Goal: Information Seeking & Learning: Learn about a topic

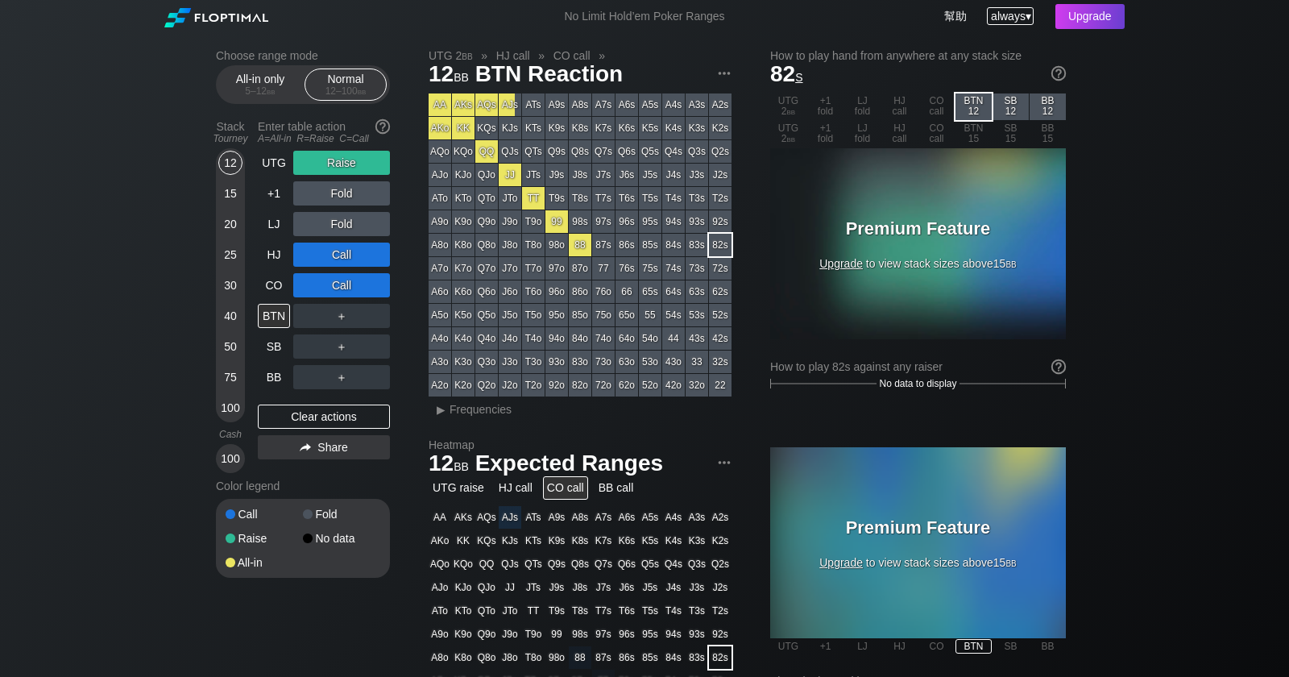
click at [999, 15] on span "always" at bounding box center [1008, 16] width 35 height 13
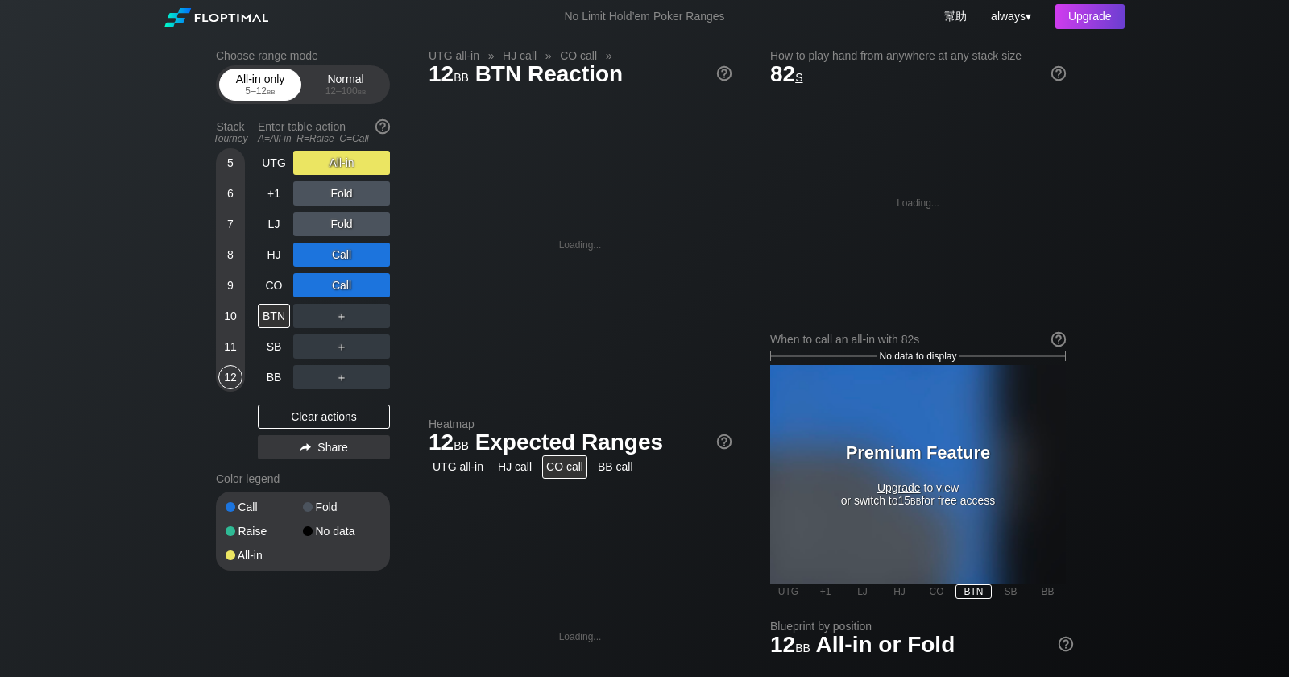
click at [267, 77] on div "All-in only 5 – 12 bb" at bounding box center [260, 84] width 74 height 31
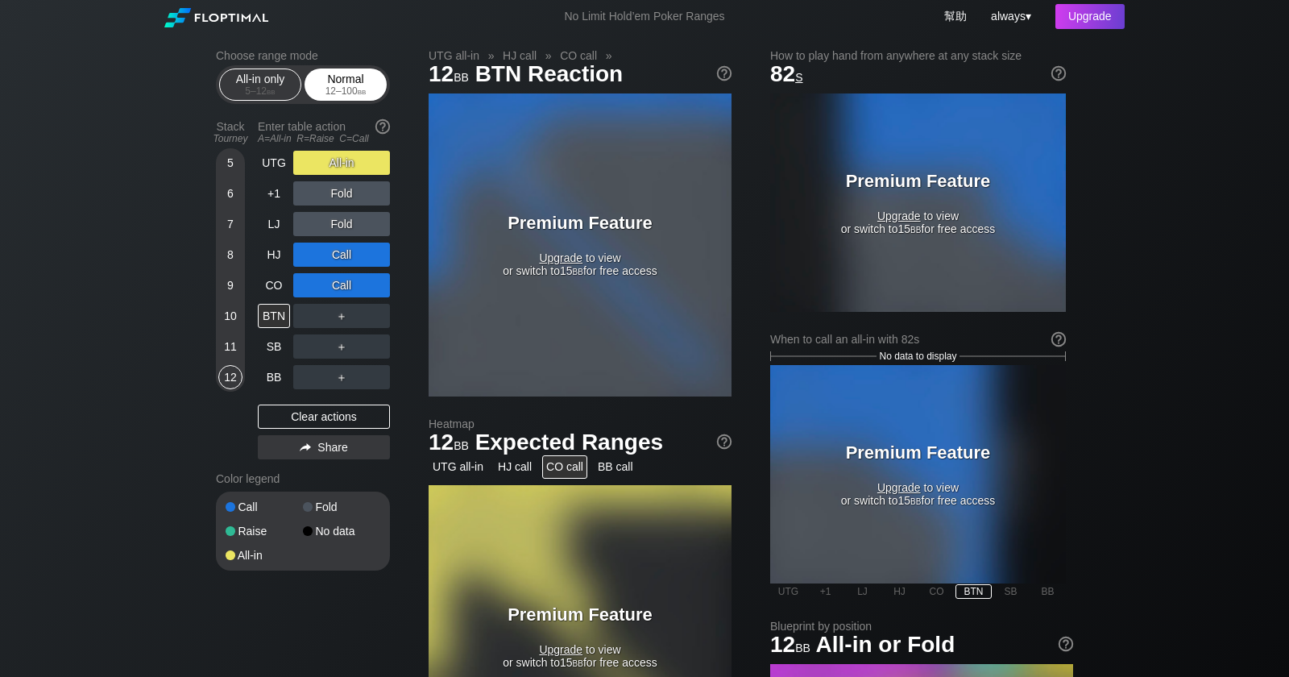
click at [334, 79] on div "Normal 12 – 100 bb" at bounding box center [346, 84] width 74 height 31
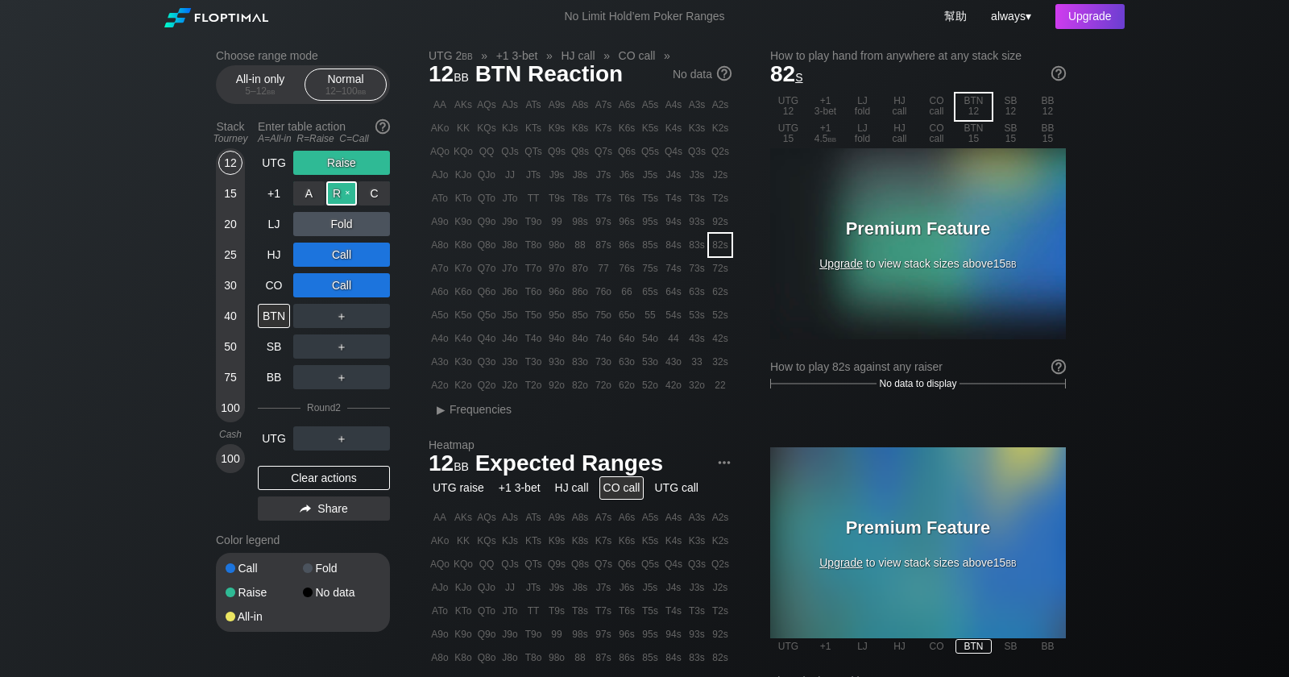
click at [342, 193] on div "R ✕" at bounding box center [341, 193] width 31 height 24
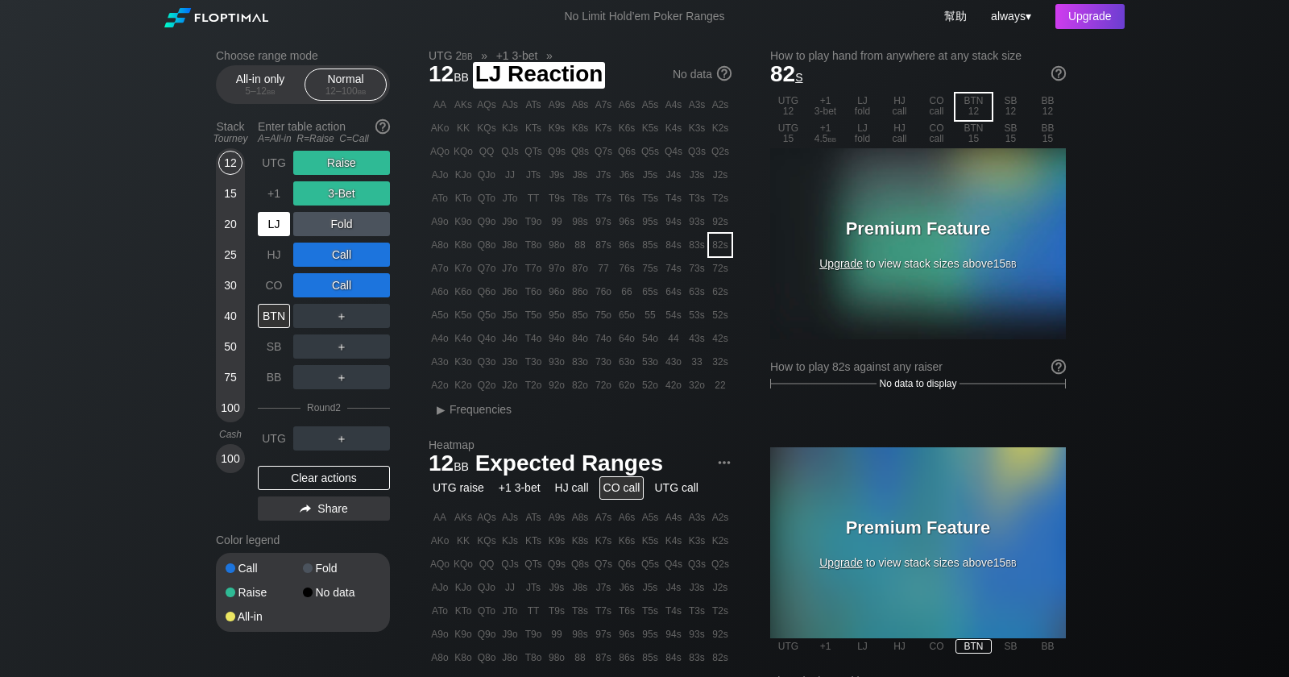
click at [278, 226] on div "LJ" at bounding box center [274, 224] width 32 height 24
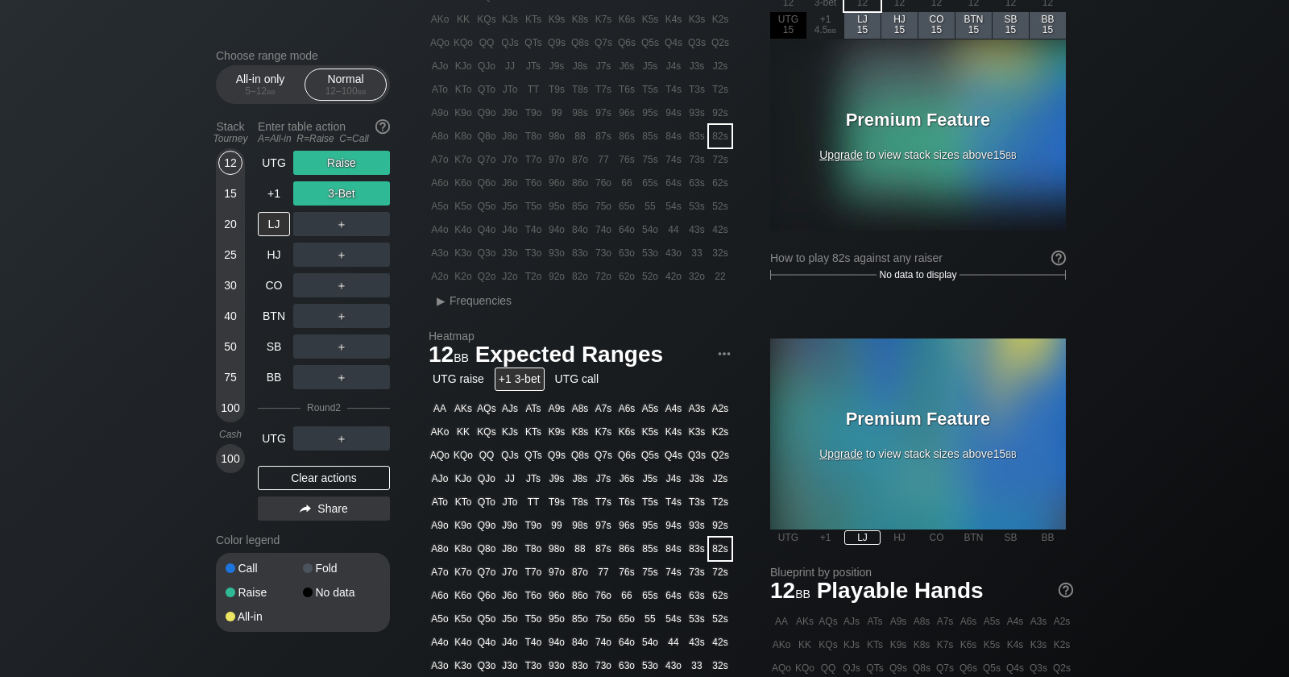
scroll to position [102, 0]
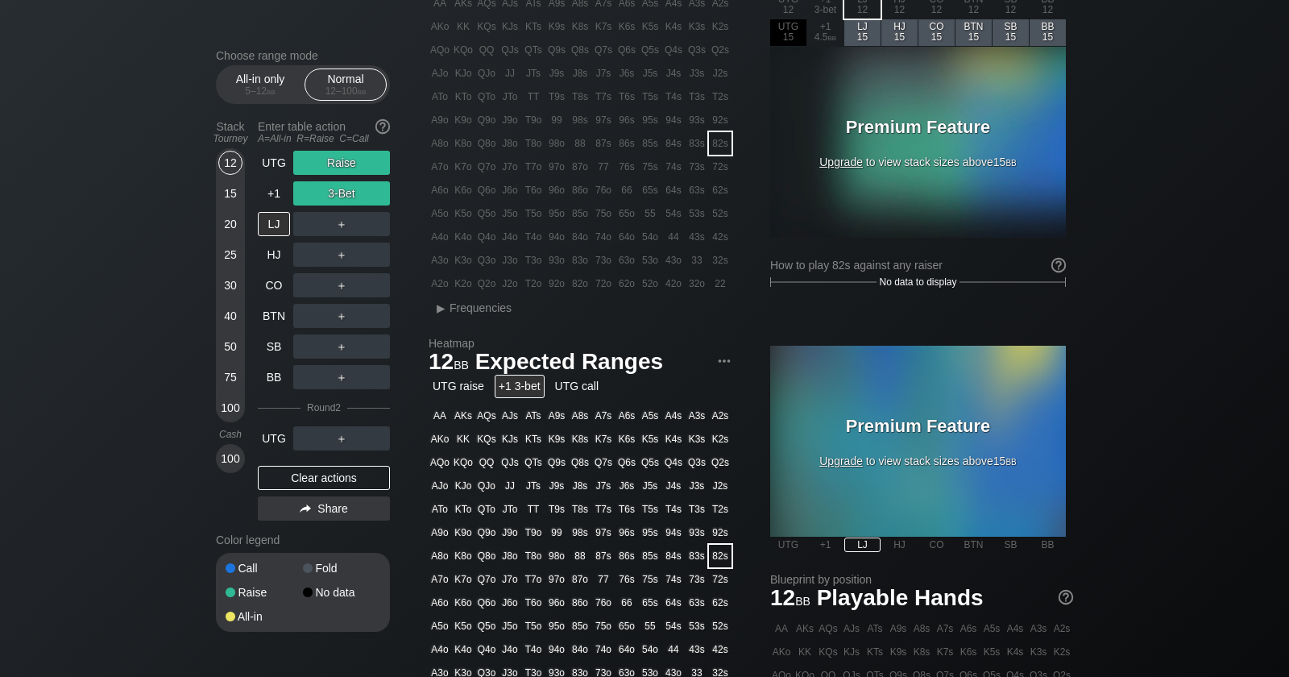
click at [633, 360] on h1 "12 bb Expected Ranges" at bounding box center [580, 361] width 303 height 27
click at [748, 359] on div "UTG 2 bb » +1 3-bet » 12 bb LJ Reaction No data AA AKs AQs AJs ATs A9s A8s A7s …" at bounding box center [751, 454] width 645 height 1013
click at [724, 358] on img at bounding box center [725, 361] width 18 height 18
click at [687, 411] on div "Copy range for PIO" at bounding box center [663, 407] width 137 height 23
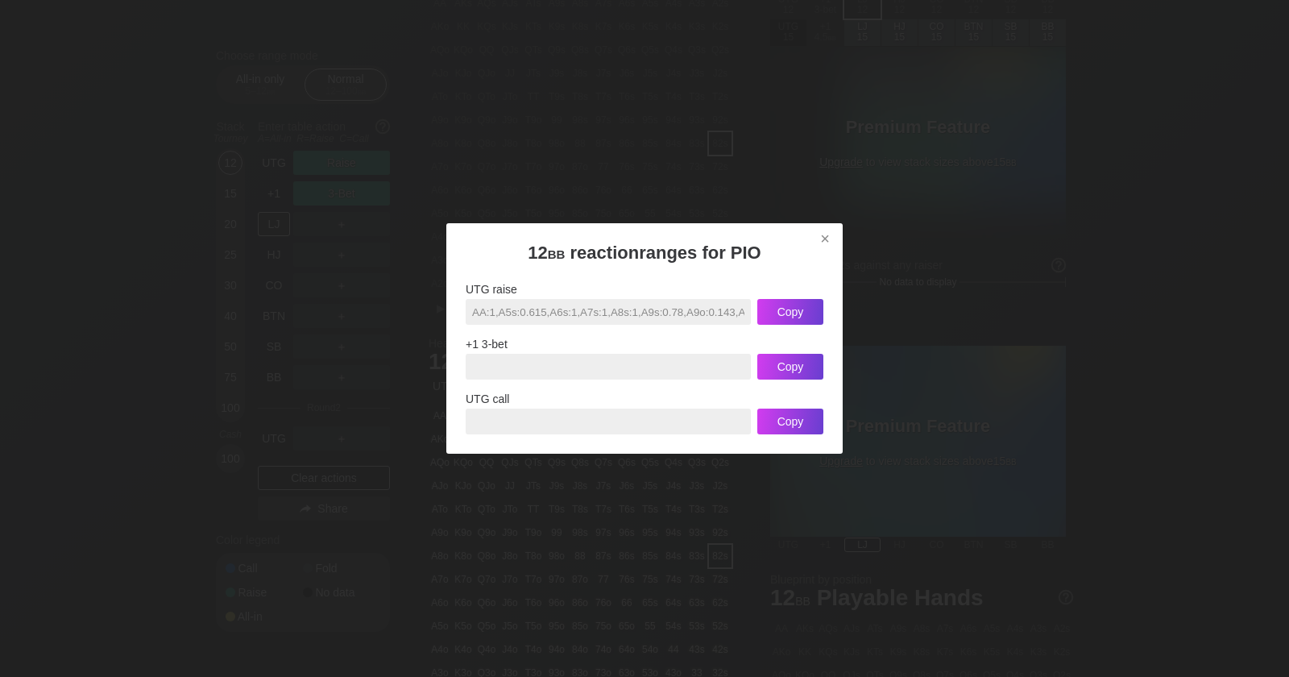
click at [587, 322] on input "AA:1,A5s:0.615,A6s:1,A7s:1,A8s:1,A9s:0.78,A9o:0.143,ATs:0.321,ATo:1,AJs:1,AQs:1…" at bounding box center [608, 312] width 285 height 26
click at [659, 334] on div "UTG raise AA:1,A5s:0.615,A6s:1,A7s:1,A8s:1,A9s:0.78,A9o:0.143,ATs:0.321,ATo:1,A…" at bounding box center [645, 359] width 358 height 152
click at [679, 325] on input "AA:1,A5s:0.615,A6s:1,A7s:1,A8s:1,A9s:0.78,A9o:0.143,ATs:0.321,ATo:1,AJs:1,AQs:1…" at bounding box center [608, 312] width 285 height 26
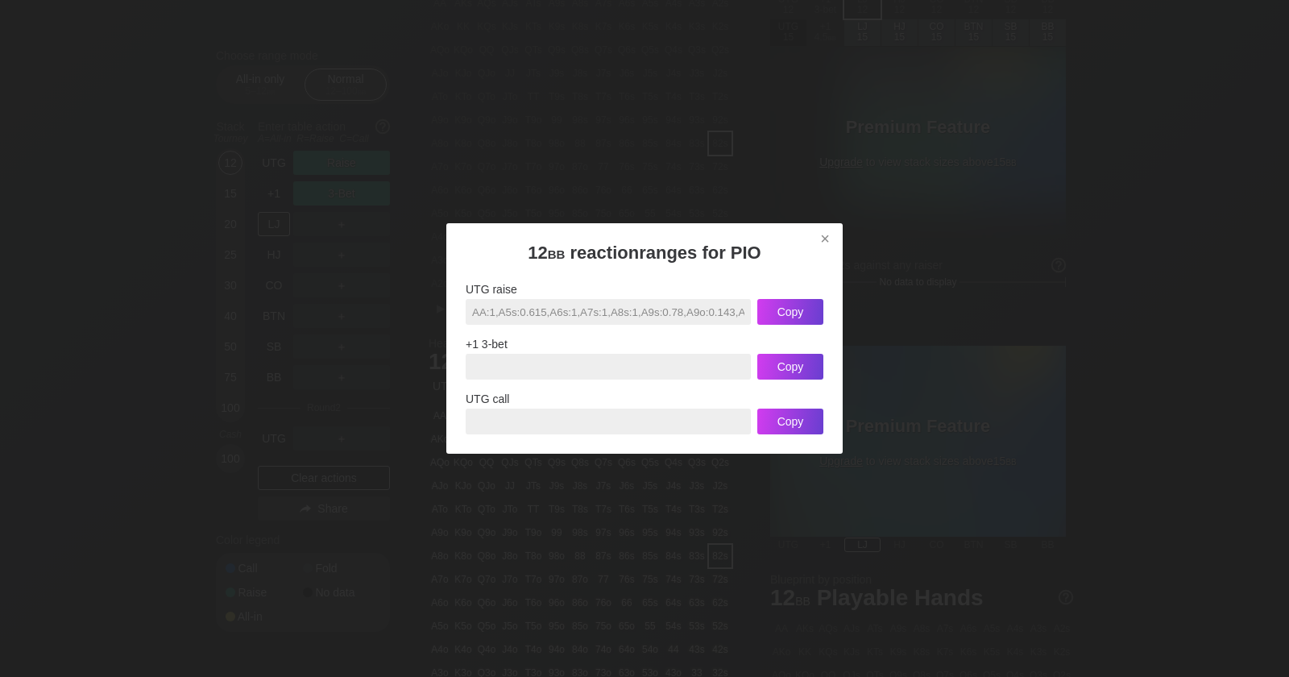
click at [679, 322] on input "AA:1,A5s:0.615,A6s:1,A7s:1,A8s:1,A9s:0.78,A9o:0.143,ATs:0.321,ATo:1,AJs:1,AQs:1…" at bounding box center [608, 312] width 285 height 26
click at [823, 230] on div "×" at bounding box center [825, 239] width 23 height 19
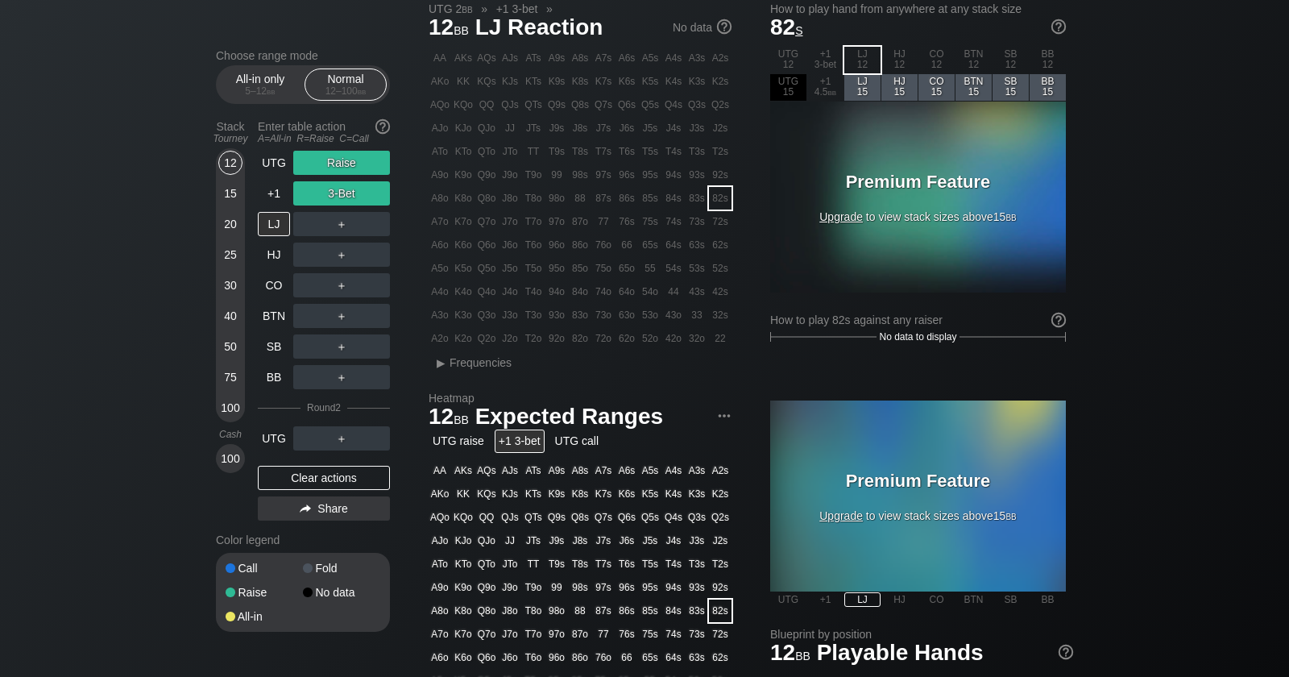
scroll to position [0, 0]
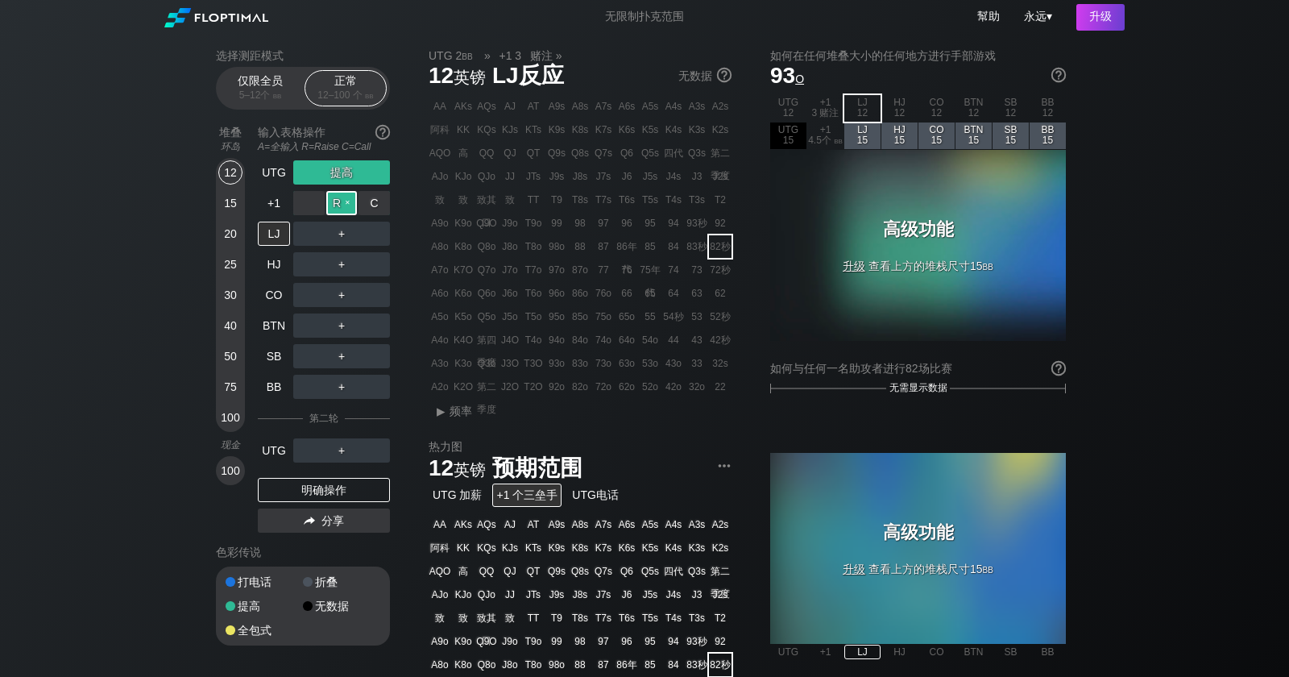
click at [338, 202] on div "R ✕" at bounding box center [341, 203] width 31 height 24
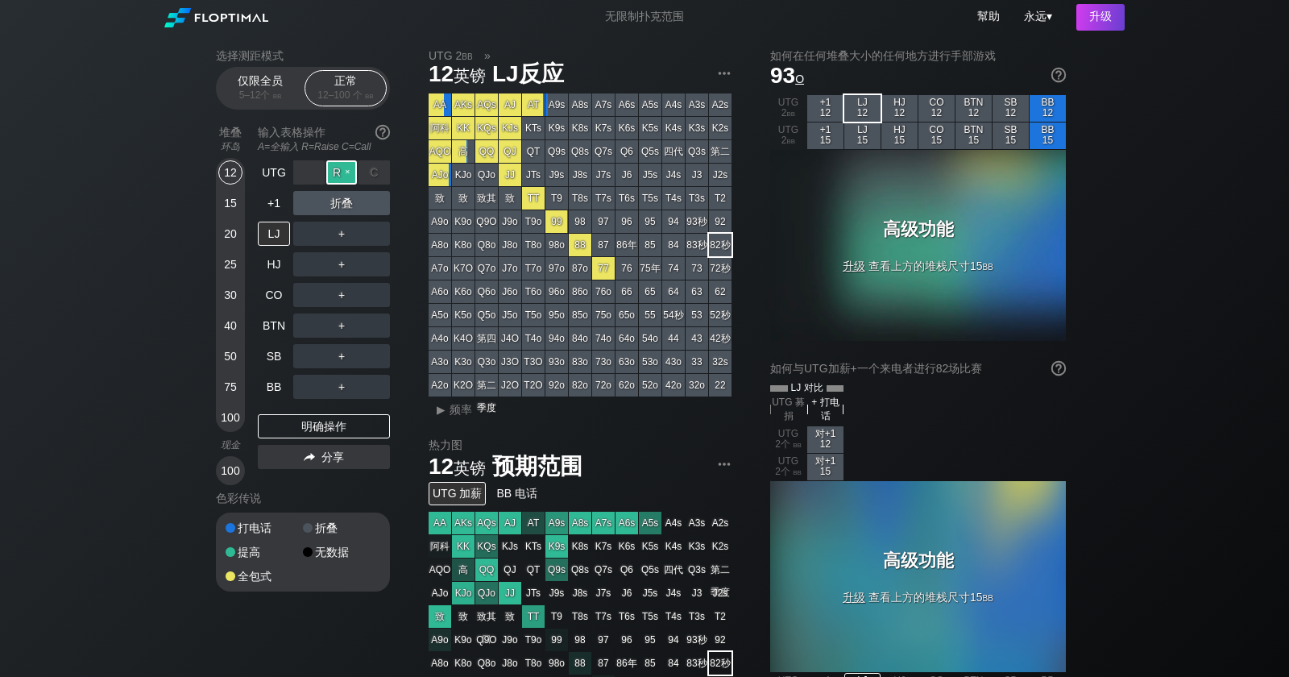
click at [335, 177] on div "R ✕" at bounding box center [341, 172] width 31 height 24
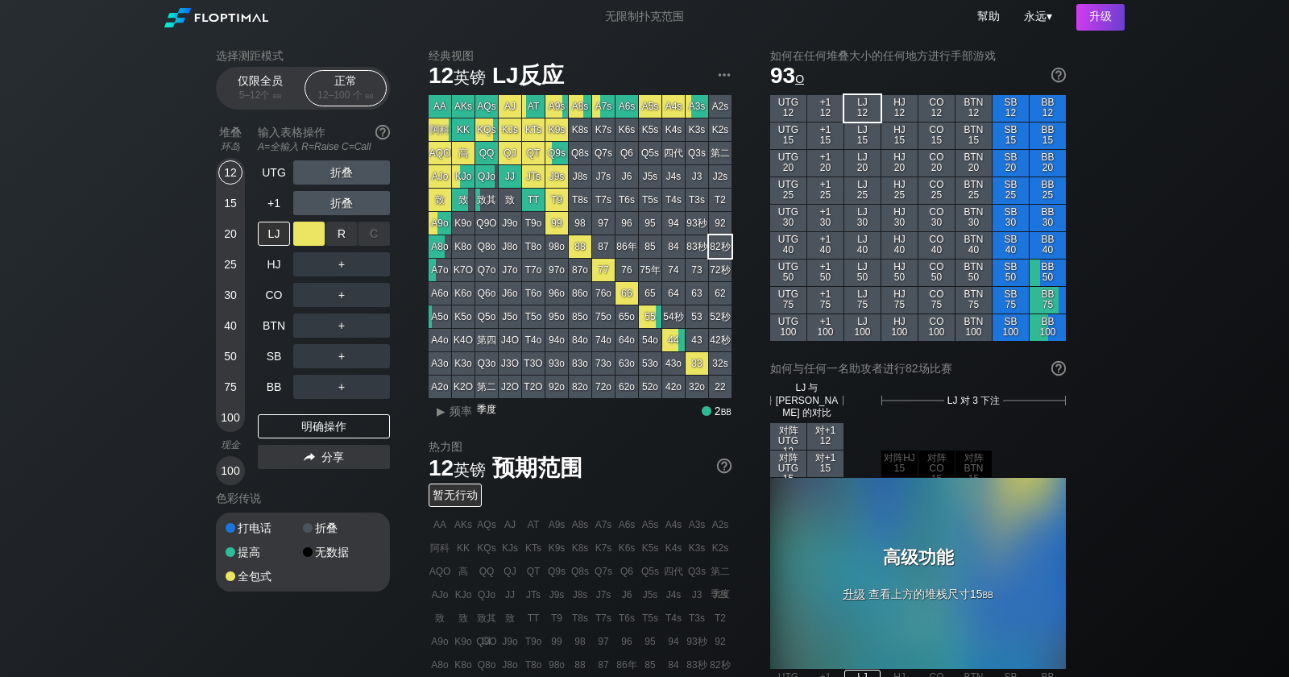
click at [309, 232] on div "一个 ✕" at bounding box center [308, 234] width 31 height 24
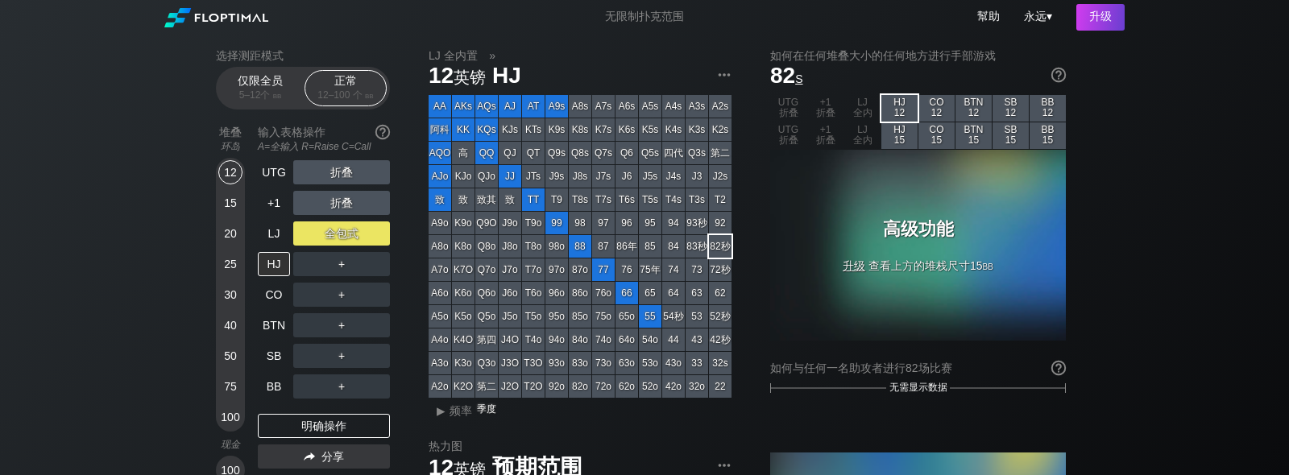
click at [347, 199] on div "折叠" at bounding box center [341, 203] width 97 height 24
click at [339, 201] on div "R ✕" at bounding box center [341, 203] width 31 height 24
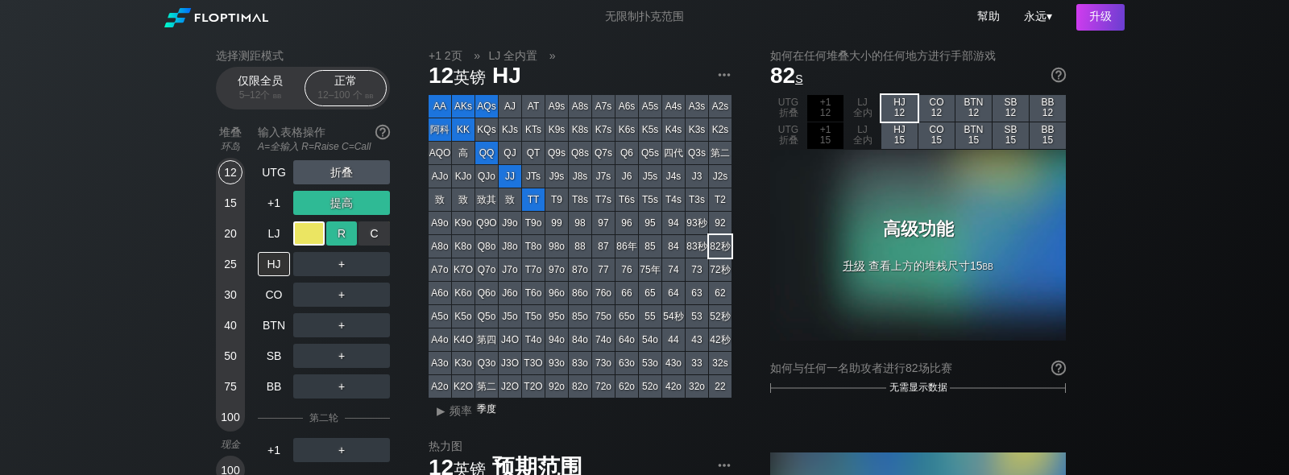
click at [343, 235] on div "R ✕" at bounding box center [341, 234] width 31 height 24
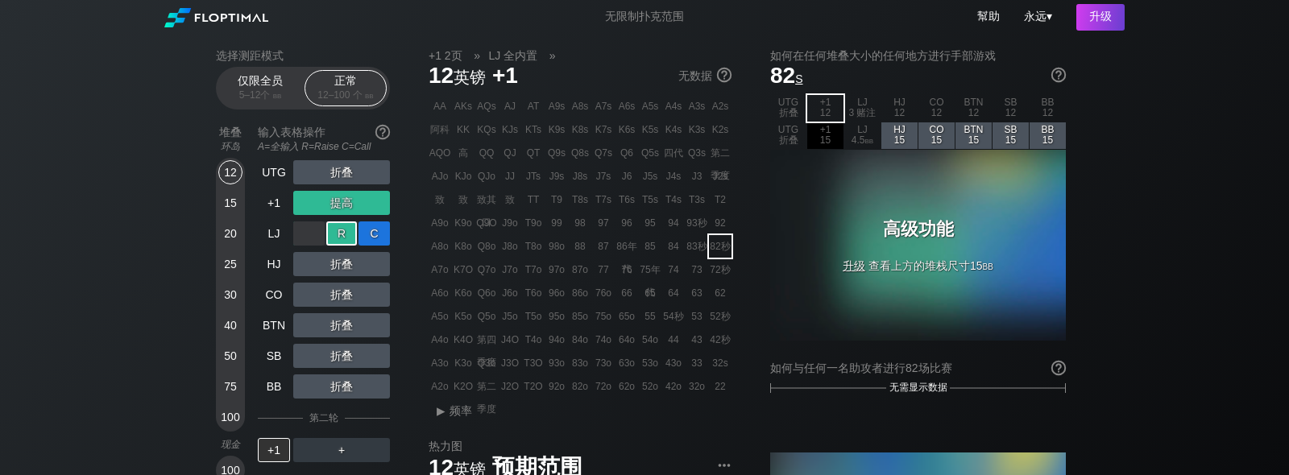
click at [376, 237] on div "C ✕" at bounding box center [374, 234] width 31 height 24
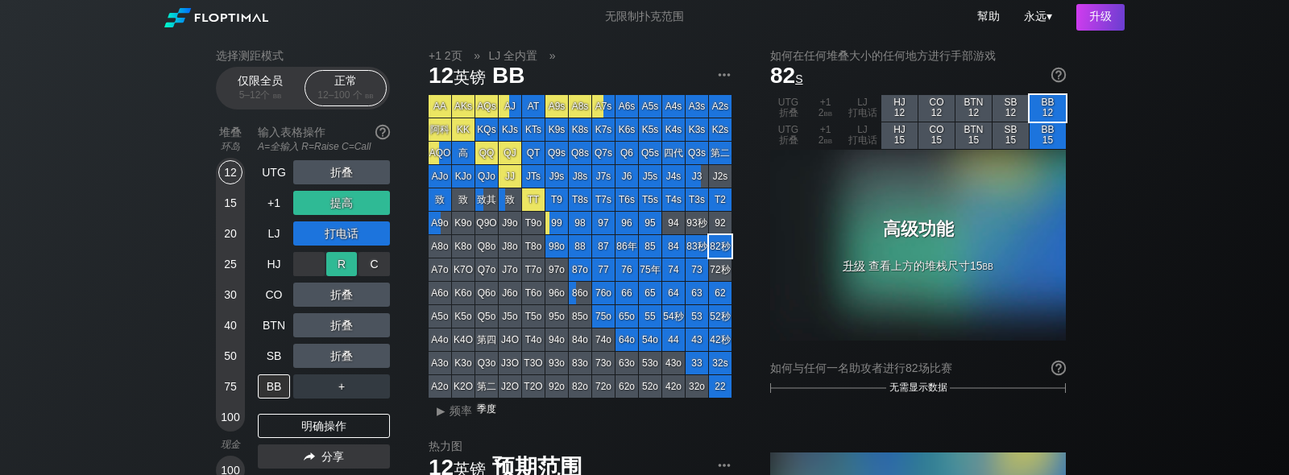
click at [342, 265] on div "R ✕" at bounding box center [341, 264] width 31 height 24
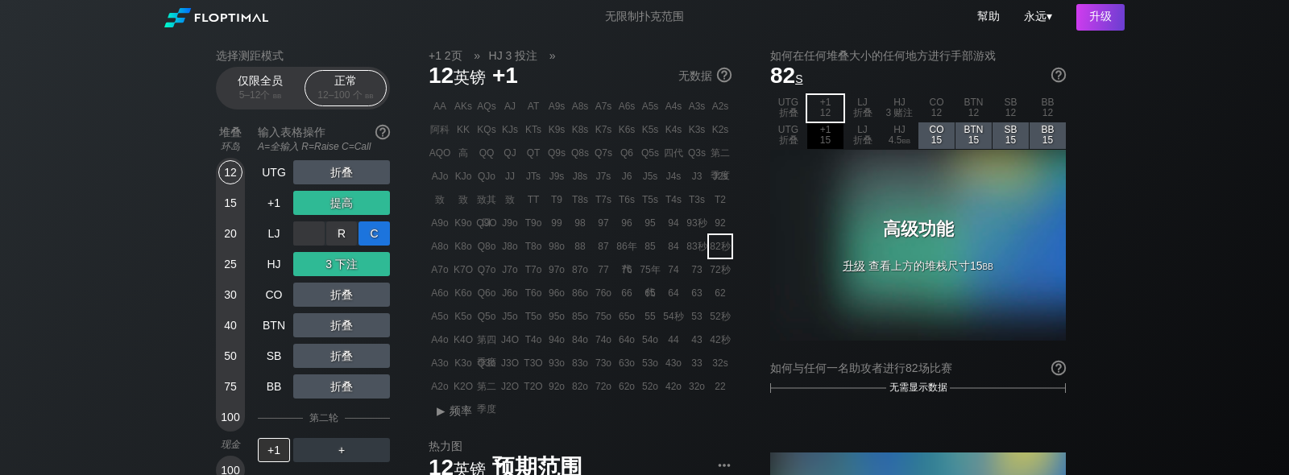
click at [372, 236] on div "C ✕" at bounding box center [374, 234] width 31 height 24
click at [281, 236] on div "LJ" at bounding box center [274, 234] width 32 height 24
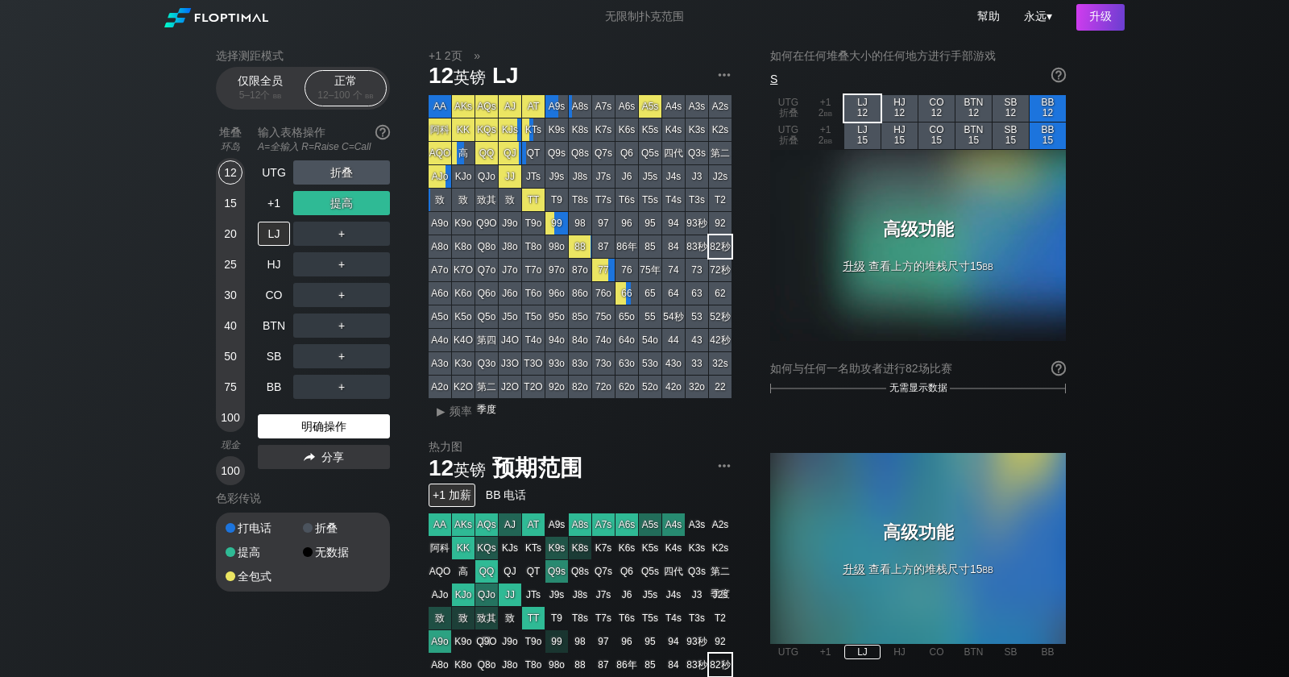
click at [322, 429] on div "明确操作" at bounding box center [324, 426] width 132 height 24
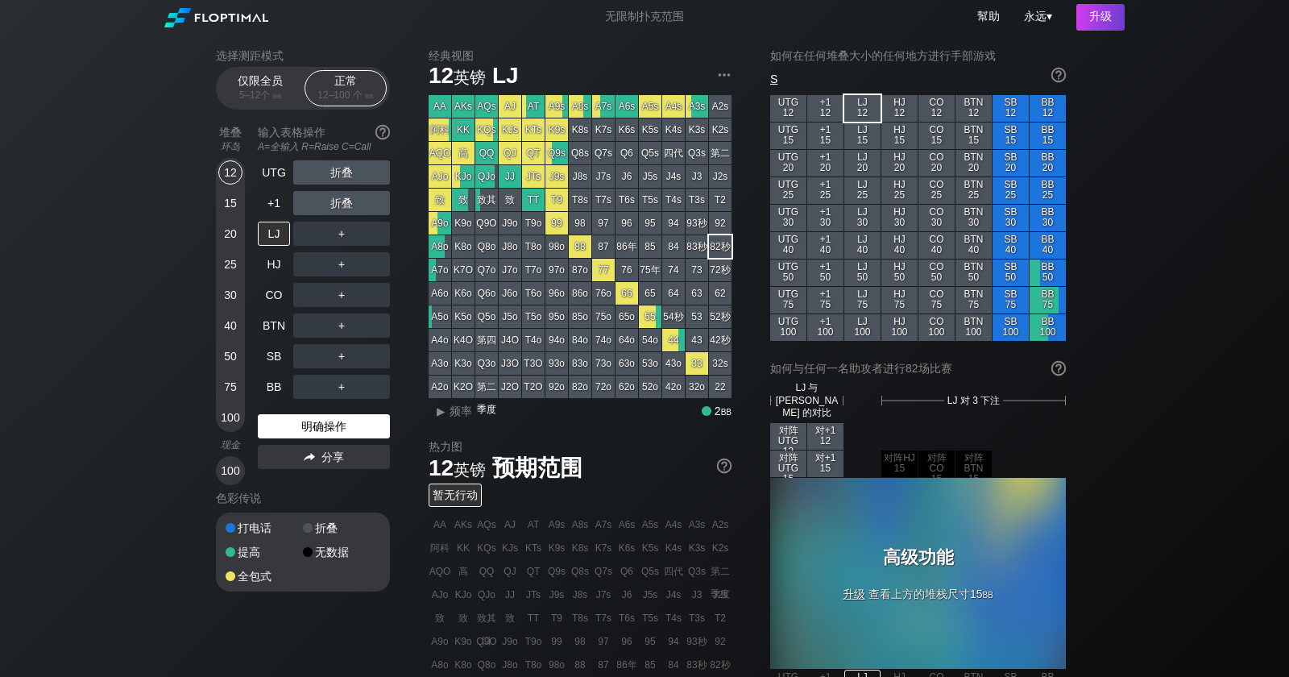
click at [322, 430] on div "明确操作" at bounding box center [324, 426] width 132 height 24
click at [724, 475] on img at bounding box center [725, 466] width 18 height 18
click at [724, 77] on img at bounding box center [725, 75] width 18 height 18
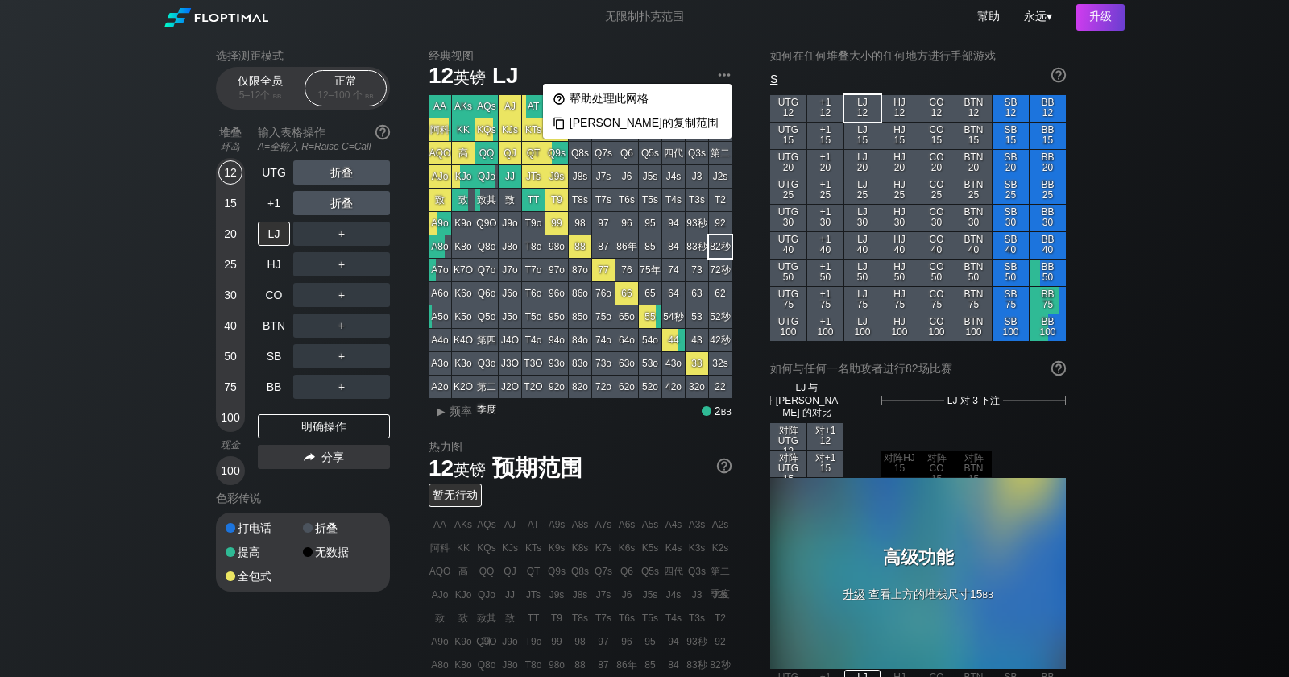
click at [575, 35] on div "选择测距模式 仅限全员 5–12 个 bb 正常 12–100 个 bb 堆叠 环岛 输入表格操作 A=全输入 R=Raise C=Call 12 15 20…" at bounding box center [644, 565] width 883 height 1065
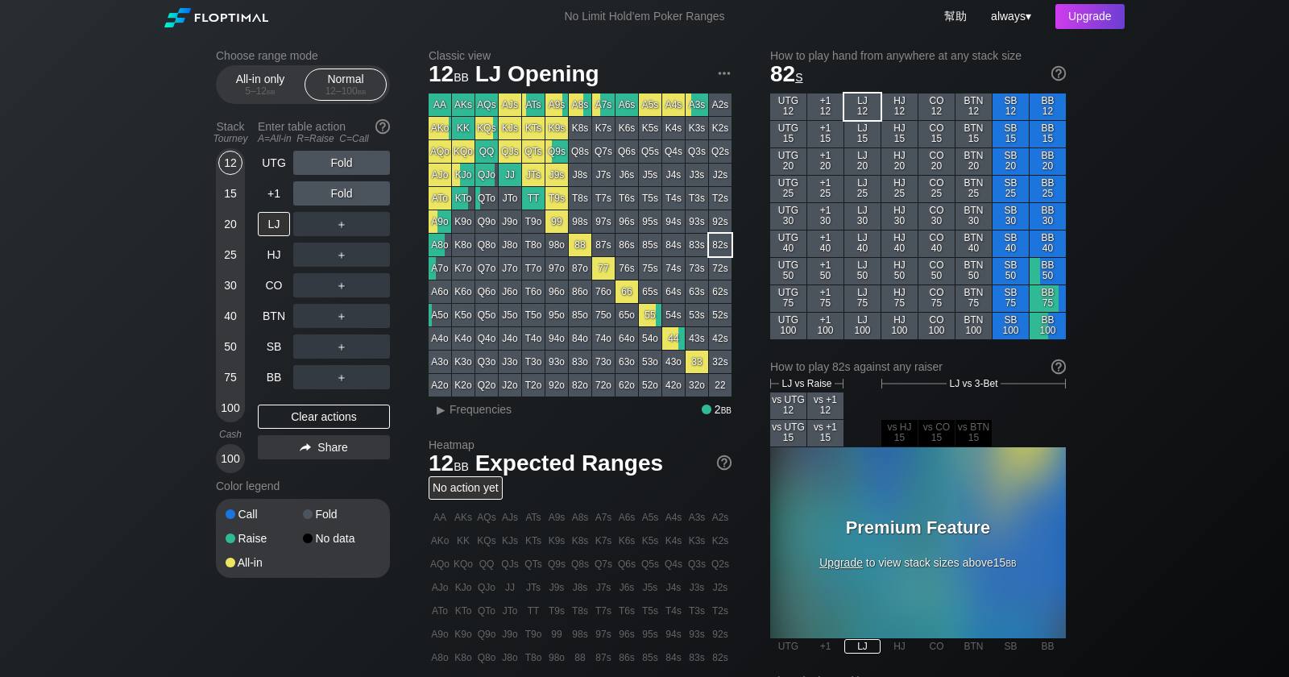
drag, startPoint x: 961, startPoint y: 384, endPoint x: 996, endPoint y: 387, distance: 35.5
click at [961, 385] on span "LJ vs 3-Bet" at bounding box center [973, 383] width 48 height 11
click at [814, 388] on span "LJ vs Raise" at bounding box center [807, 383] width 50 height 11
click at [723, 71] on img at bounding box center [725, 73] width 18 height 18
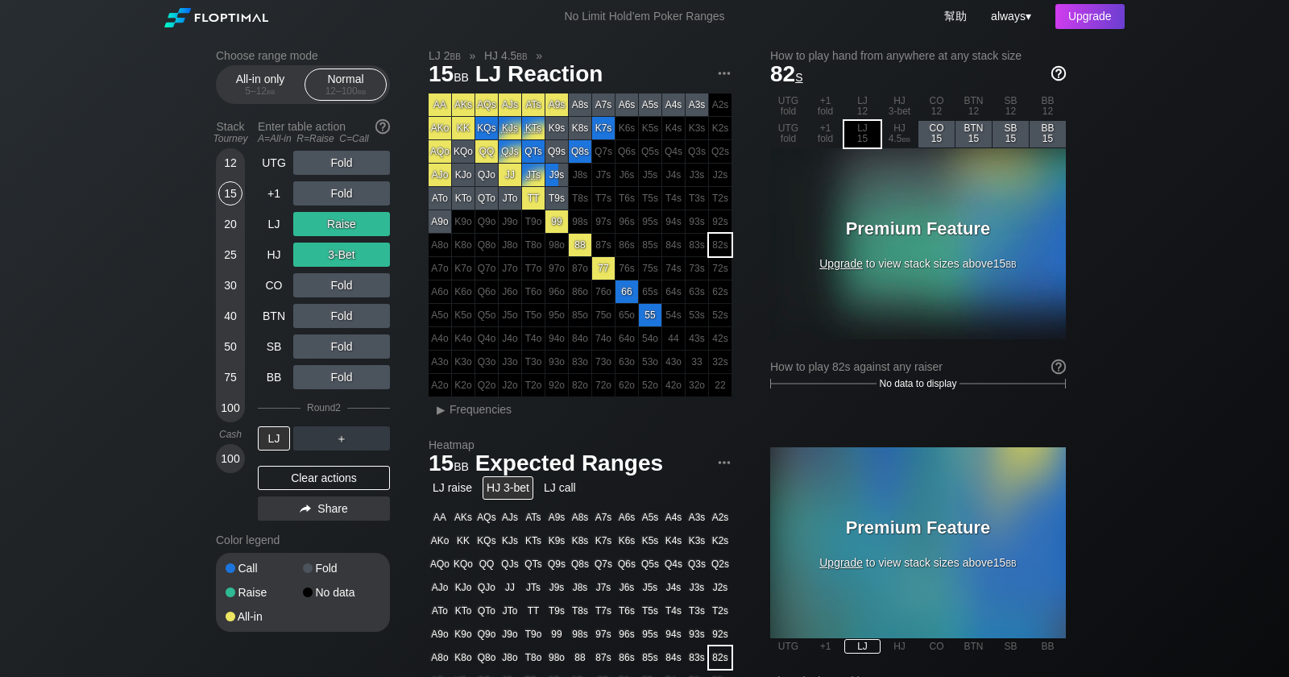
click at [1059, 75] on img at bounding box center [1059, 73] width 18 height 18
click at [951, 19] on link "幫助" at bounding box center [955, 16] width 23 height 13
click at [347, 483] on div "Clear actions" at bounding box center [324, 478] width 132 height 24
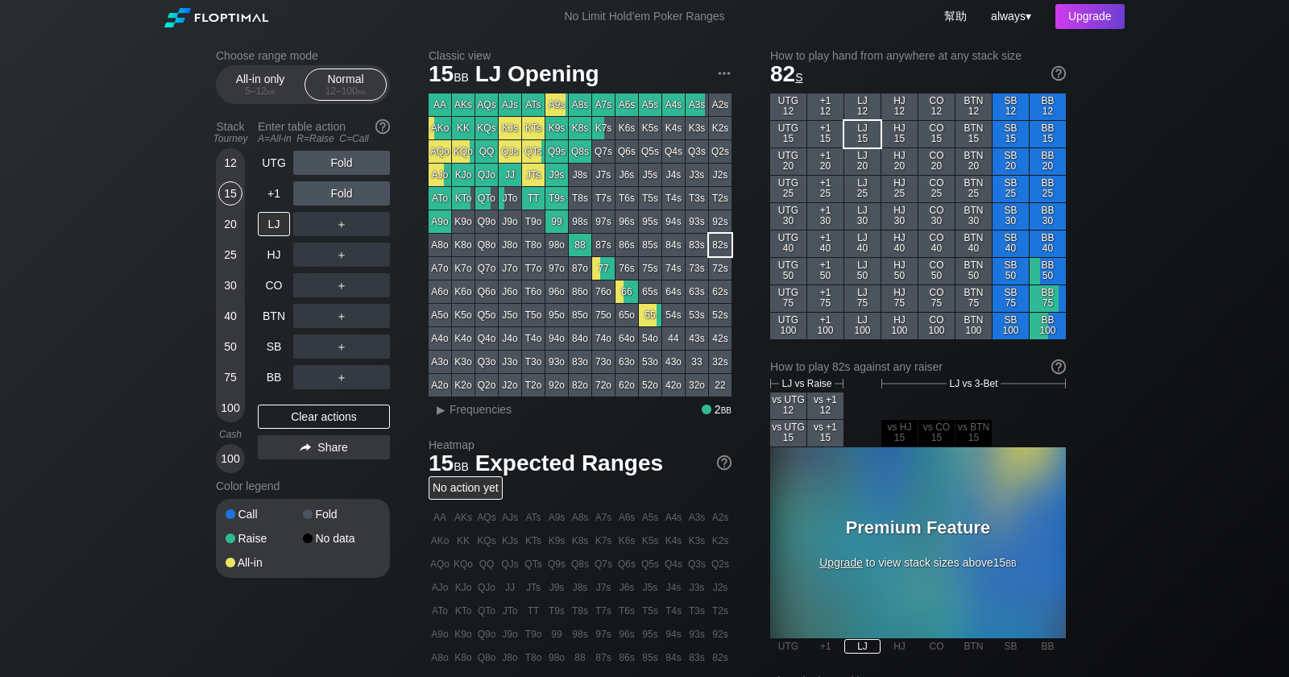
click at [712, 49] on h2 "Classic view" at bounding box center [580, 55] width 303 height 13
click at [845, 52] on h2 "How to play hand from anywhere at any stack size" at bounding box center [918, 55] width 296 height 13
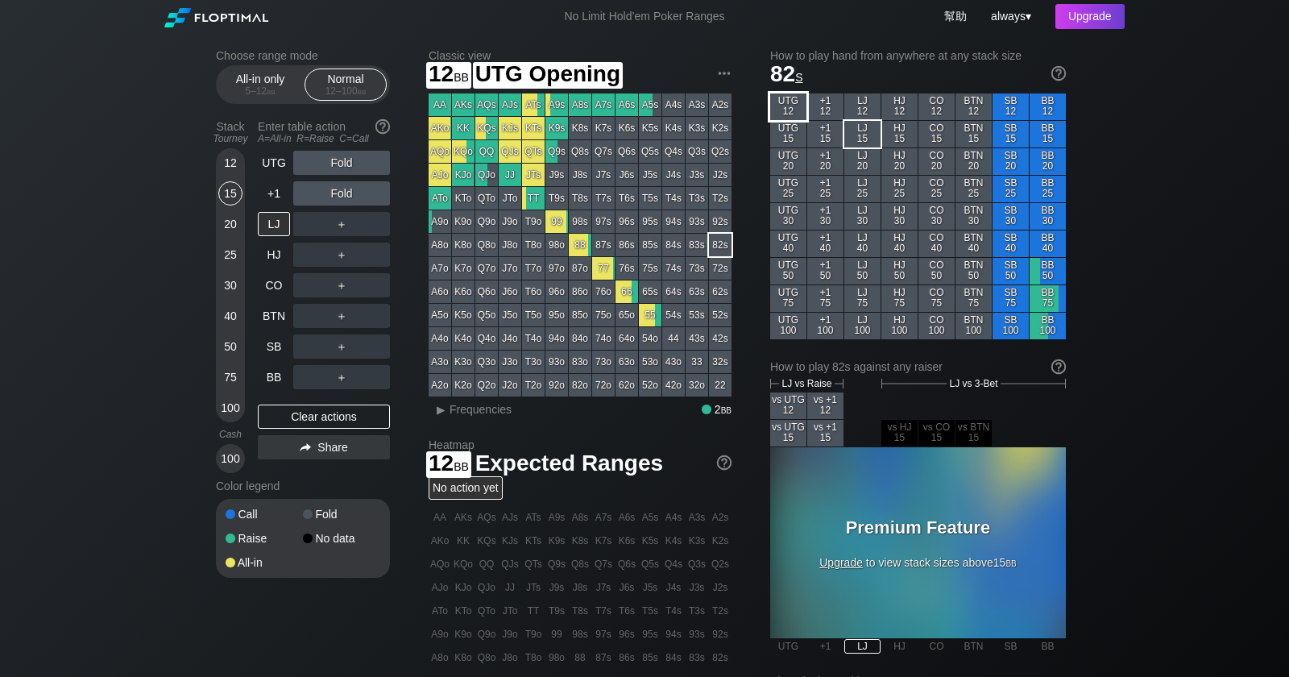
click at [791, 106] on div "UTG 12" at bounding box center [788, 106] width 36 height 27
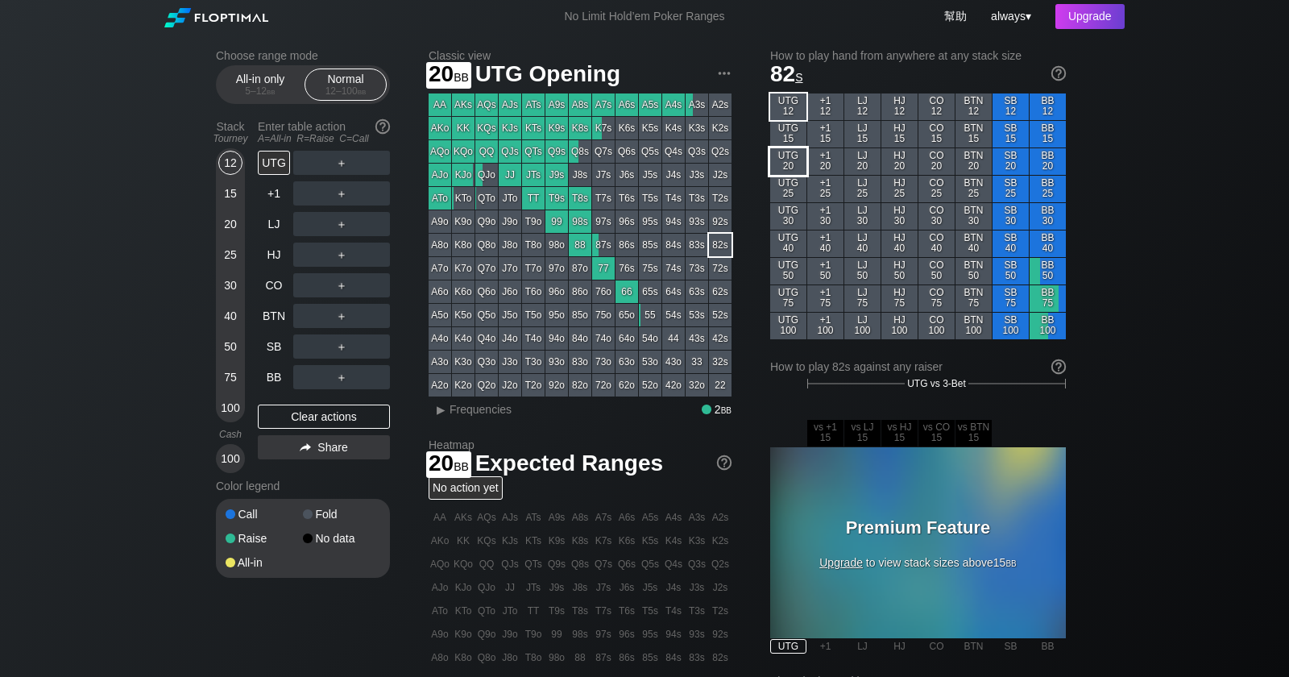
click at [793, 160] on div "UTG 20" at bounding box center [788, 161] width 36 height 27
click at [796, 232] on div "UTG 40" at bounding box center [788, 243] width 36 height 27
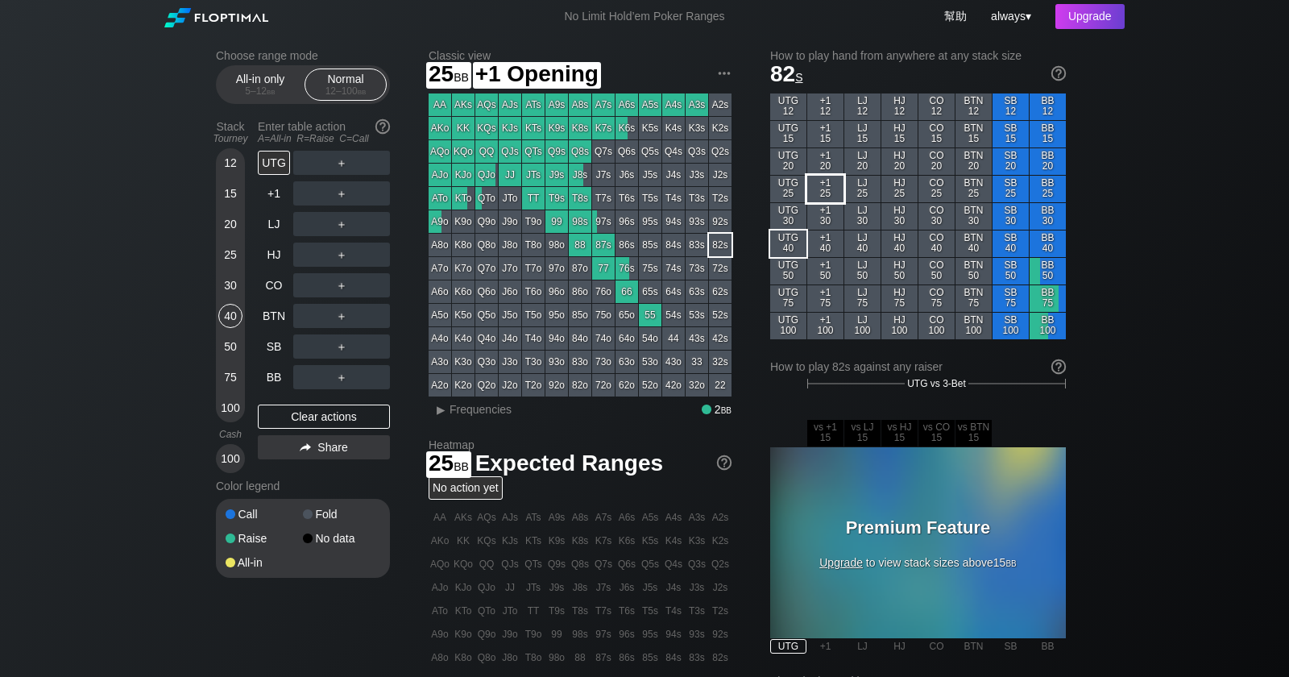
click at [837, 194] on div "+1 25" at bounding box center [825, 189] width 36 height 27
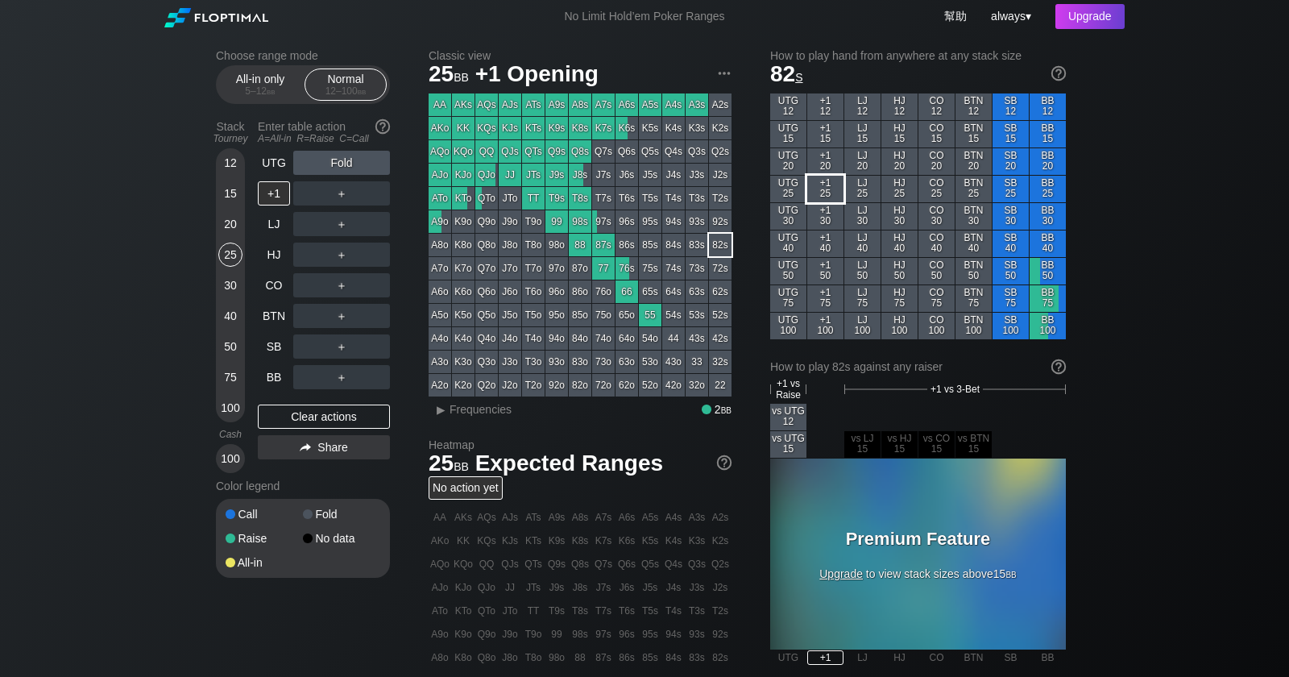
click at [852, 134] on div "LJ 15" at bounding box center [863, 134] width 36 height 27
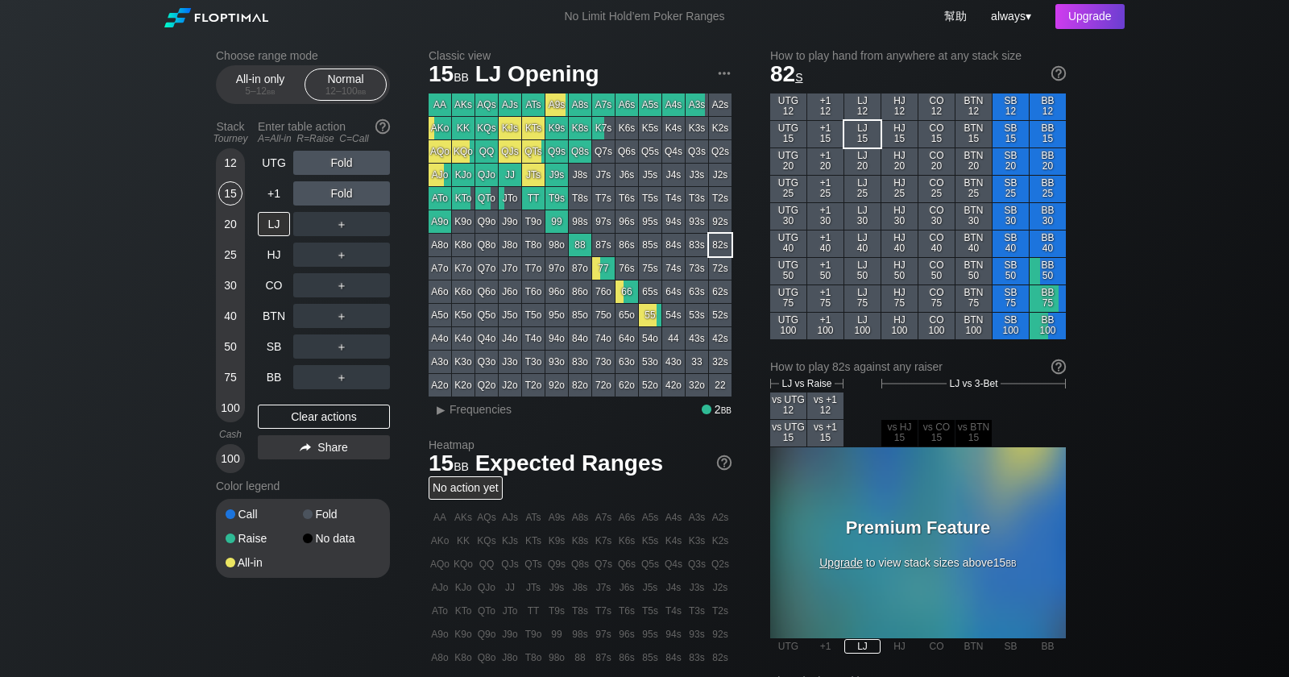
click at [781, 71] on span "82 s" at bounding box center [786, 73] width 33 height 25
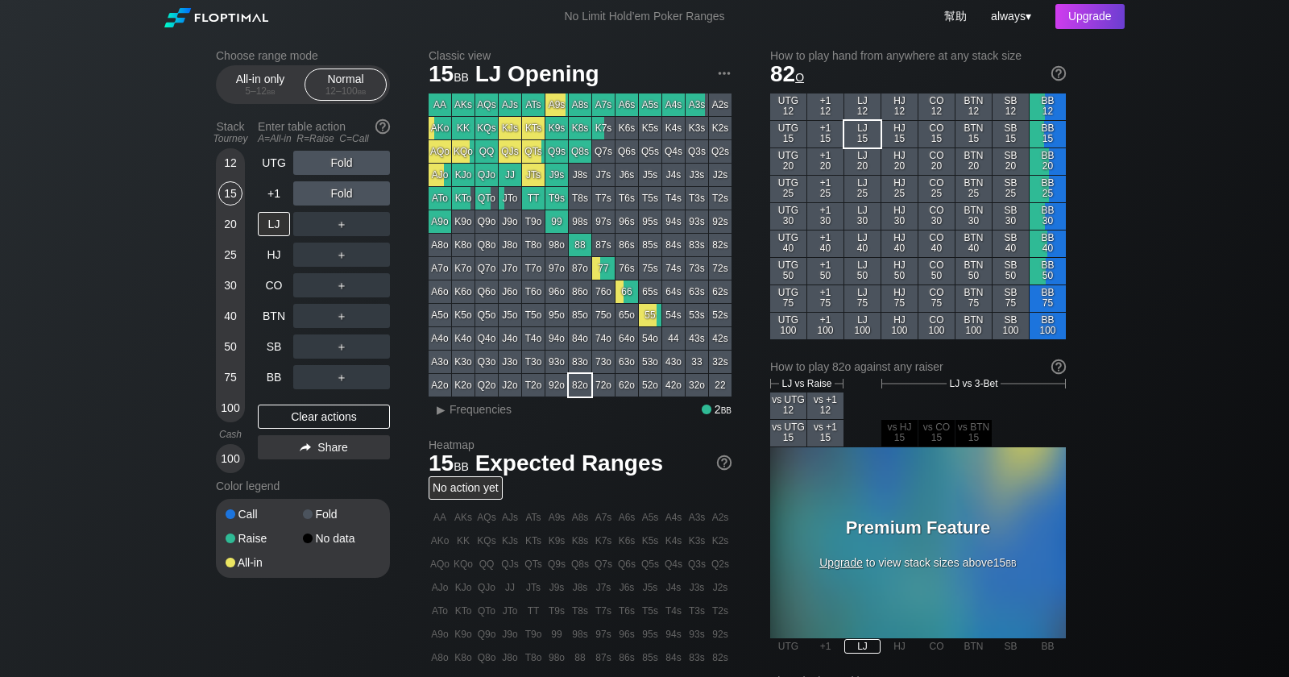
click at [789, 71] on span "82 o" at bounding box center [787, 73] width 34 height 25
click at [794, 71] on span "82 o" at bounding box center [787, 73] width 34 height 25
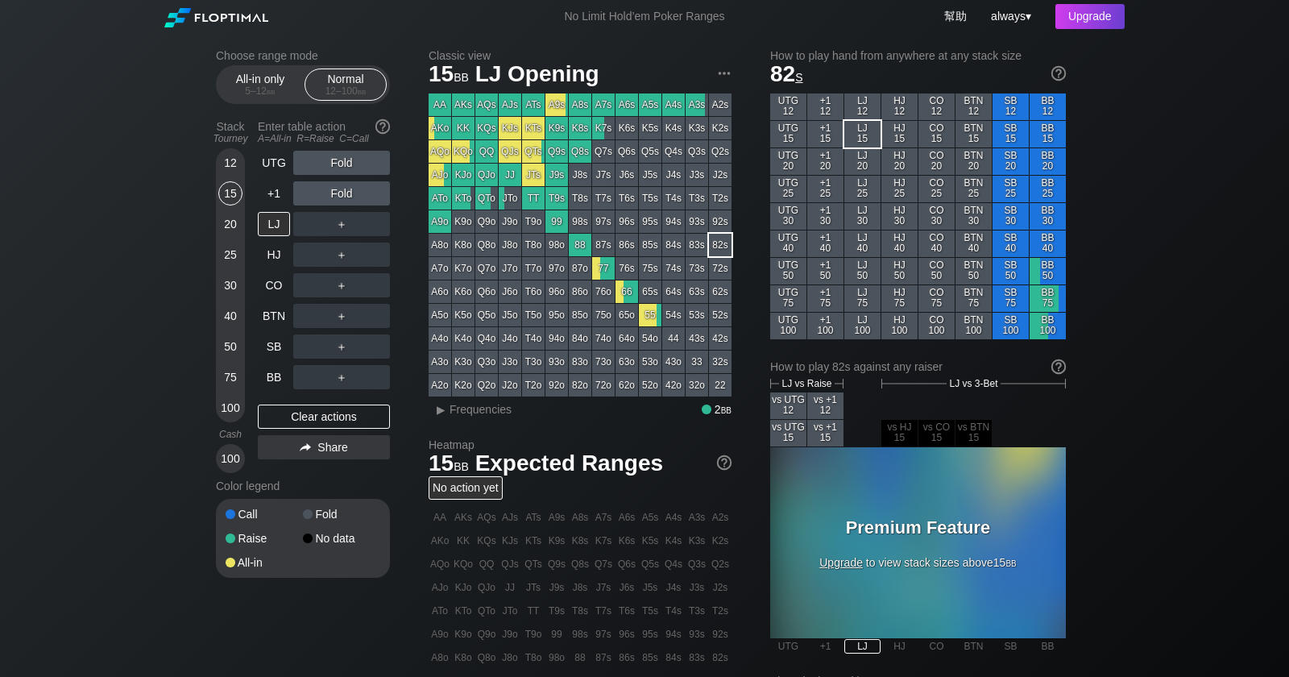
click at [794, 71] on span "82 s" at bounding box center [786, 73] width 33 height 25
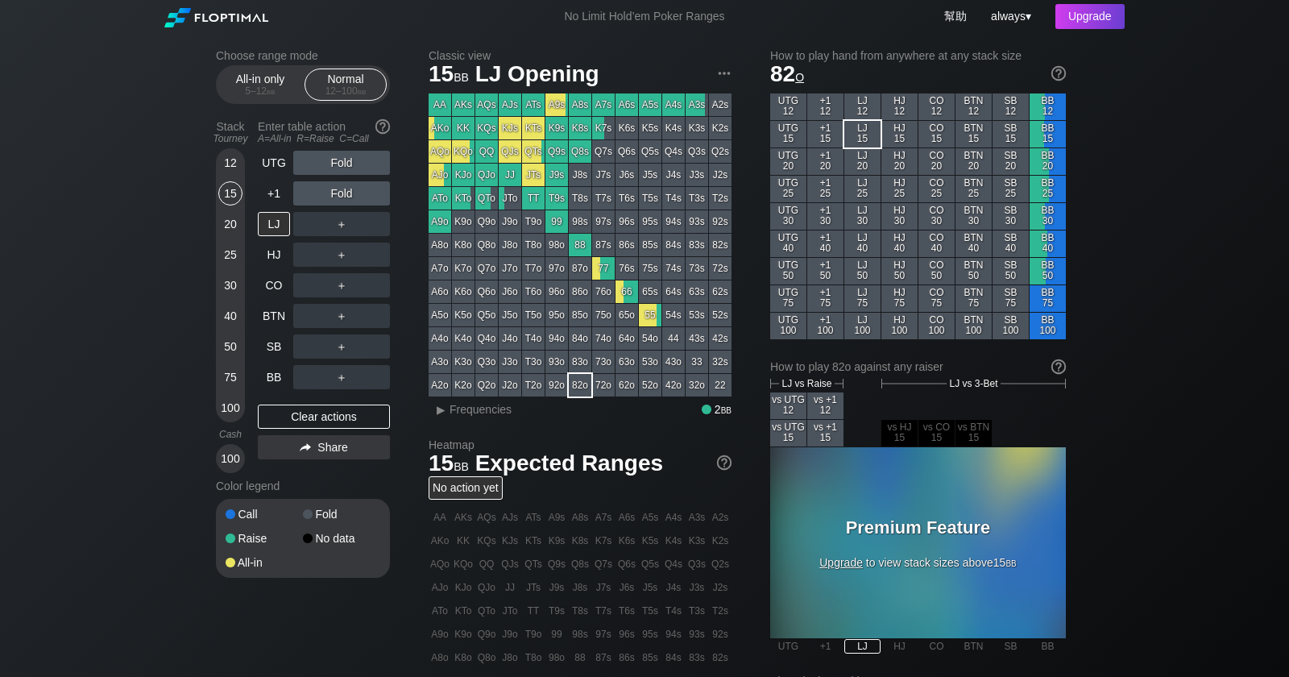
click at [794, 71] on span "82 o" at bounding box center [787, 73] width 34 height 25
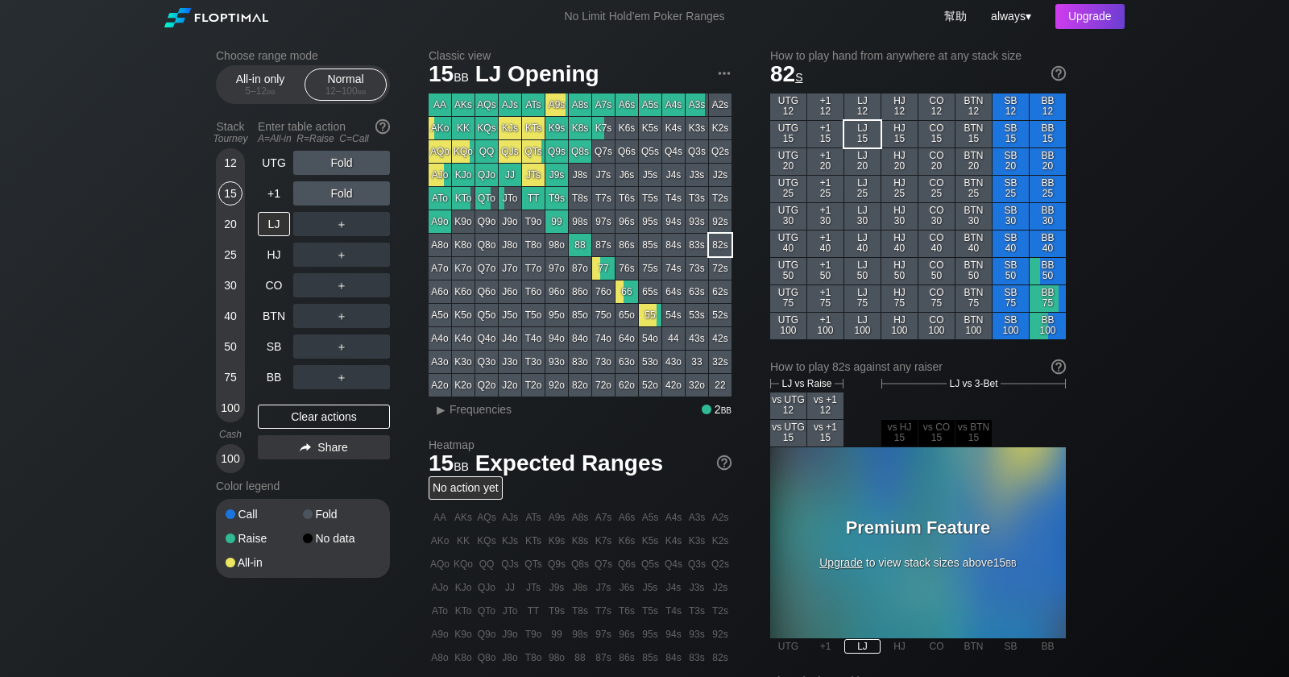
click at [794, 71] on span "82 s" at bounding box center [786, 73] width 33 height 25
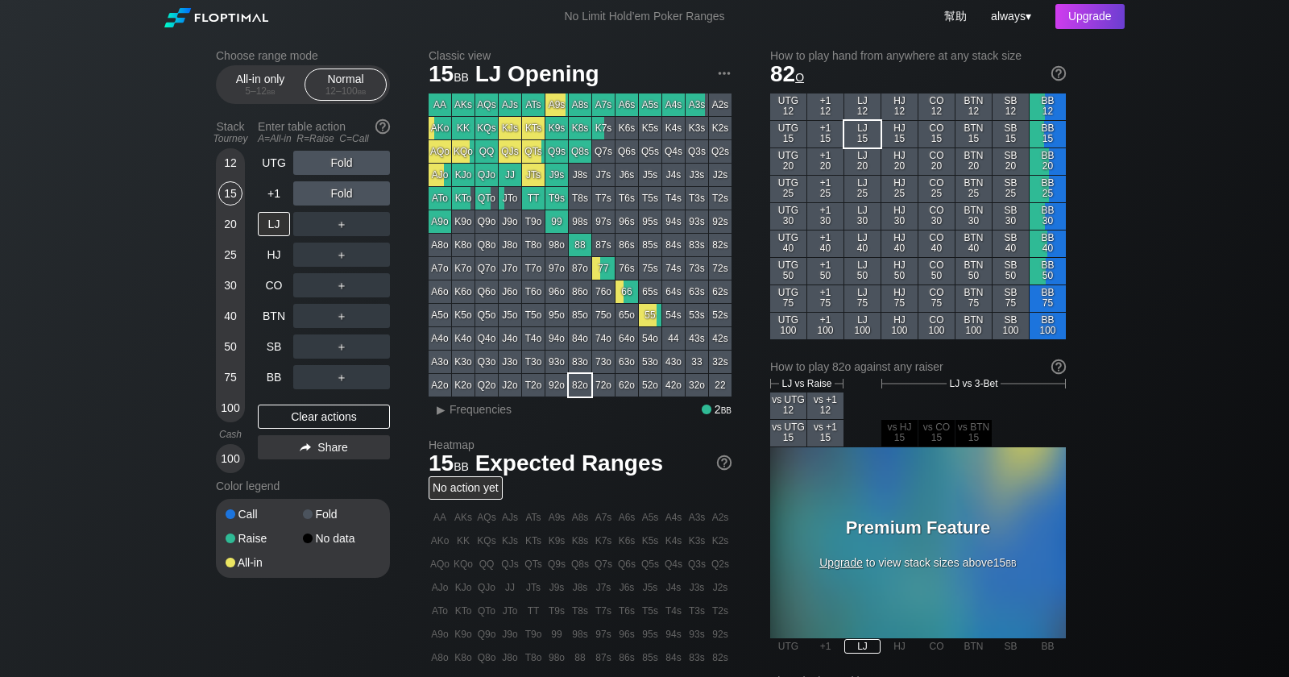
click at [794, 71] on span "82 o" at bounding box center [787, 73] width 34 height 25
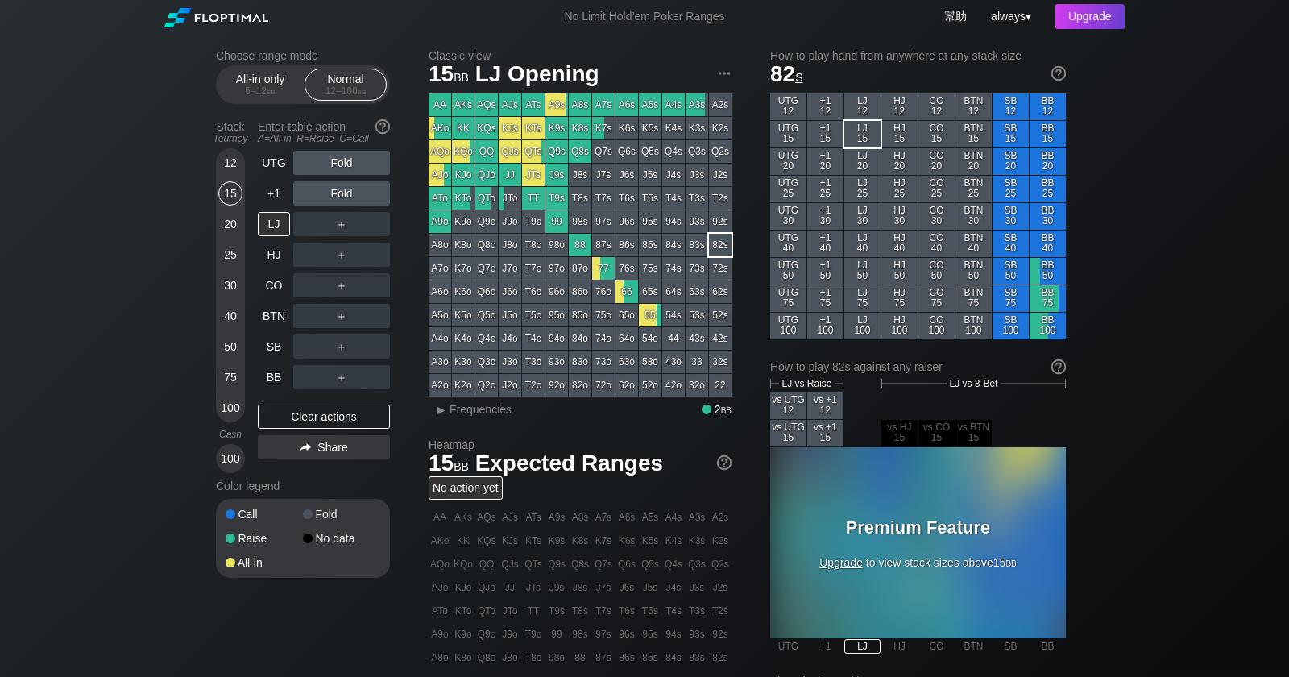
click at [812, 73] on h1 "82 s" at bounding box center [918, 73] width 296 height 27
click at [789, 74] on span "82 s" at bounding box center [786, 73] width 33 height 25
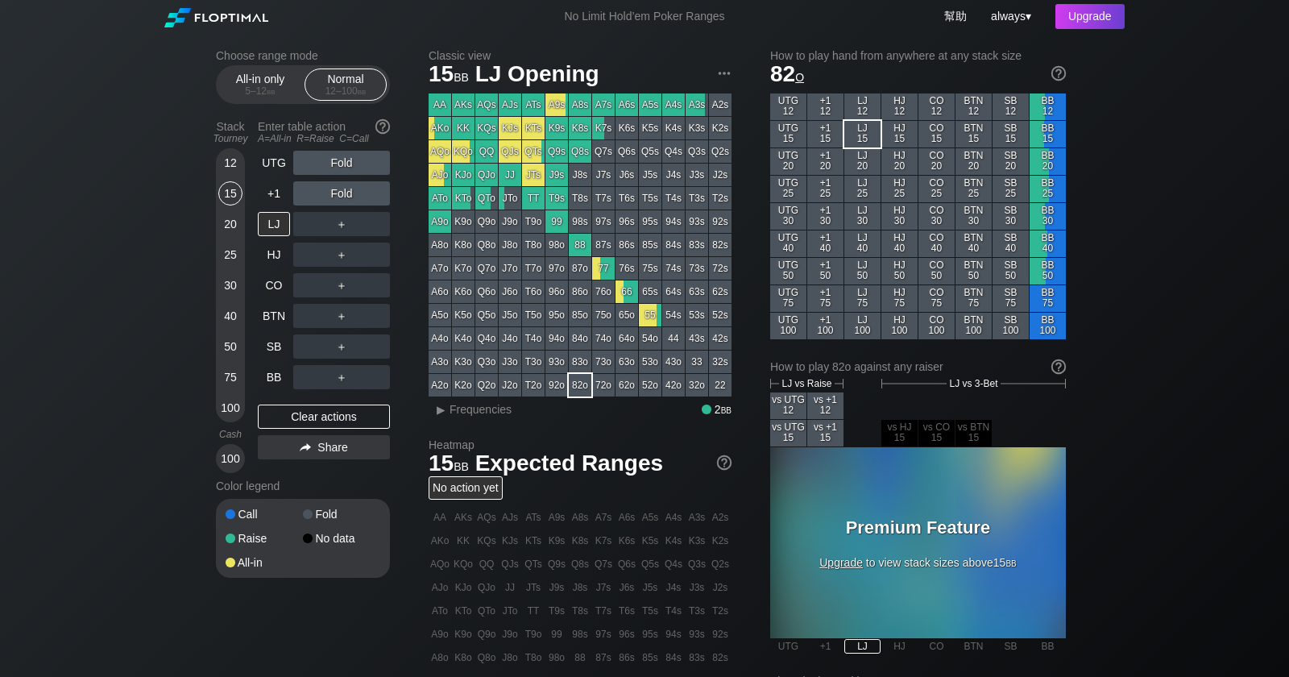
click at [779, 78] on span "82 o" at bounding box center [787, 73] width 34 height 25
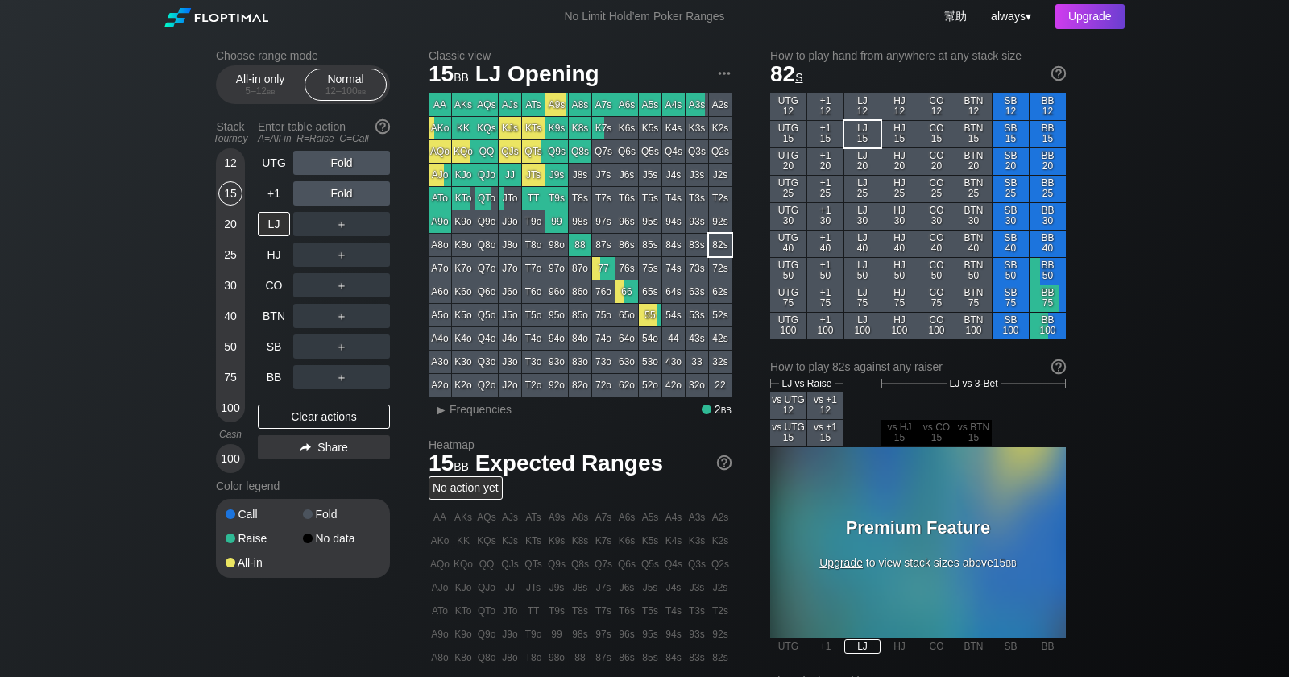
click at [802, 78] on span "s" at bounding box center [798, 76] width 7 height 18
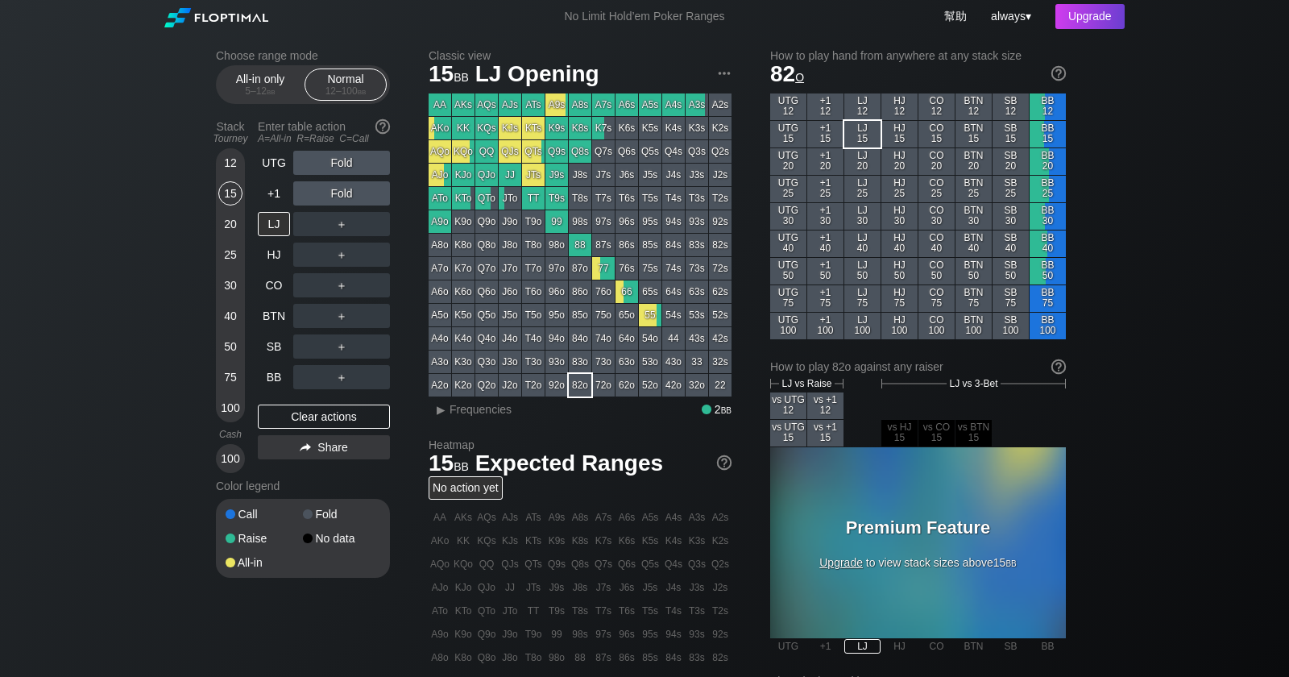
click at [471, 48] on div "Choose range mode All-in only 5 – 12 bb Normal 12 – 100 bb Stack Tourney Enter …" at bounding box center [644, 547] width 883 height 1029
click at [474, 57] on h2 "Classic view" at bounding box center [580, 55] width 303 height 13
click at [518, 71] on span "LJ Opening" at bounding box center [537, 75] width 129 height 27
drag, startPoint x: 569, startPoint y: 71, endPoint x: 593, endPoint y: 73, distance: 24.2
click at [570, 71] on span "LJ Opening" at bounding box center [537, 75] width 129 height 27
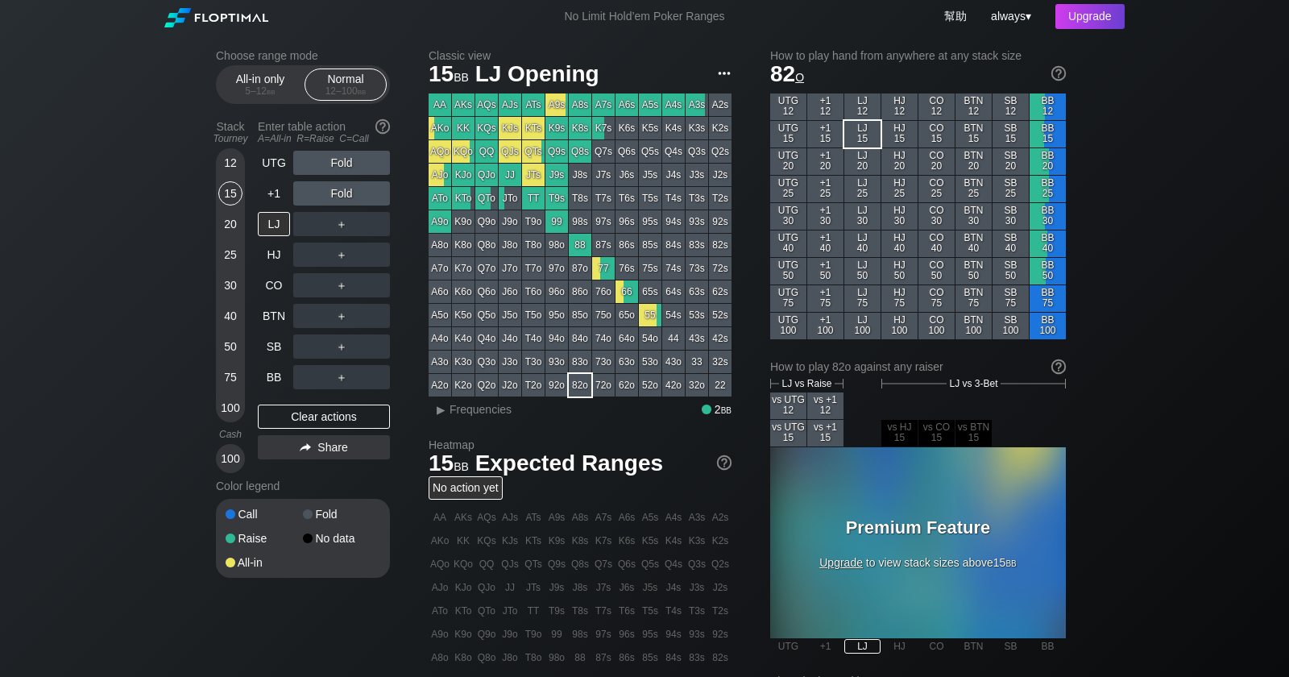
click at [720, 73] on img at bounding box center [725, 73] width 18 height 18
click at [479, 71] on span "LJ Opening" at bounding box center [537, 75] width 129 height 27
click at [442, 74] on span "15 bb" at bounding box center [448, 75] width 45 height 27
click at [452, 59] on h2 "Classic view" at bounding box center [580, 55] width 303 height 13
click at [507, 69] on span "LJ Opening" at bounding box center [537, 75] width 129 height 27
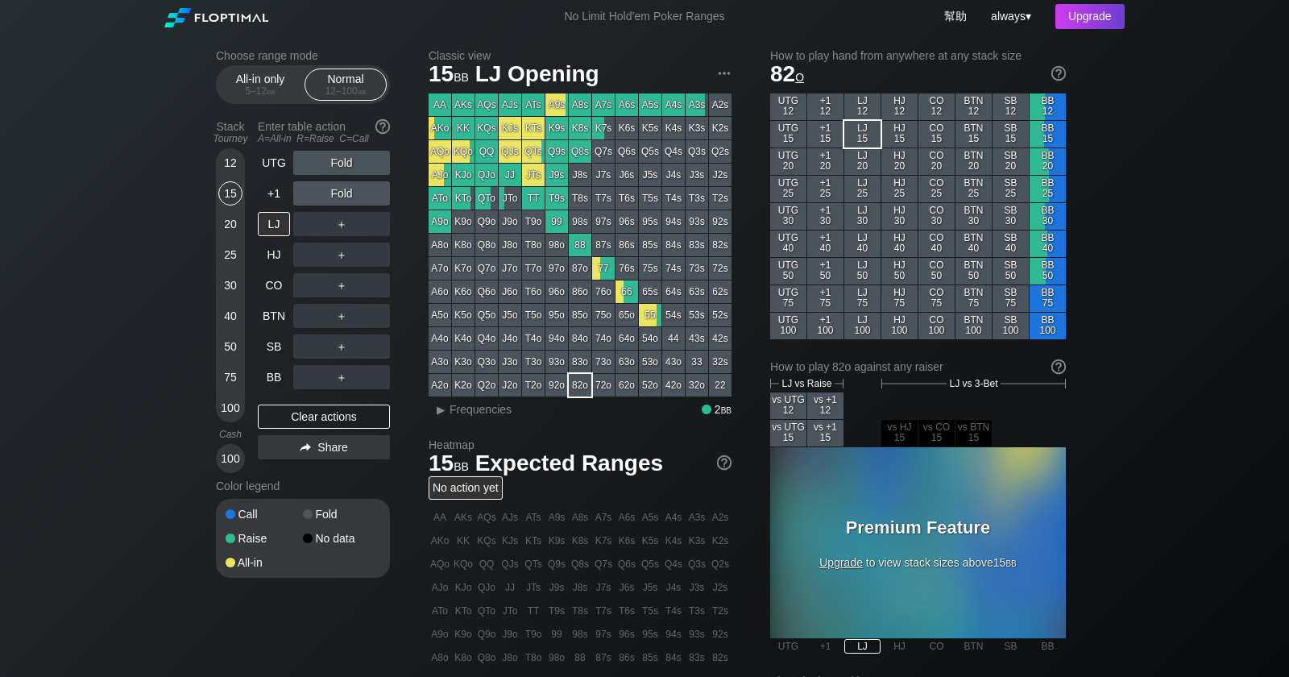
click at [494, 77] on span "LJ Opening" at bounding box center [537, 75] width 129 height 27
click at [478, 484] on div "No action yet" at bounding box center [466, 487] width 74 height 23
click at [480, 496] on div "No action yet" at bounding box center [466, 487] width 74 height 23
click at [331, 416] on div "Clear actions" at bounding box center [324, 417] width 132 height 24
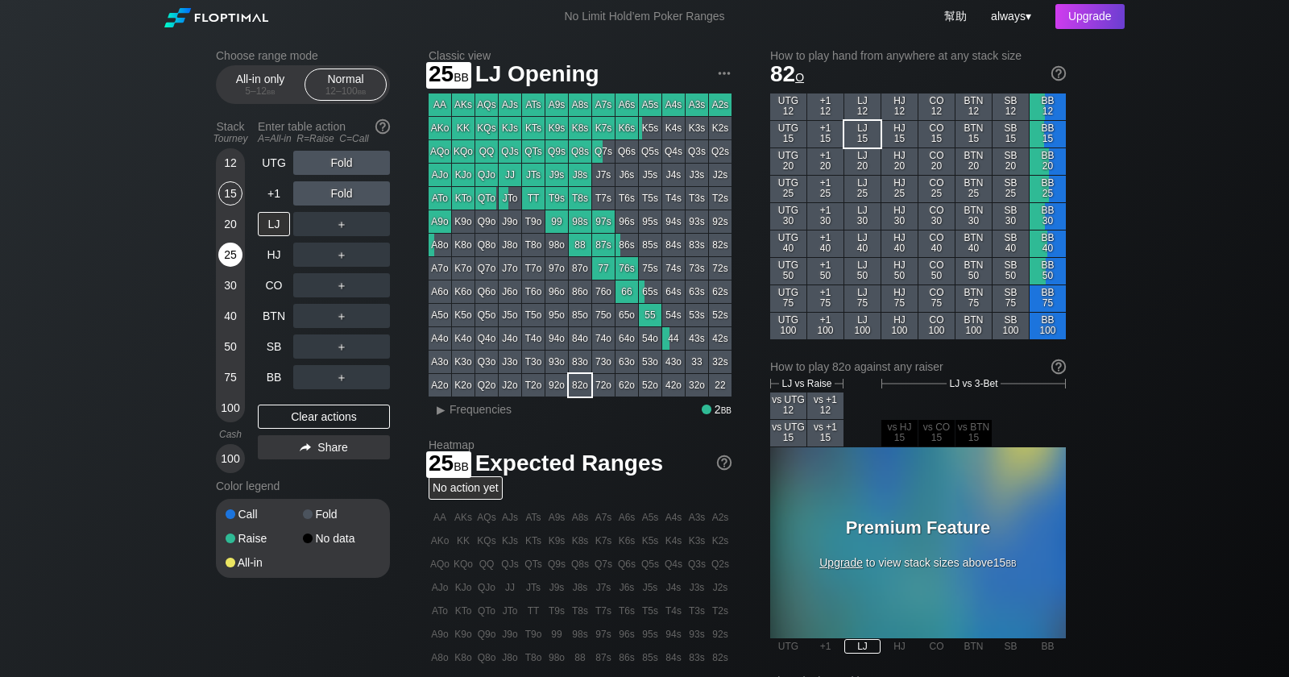
click at [228, 270] on div "25" at bounding box center [230, 258] width 24 height 31
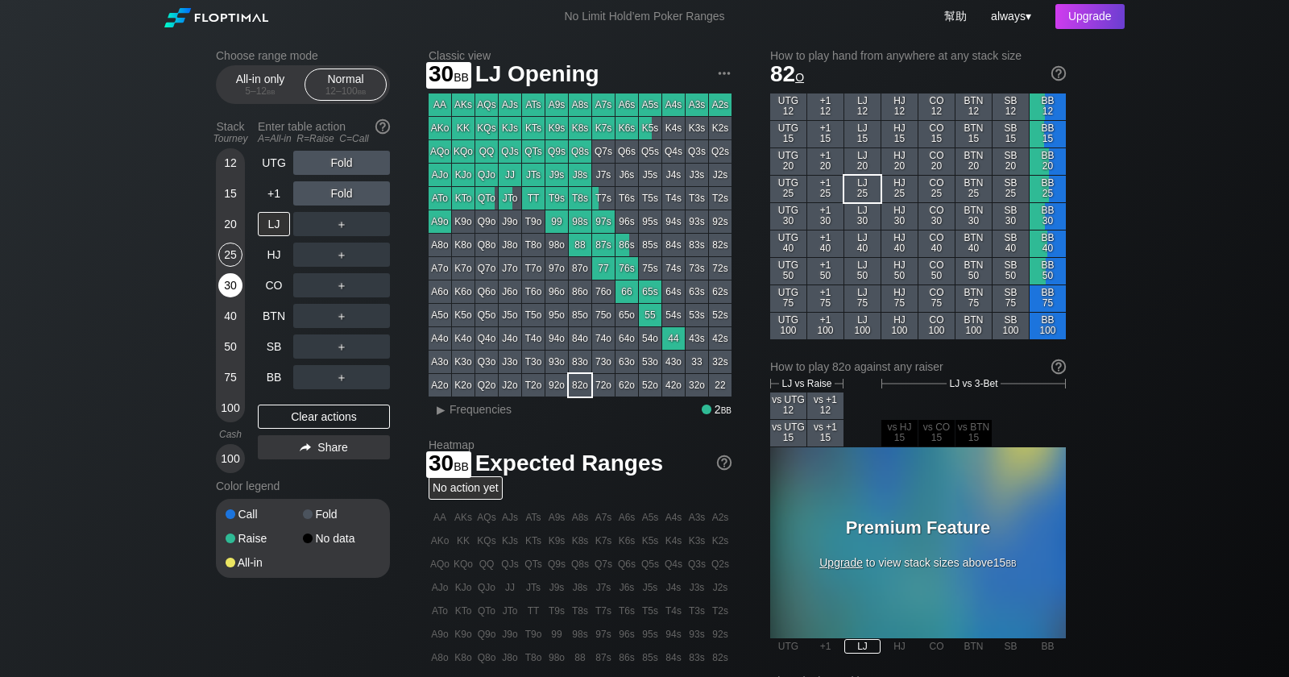
click at [228, 289] on div "30" at bounding box center [230, 285] width 24 height 24
click at [232, 258] on div "25" at bounding box center [230, 255] width 24 height 24
click at [231, 285] on div "30" at bounding box center [230, 285] width 24 height 24
click at [227, 313] on div "40" at bounding box center [230, 316] width 24 height 24
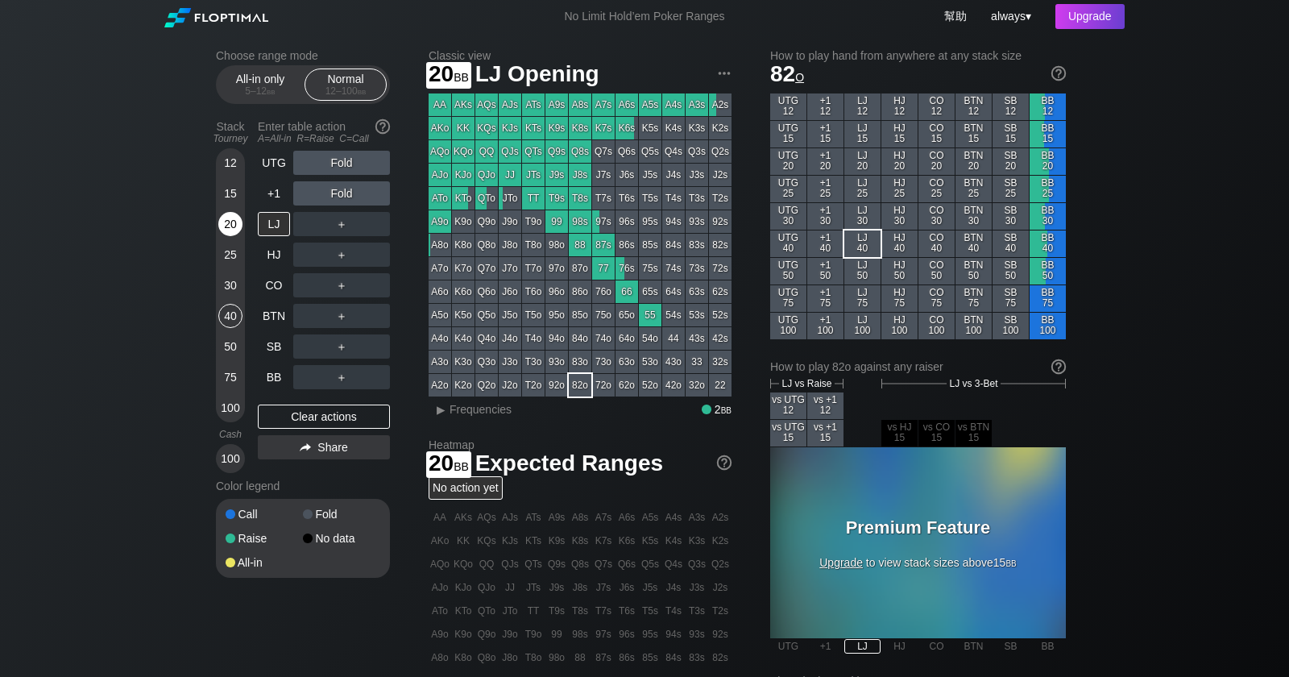
click at [226, 231] on div "20" at bounding box center [230, 224] width 24 height 24
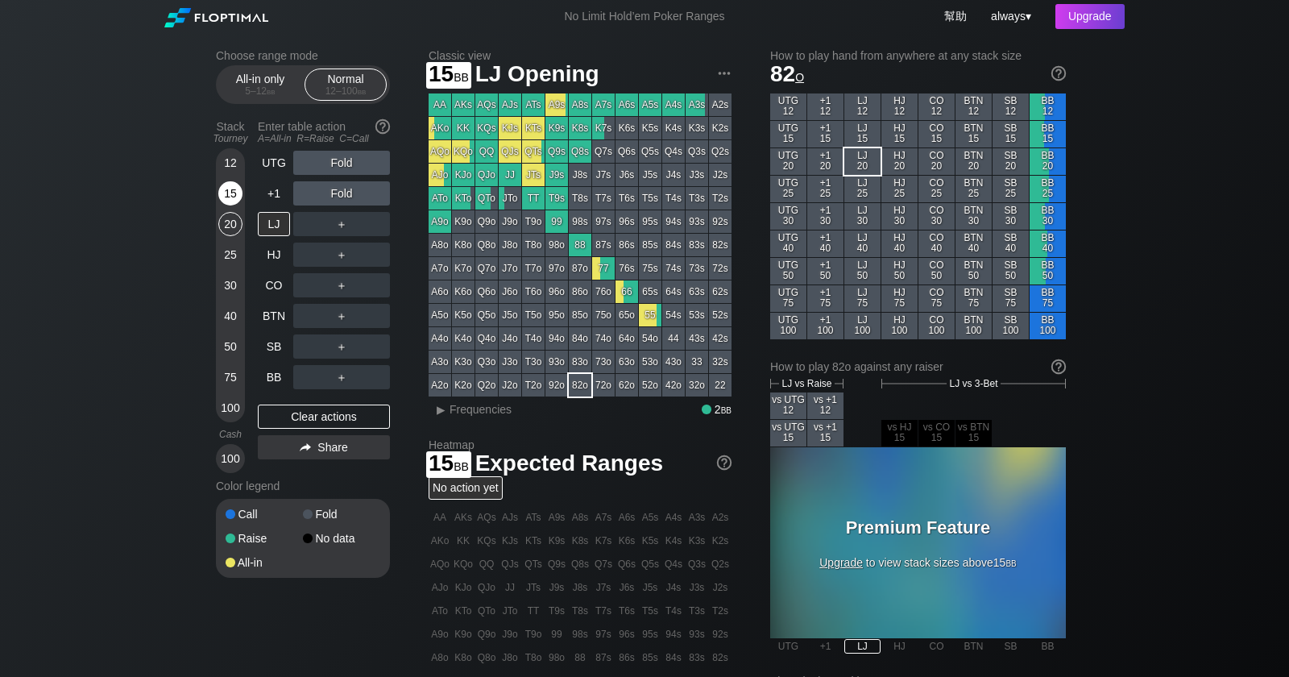
click at [231, 201] on div "15" at bounding box center [230, 193] width 24 height 24
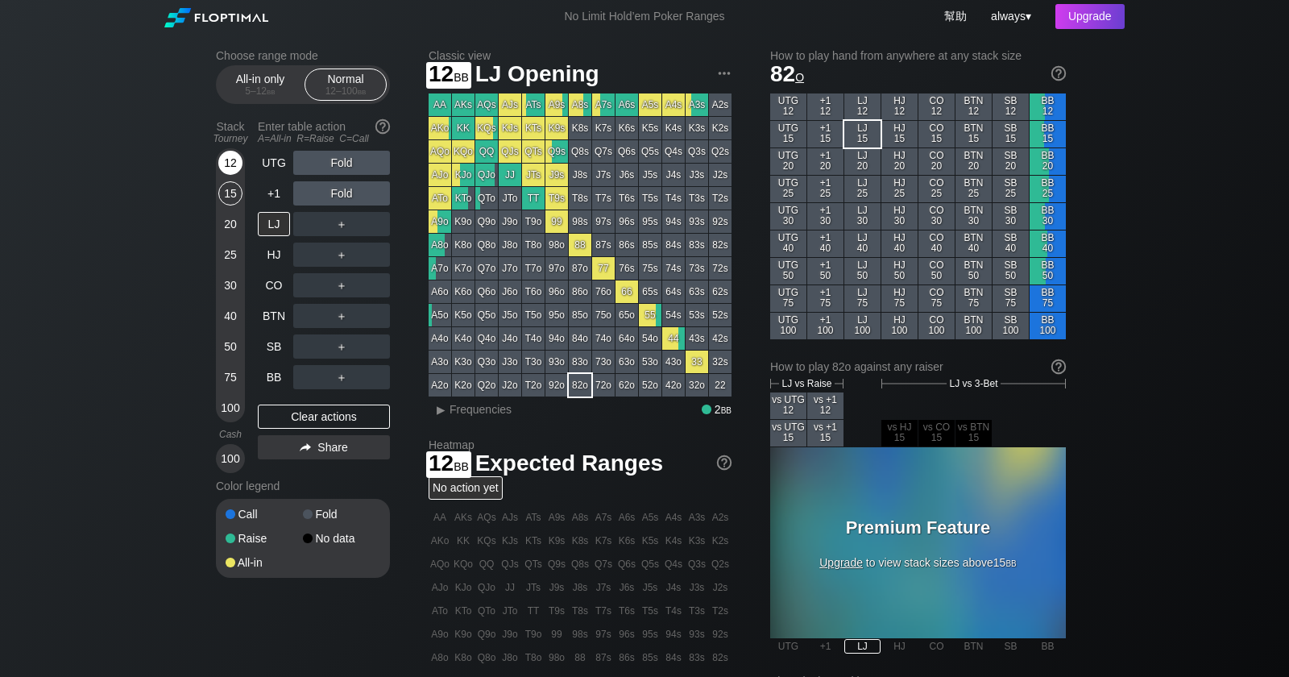
click at [233, 160] on div "12" at bounding box center [230, 163] width 24 height 24
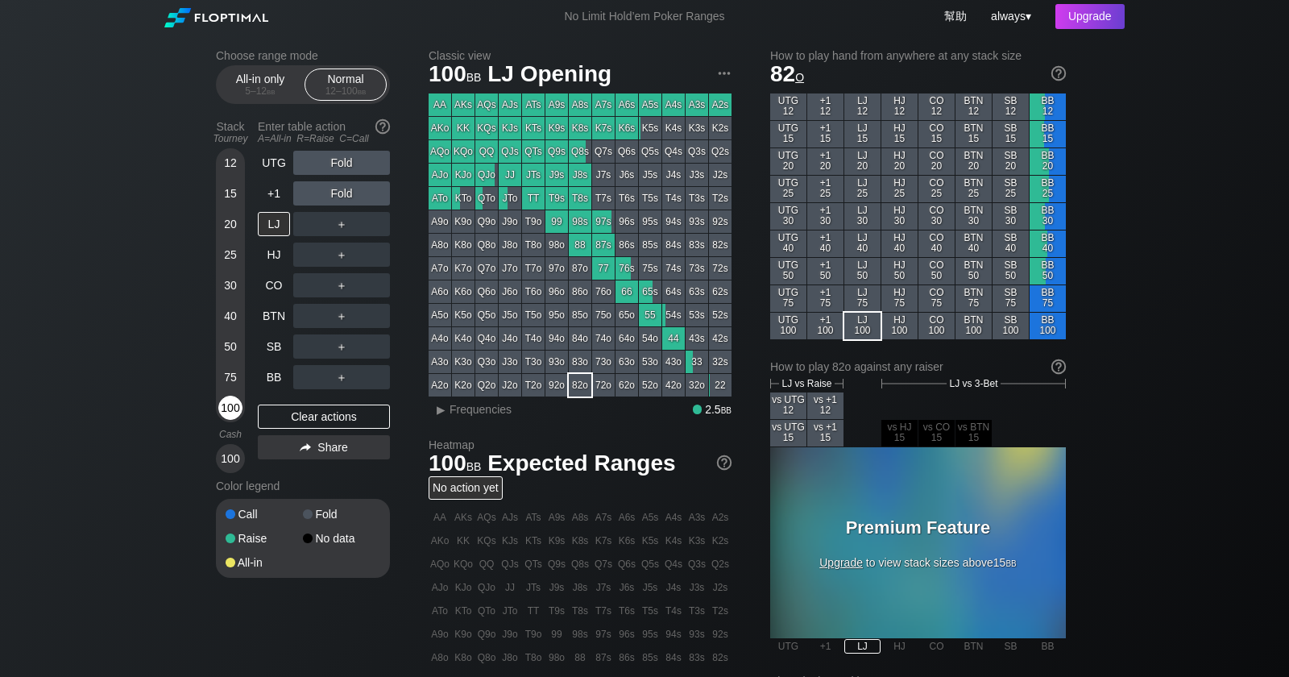
click at [227, 408] on div "100" at bounding box center [230, 408] width 24 height 24
click at [233, 411] on div "100" at bounding box center [230, 408] width 24 height 24
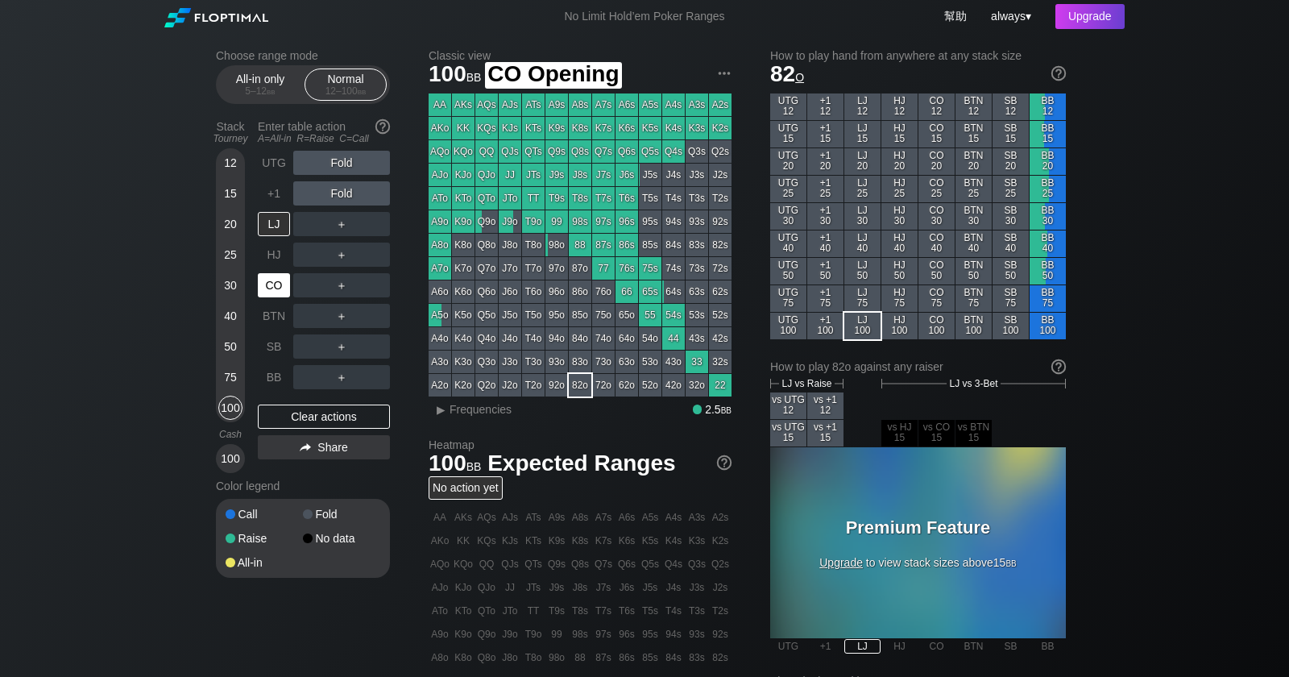
click at [272, 271] on div "CO" at bounding box center [275, 285] width 35 height 31
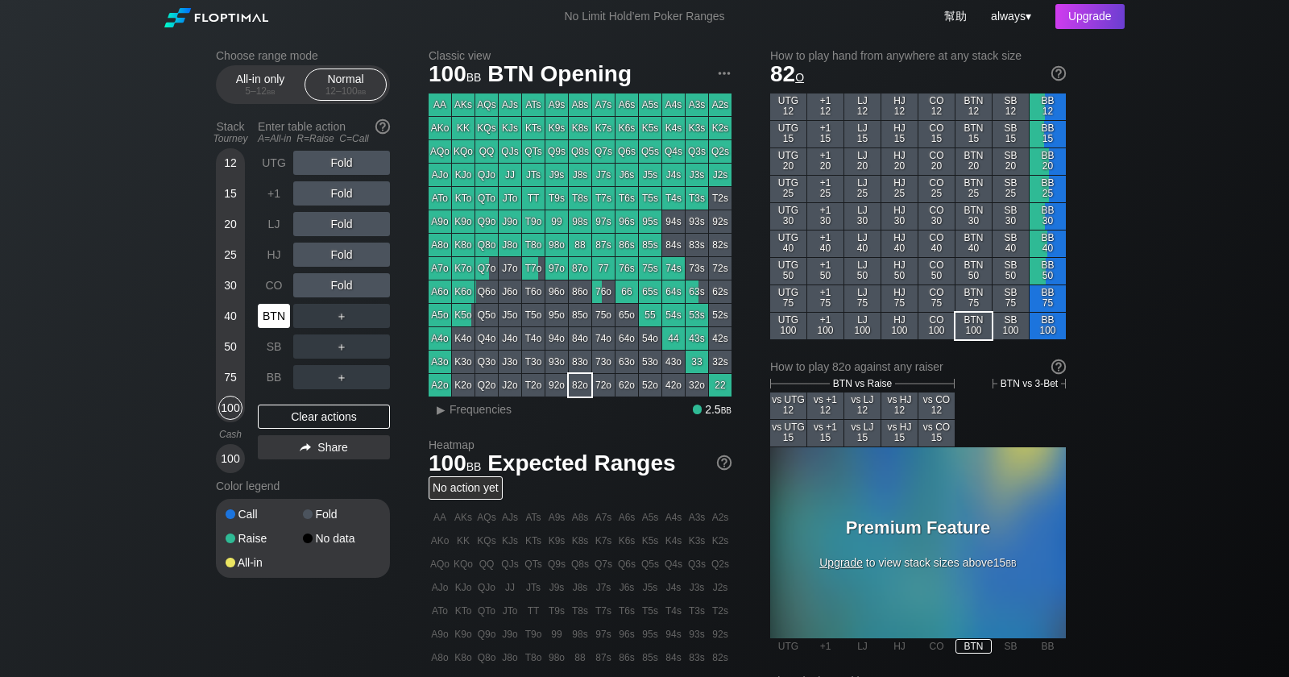
click at [270, 308] on div "BTN" at bounding box center [274, 316] width 32 height 24
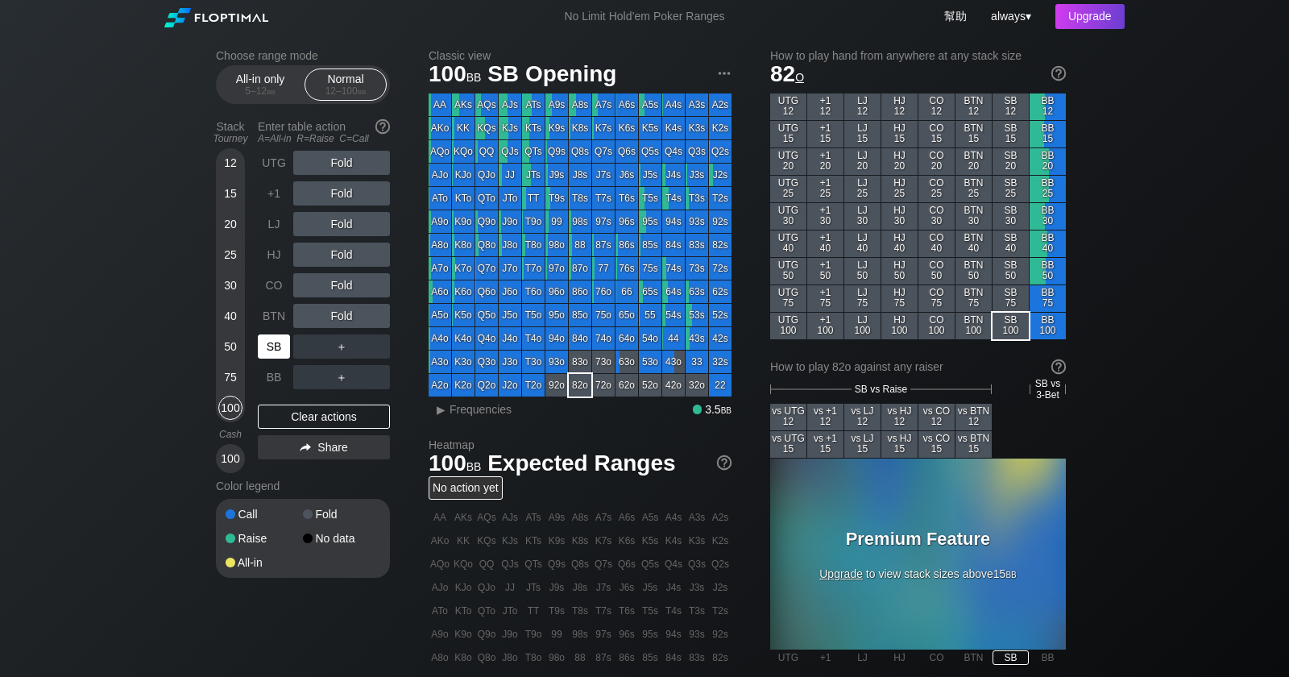
click at [277, 347] on div "SB" at bounding box center [274, 346] width 32 height 24
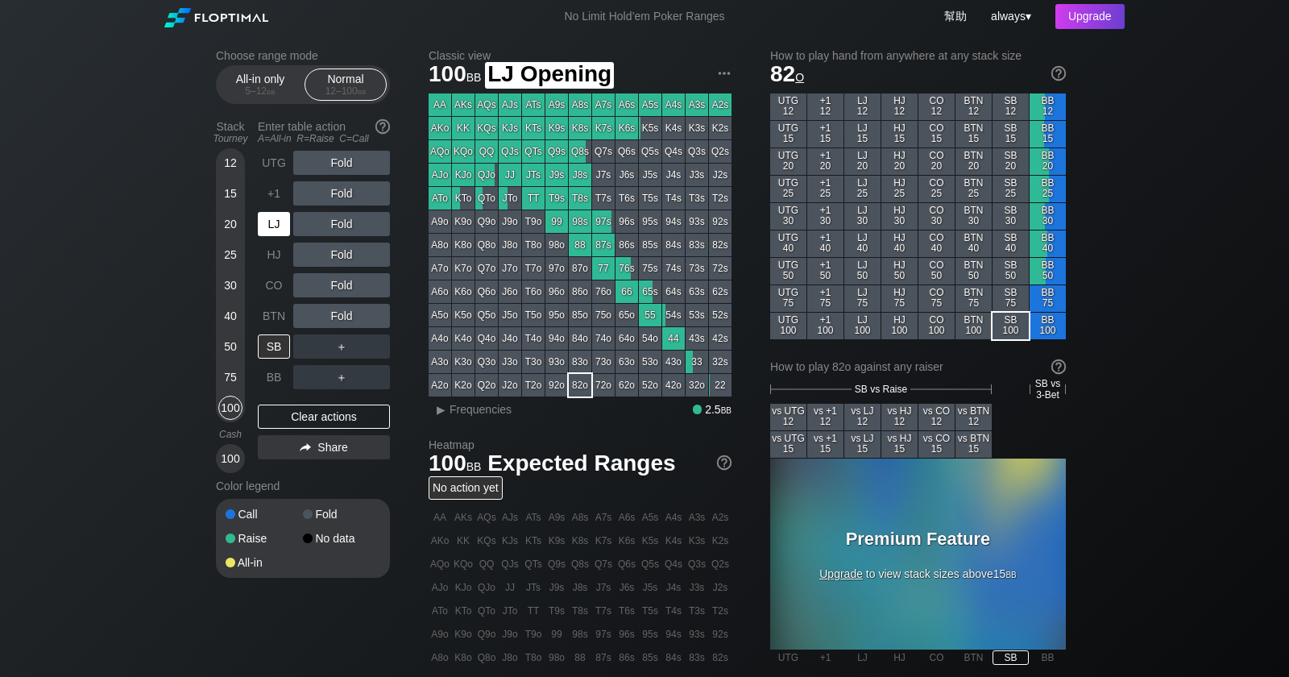
click at [275, 239] on div "LJ" at bounding box center [275, 224] width 35 height 31
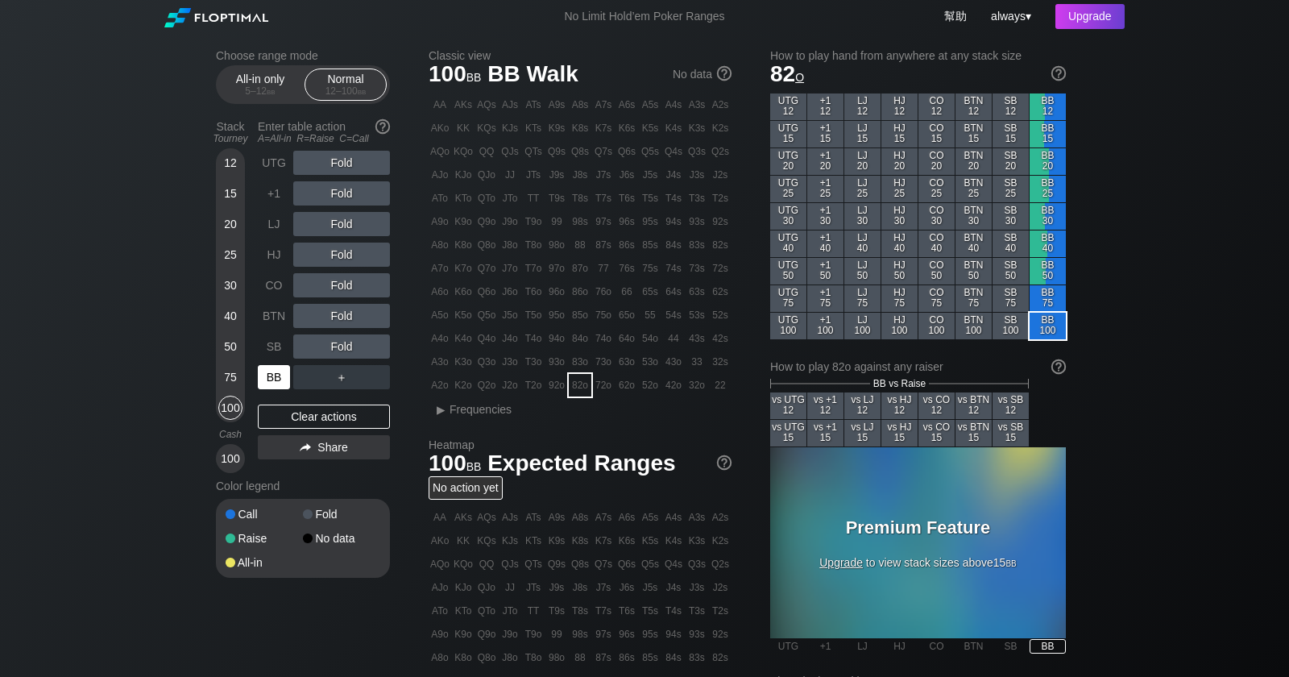
click at [272, 370] on div "BB" at bounding box center [274, 377] width 32 height 24
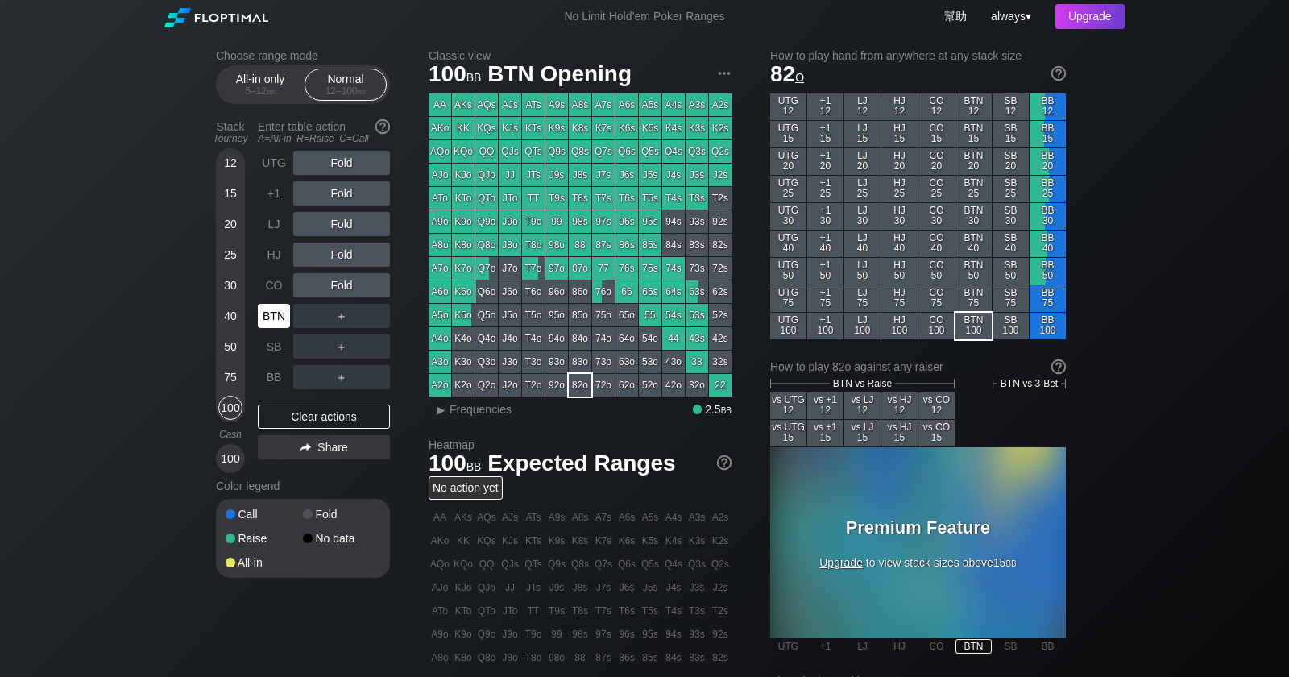
click at [269, 315] on div "BTN" at bounding box center [274, 316] width 32 height 24
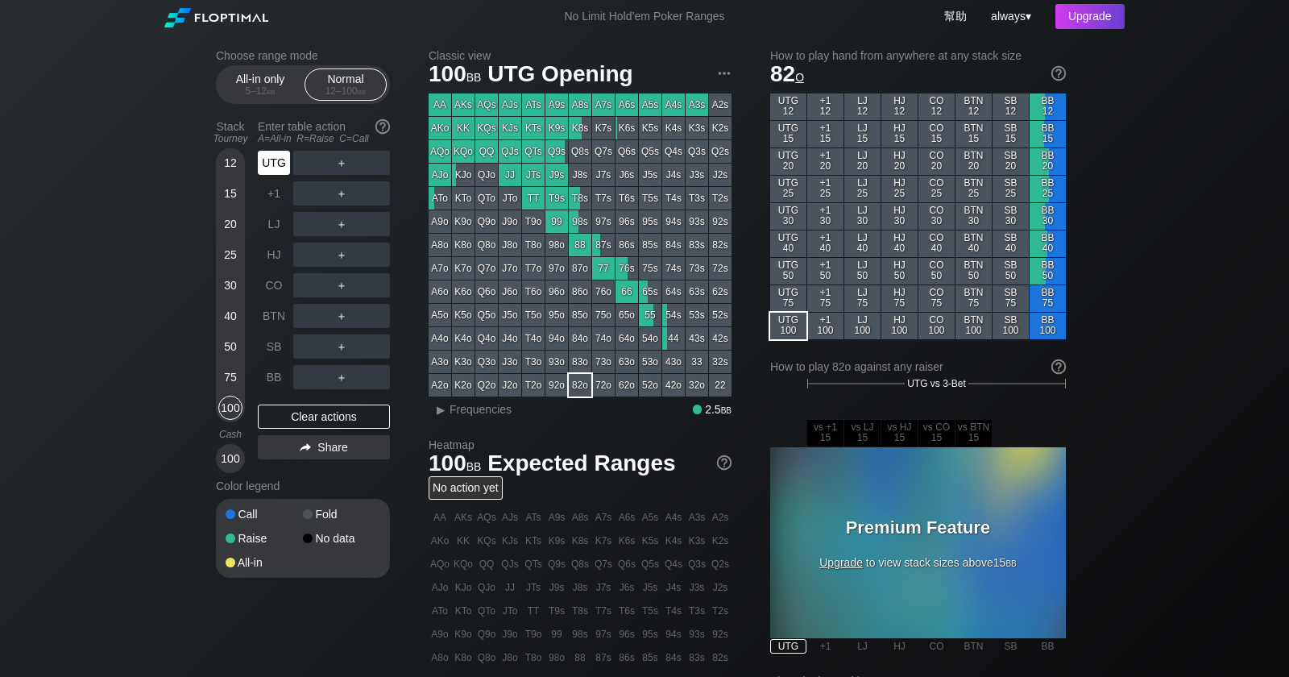
click at [280, 171] on div "UTG" at bounding box center [274, 163] width 32 height 24
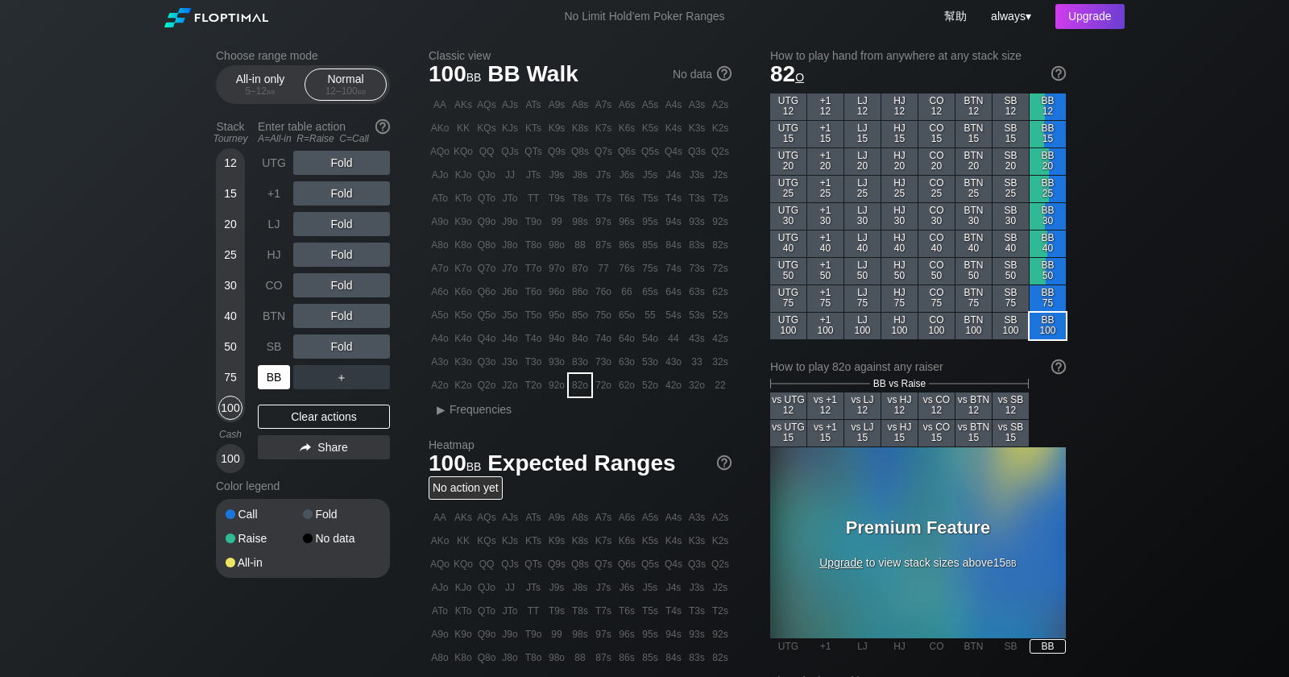
click at [274, 382] on div "BB" at bounding box center [274, 377] width 32 height 24
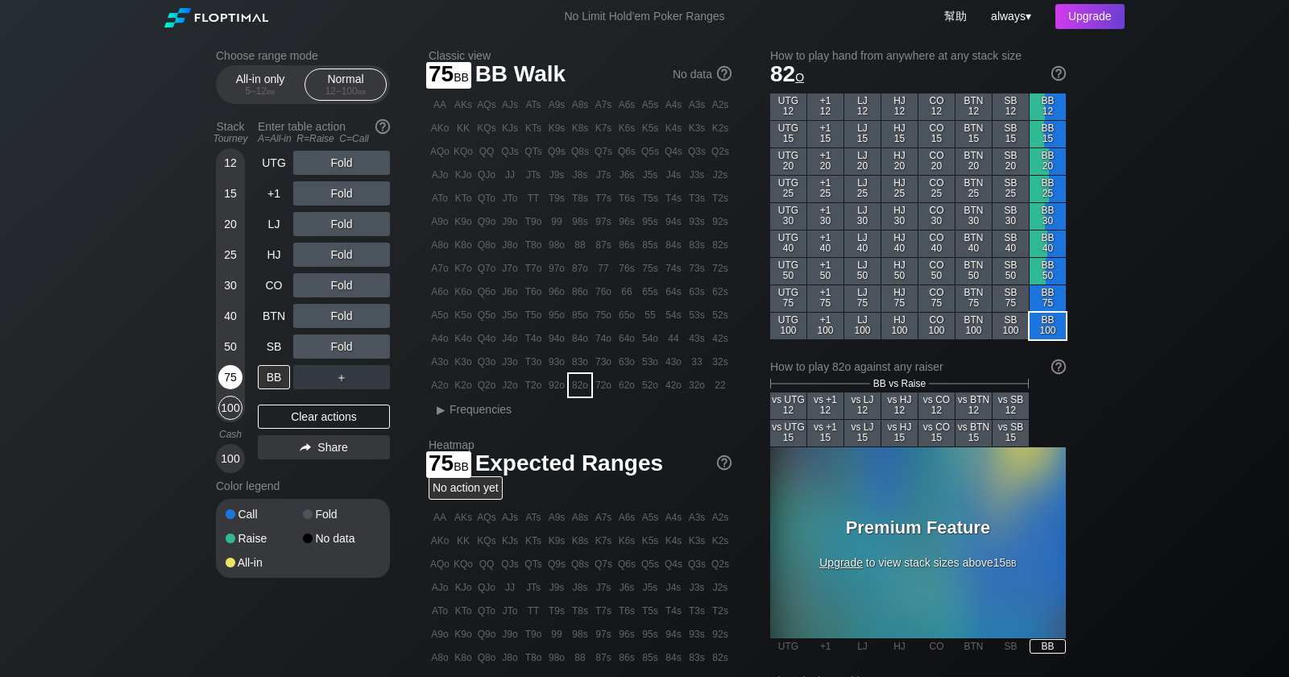
click at [237, 375] on div "75" at bounding box center [230, 377] width 24 height 24
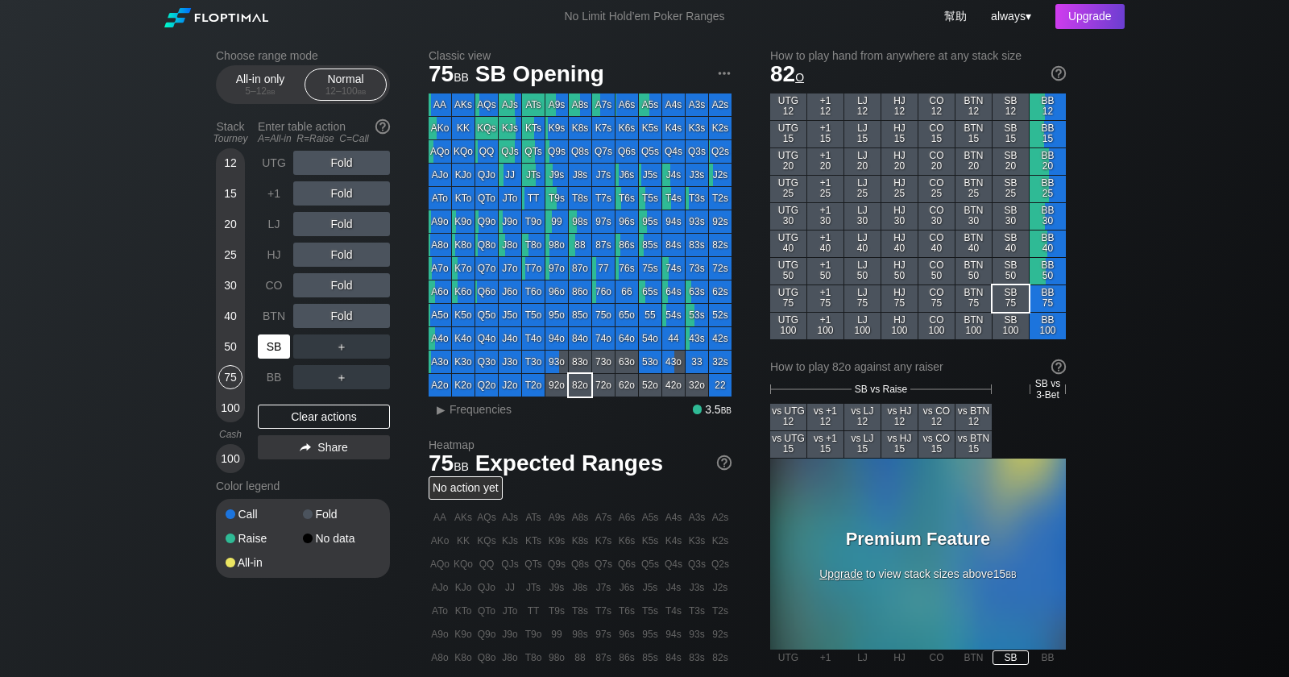
click at [270, 338] on div "SB" at bounding box center [274, 346] width 32 height 24
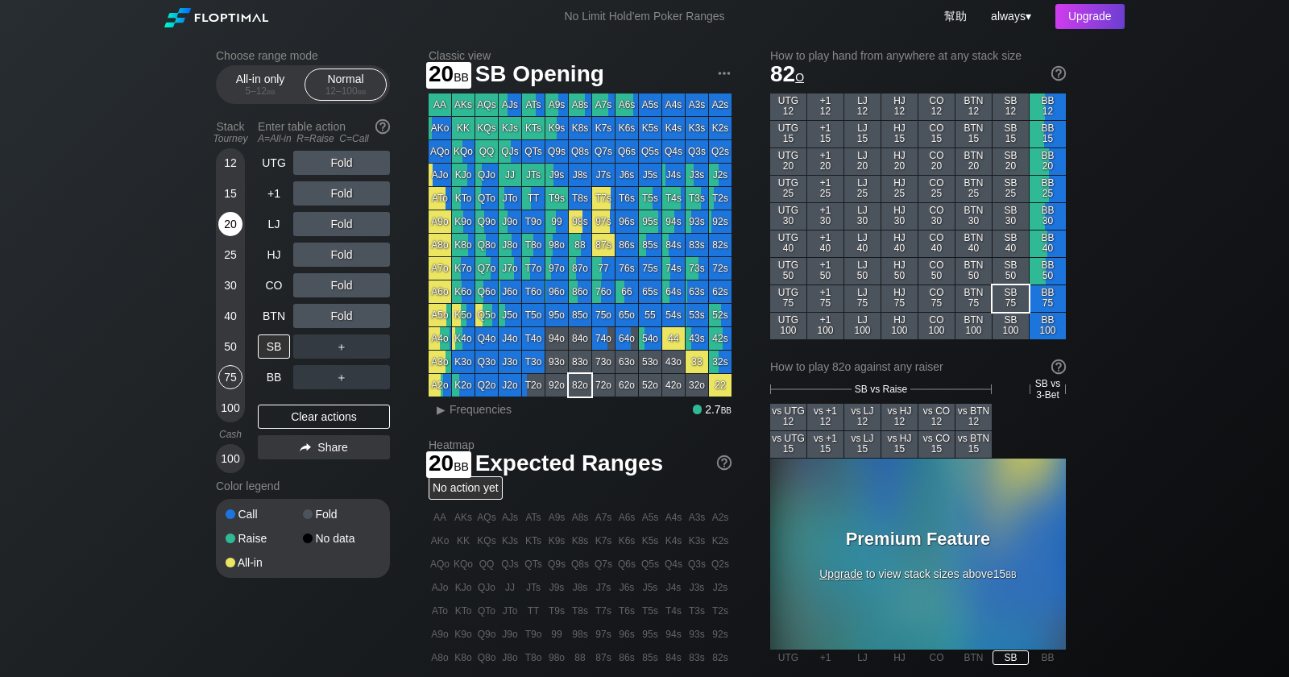
click at [227, 221] on div "20" at bounding box center [230, 224] width 24 height 24
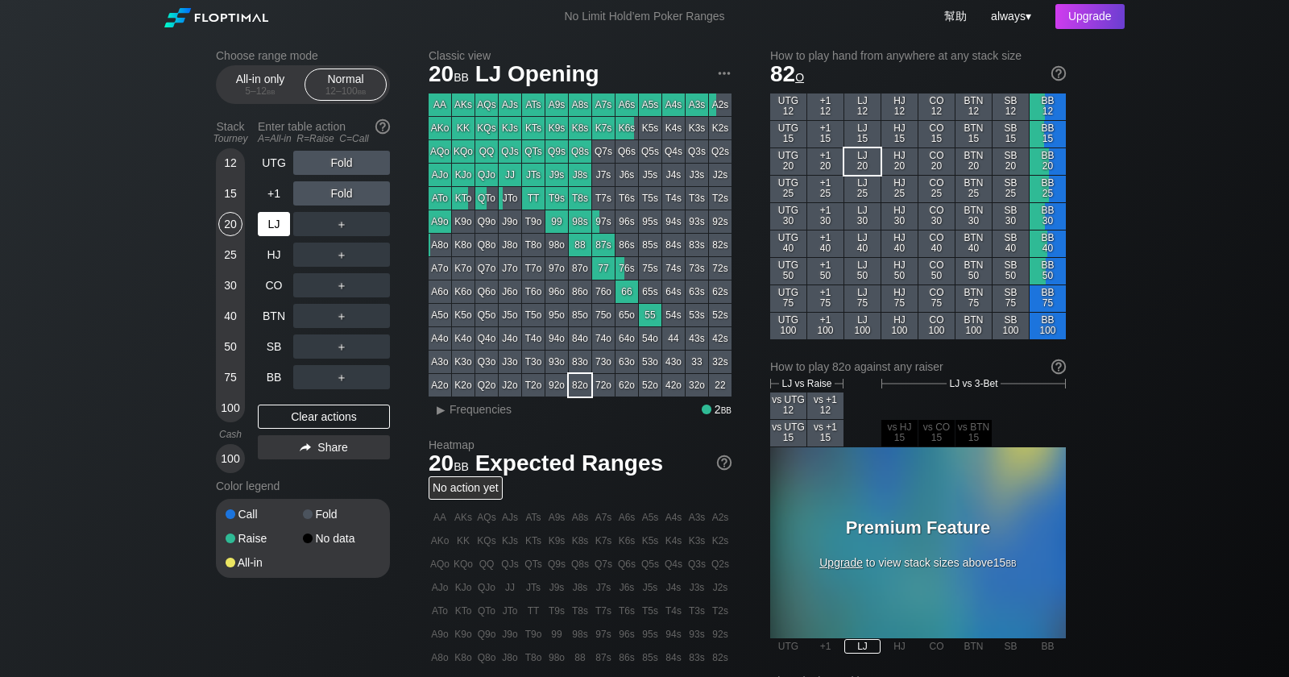
click at [276, 216] on div "LJ" at bounding box center [274, 224] width 32 height 24
click at [490, 67] on span "LJ Opening" at bounding box center [537, 75] width 129 height 27
click at [513, 67] on span "LJ Opening" at bounding box center [537, 75] width 129 height 27
drag, startPoint x: 523, startPoint y: 70, endPoint x: 448, endPoint y: 61, distance: 75.5
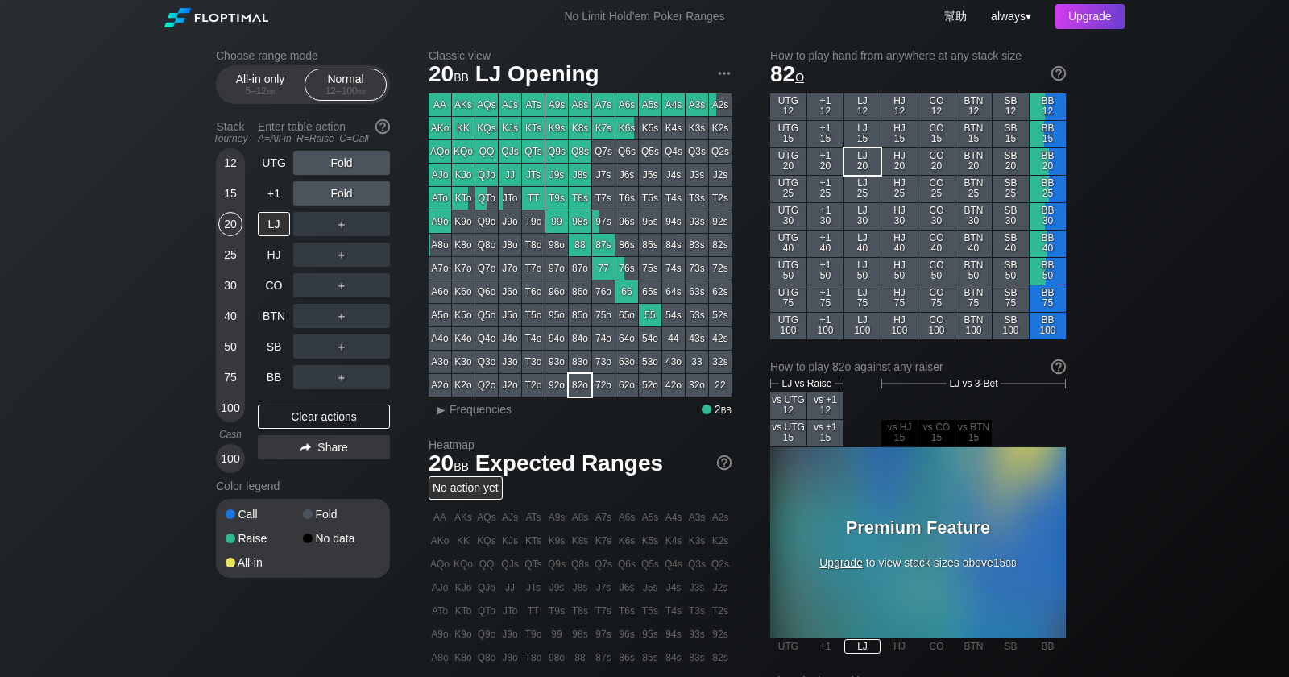
click at [519, 71] on span "LJ Opening" at bounding box center [537, 75] width 129 height 27
click at [446, 61] on div "20 bb LJ Opening" at bounding box center [580, 73] width 303 height 27
click at [728, 70] on img at bounding box center [725, 73] width 18 height 18
click at [702, 122] on div "Copy range for PIO" at bounding box center [663, 119] width 137 height 23
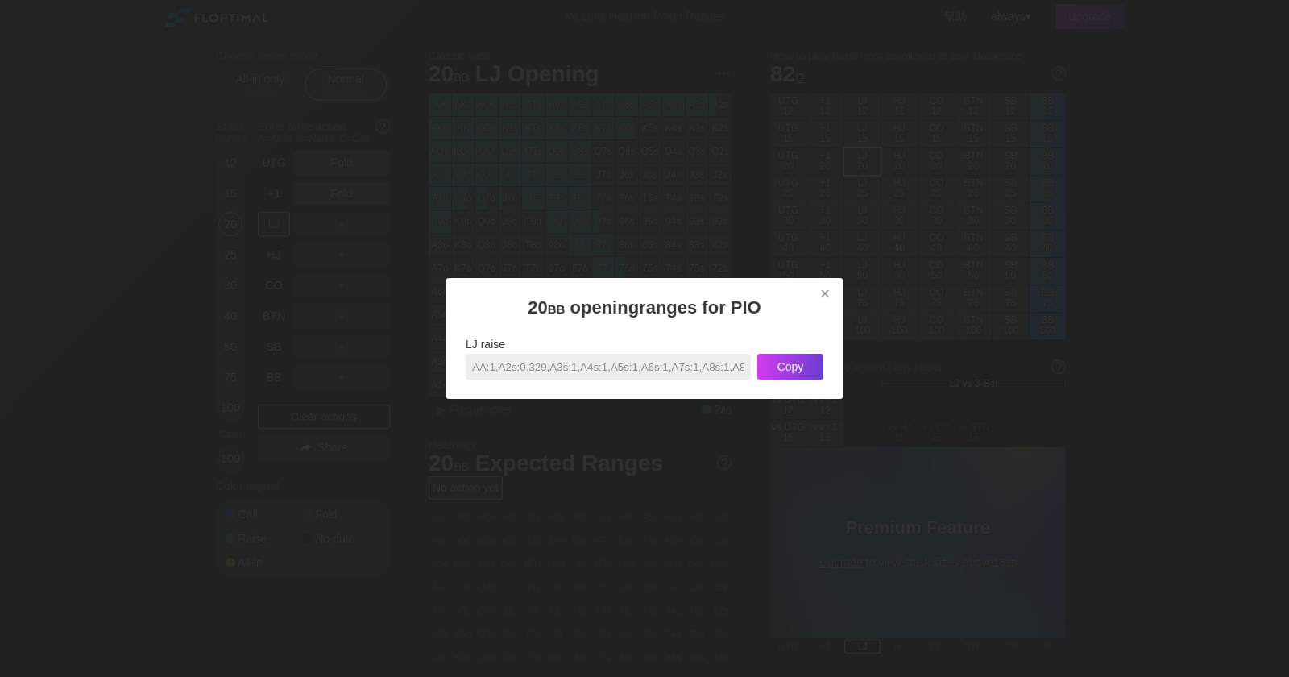
click at [847, 297] on div at bounding box center [644, 338] width 1289 height 677
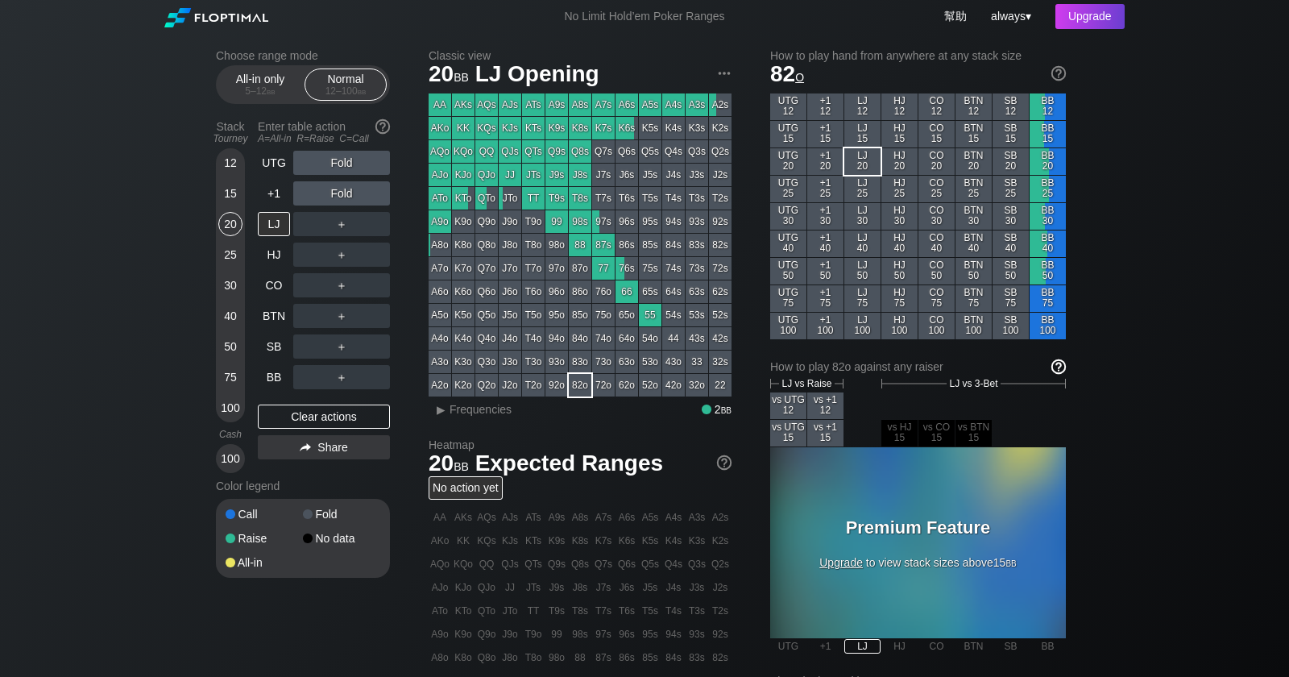
click at [1057, 360] on img at bounding box center [1059, 367] width 18 height 18
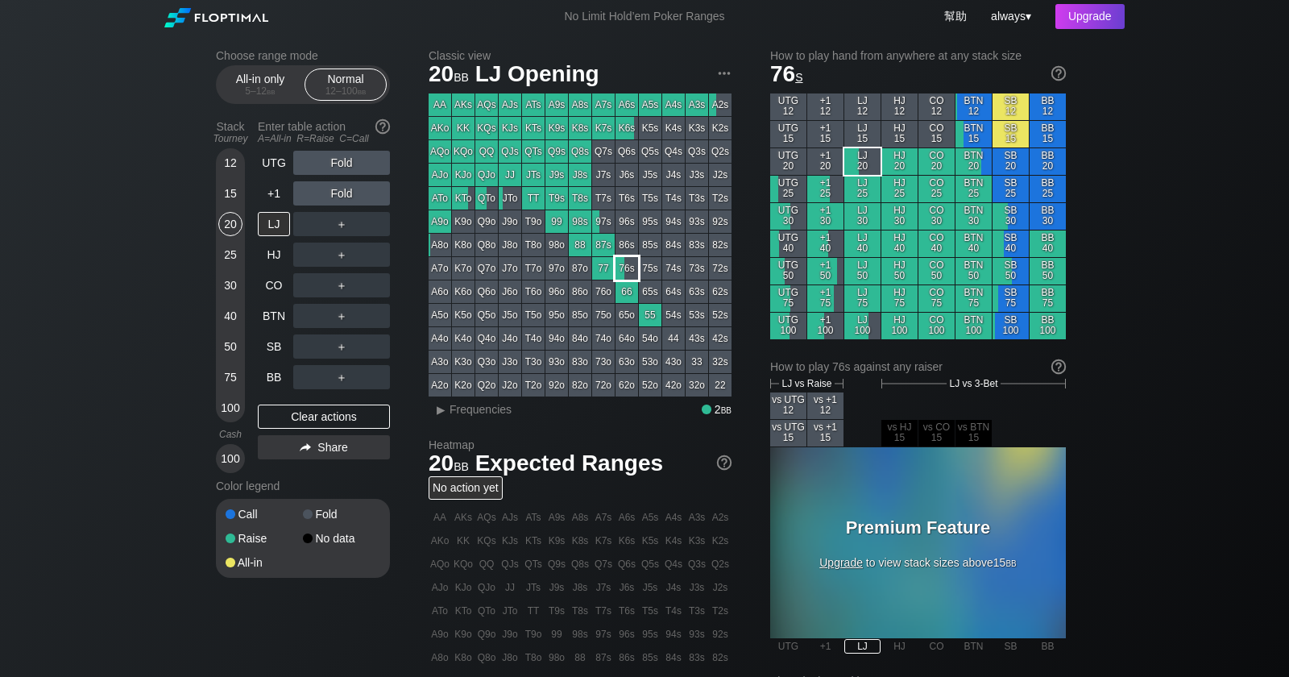
click at [633, 272] on div "76s" at bounding box center [627, 268] width 23 height 23
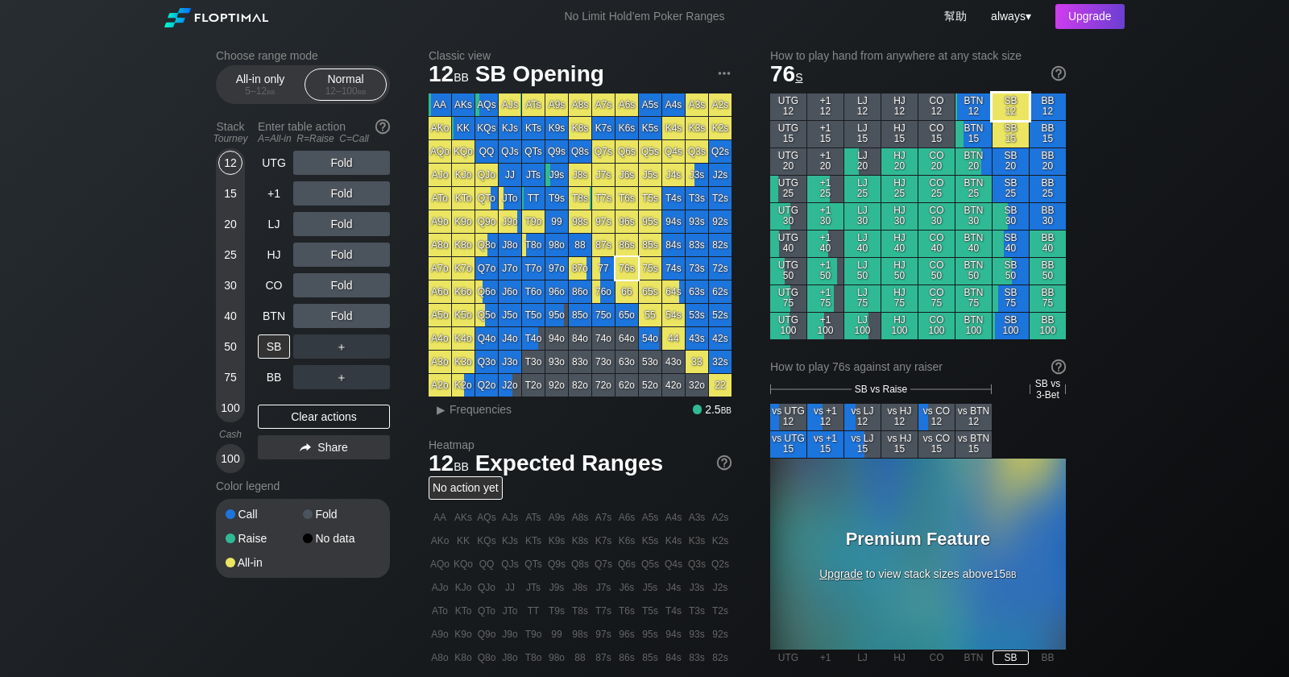
click at [1007, 110] on div "SB 12" at bounding box center [1011, 106] width 36 height 27
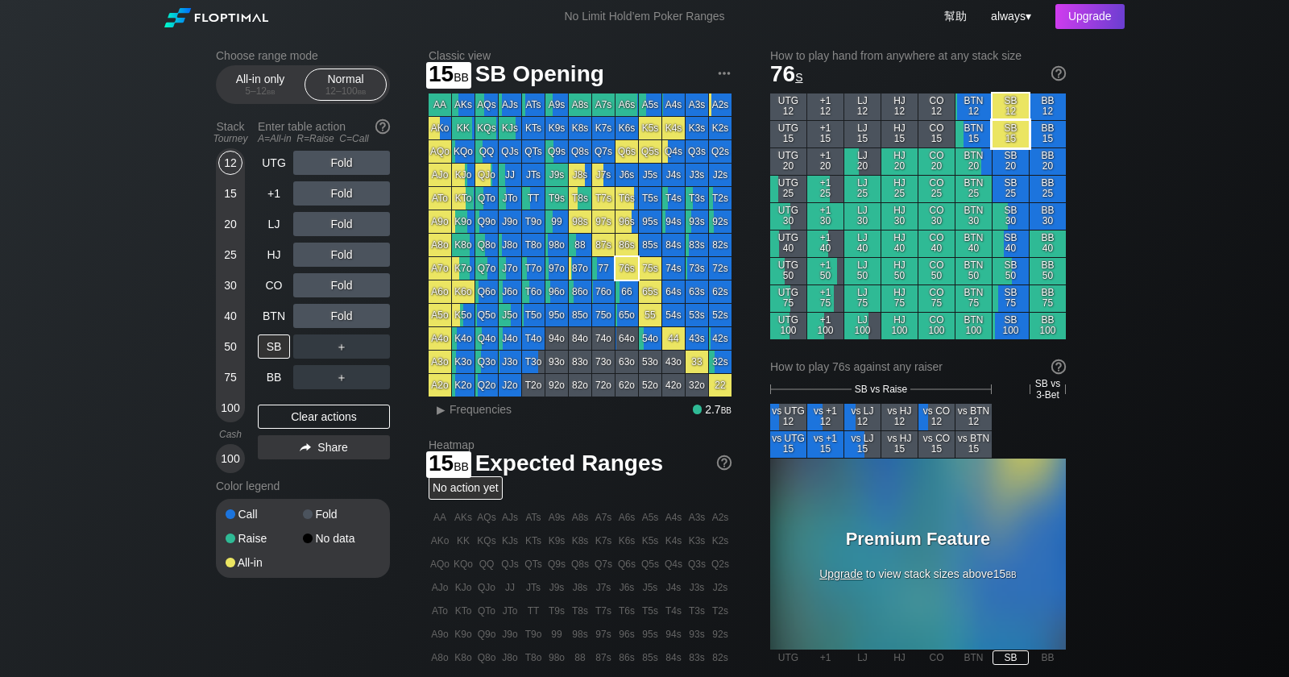
click at [1009, 138] on div "SB 15" at bounding box center [1011, 134] width 36 height 27
click at [1019, 121] on div "UTG 12 +1 12 LJ 12 HJ 12 CO 12 BTN 12 SB 12 BB 12 UTG 15 +1 15 LJ 15 HJ 15 CO 1…" at bounding box center [918, 216] width 296 height 246
click at [1015, 138] on div "SB 15" at bounding box center [1011, 134] width 36 height 27
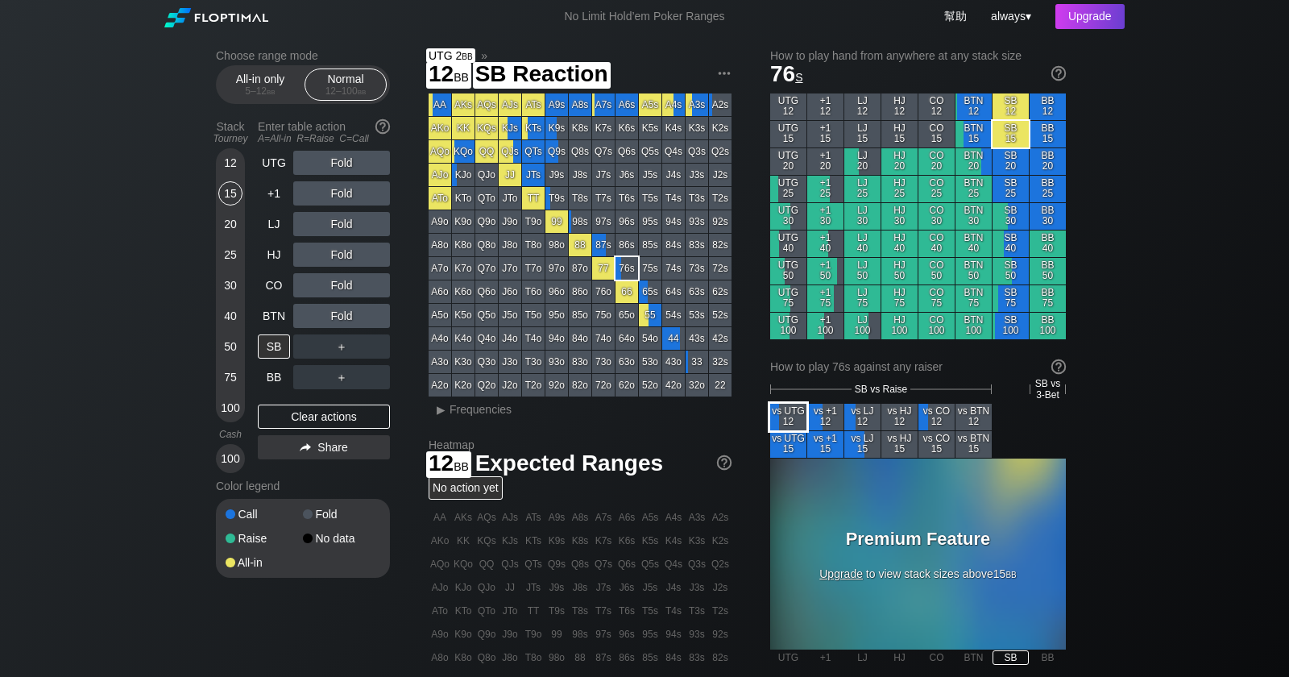
click at [803, 418] on div "vs UTG 12" at bounding box center [788, 417] width 36 height 27
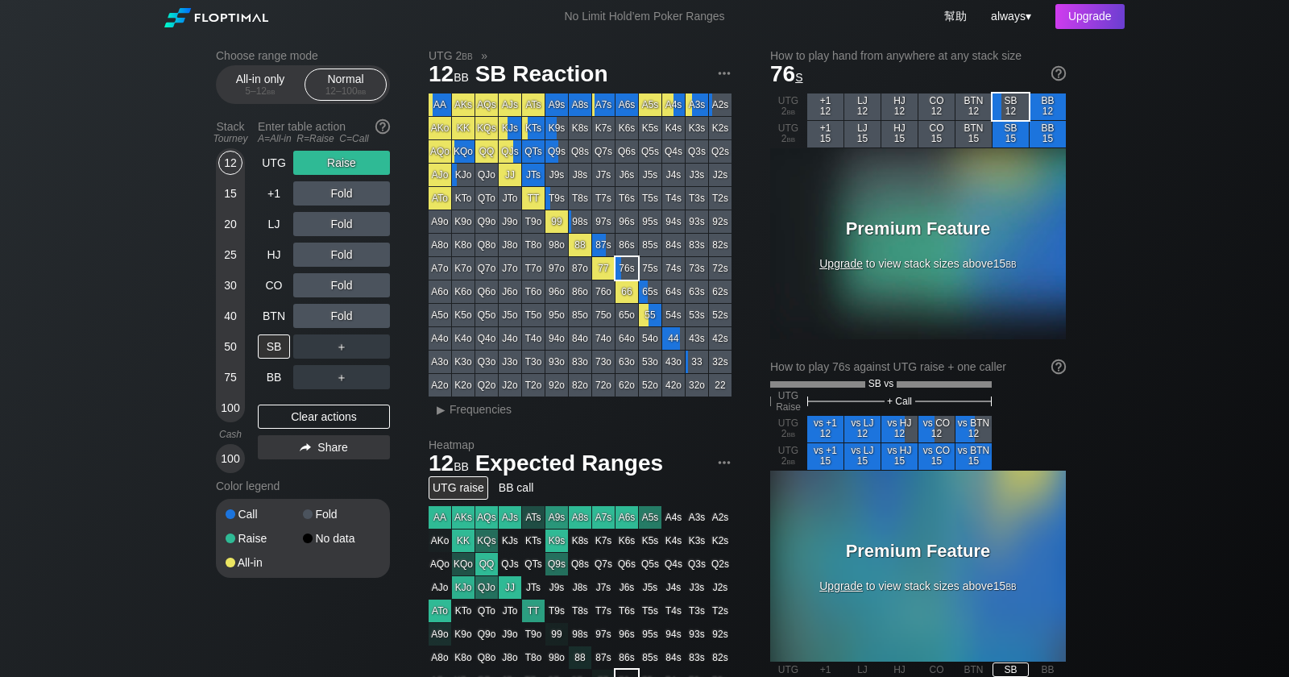
click at [453, 488] on div "UTG raise" at bounding box center [459, 487] width 60 height 23
click at [516, 494] on div "BB call" at bounding box center [517, 487] width 44 height 23
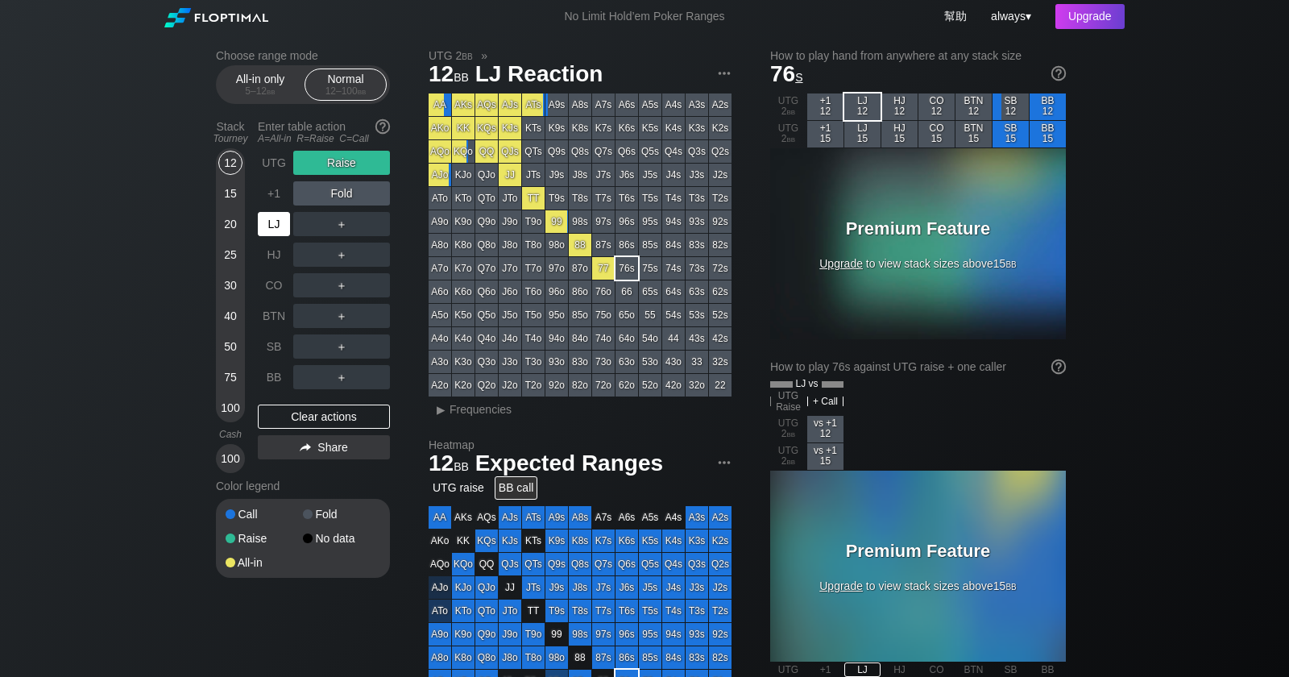
click at [268, 228] on div "LJ" at bounding box center [274, 224] width 32 height 24
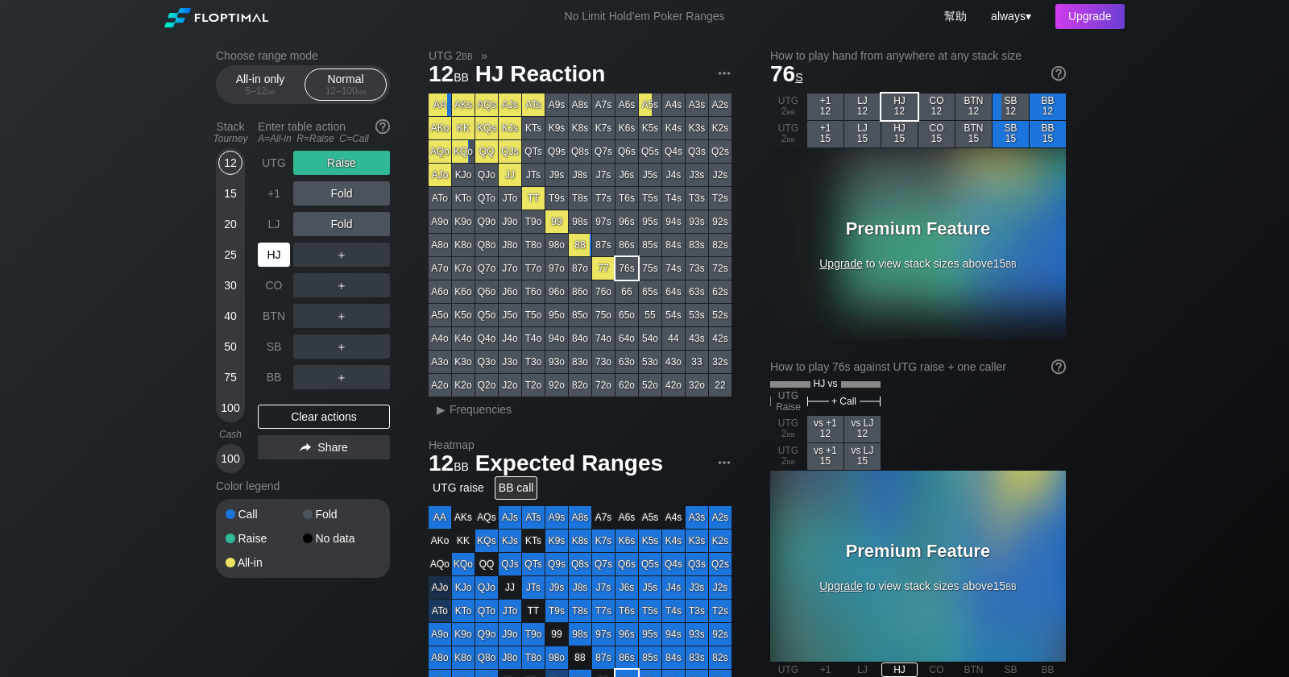
click at [263, 248] on div "HJ" at bounding box center [274, 255] width 32 height 24
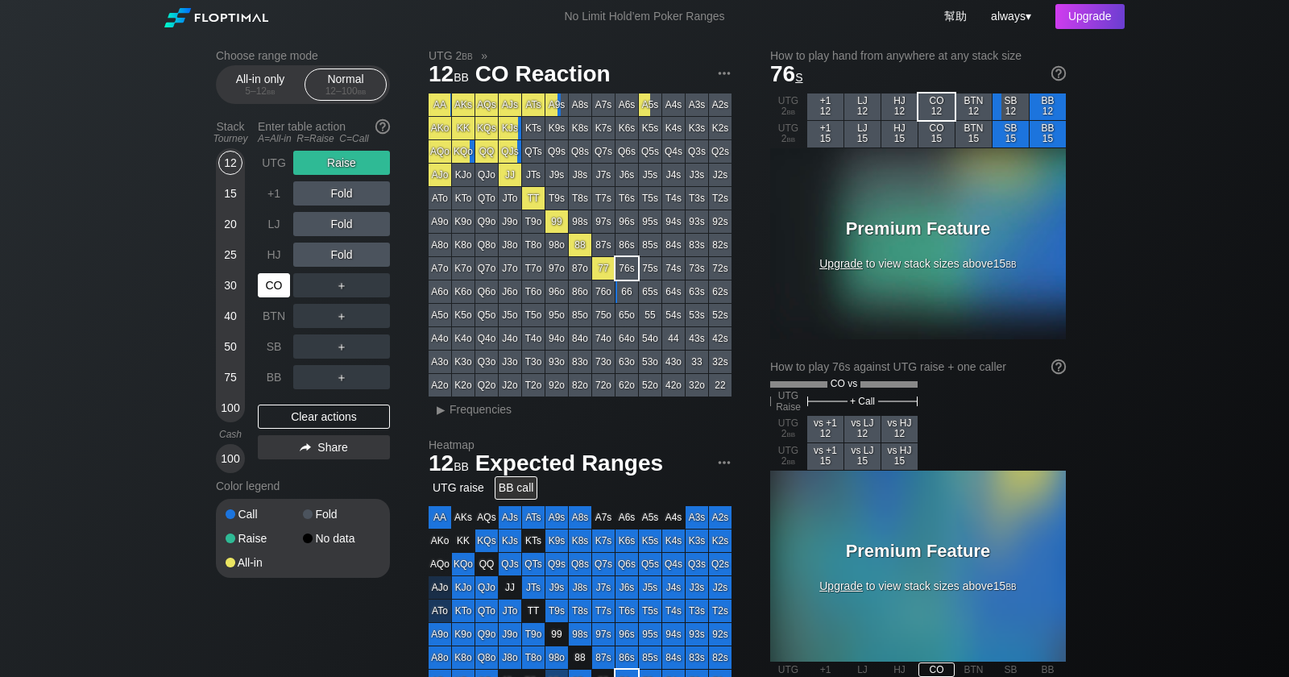
click at [267, 273] on div "CO" at bounding box center [275, 285] width 35 height 31
click at [270, 298] on div "CO" at bounding box center [275, 285] width 35 height 31
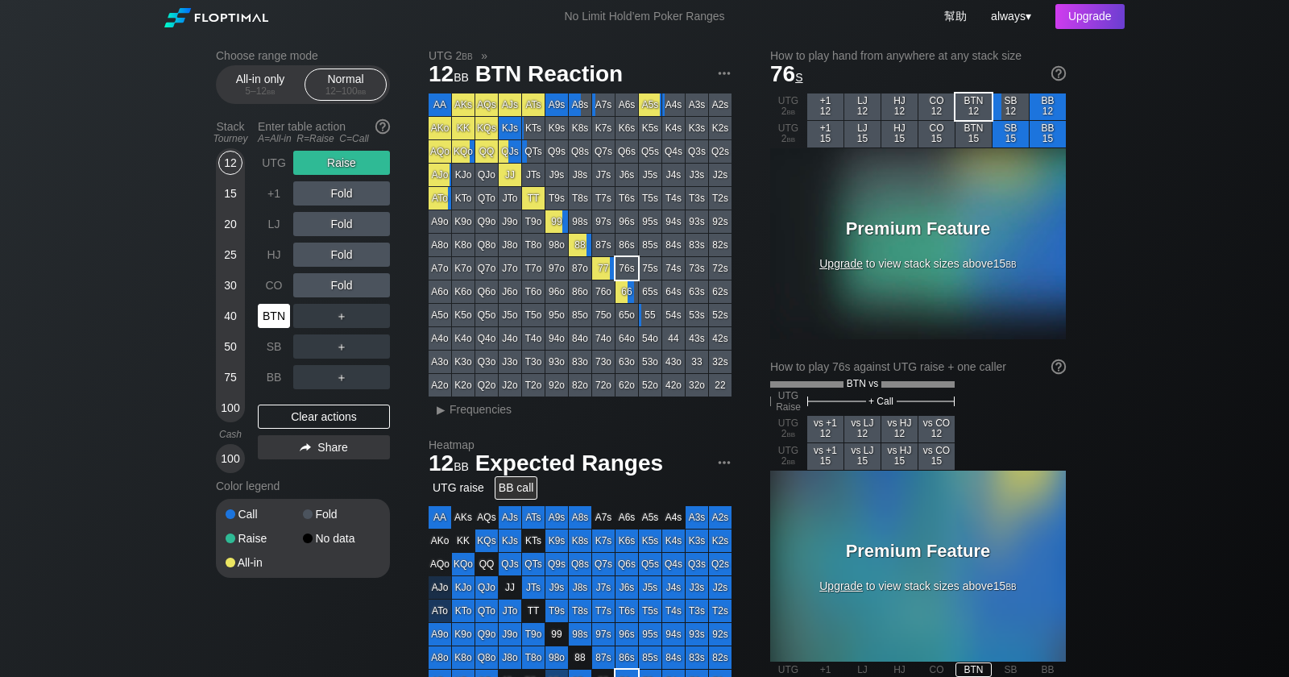
click at [276, 318] on div "BTN" at bounding box center [274, 316] width 32 height 24
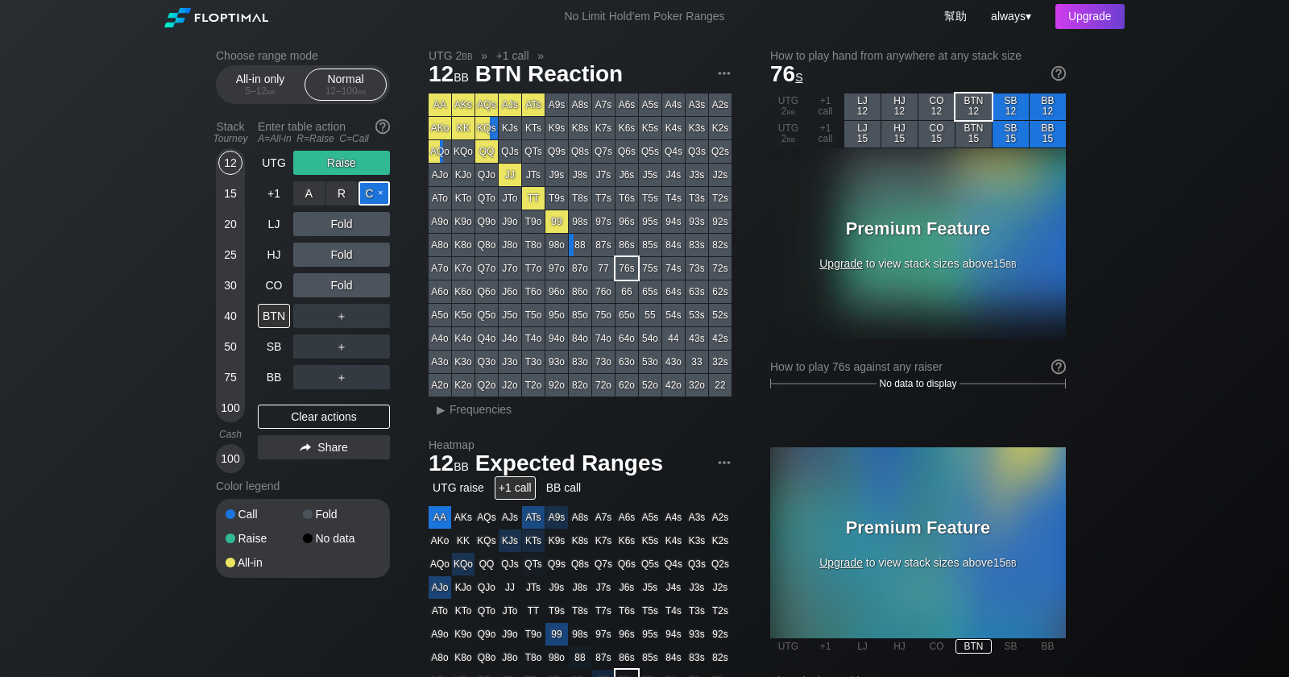
click at [373, 191] on div "C ✕" at bounding box center [374, 193] width 31 height 24
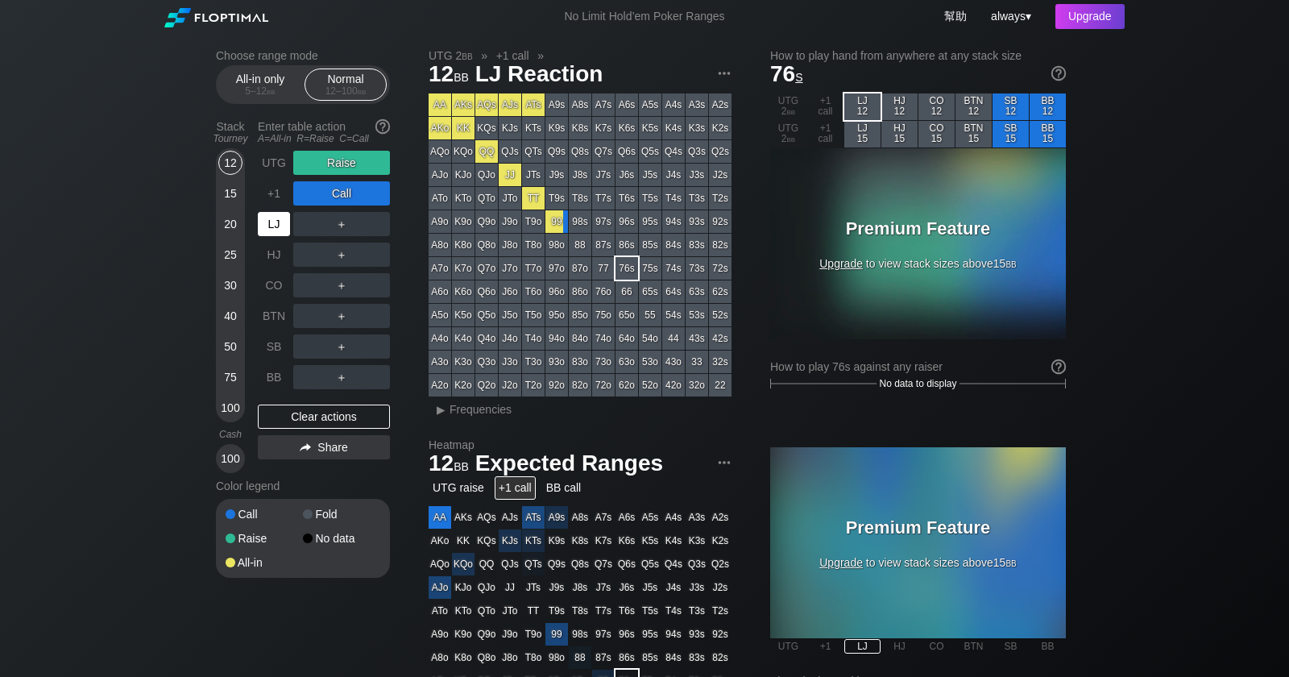
click at [278, 228] on div "LJ" at bounding box center [274, 224] width 32 height 24
click at [382, 260] on div "C ✕" at bounding box center [374, 255] width 31 height 24
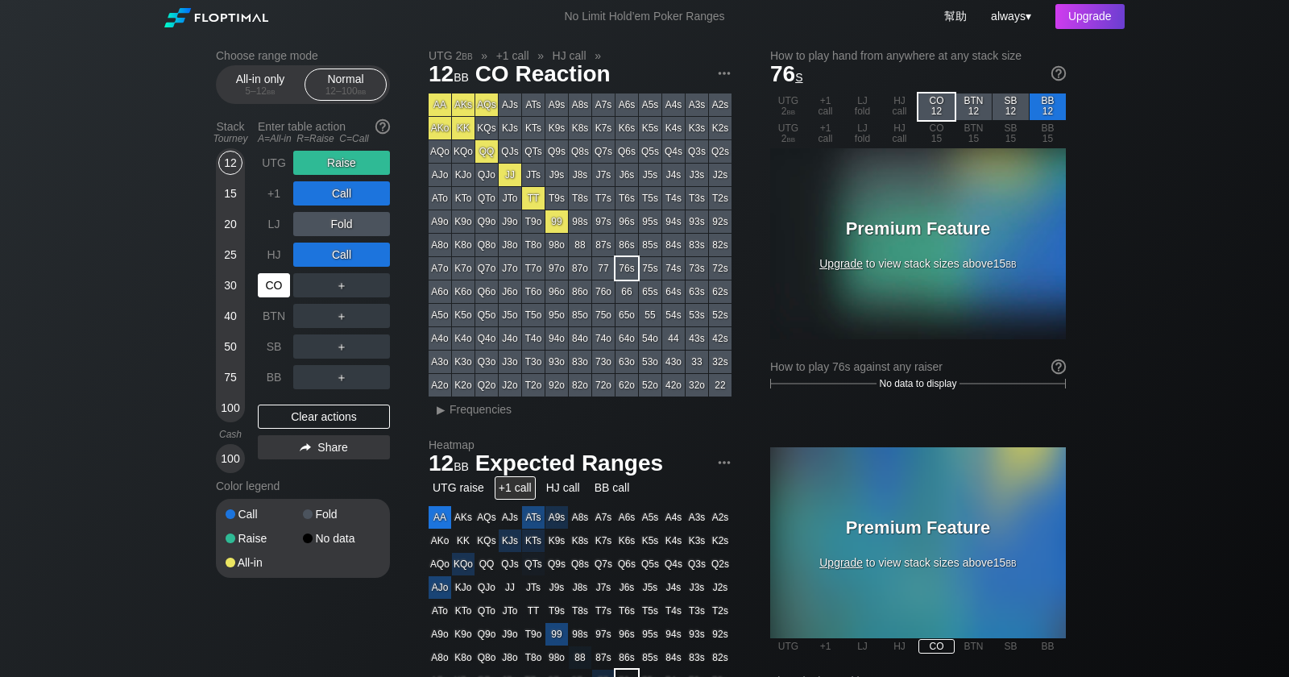
click at [268, 282] on div "CO" at bounding box center [274, 285] width 32 height 24
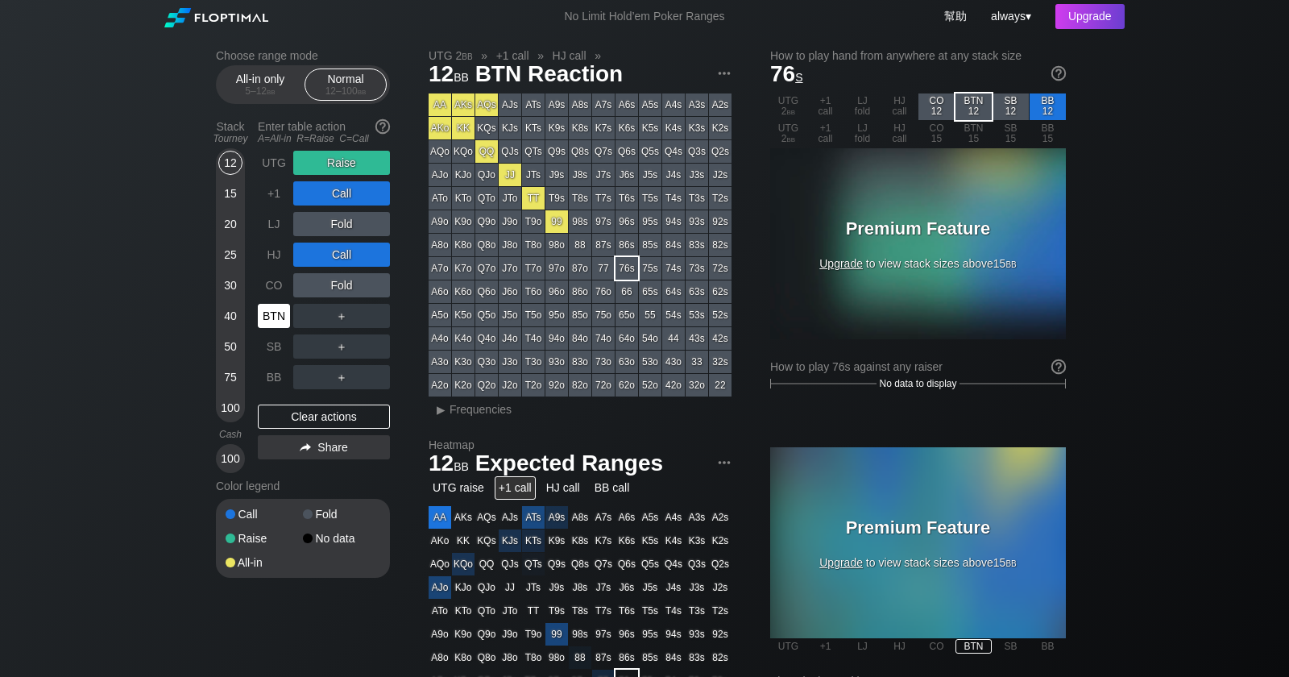
click at [266, 311] on div "BTN" at bounding box center [274, 316] width 32 height 24
click at [273, 347] on div "SB" at bounding box center [274, 346] width 32 height 24
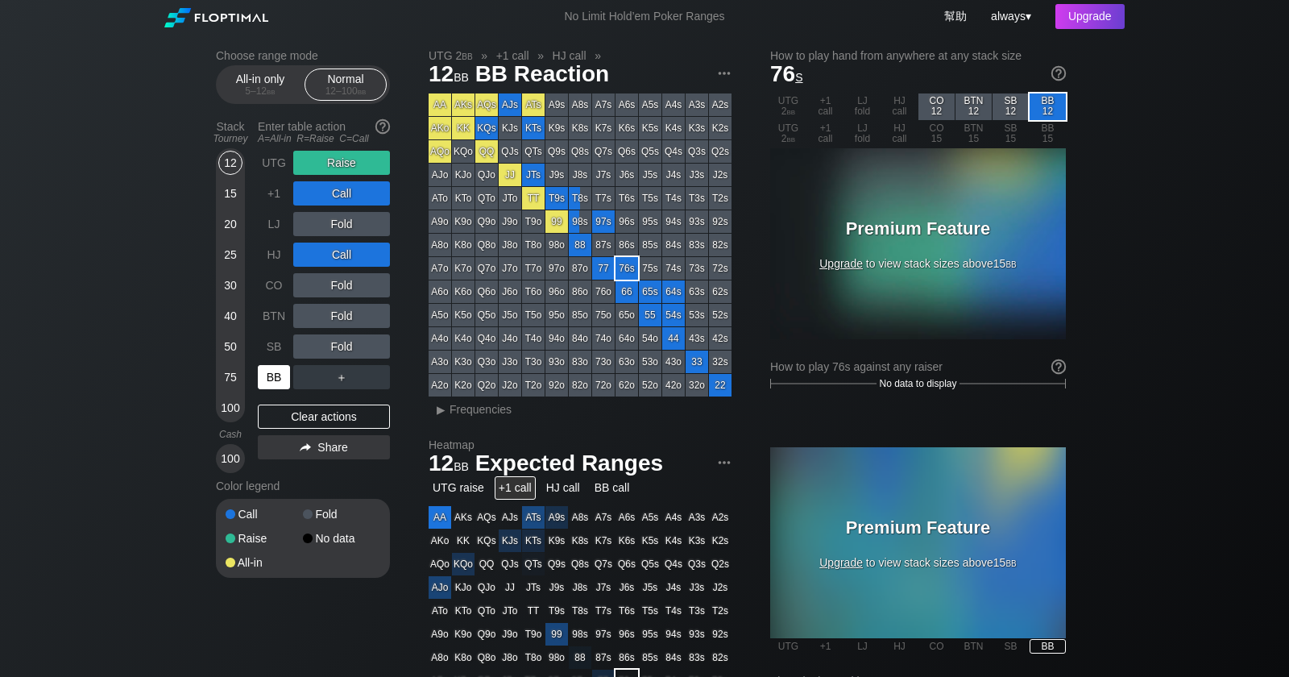
click at [274, 369] on div "BB" at bounding box center [274, 377] width 32 height 24
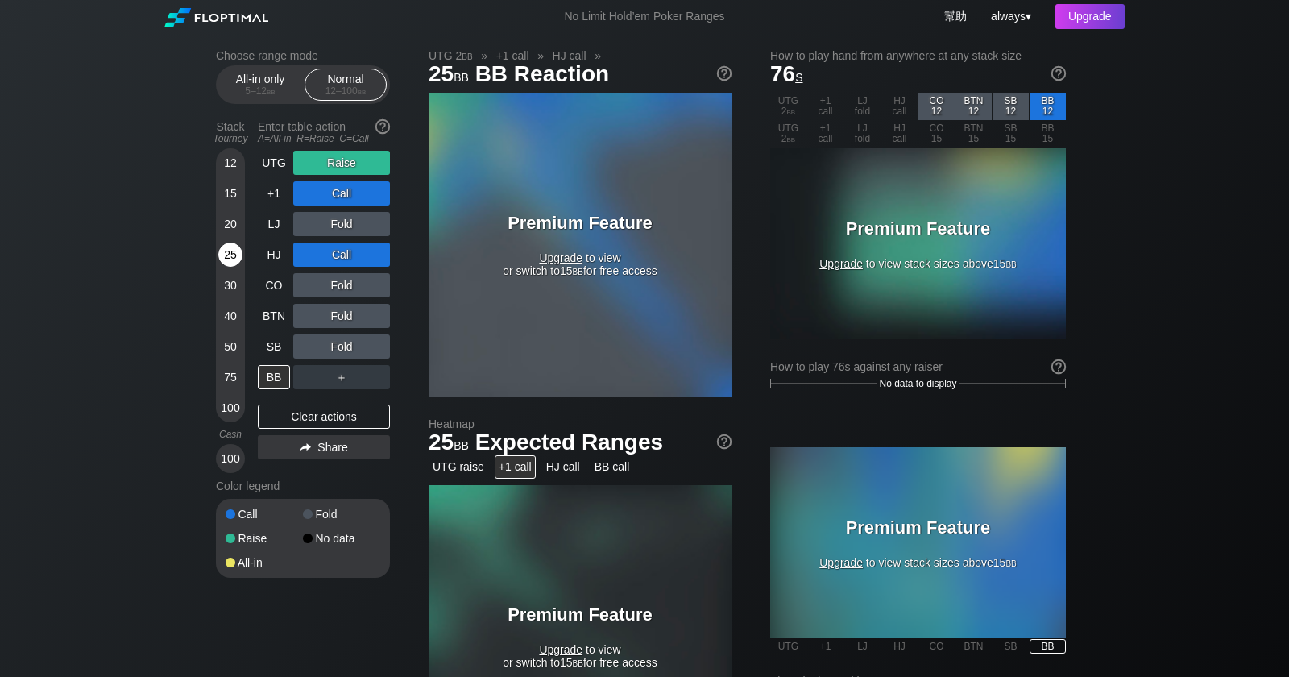
click at [224, 252] on div "25" at bounding box center [230, 255] width 24 height 24
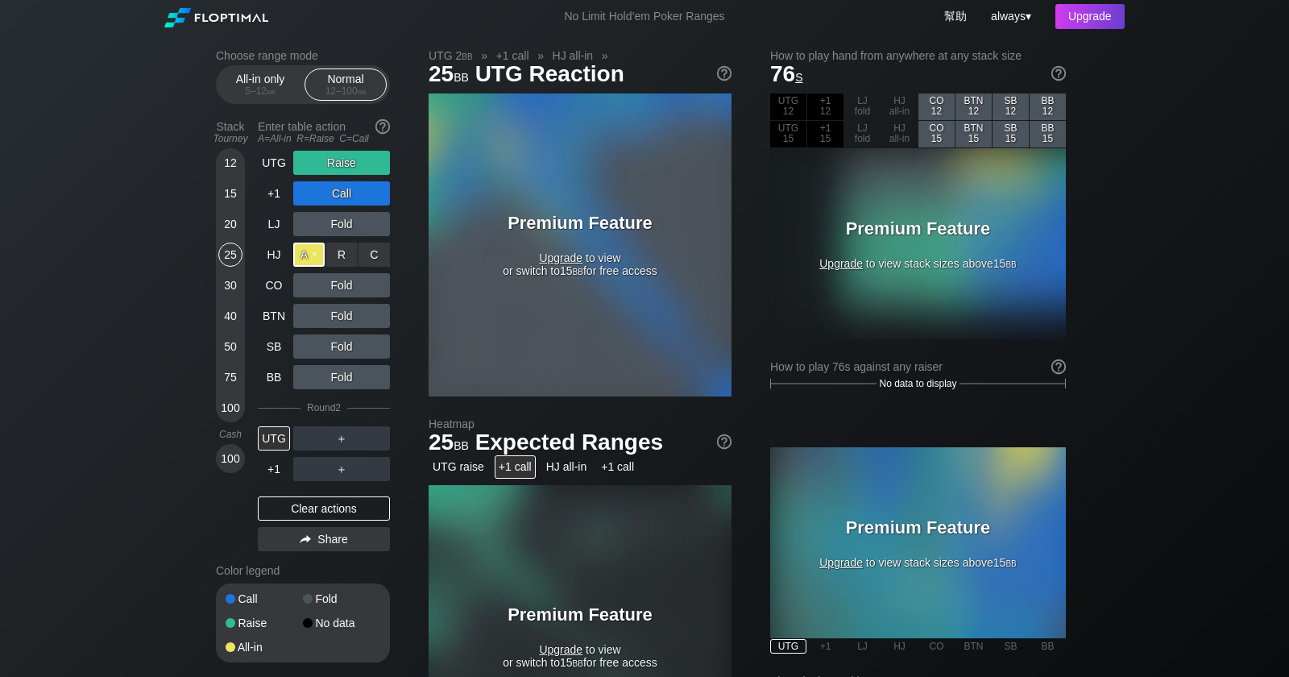
click at [316, 259] on div "A ✕" at bounding box center [308, 255] width 31 height 24
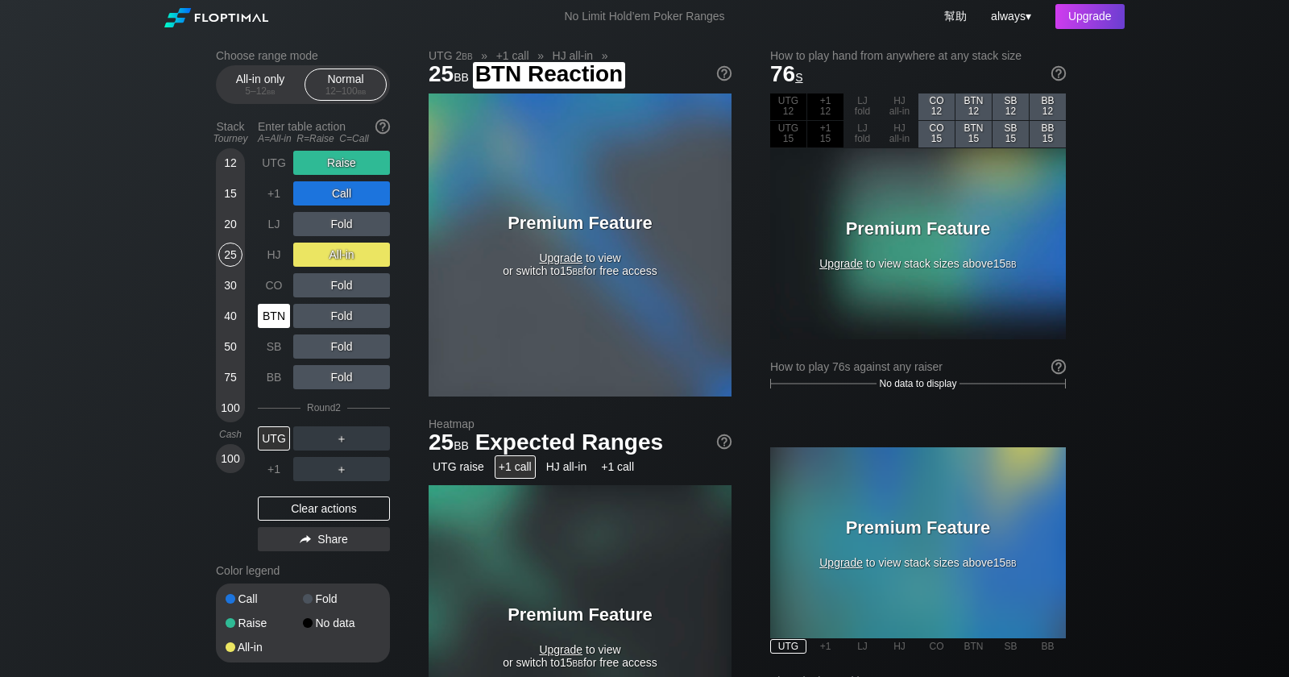
click at [279, 314] on div "BTN" at bounding box center [274, 316] width 32 height 24
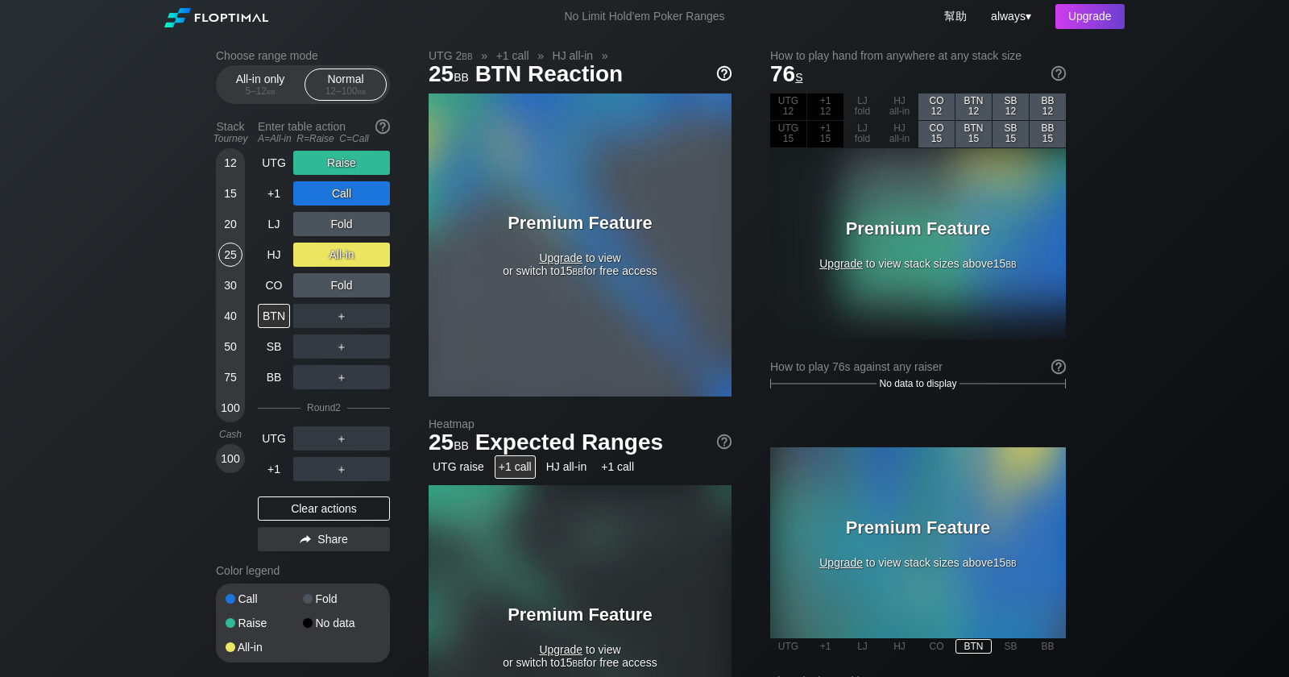
click at [729, 71] on img at bounding box center [725, 73] width 18 height 18
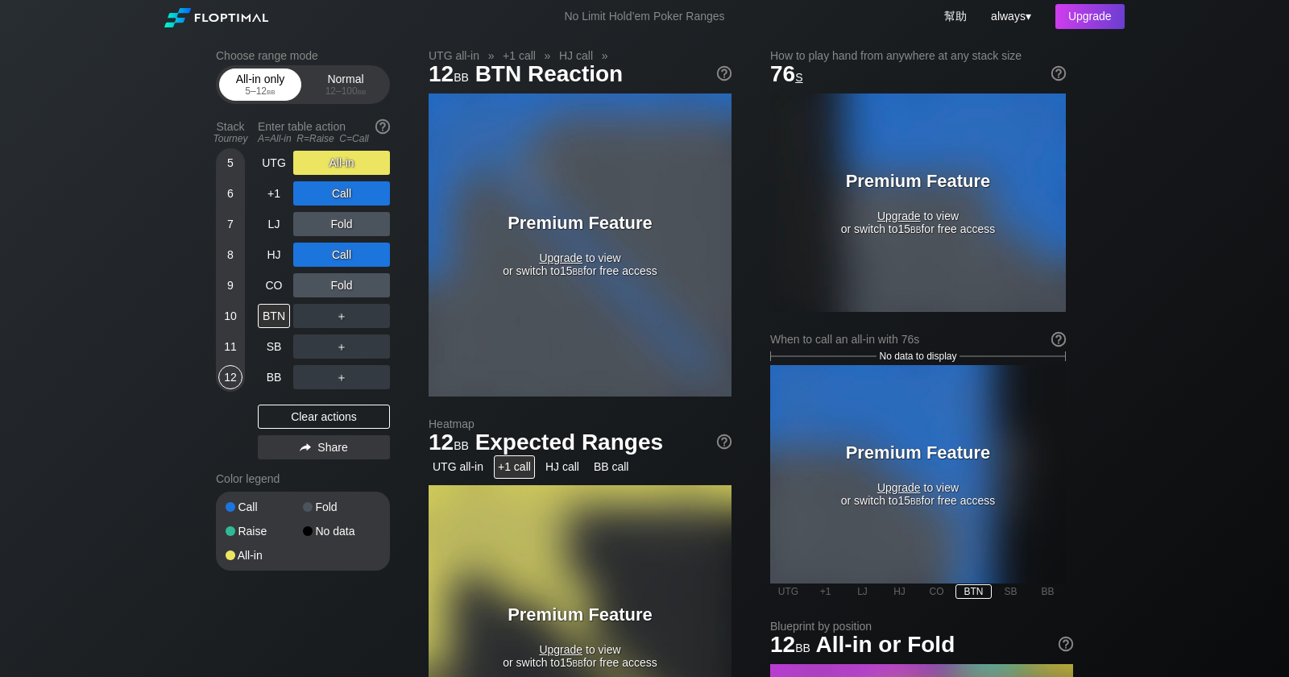
click at [282, 86] on div "5 – 12 bb" at bounding box center [260, 90] width 68 height 11
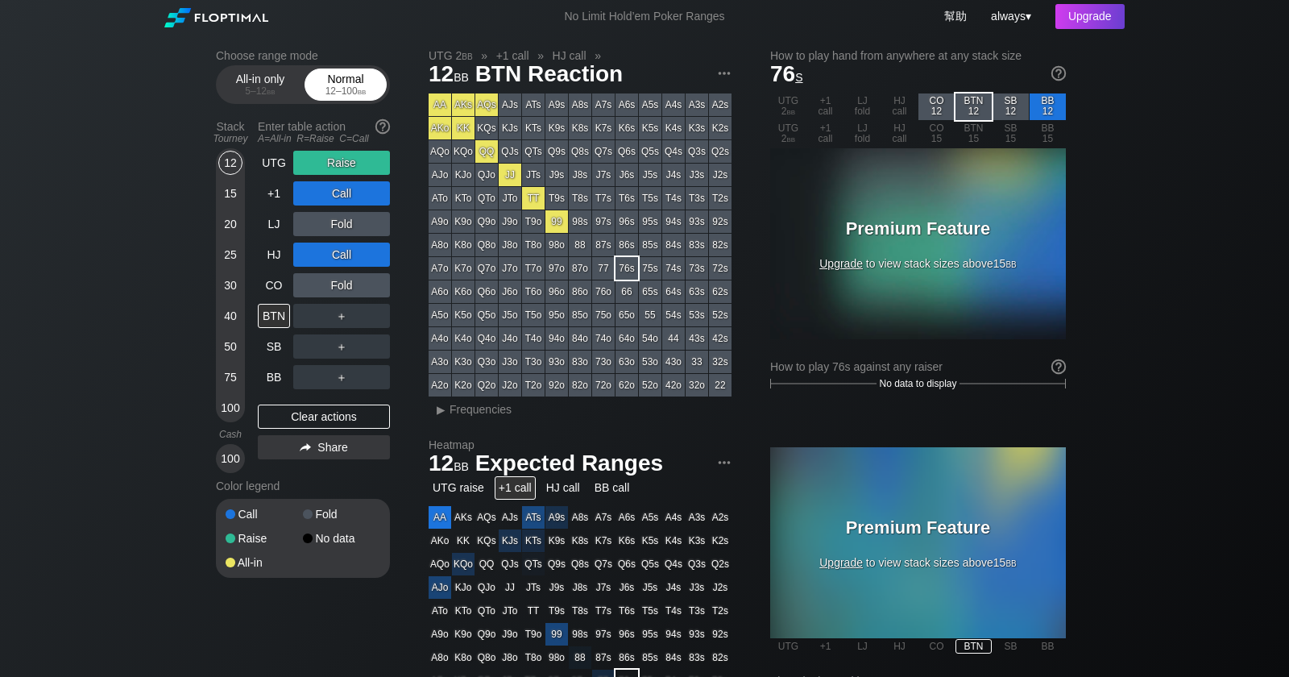
click at [342, 89] on div "12 – 100 bb" at bounding box center [346, 90] width 68 height 11
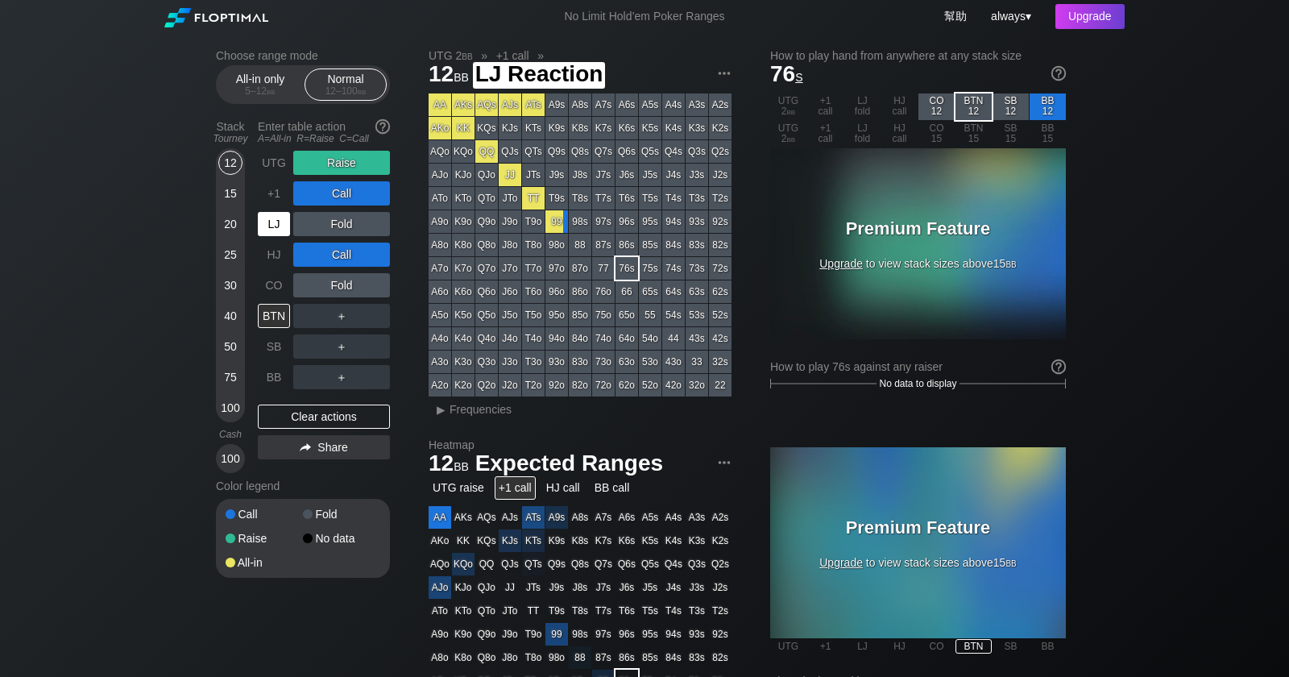
click at [276, 222] on div "LJ" at bounding box center [274, 224] width 32 height 24
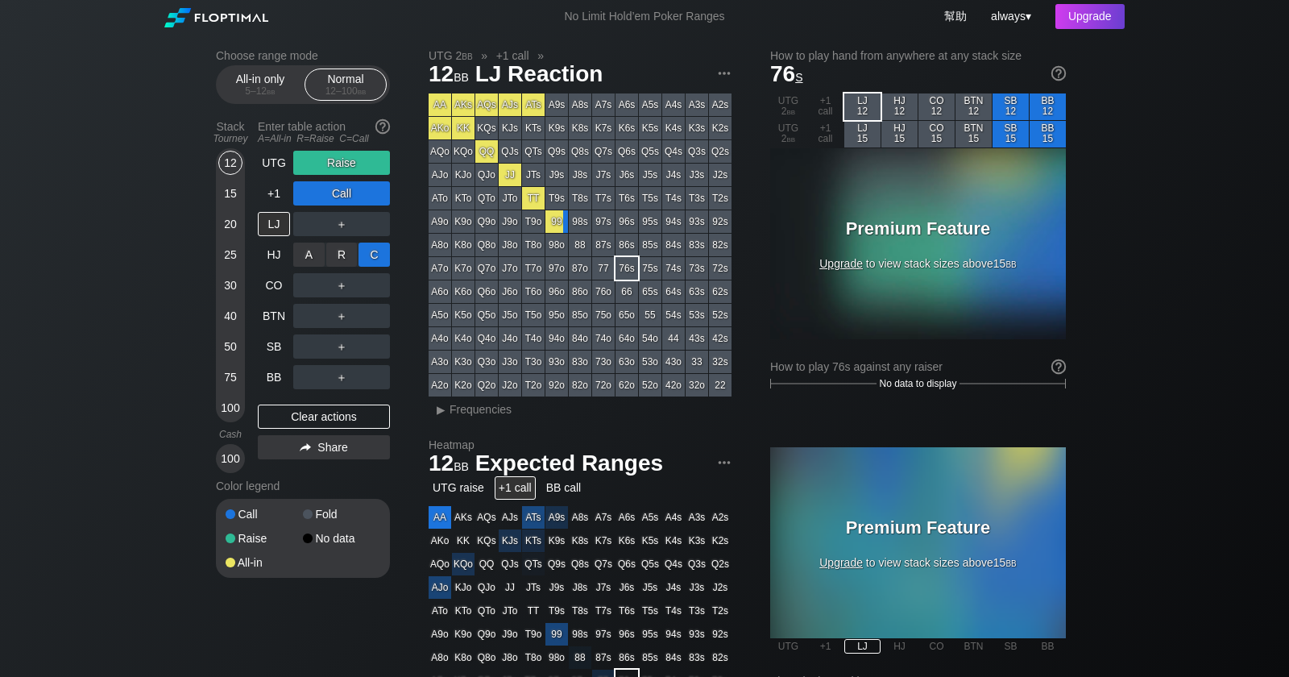
click at [373, 261] on div "C ✕" at bounding box center [374, 255] width 31 height 24
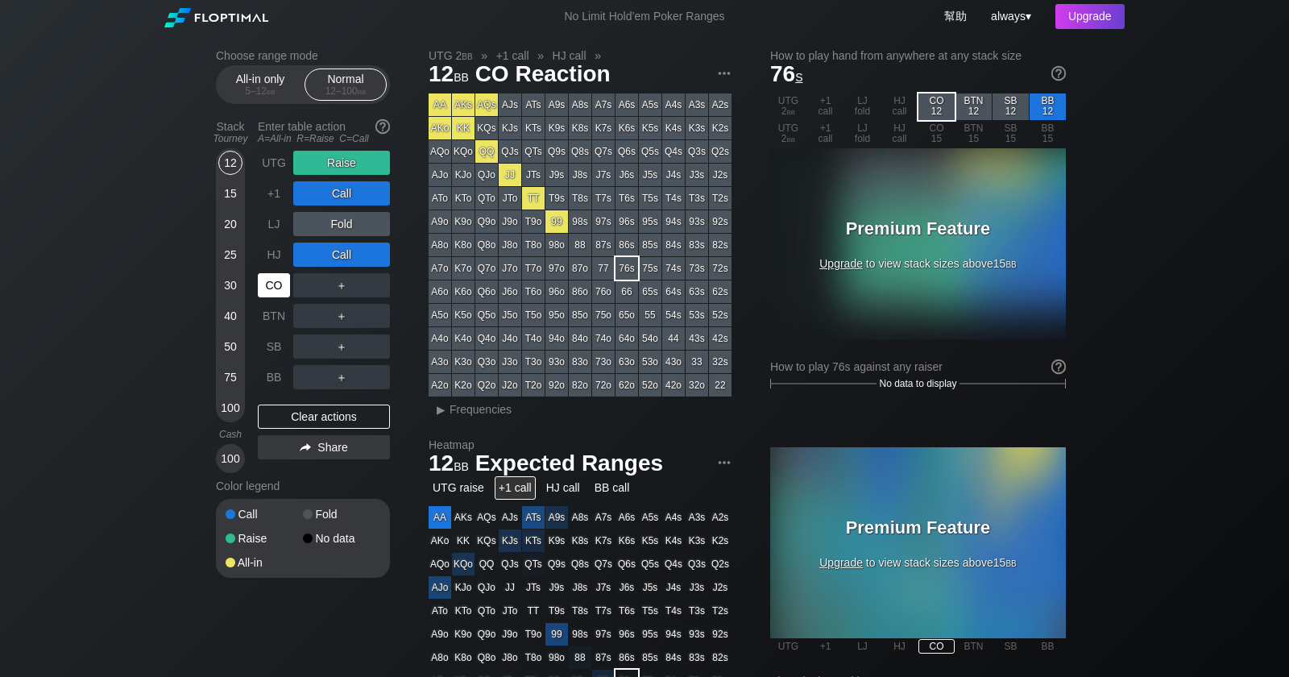
click at [272, 292] on div "CO" at bounding box center [274, 285] width 32 height 24
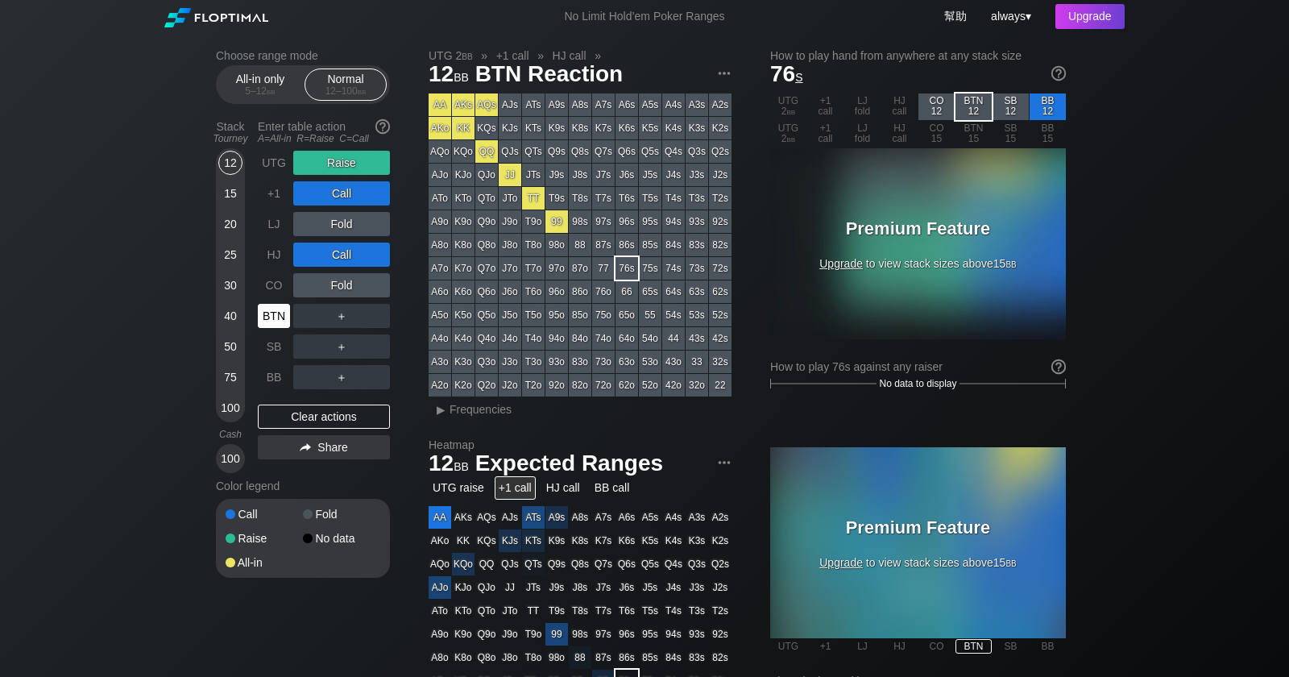
click at [272, 316] on div "BTN" at bounding box center [274, 316] width 32 height 24
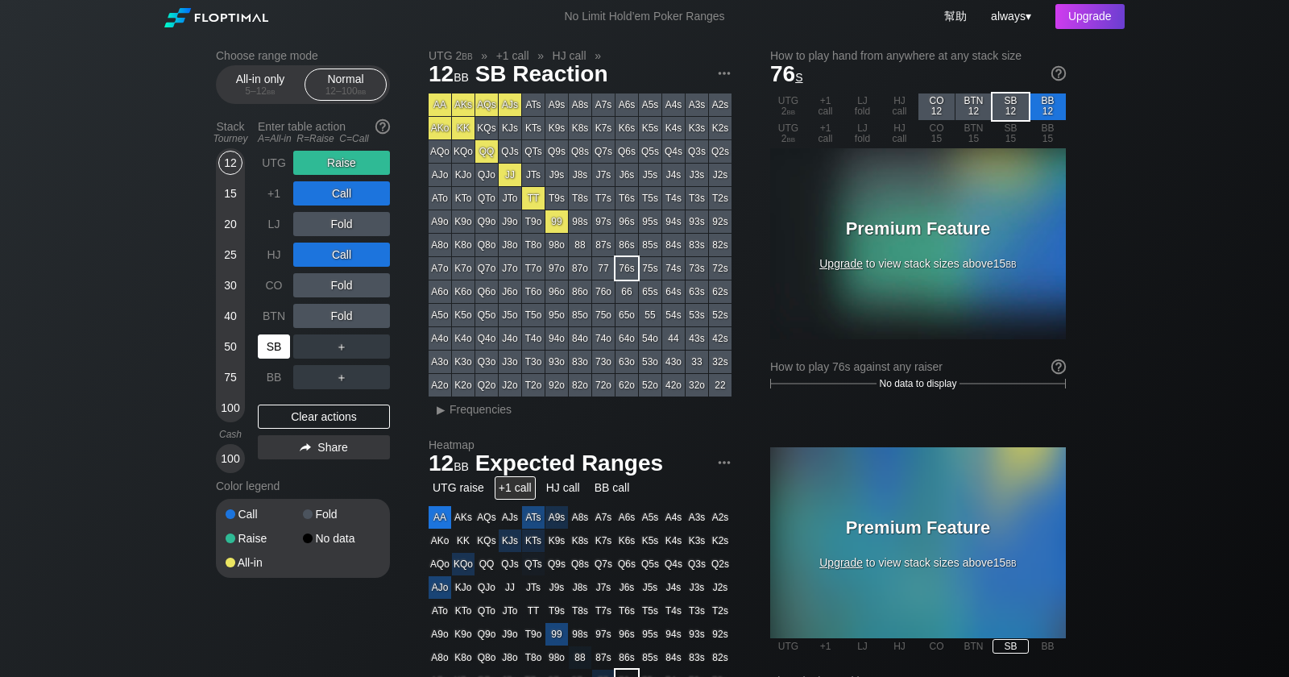
click at [271, 338] on div "SB" at bounding box center [274, 346] width 32 height 24
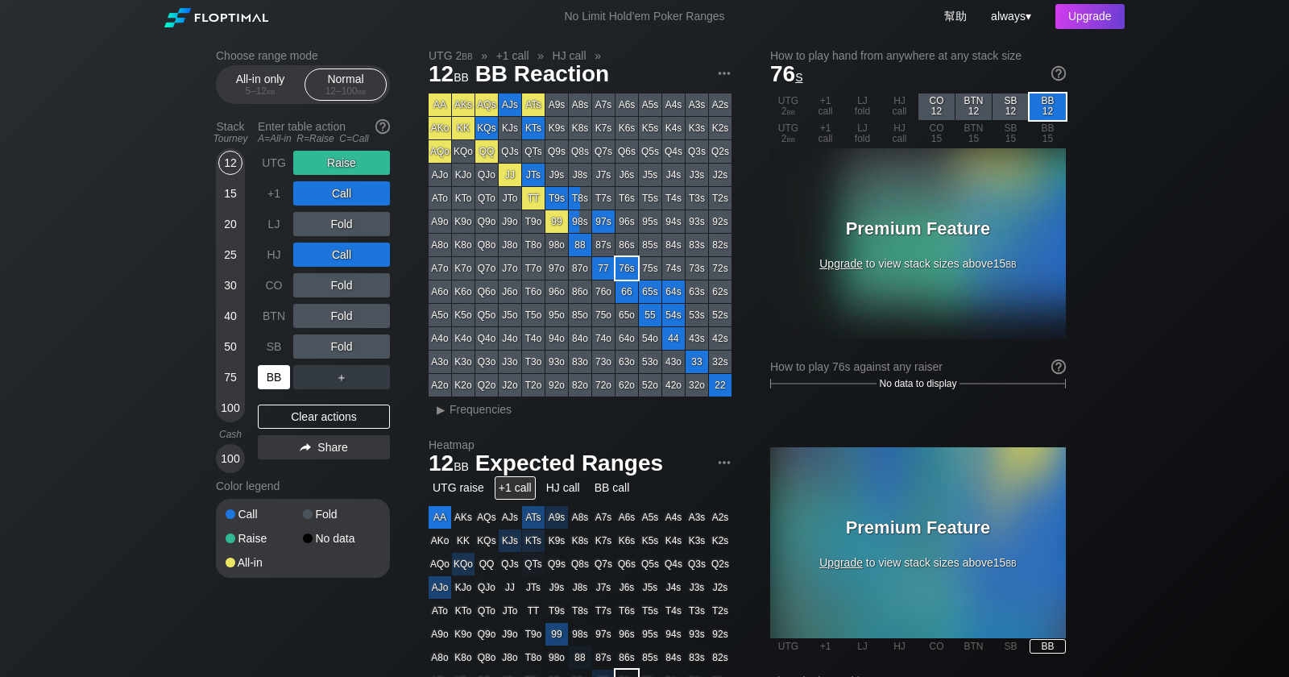
click at [289, 388] on div "BB" at bounding box center [274, 377] width 32 height 24
click at [274, 370] on div "BB" at bounding box center [274, 377] width 32 height 24
click at [728, 71] on img at bounding box center [725, 73] width 18 height 18
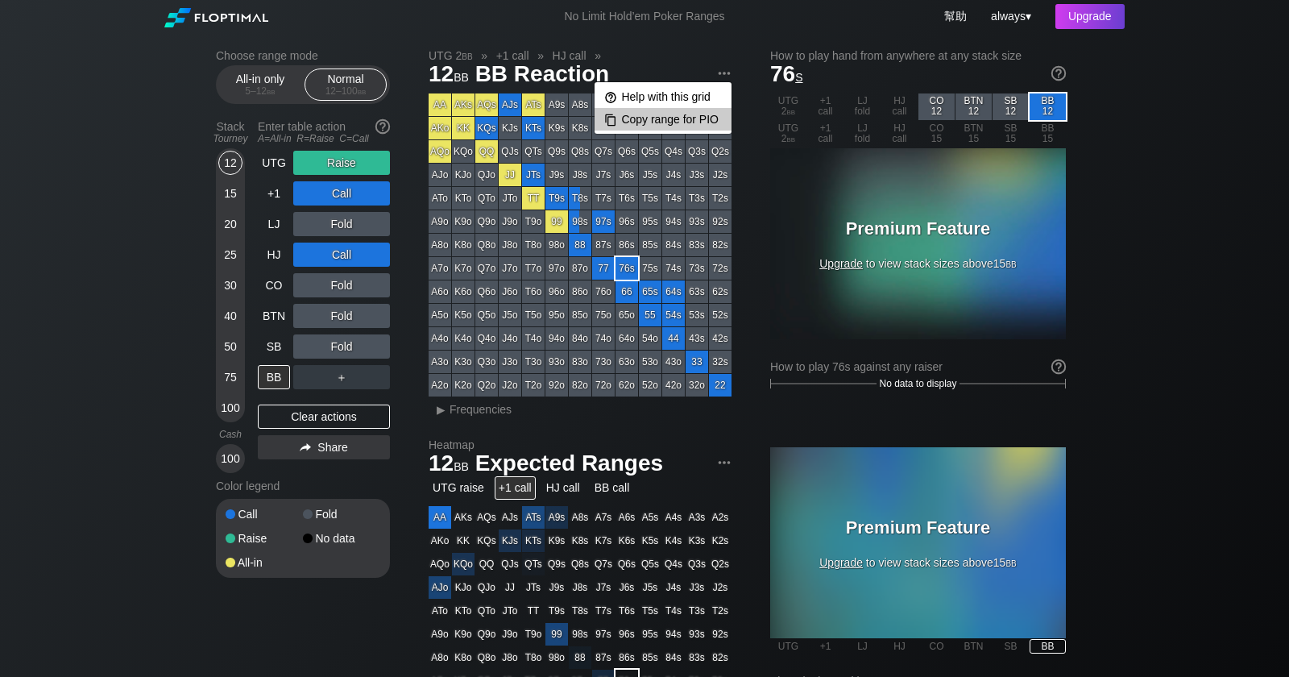
click at [705, 114] on div "Copy range for PIO" at bounding box center [663, 119] width 137 height 23
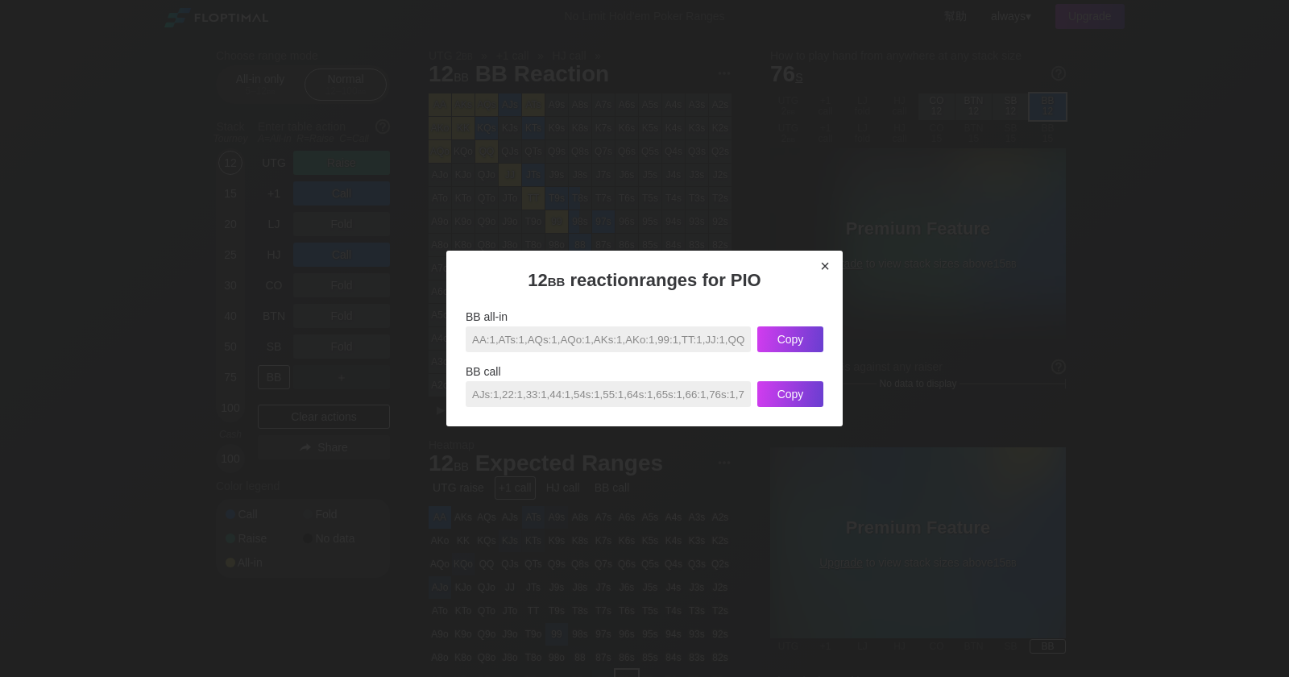
click at [824, 257] on div "×" at bounding box center [825, 266] width 23 height 19
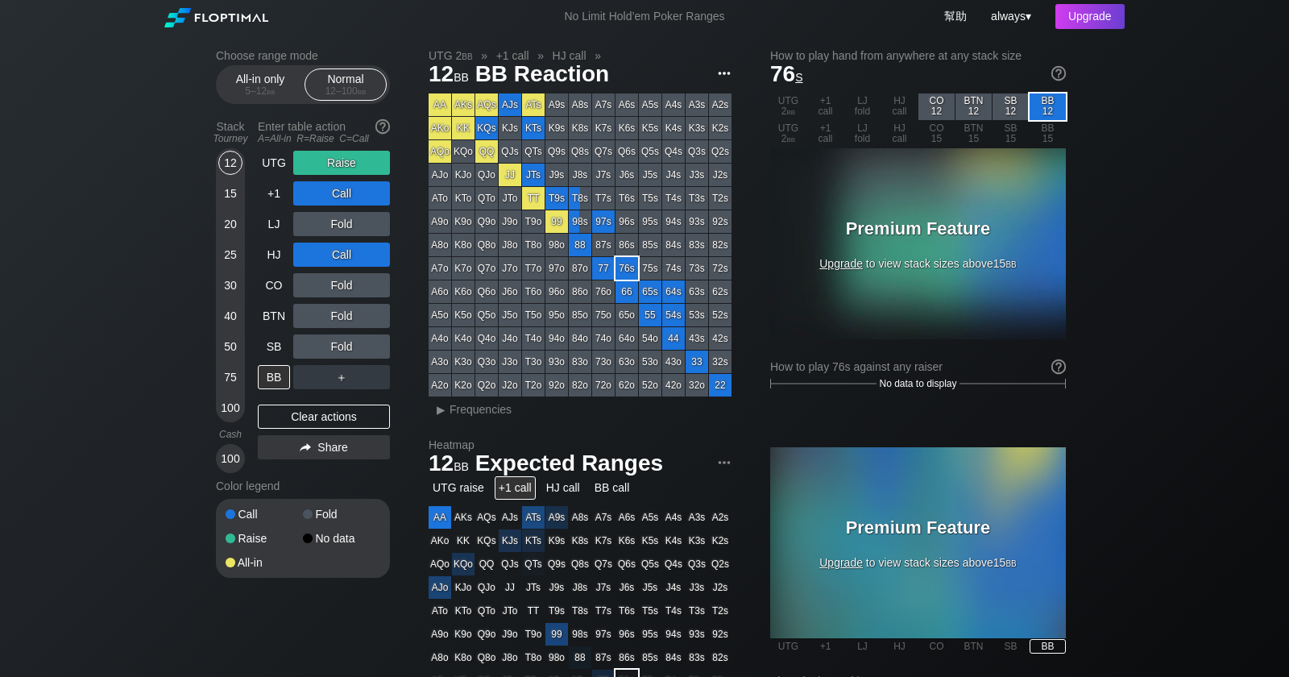
click at [724, 75] on img at bounding box center [725, 73] width 18 height 18
click at [677, 117] on div "Copy range for PIO" at bounding box center [663, 119] width 137 height 23
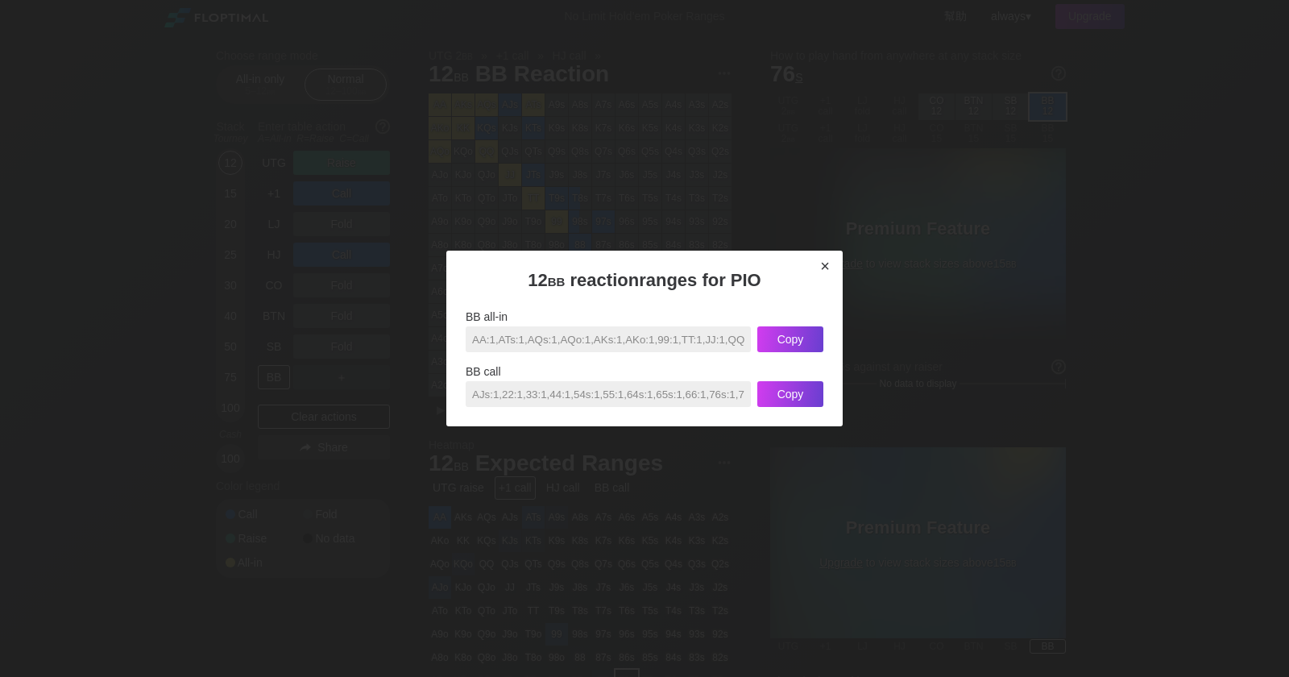
click at [828, 259] on div "×" at bounding box center [825, 266] width 23 height 19
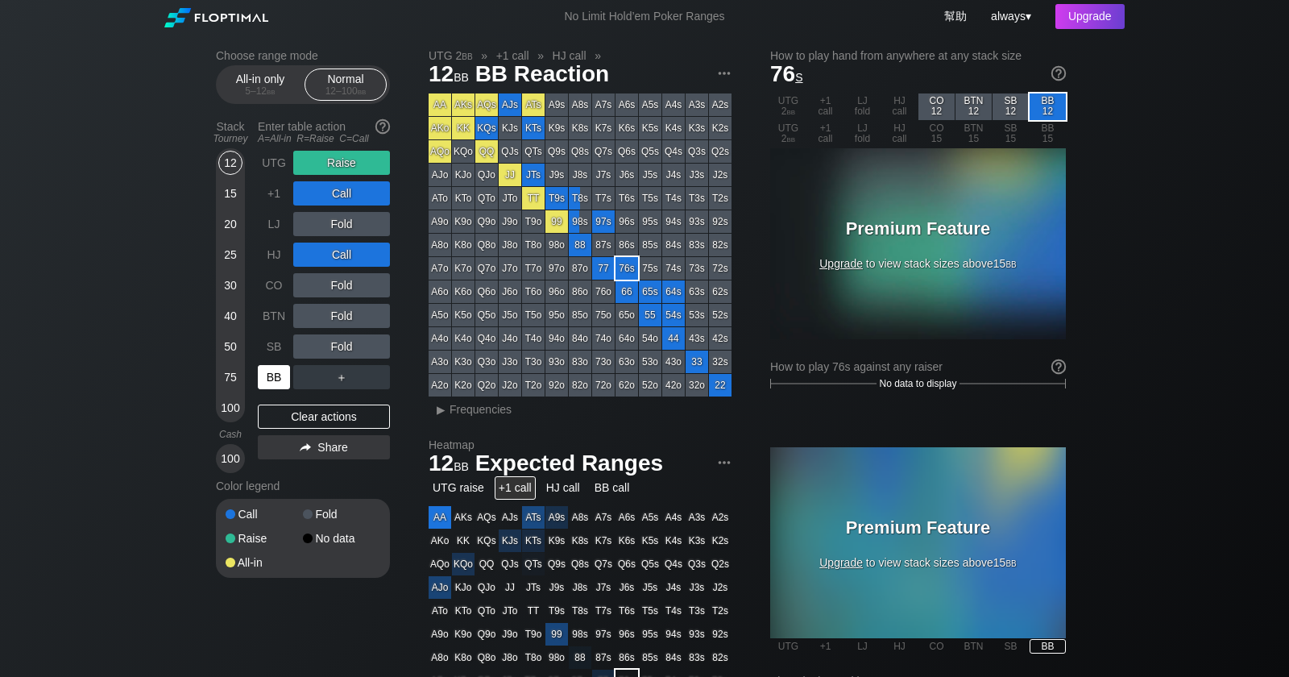
click at [276, 380] on div "BB" at bounding box center [274, 377] width 32 height 24
click at [722, 77] on img at bounding box center [725, 73] width 18 height 18
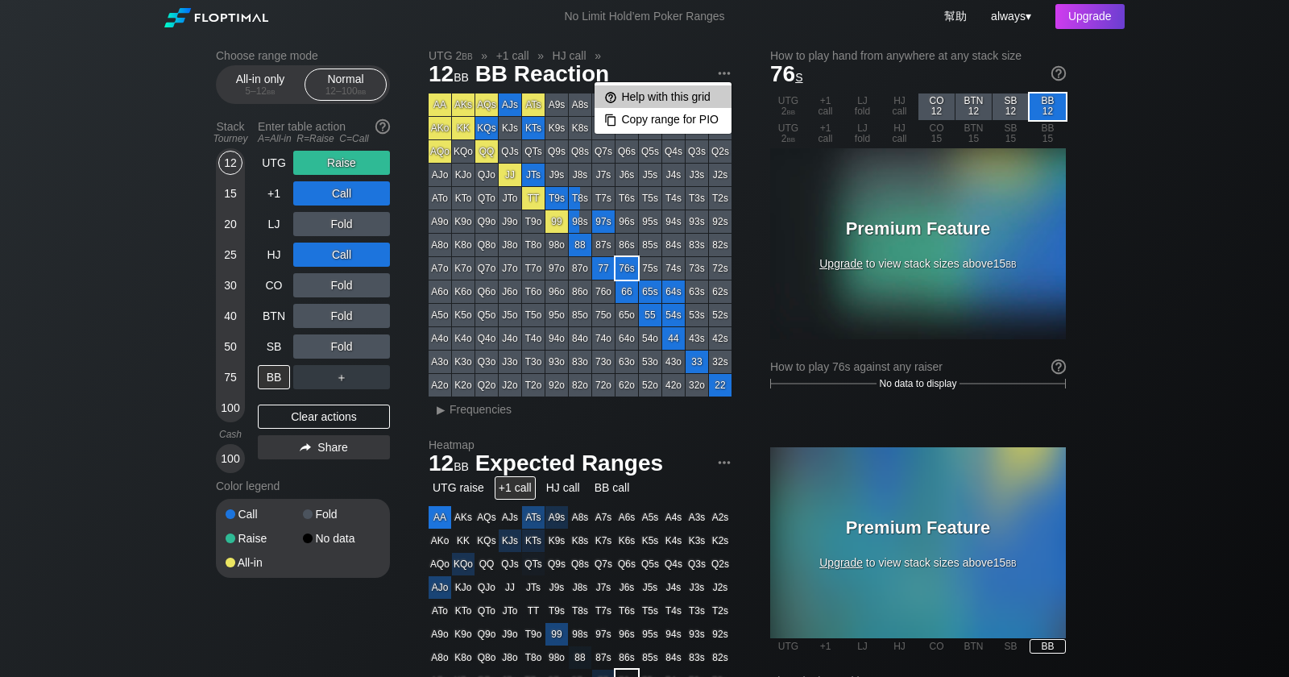
click at [708, 101] on div "Help with this grid" at bounding box center [663, 96] width 137 height 23
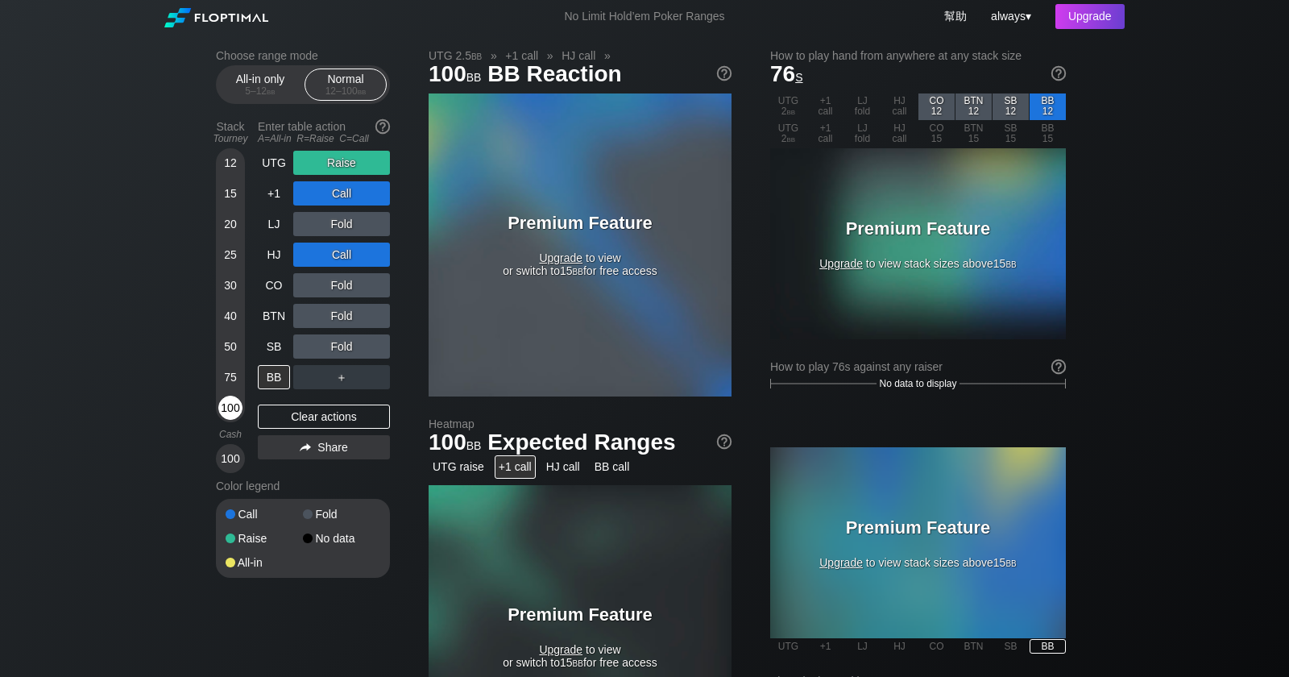
click at [226, 410] on div "100" at bounding box center [230, 408] width 24 height 24
click at [229, 413] on div "100" at bounding box center [230, 408] width 24 height 24
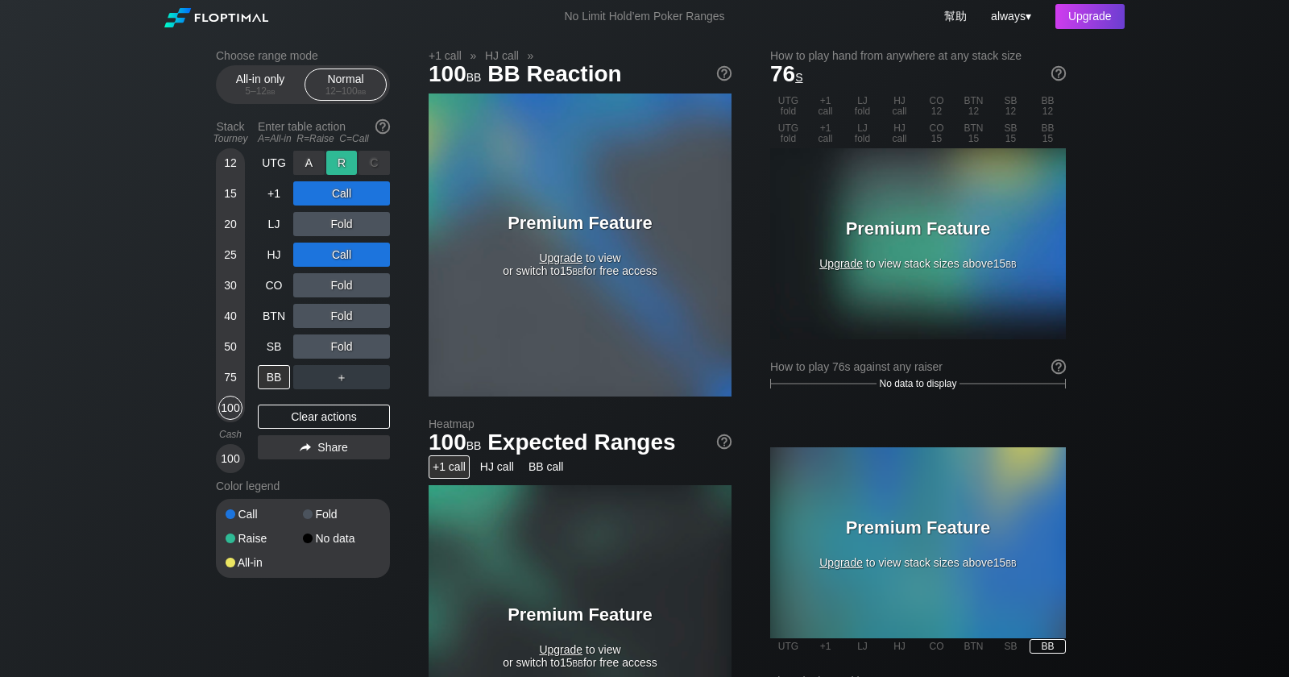
click at [338, 165] on div "R ✕" at bounding box center [341, 163] width 31 height 24
click at [342, 158] on div "R ✕" at bounding box center [341, 163] width 31 height 24
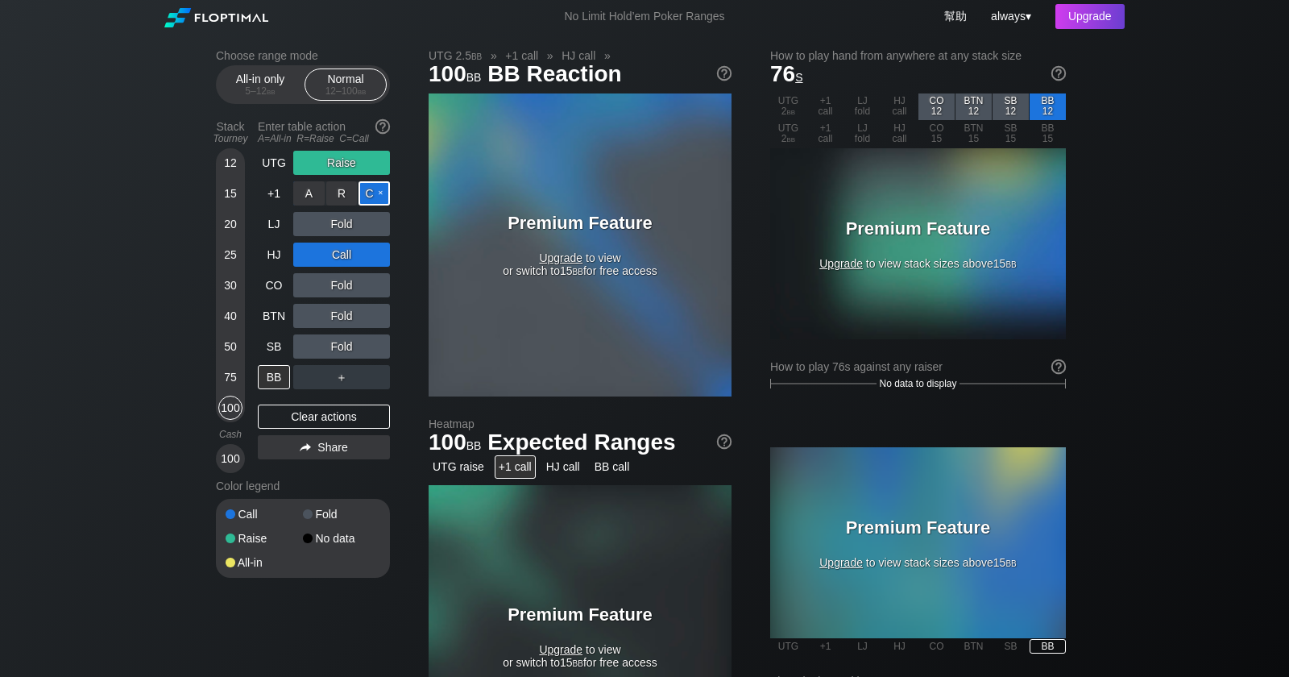
click at [367, 196] on div "C ✕" at bounding box center [374, 193] width 31 height 24
click at [372, 194] on div "C ✕" at bounding box center [374, 193] width 31 height 24
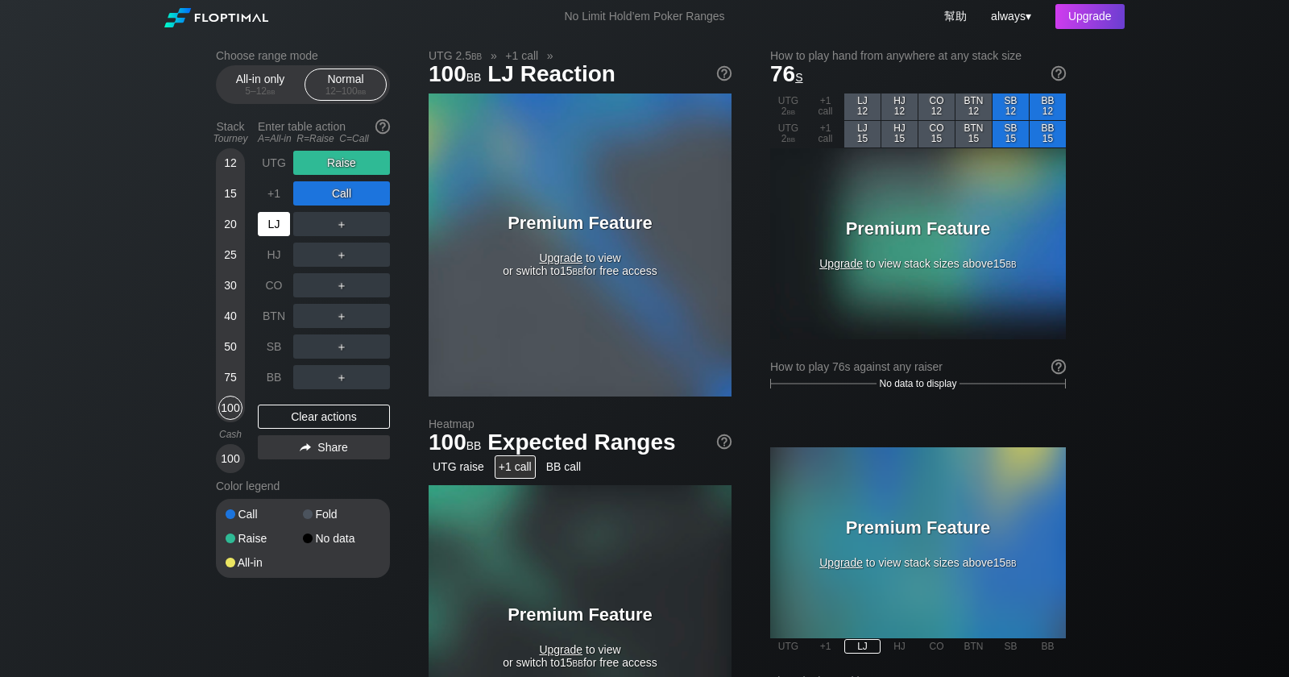
click at [278, 223] on div "LJ" at bounding box center [274, 224] width 32 height 24
click at [369, 251] on div "C ✕" at bounding box center [374, 255] width 31 height 24
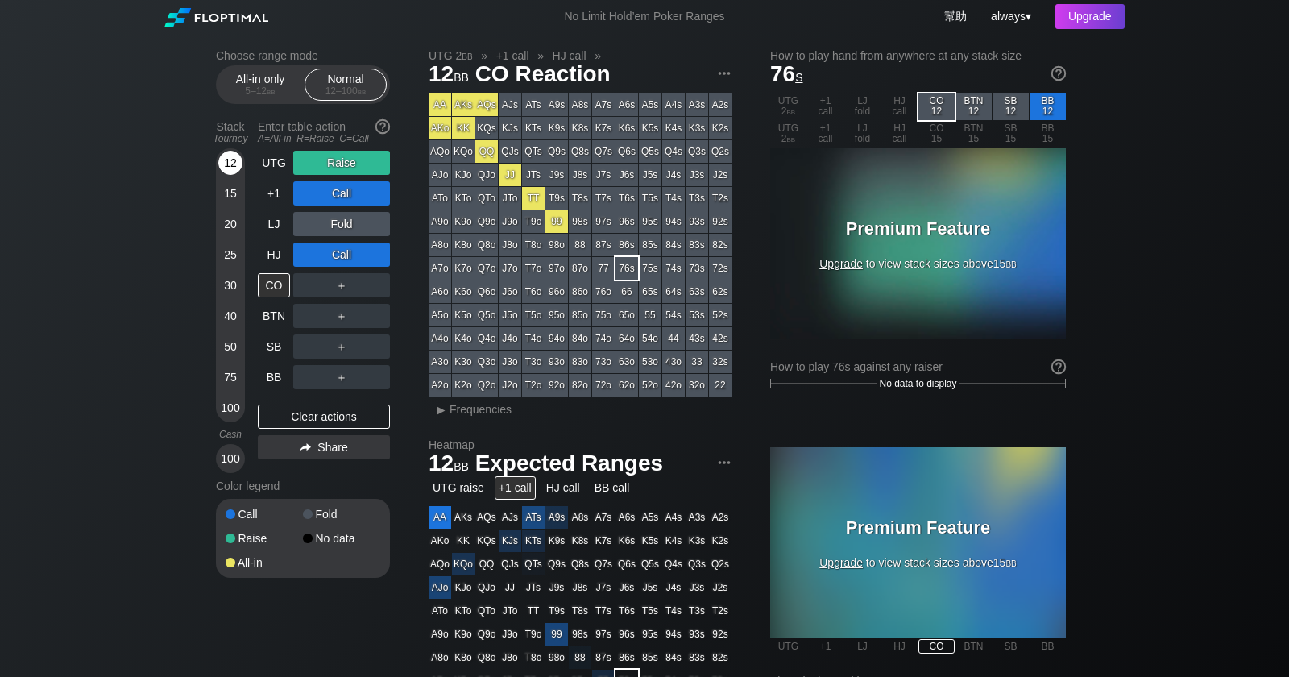
click at [230, 171] on div "12" at bounding box center [230, 163] width 24 height 24
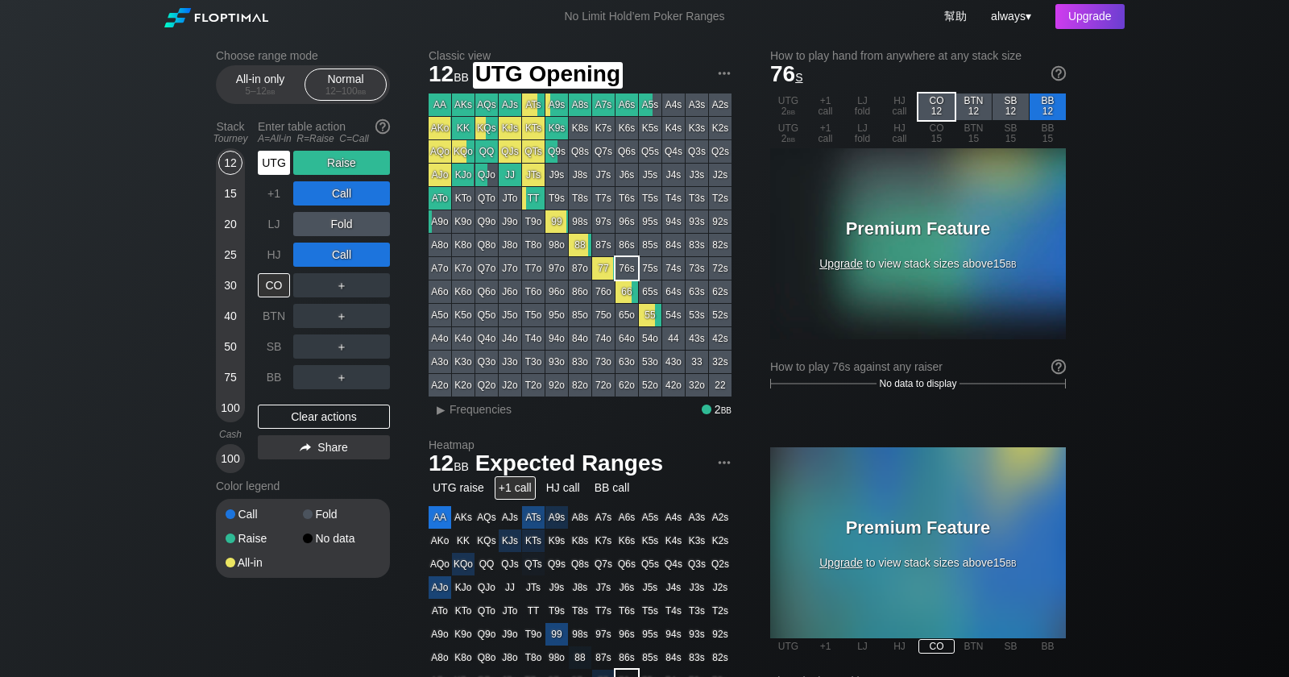
click at [271, 164] on div "UTG" at bounding box center [274, 163] width 32 height 24
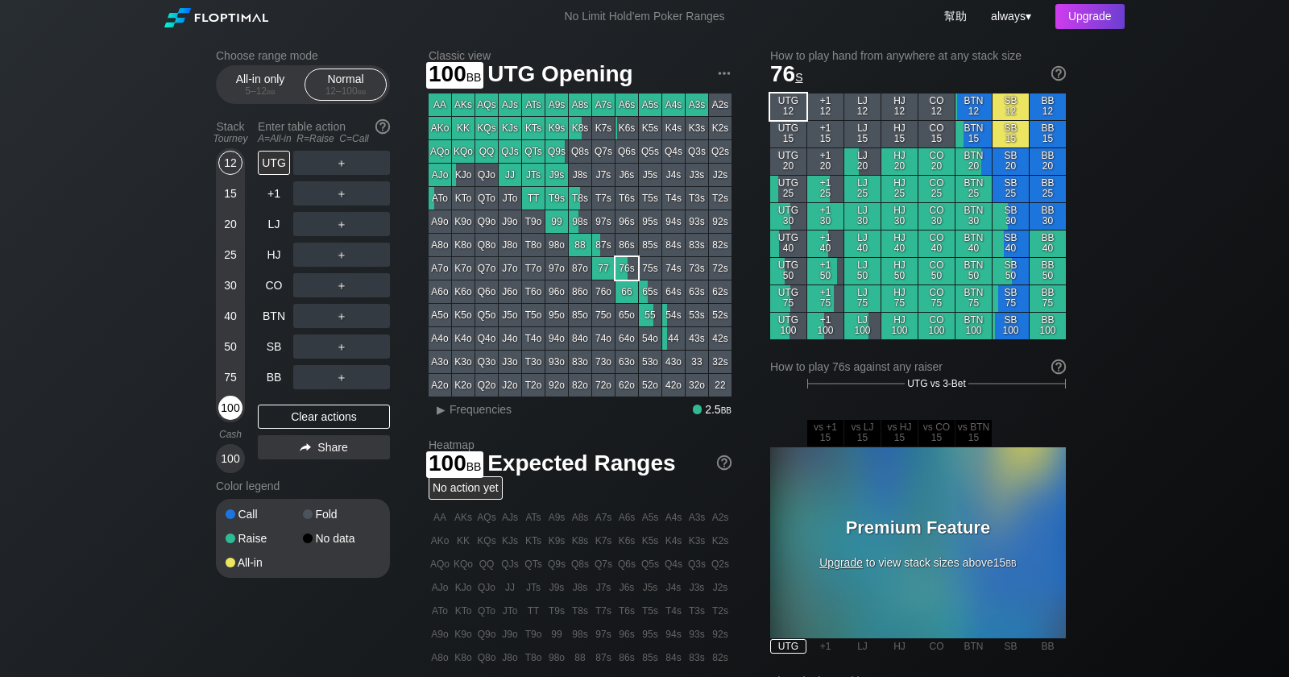
click at [227, 410] on div "100" at bounding box center [230, 408] width 24 height 24
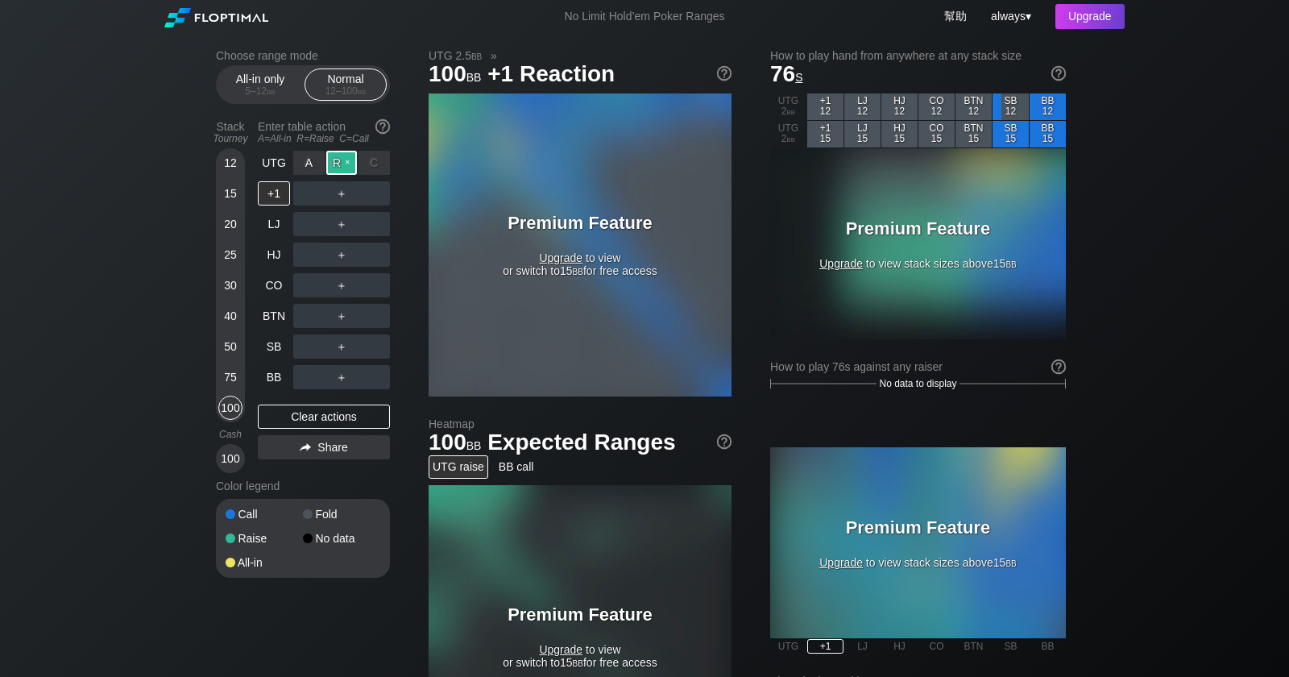
click at [344, 163] on div "R ✕" at bounding box center [341, 163] width 31 height 24
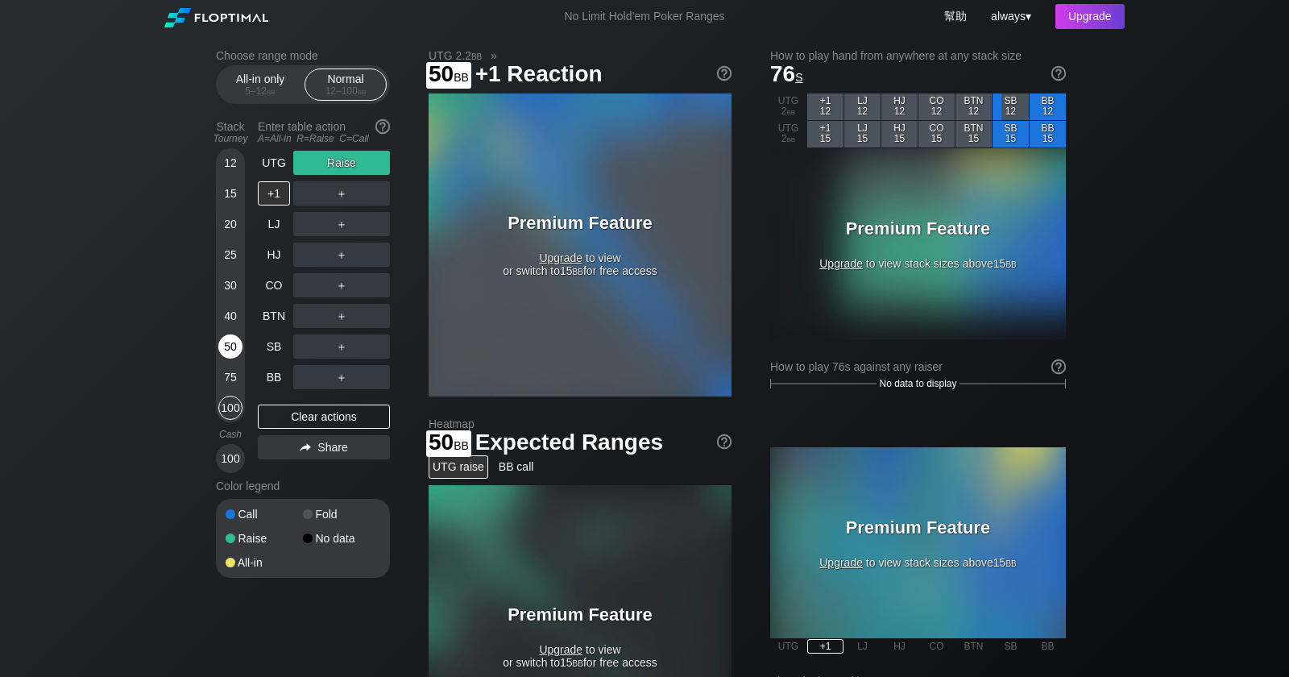
click at [225, 347] on div "50" at bounding box center [230, 346] width 24 height 24
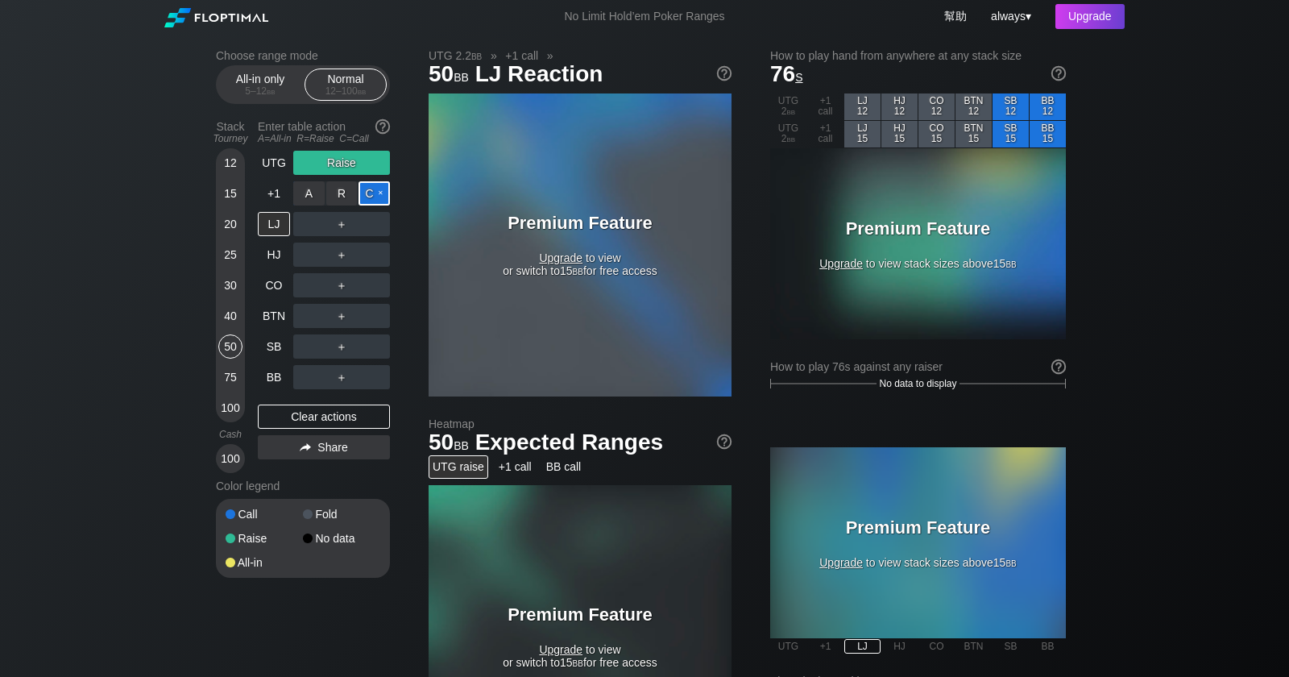
click at [370, 193] on div "C ✕" at bounding box center [374, 193] width 31 height 24
click at [269, 229] on div "LJ" at bounding box center [274, 224] width 32 height 24
click at [219, 403] on div "100" at bounding box center [230, 408] width 24 height 24
click at [225, 406] on div "100" at bounding box center [230, 408] width 24 height 24
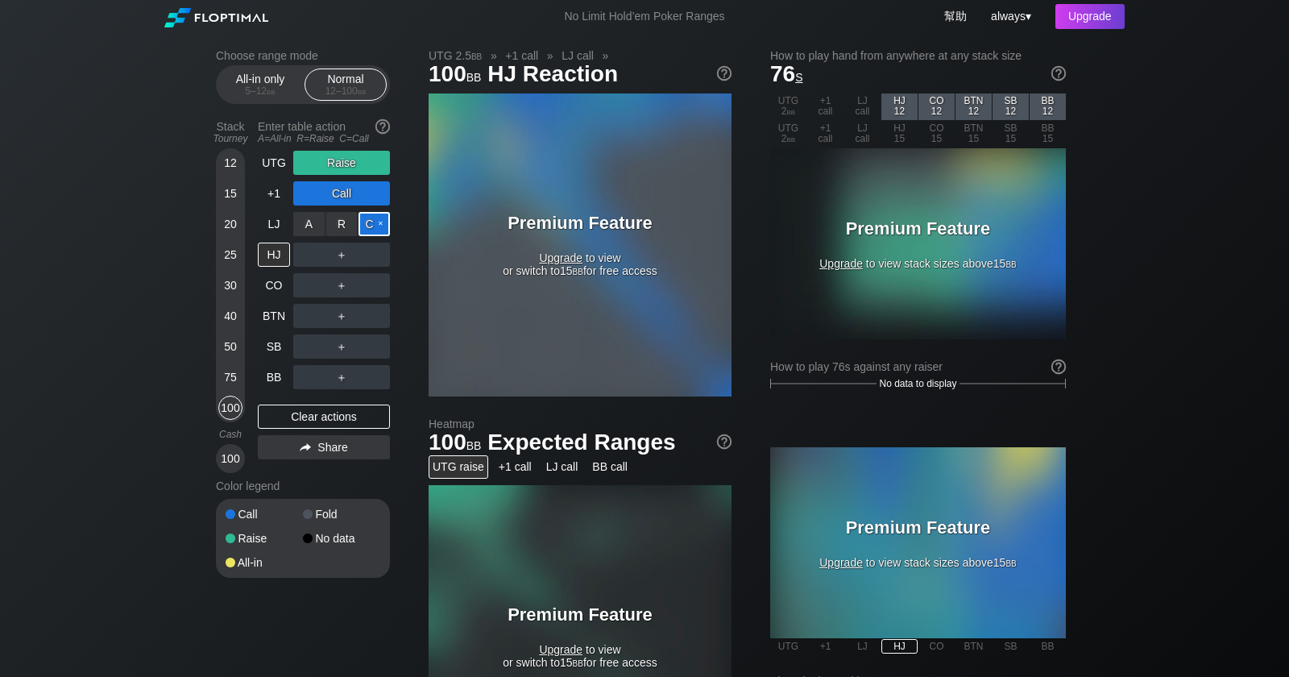
click at [375, 222] on div "C ✕" at bounding box center [374, 224] width 31 height 24
click at [272, 261] on div "HJ" at bounding box center [274, 255] width 32 height 24
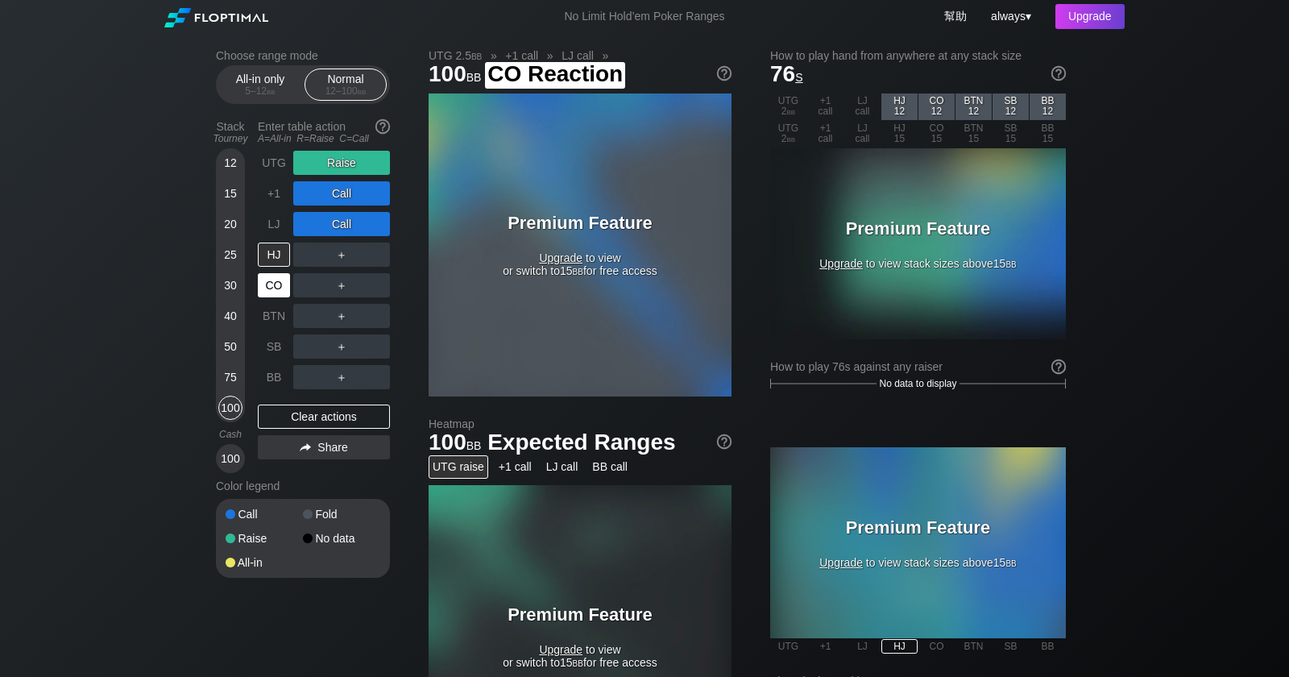
click at [272, 285] on div "CO" at bounding box center [274, 285] width 32 height 24
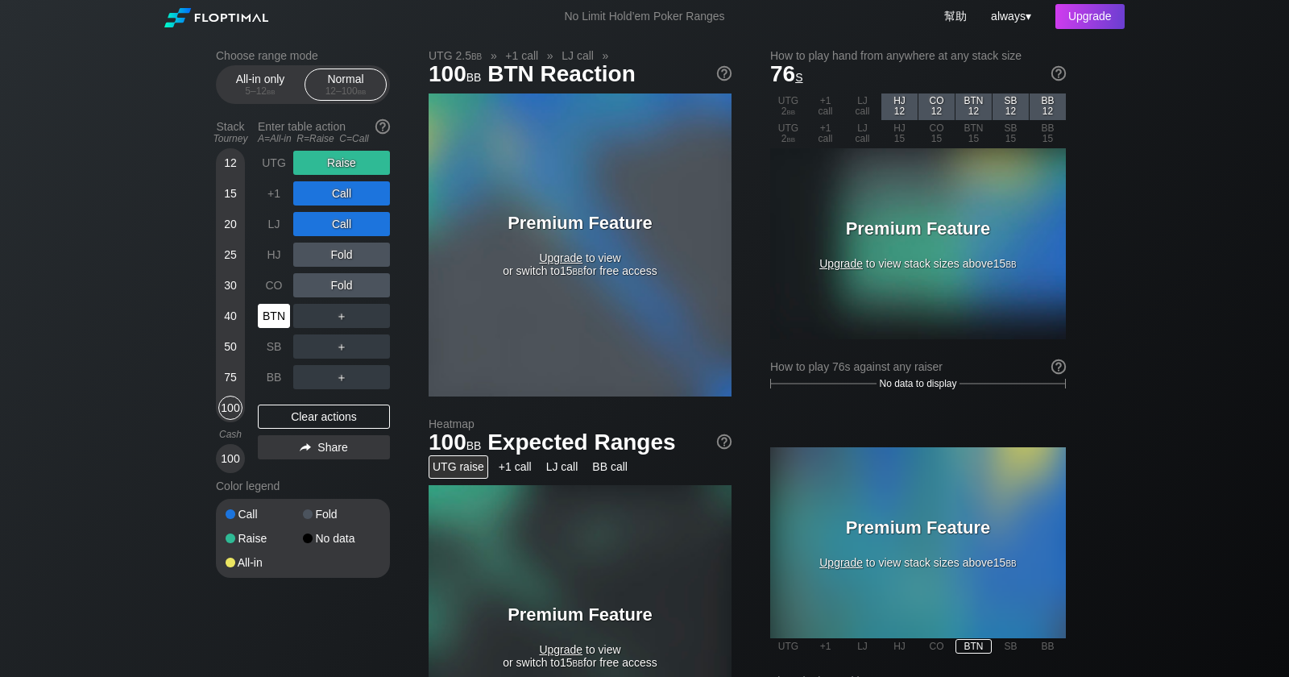
click at [275, 318] on div "BTN" at bounding box center [274, 316] width 32 height 24
click at [233, 409] on div "100" at bounding box center [230, 408] width 24 height 24
click at [413, 207] on div "Choose range mode All-in only 5 – 12 bb Normal 12 – 100 bb Stack Tourney Enter …" at bounding box center [316, 324] width 200 height 550
click at [558, 256] on span "Upgrade" at bounding box center [561, 257] width 44 height 13
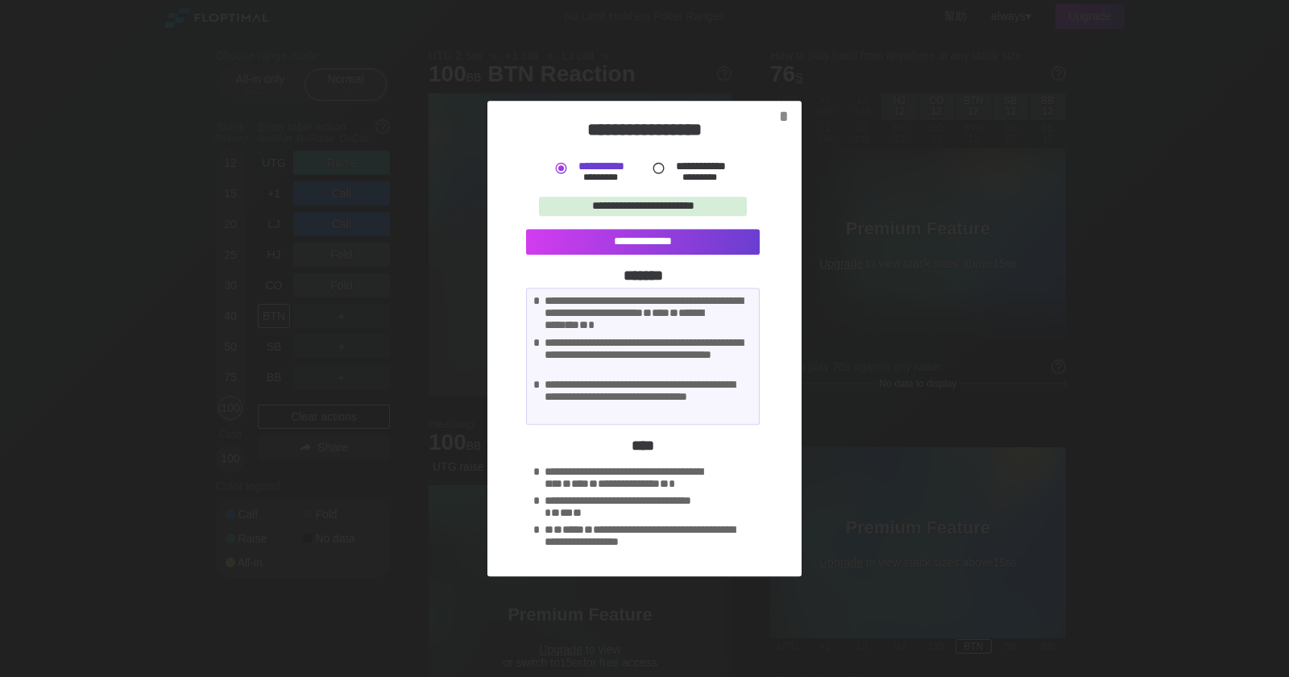
click at [640, 378] on div "**********" at bounding box center [643, 356] width 234 height 137
click at [636, 484] on div "**********" at bounding box center [649, 479] width 208 height 26
click at [655, 210] on div "**********" at bounding box center [643, 206] width 208 height 19
click at [670, 204] on div "**********" at bounding box center [643, 206] width 208 height 19
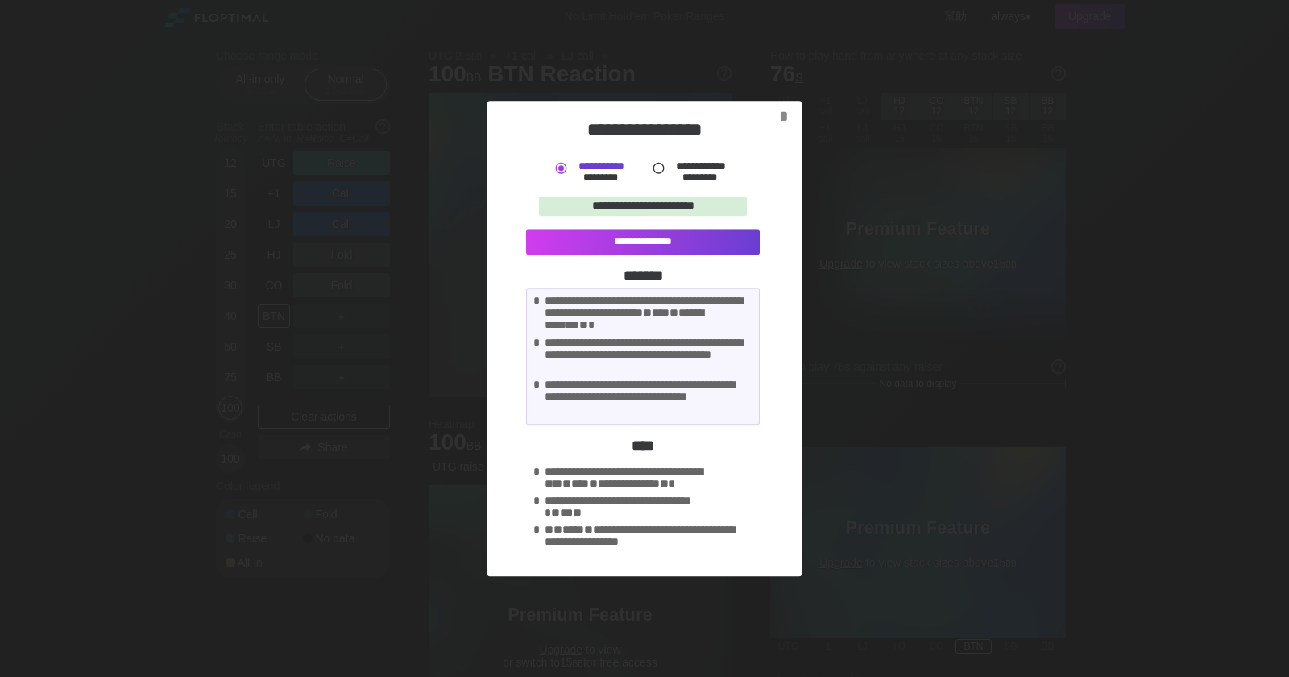
click at [670, 204] on div "**********" at bounding box center [643, 206] width 208 height 19
click at [675, 161] on label "**********" at bounding box center [701, 165] width 52 height 11
drag, startPoint x: 544, startPoint y: 302, endPoint x: 610, endPoint y: 384, distance: 104.8
click at [610, 384] on div "**********" at bounding box center [643, 356] width 234 height 137
click at [650, 496] on div "**********" at bounding box center [649, 508] width 208 height 26
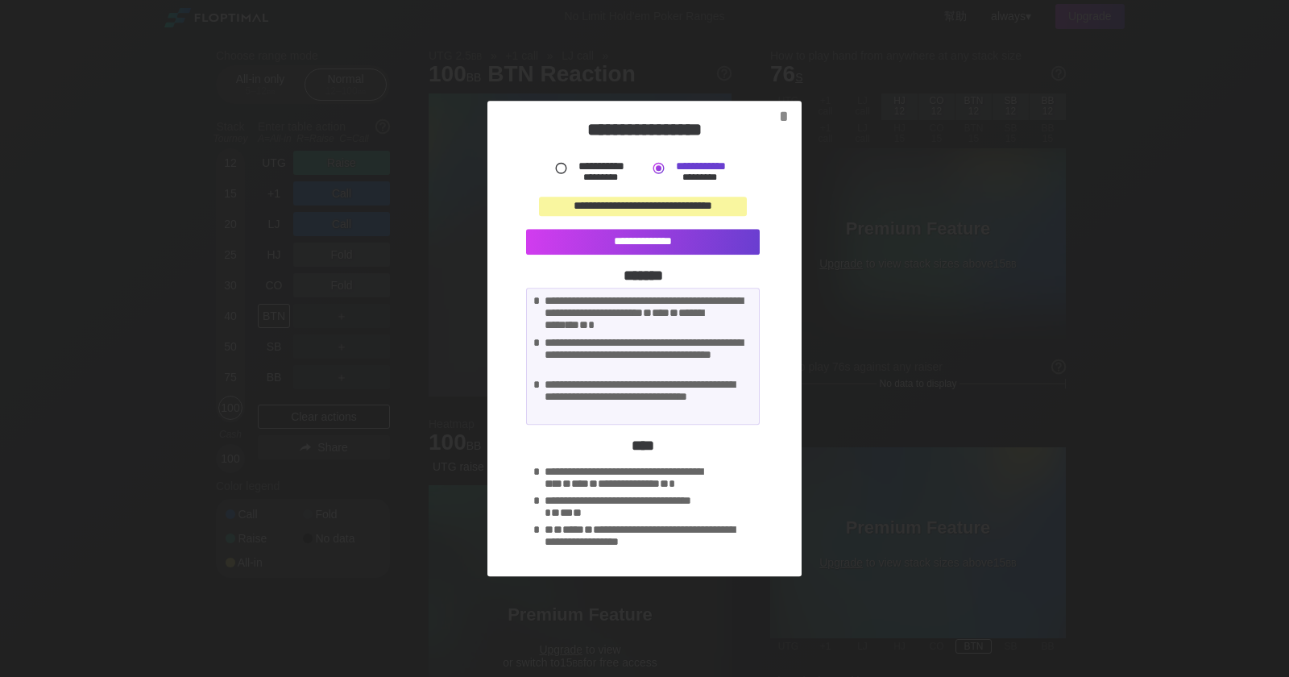
drag, startPoint x: 556, startPoint y: 470, endPoint x: 617, endPoint y: 478, distance: 61.8
click at [617, 478] on div "**********" at bounding box center [649, 479] width 208 height 26
click at [651, 302] on div "**********" at bounding box center [649, 314] width 208 height 39
click at [788, 114] on div "*" at bounding box center [784, 116] width 23 height 19
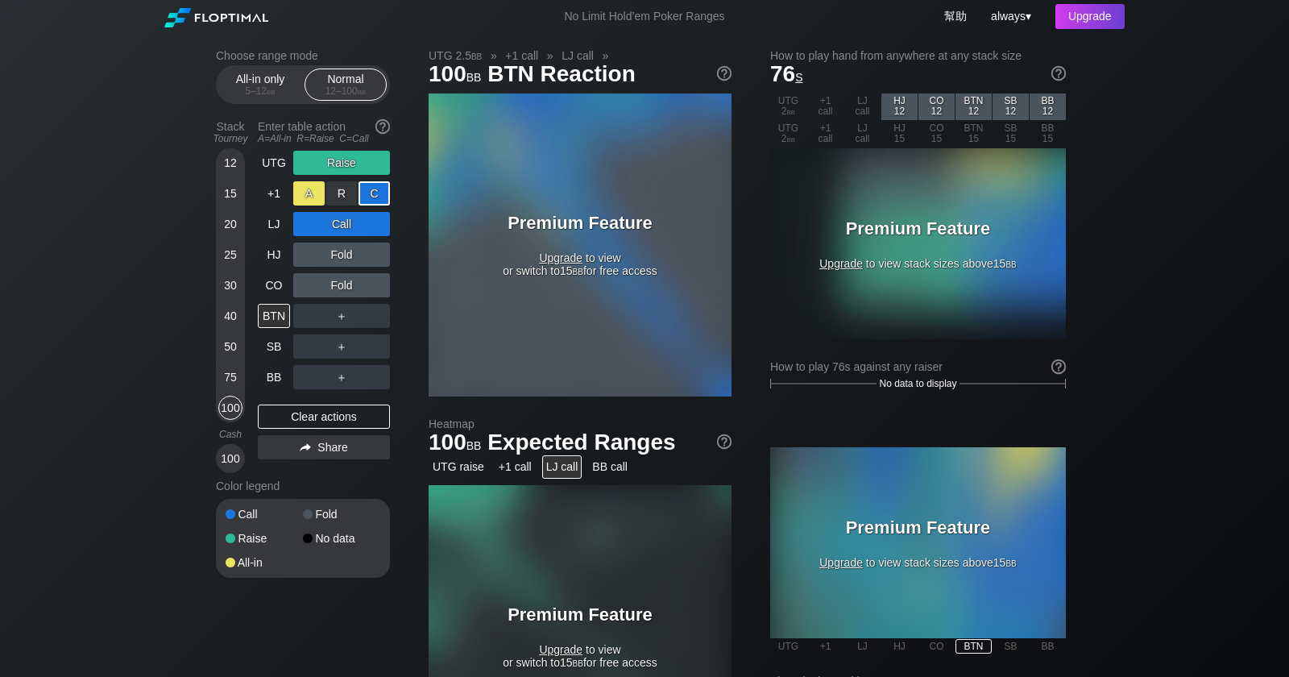
click at [320, 197] on div "A ✕" at bounding box center [308, 193] width 31 height 24
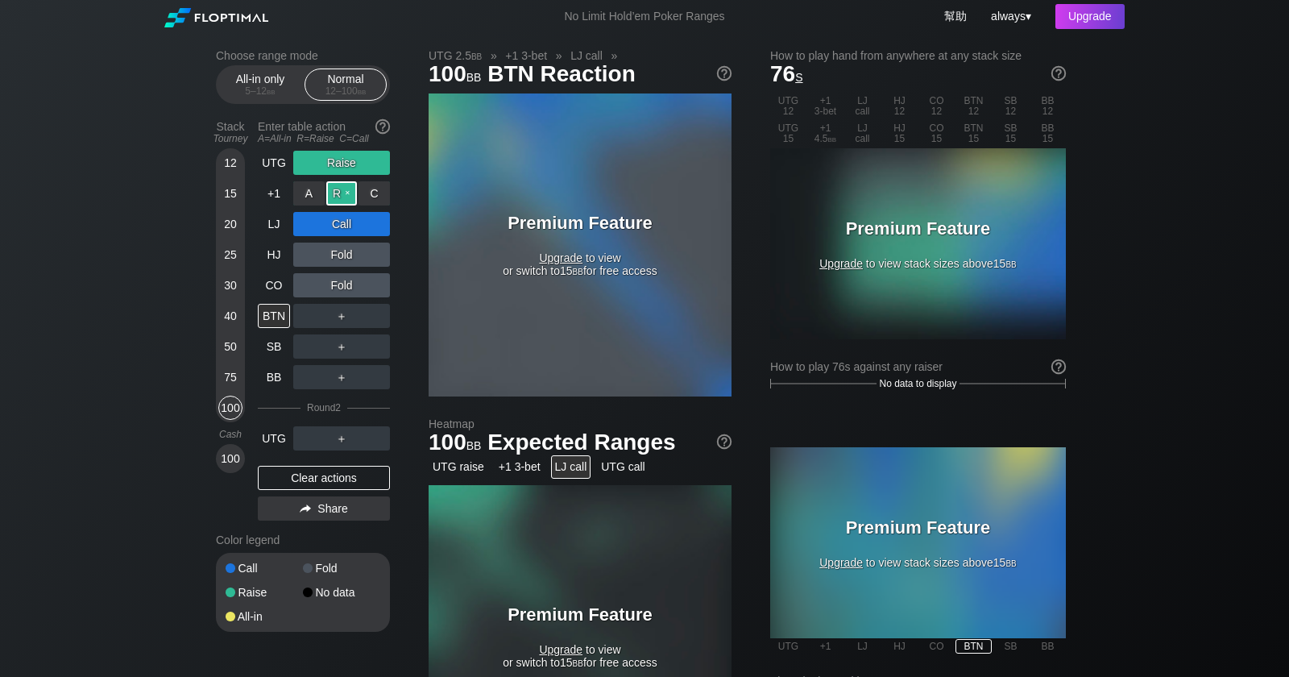
click at [342, 197] on div "R ✕" at bounding box center [341, 193] width 31 height 24
click at [362, 193] on div "C ✕" at bounding box center [374, 193] width 31 height 24
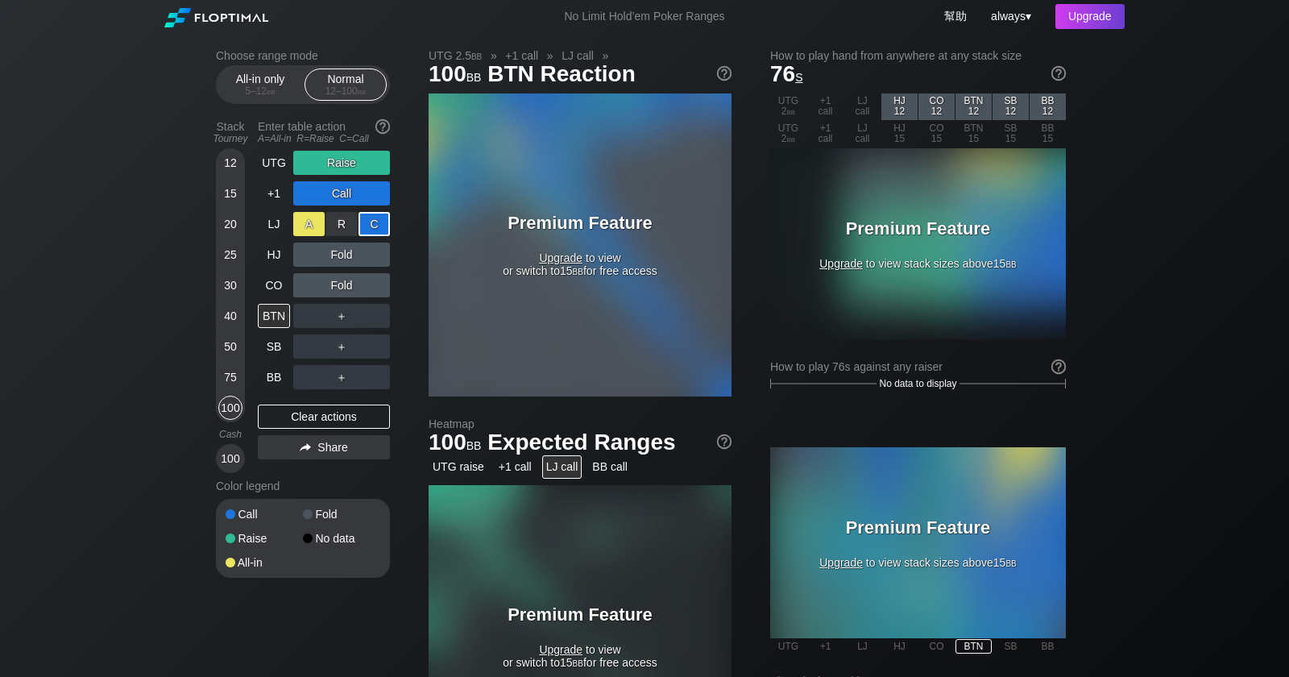
click at [316, 228] on div "A ✕" at bounding box center [308, 224] width 31 height 24
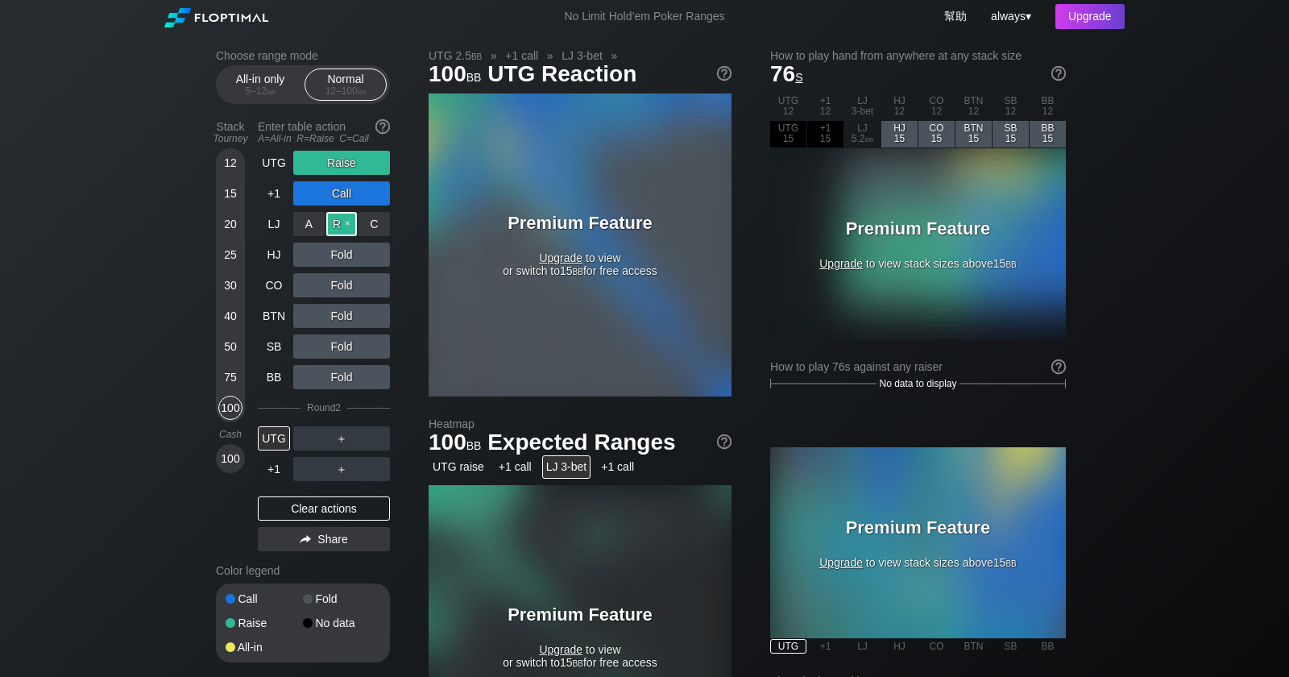
click at [339, 224] on div "R ✕" at bounding box center [341, 224] width 31 height 24
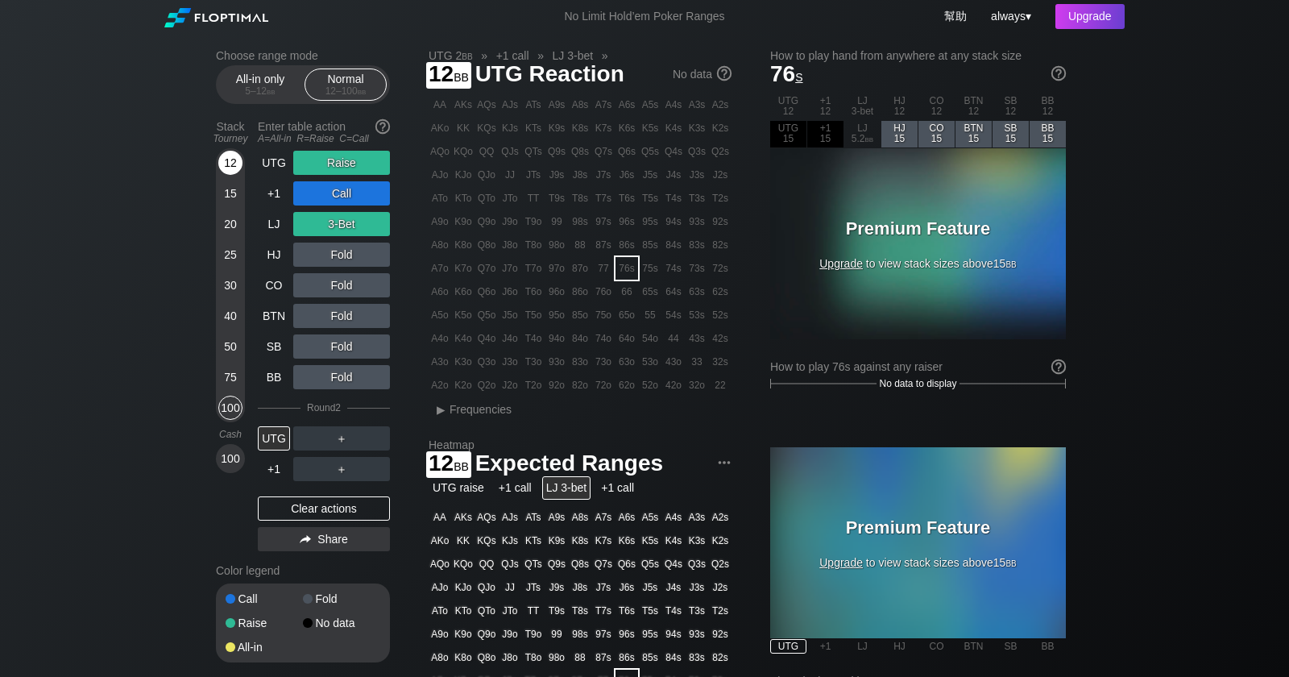
click at [236, 172] on div "12" at bounding box center [230, 163] width 24 height 24
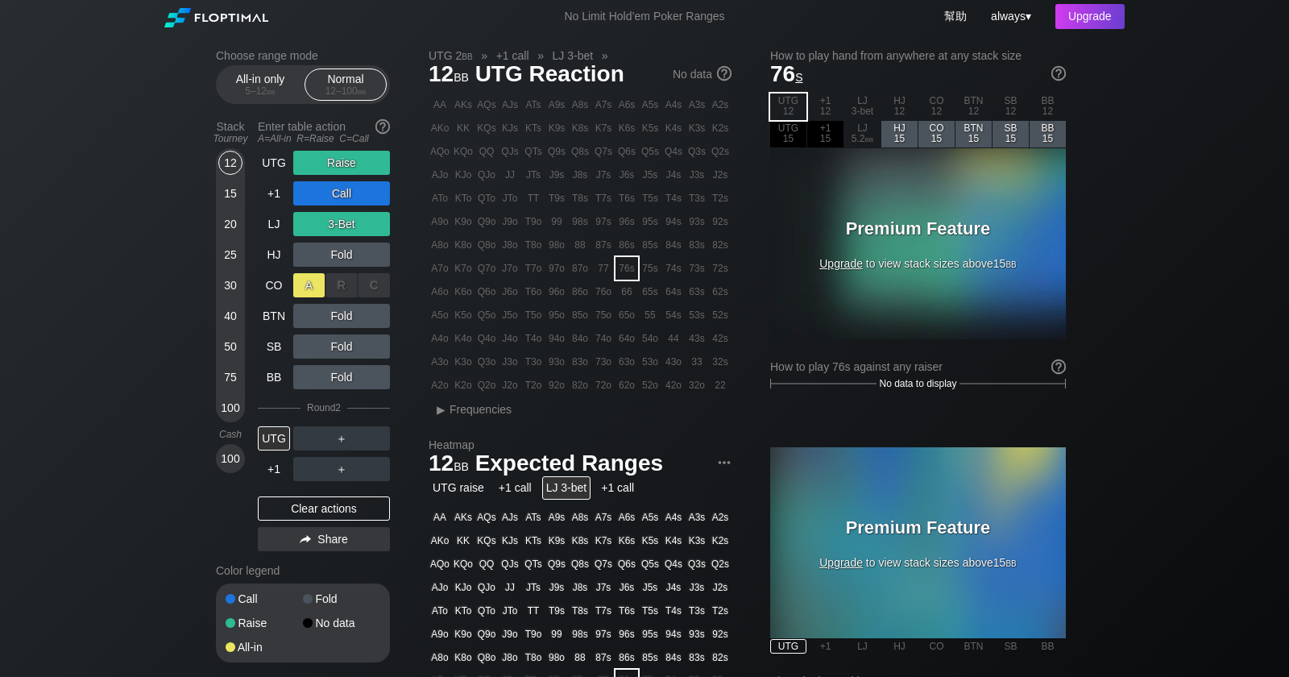
click at [315, 289] on div "A ✕" at bounding box center [308, 285] width 31 height 24
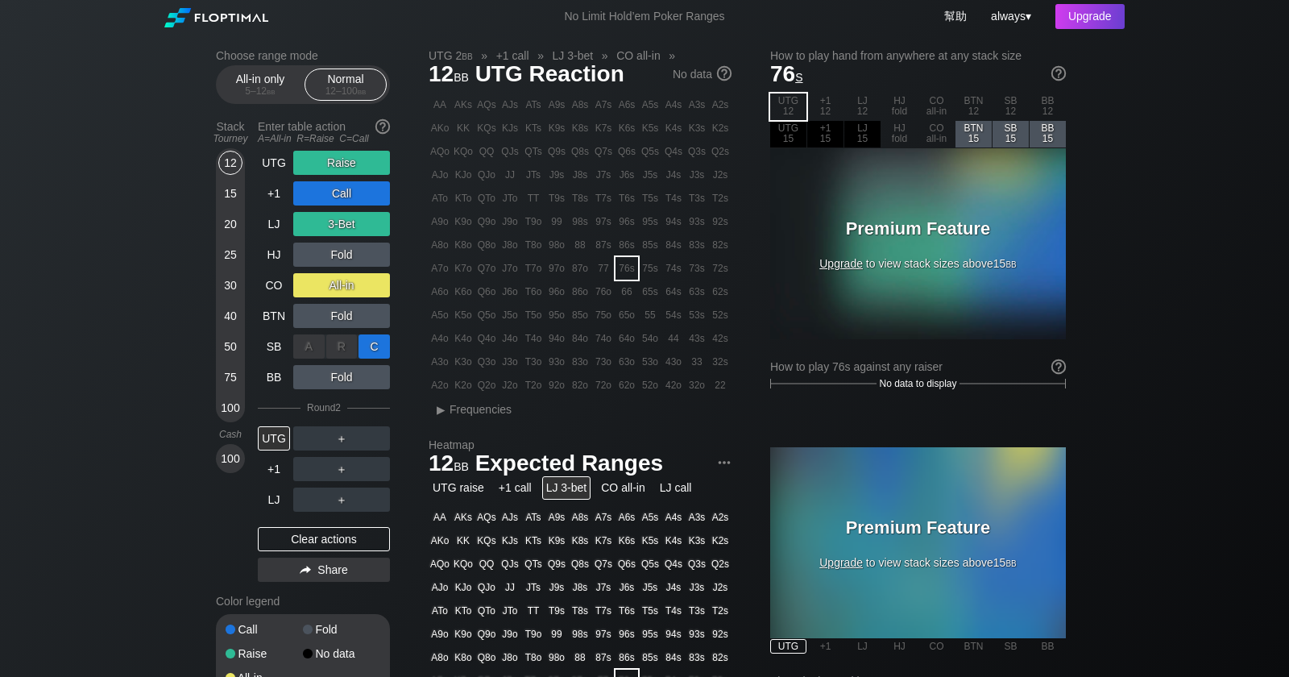
click at [381, 347] on div "C ✕" at bounding box center [374, 346] width 31 height 24
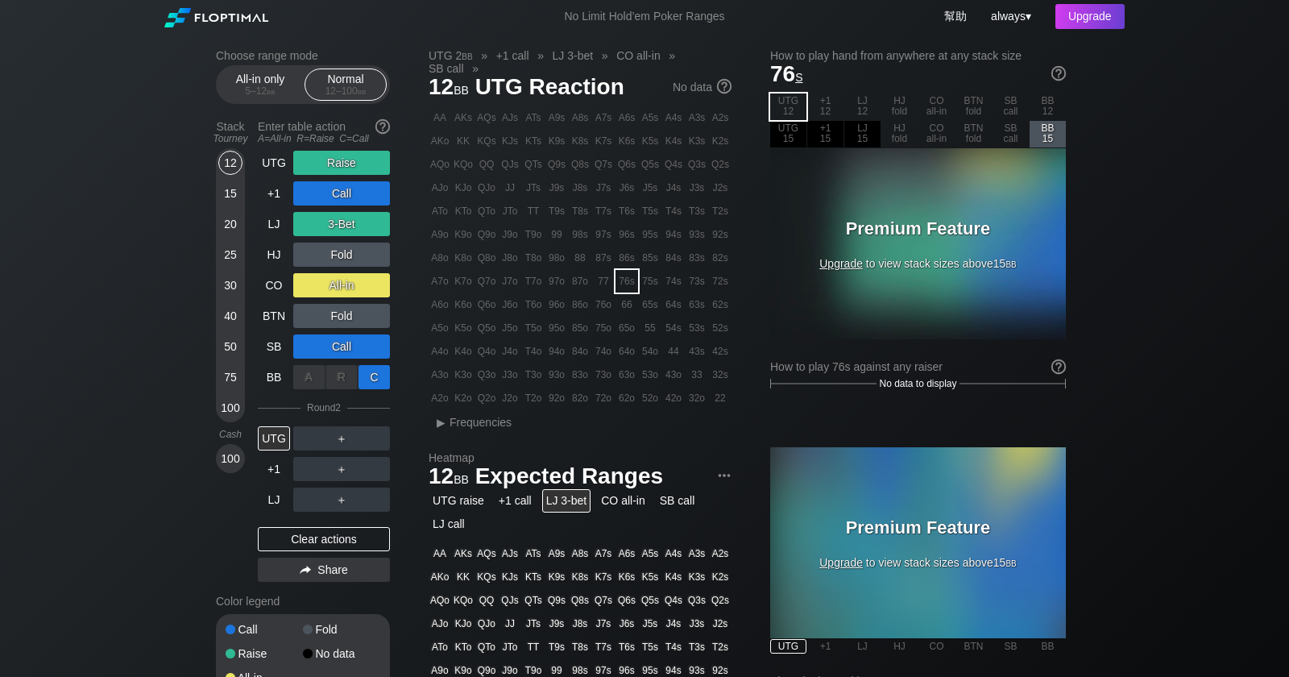
click at [376, 385] on div "C ✕" at bounding box center [374, 377] width 31 height 24
click at [372, 313] on div "C ✕" at bounding box center [374, 316] width 31 height 24
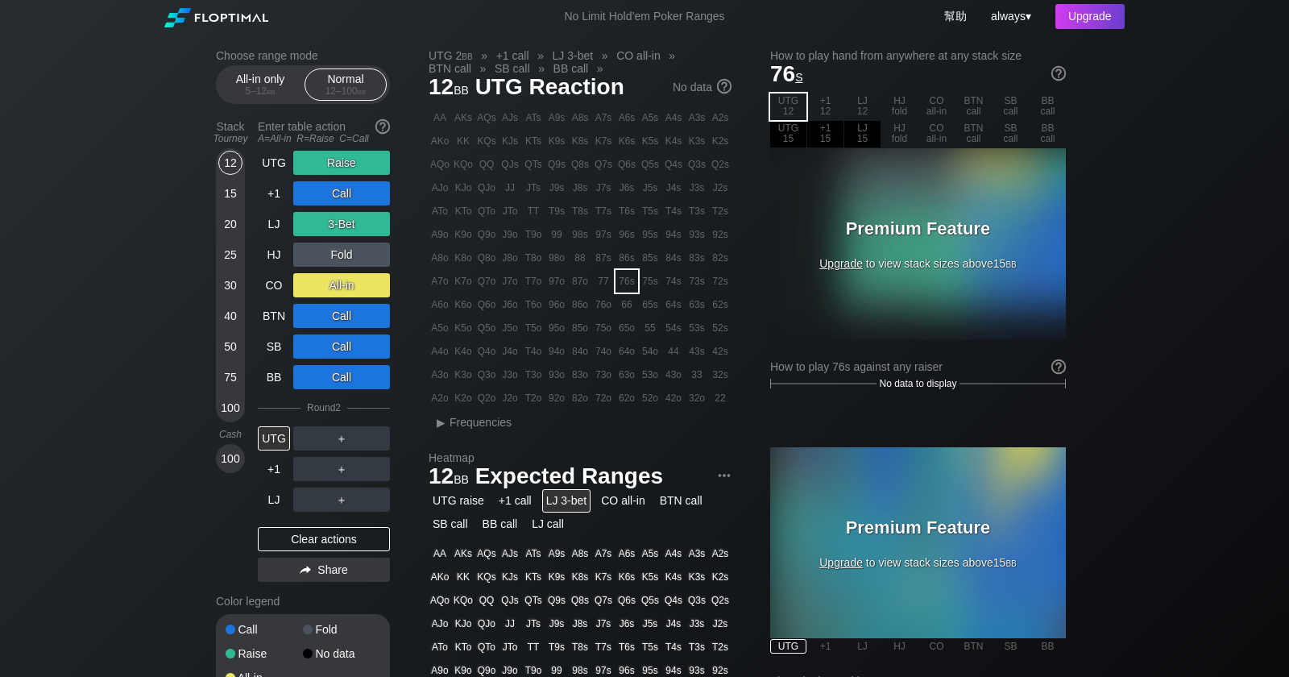
click at [332, 164] on div "Raise" at bounding box center [341, 163] width 97 height 24
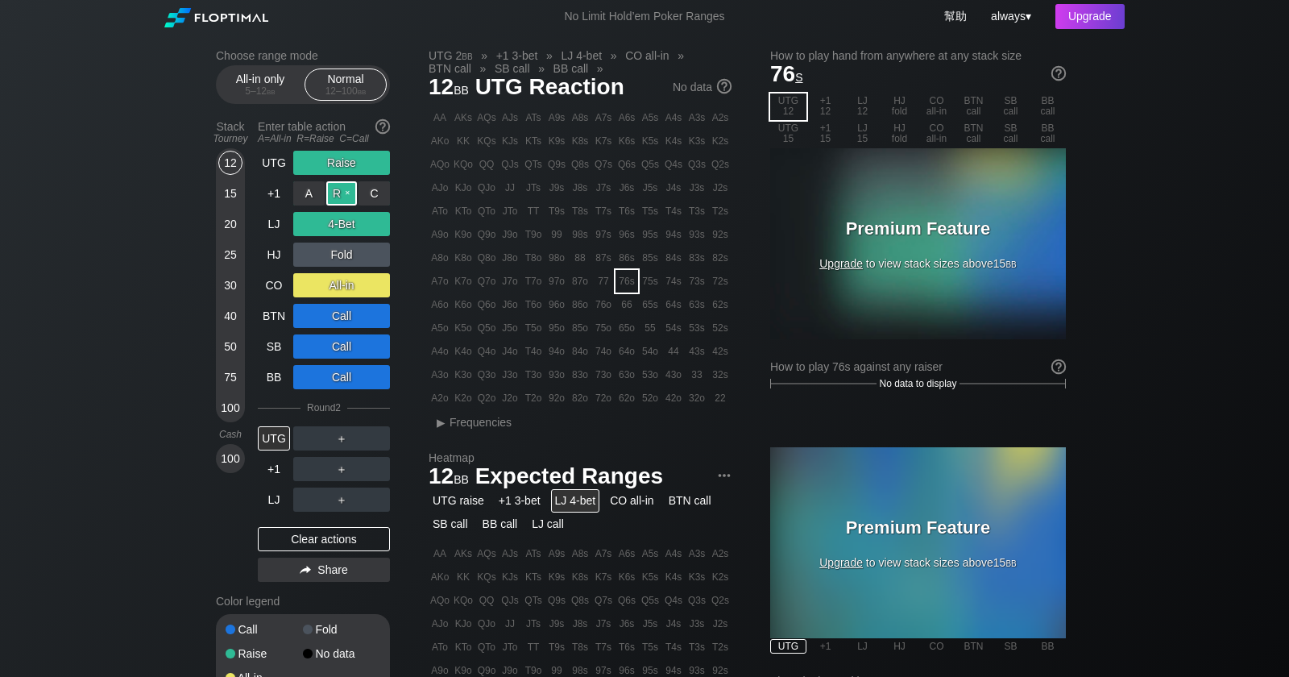
click at [338, 196] on div "R ✕" at bounding box center [341, 193] width 31 height 24
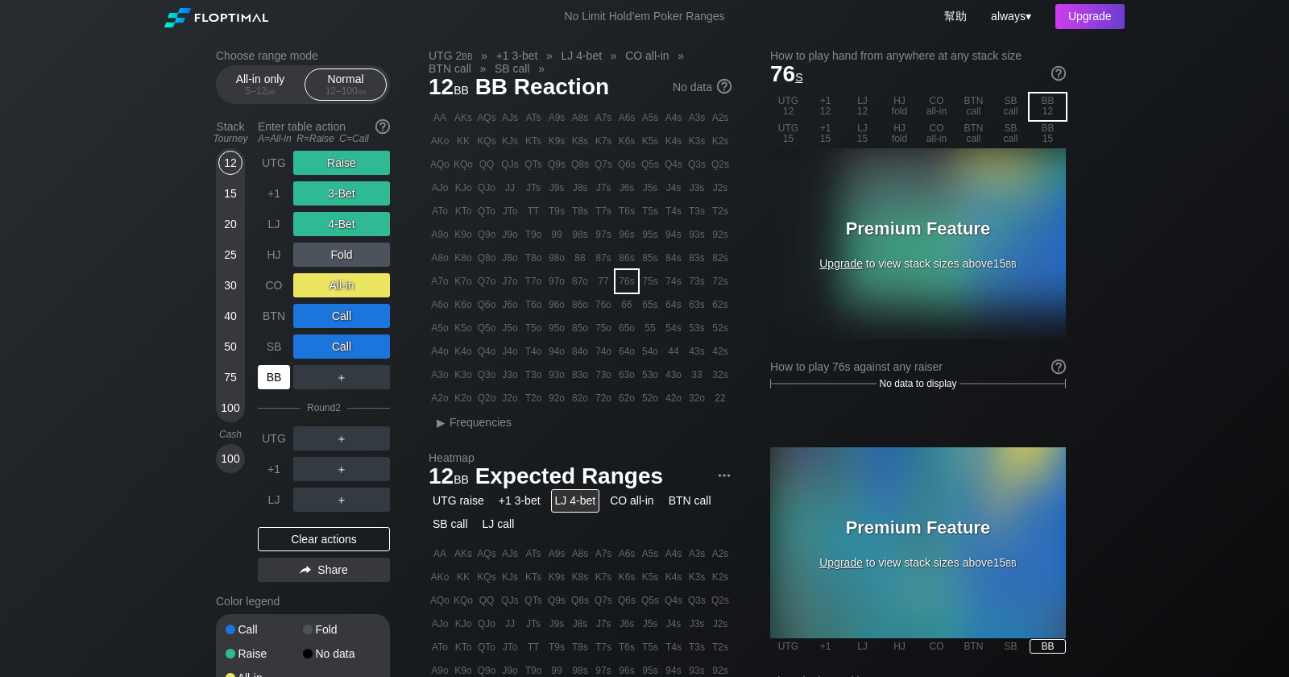
click at [272, 377] on div "BB" at bounding box center [274, 377] width 32 height 24
click at [276, 355] on div "SB" at bounding box center [274, 346] width 32 height 24
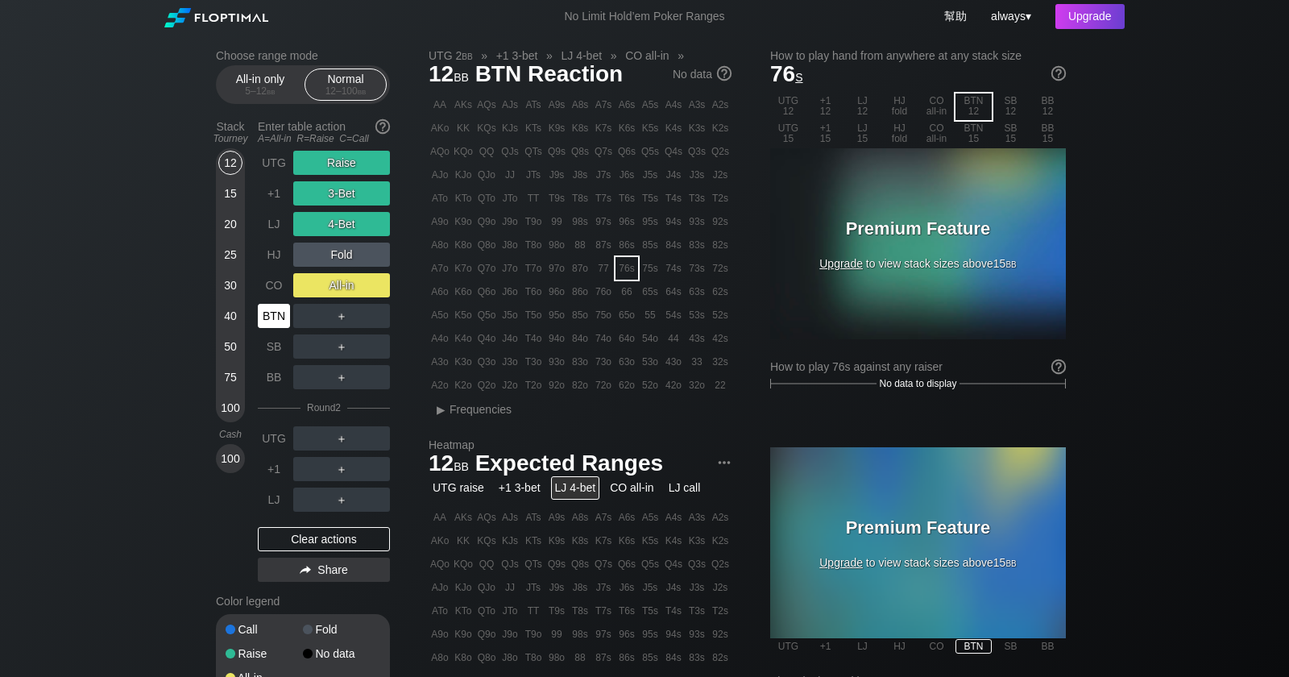
click at [272, 318] on div "BTN" at bounding box center [274, 316] width 32 height 24
click at [271, 293] on div "CO" at bounding box center [274, 285] width 32 height 24
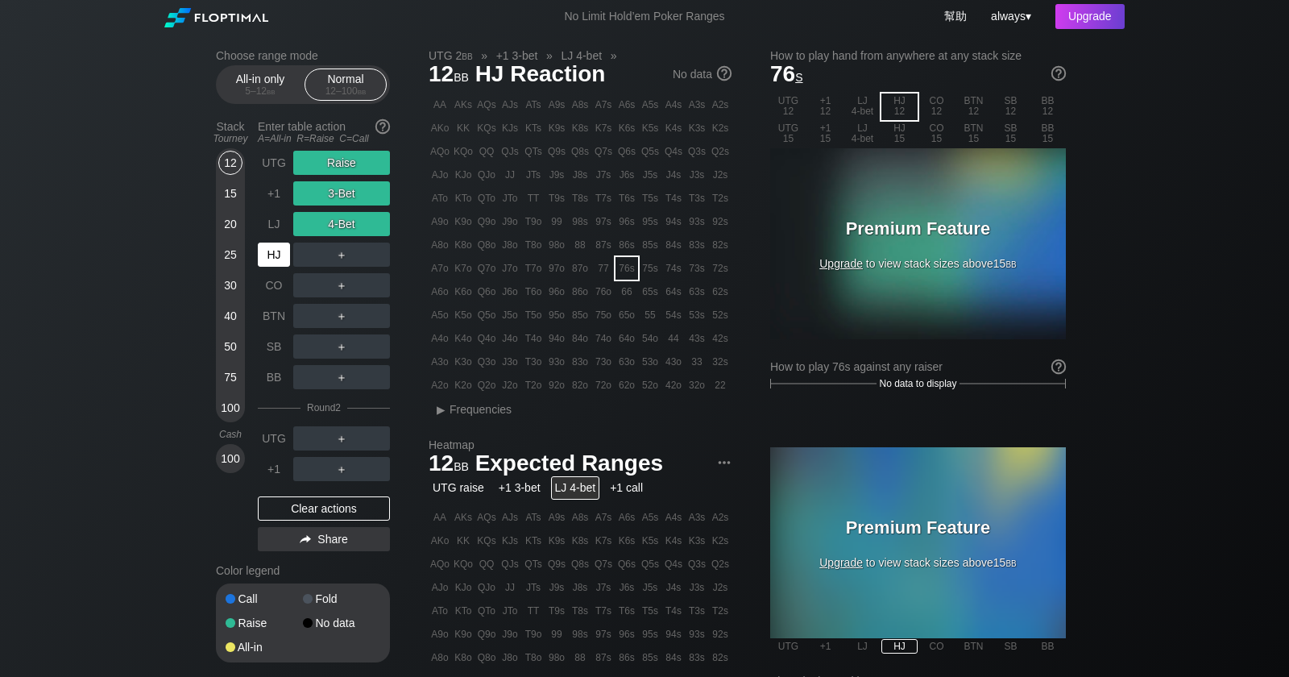
click at [264, 259] on div "HJ" at bounding box center [274, 255] width 32 height 24
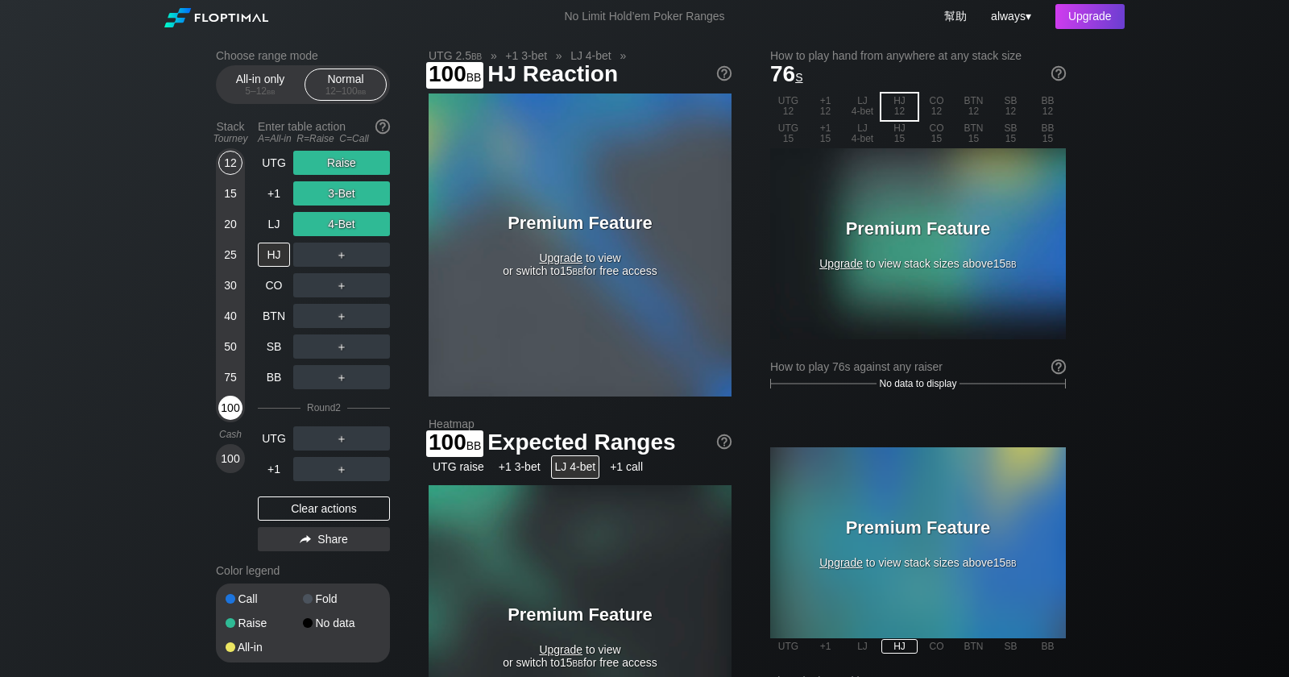
click at [231, 401] on div "100" at bounding box center [230, 408] width 24 height 24
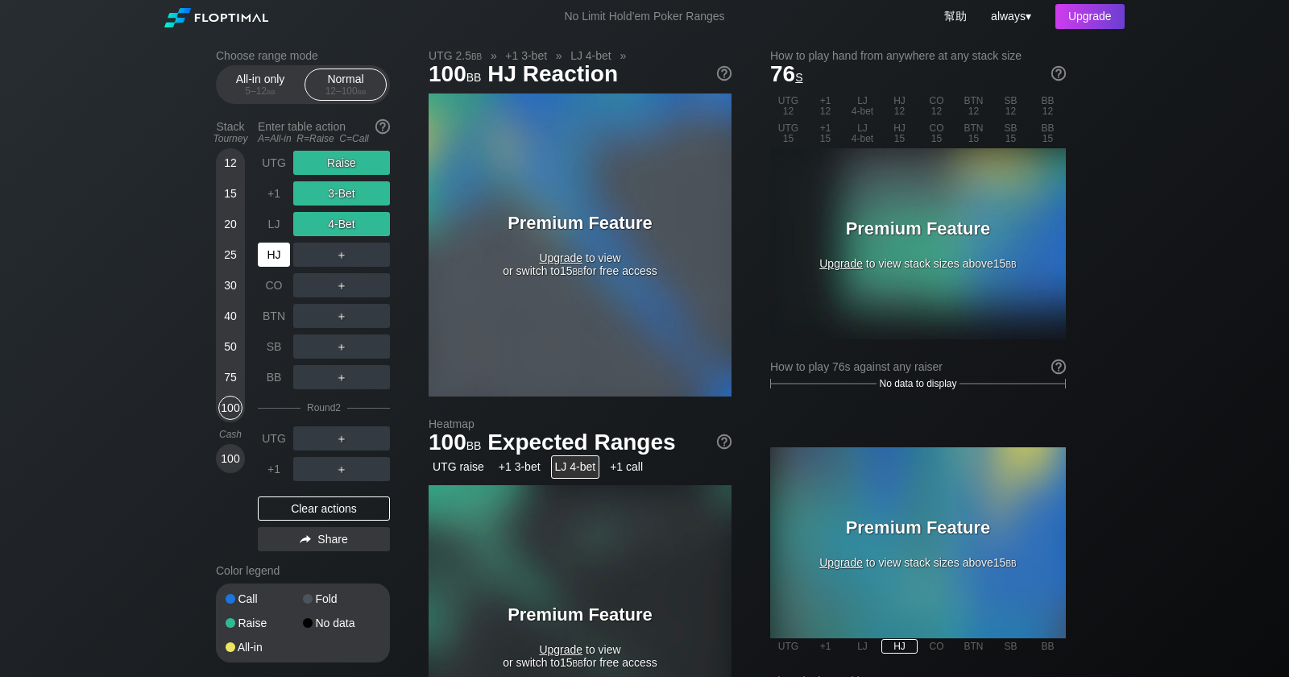
click at [277, 251] on div "HJ" at bounding box center [274, 255] width 32 height 24
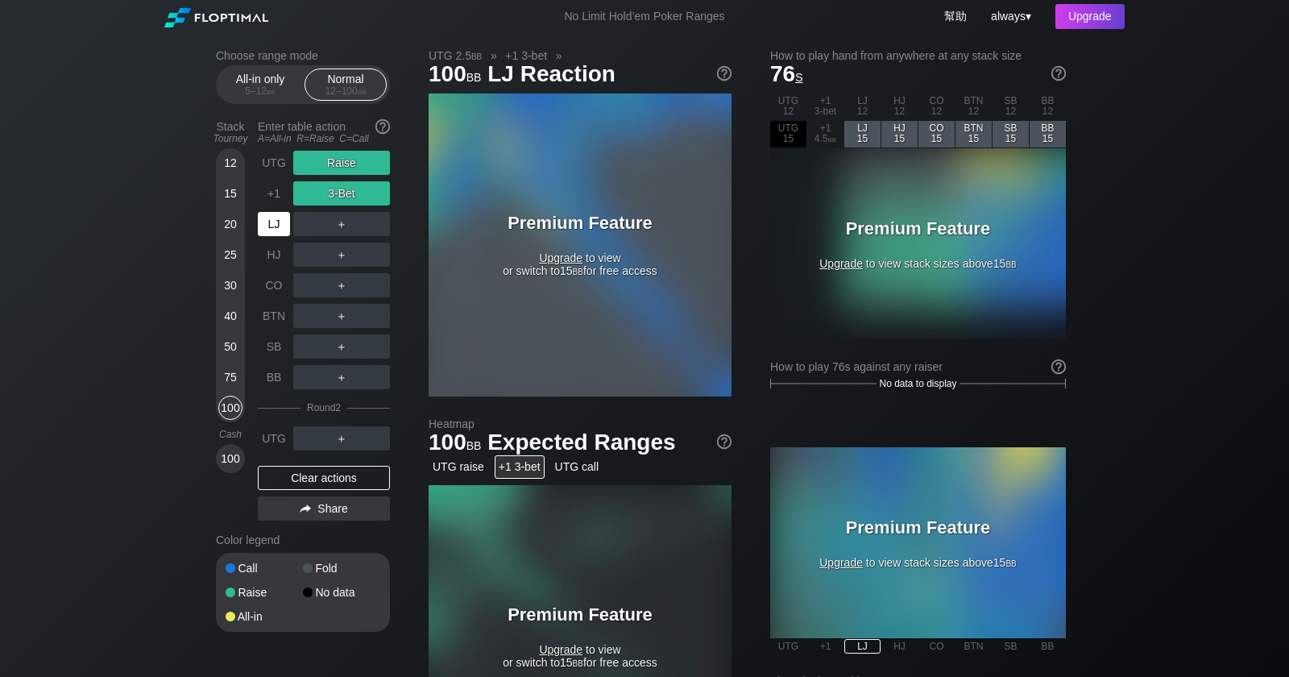
click at [276, 216] on div "LJ" at bounding box center [274, 224] width 32 height 24
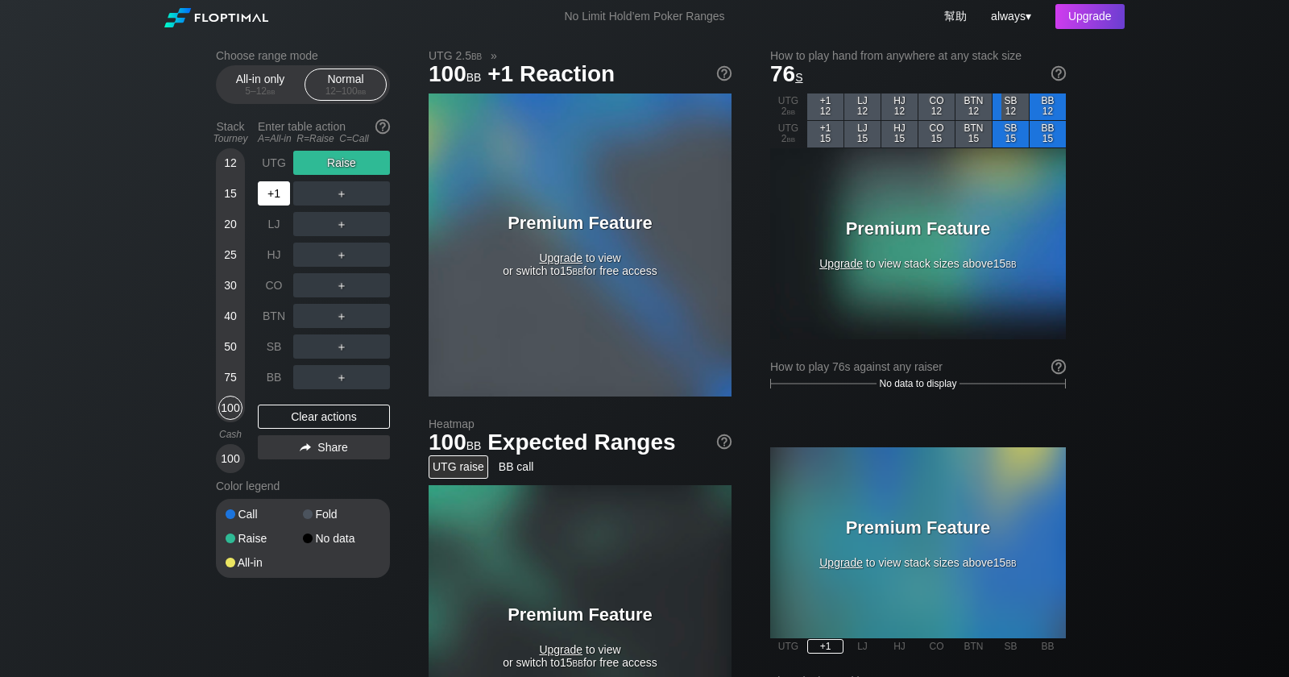
click at [277, 197] on div "+1" at bounding box center [274, 193] width 32 height 24
click at [227, 237] on div "20" at bounding box center [230, 227] width 24 height 31
click at [228, 259] on div "25" at bounding box center [230, 255] width 24 height 24
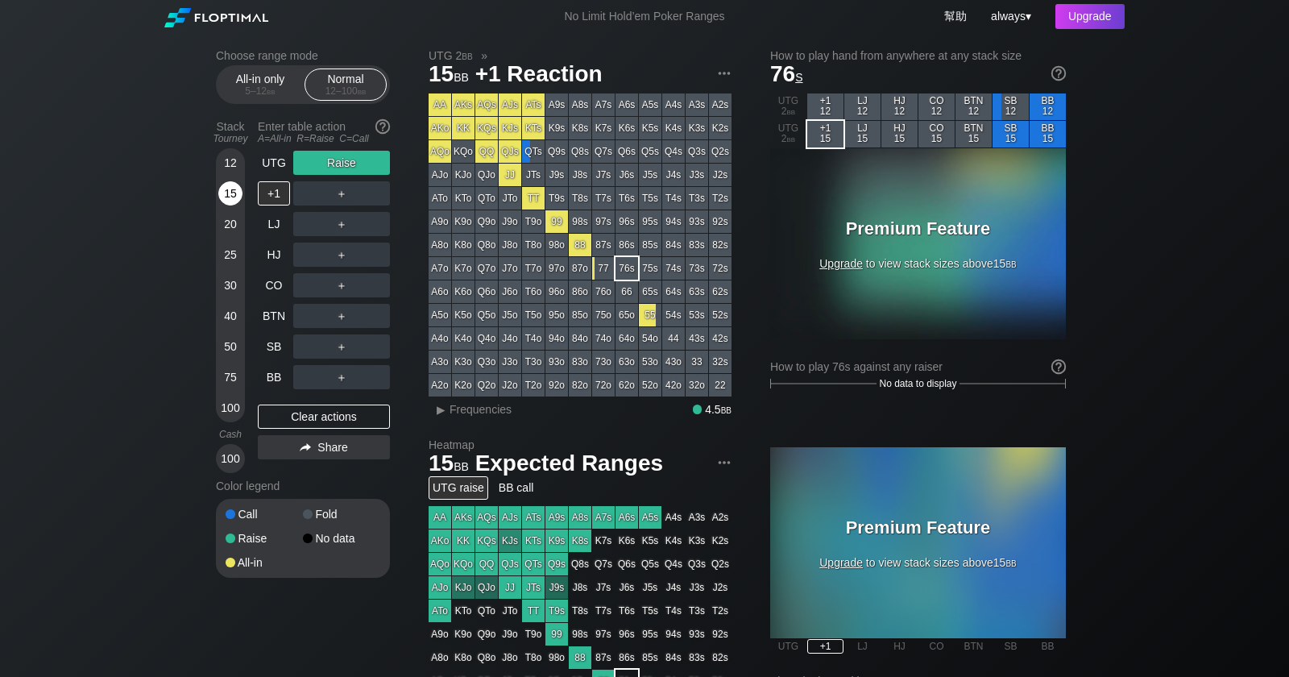
click at [233, 208] on div "15" at bounding box center [230, 196] width 24 height 31
click at [235, 185] on div "15" at bounding box center [230, 193] width 24 height 24
click at [342, 200] on div "R ✕" at bounding box center [341, 193] width 31 height 24
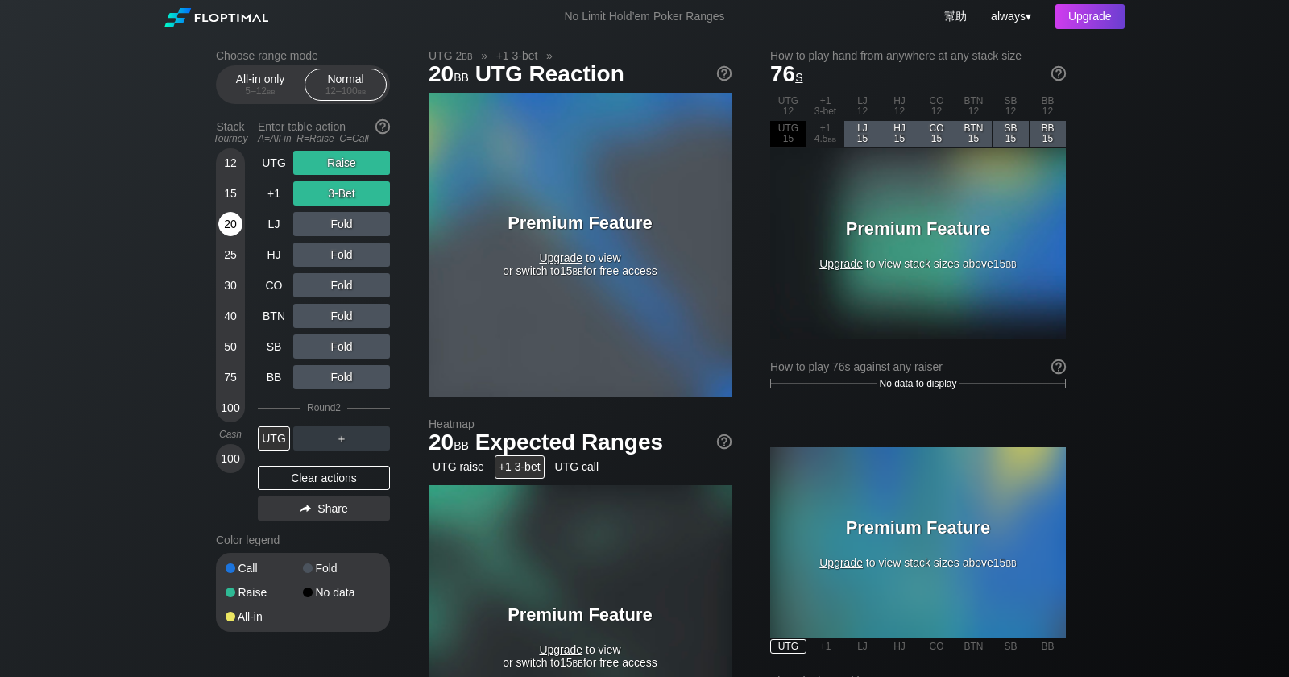
click at [235, 226] on div "20" at bounding box center [230, 224] width 24 height 24
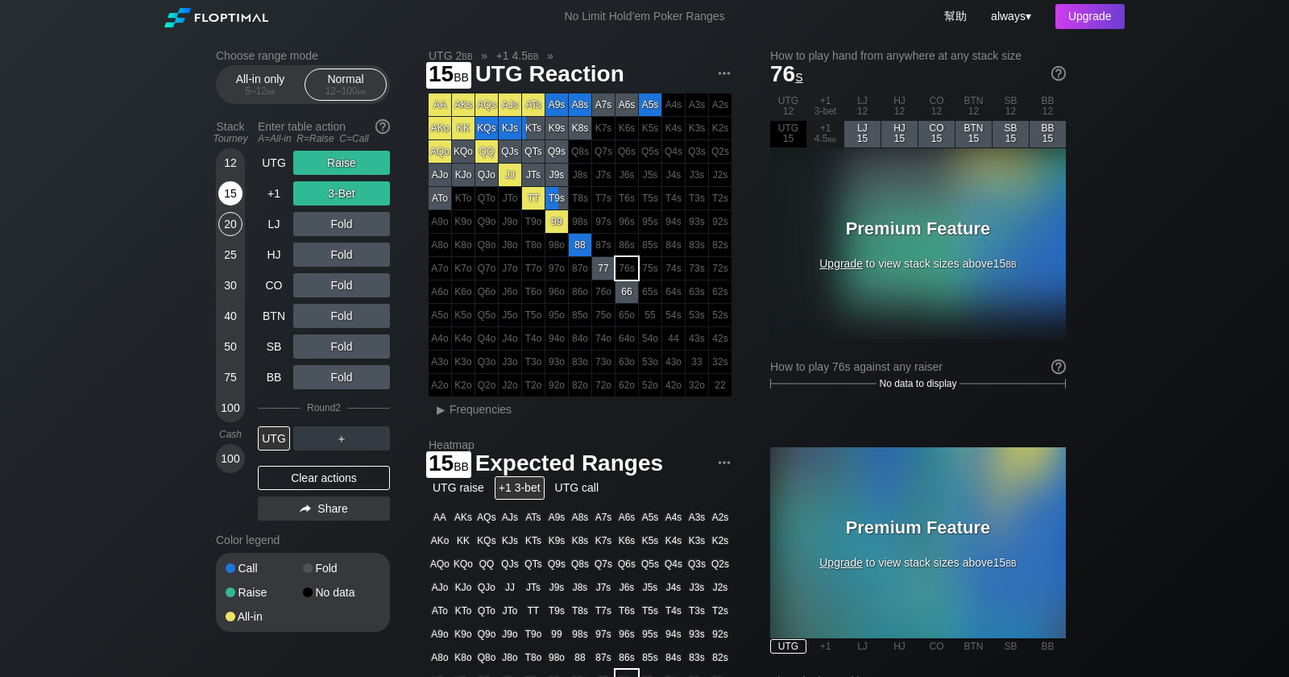
click at [238, 193] on div "15" at bounding box center [230, 193] width 24 height 24
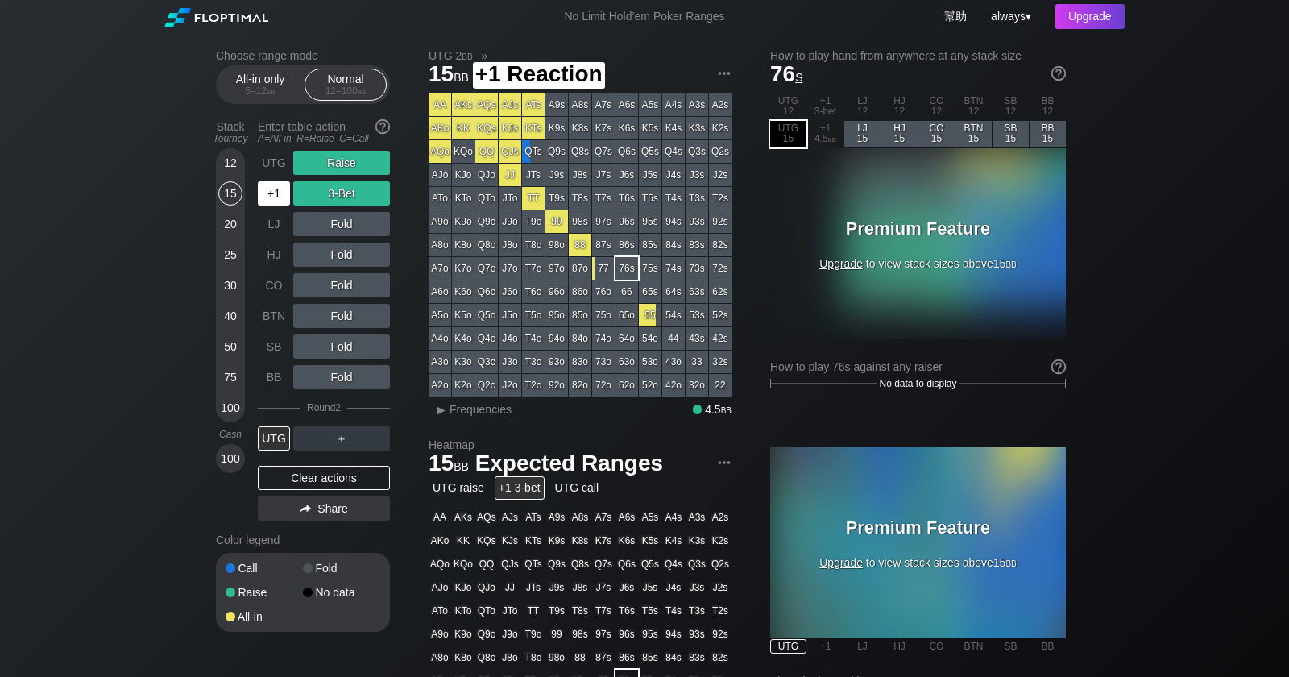
click at [276, 186] on div "+1" at bounding box center [274, 193] width 32 height 24
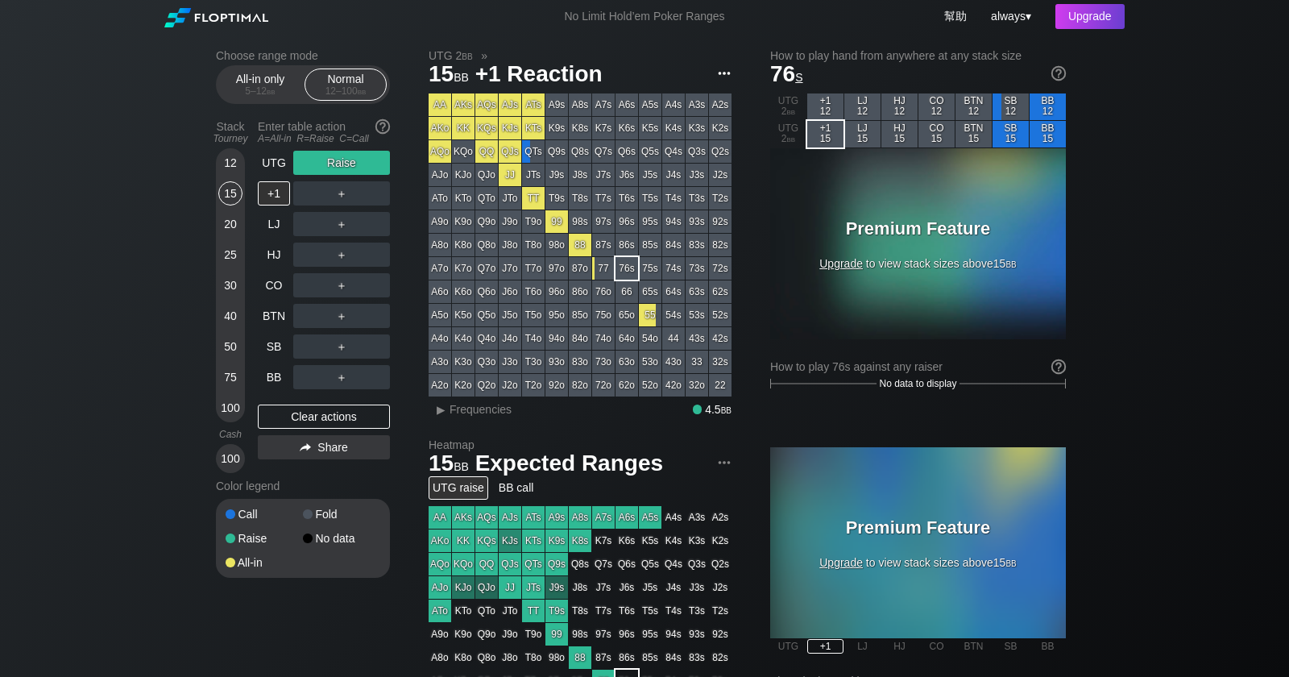
click at [720, 77] on img at bounding box center [725, 73] width 18 height 18
click at [689, 122] on div "Copy range for PIO" at bounding box center [663, 119] width 137 height 23
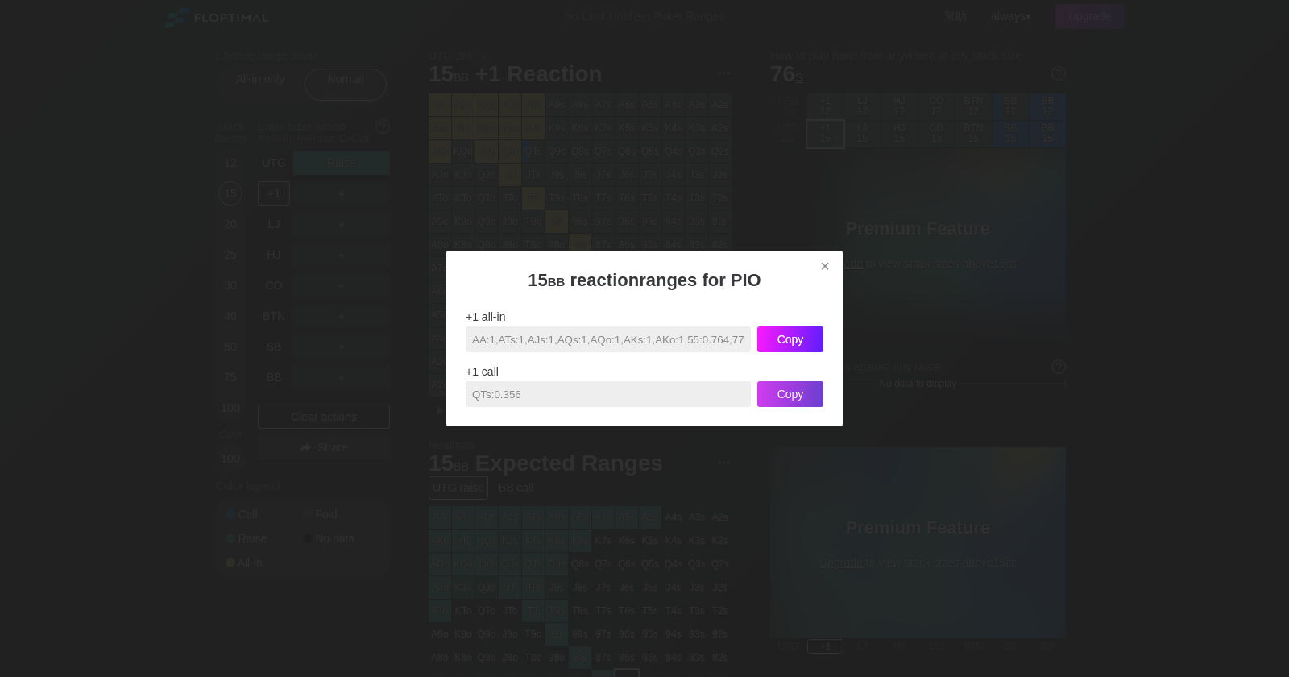
click at [786, 338] on div "Copy" at bounding box center [791, 339] width 66 height 26
click at [824, 257] on div "×" at bounding box center [825, 266] width 23 height 19
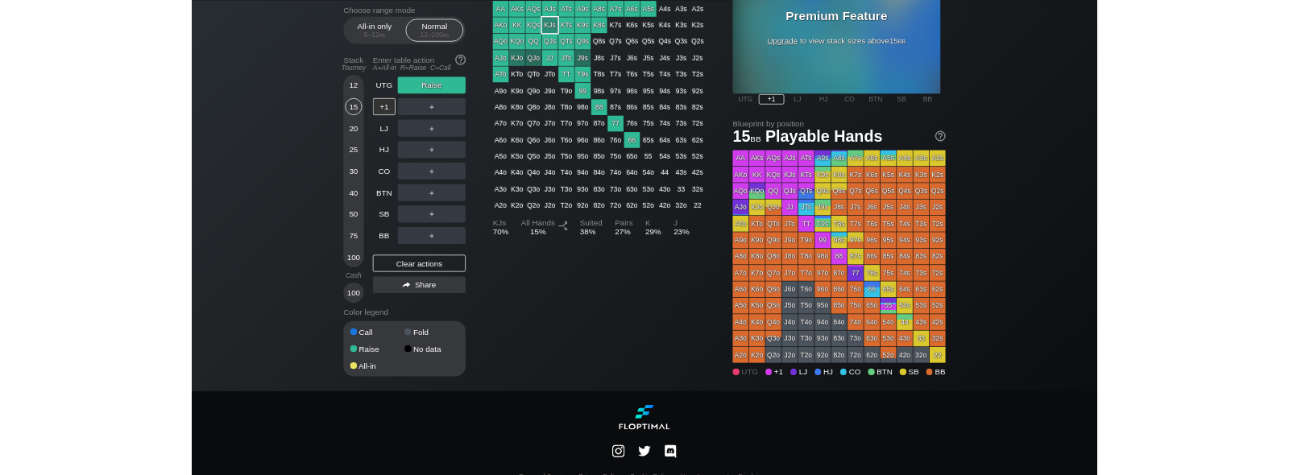
scroll to position [533, 0]
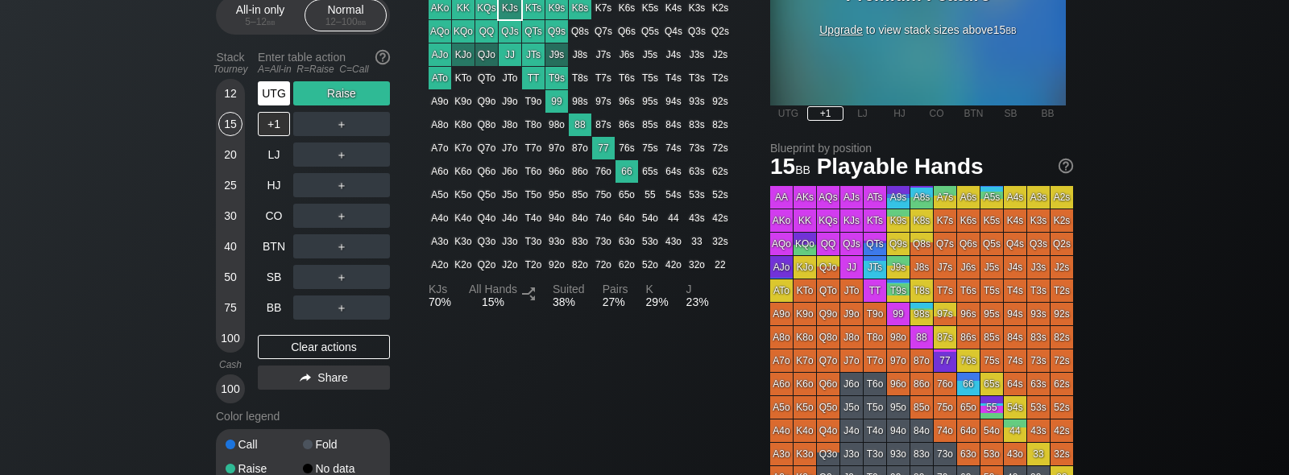
click at [267, 95] on div "UTG" at bounding box center [274, 93] width 32 height 24
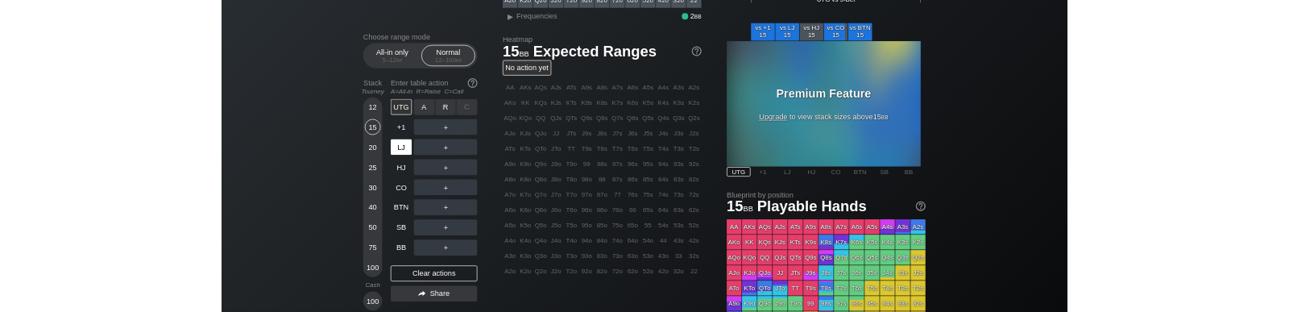
scroll to position [533, 0]
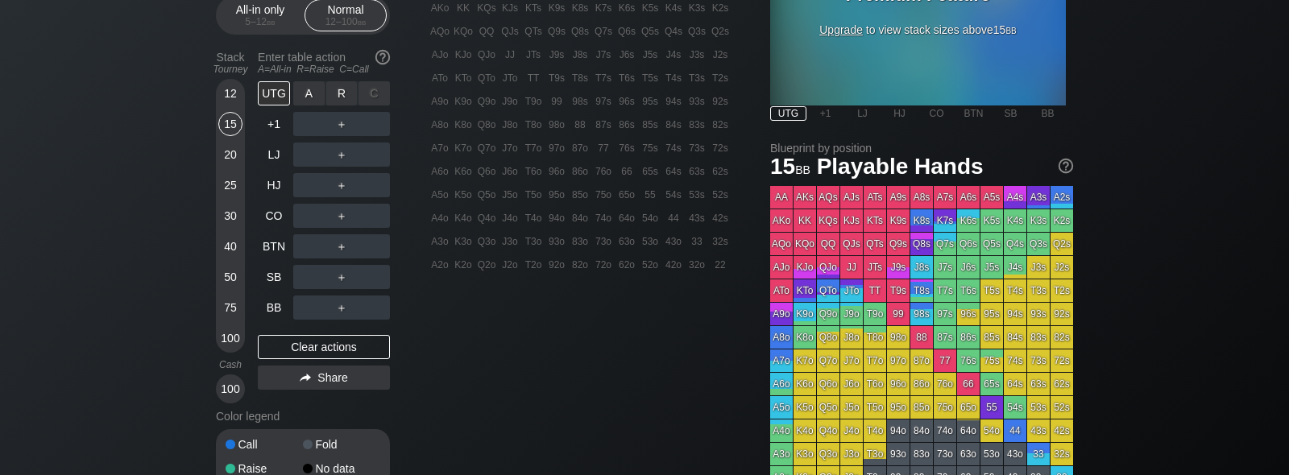
click at [311, 92] on div "A ✕" at bounding box center [308, 93] width 31 height 24
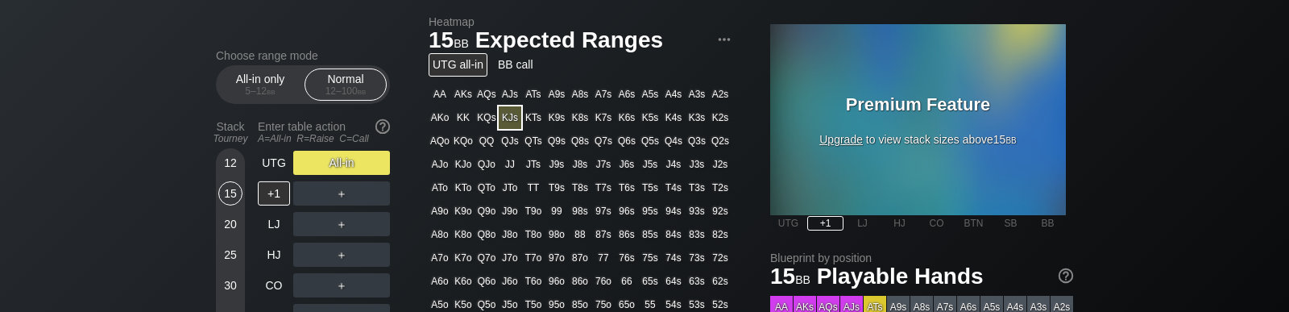
scroll to position [431, 0]
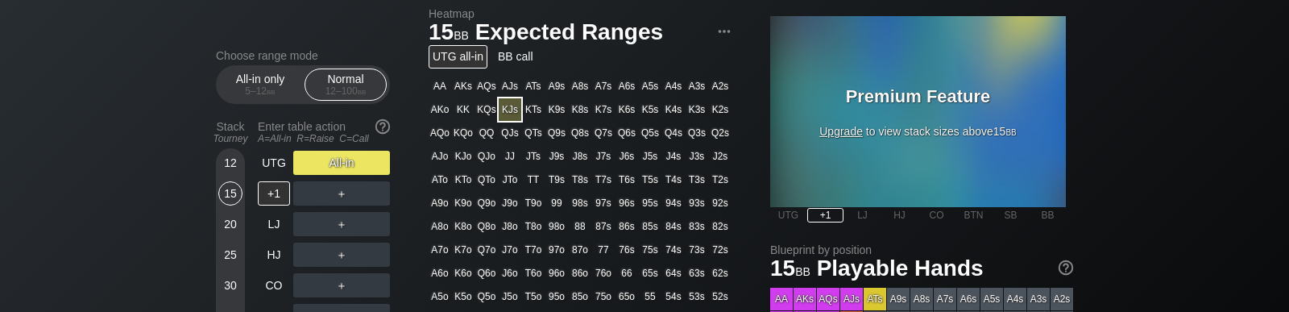
click at [257, 162] on div "Stack Tourney Enter table action A=All-in R=Raise C=Call 12 15 20 25 30 40 50 7…" at bounding box center [303, 293] width 174 height 359
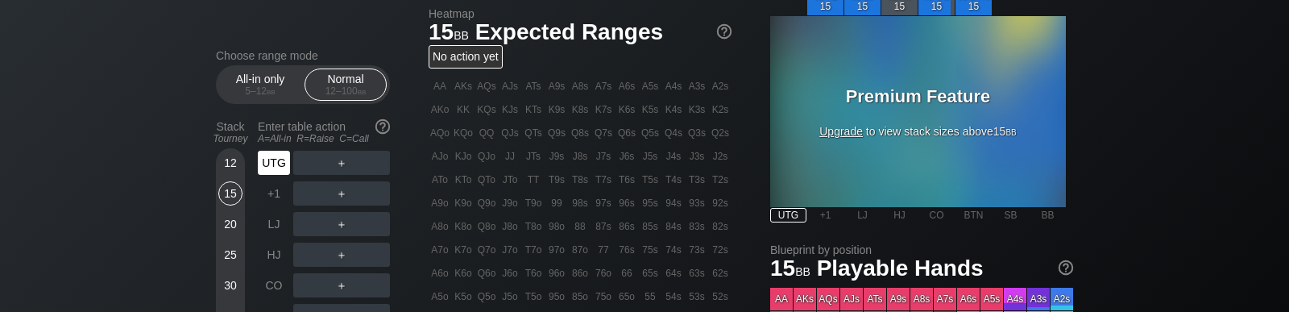
click at [273, 161] on div "UTG" at bounding box center [274, 163] width 32 height 24
click at [341, 166] on div "R ✕" at bounding box center [341, 163] width 31 height 24
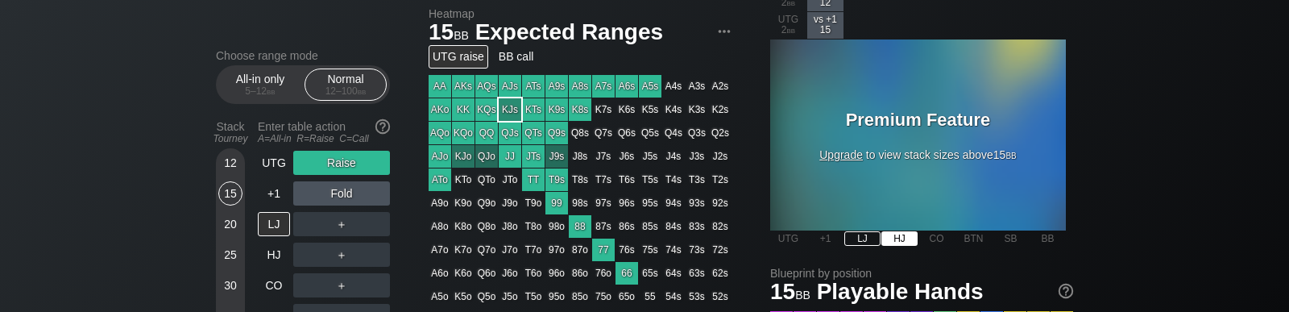
click at [893, 239] on div "HJ" at bounding box center [900, 238] width 36 height 15
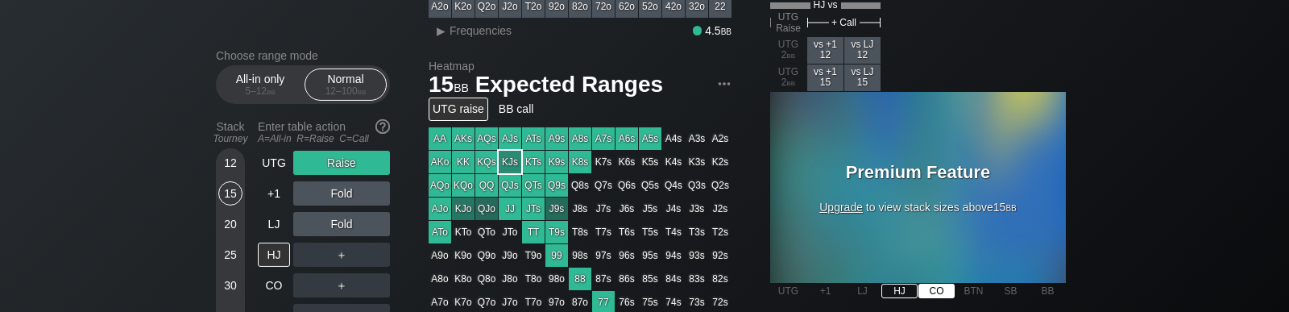
scroll to position [431, 0]
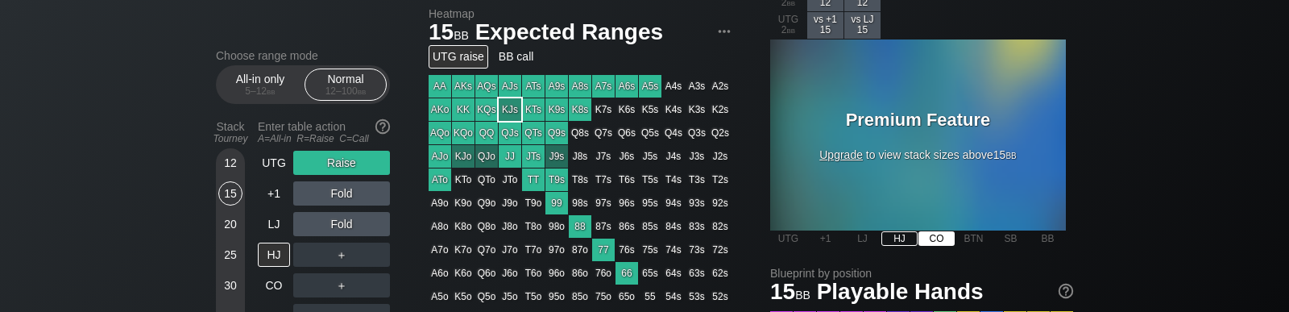
click at [940, 245] on div "CO" at bounding box center [937, 238] width 36 height 15
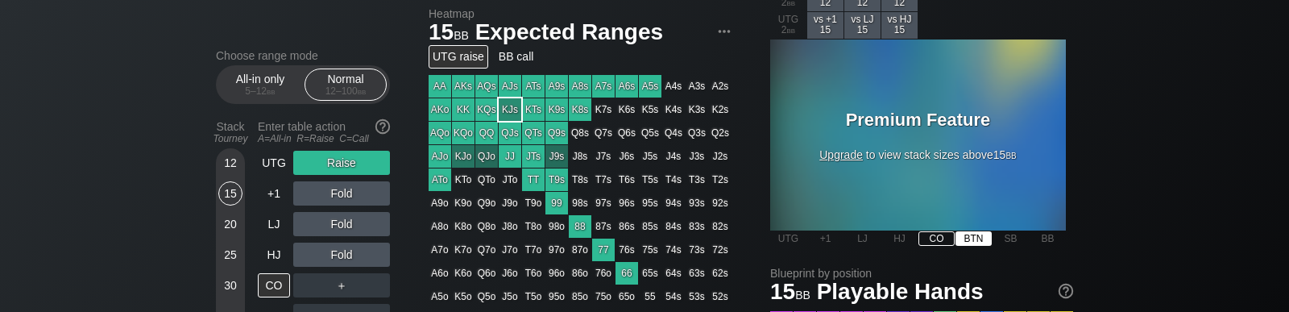
click at [977, 239] on div "BTN" at bounding box center [974, 238] width 36 height 15
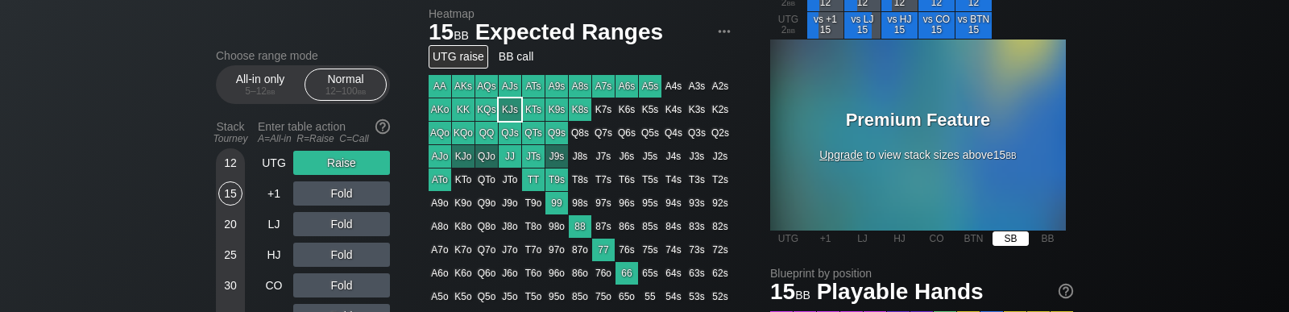
click at [1022, 242] on div "SB" at bounding box center [1011, 238] width 36 height 15
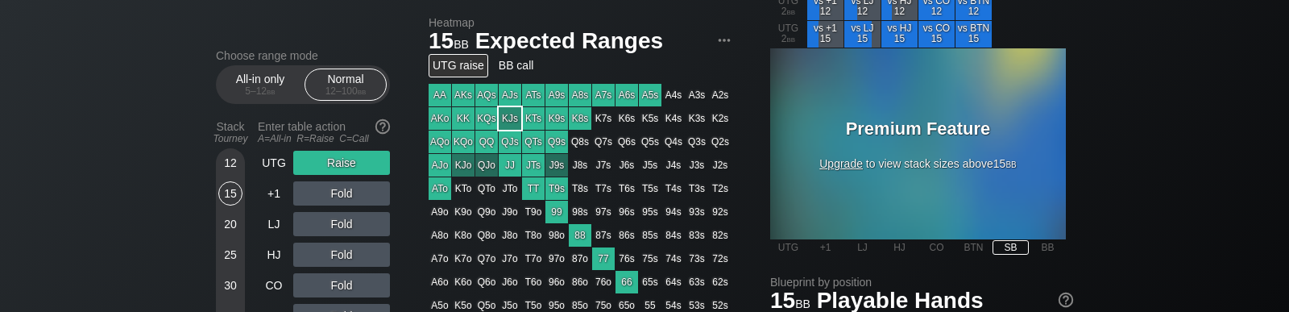
scroll to position [431, 0]
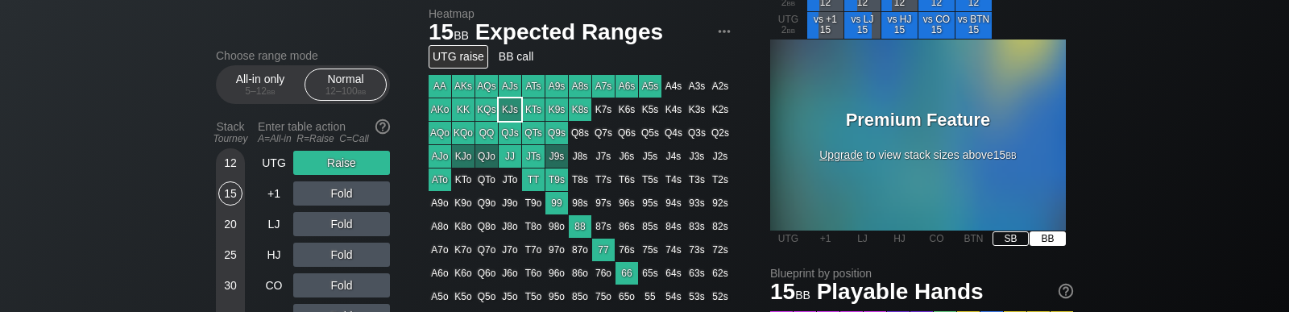
click at [1050, 233] on div "BB" at bounding box center [1048, 238] width 36 height 15
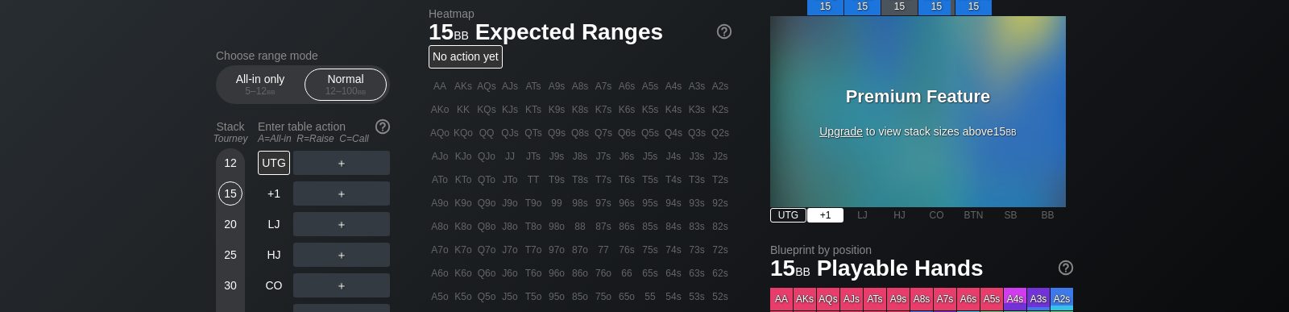
click at [834, 214] on main "UTG vs 3-Bet vs +1 15 vs LJ 15 vs HJ 15 vs CO 15 vs BTN 15 KJs on UTG Premium F…" at bounding box center [918, 85] width 296 height 276
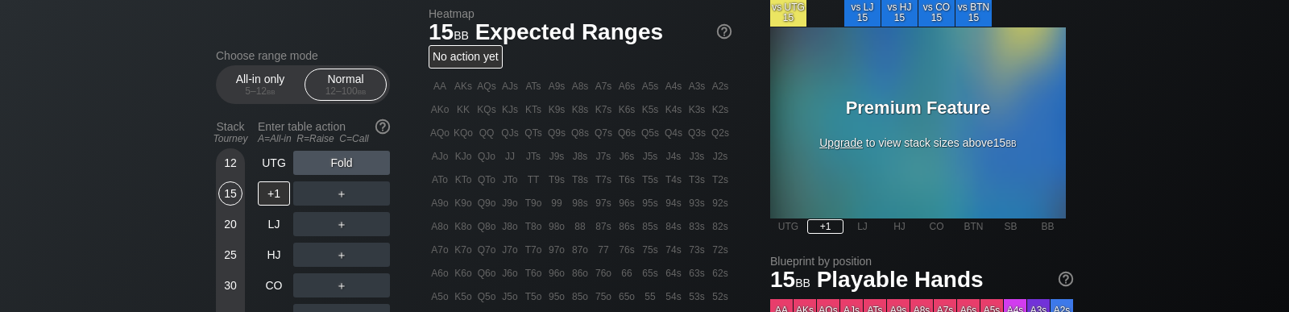
click at [865, 218] on div "LJ" at bounding box center [863, 226] width 36 height 16
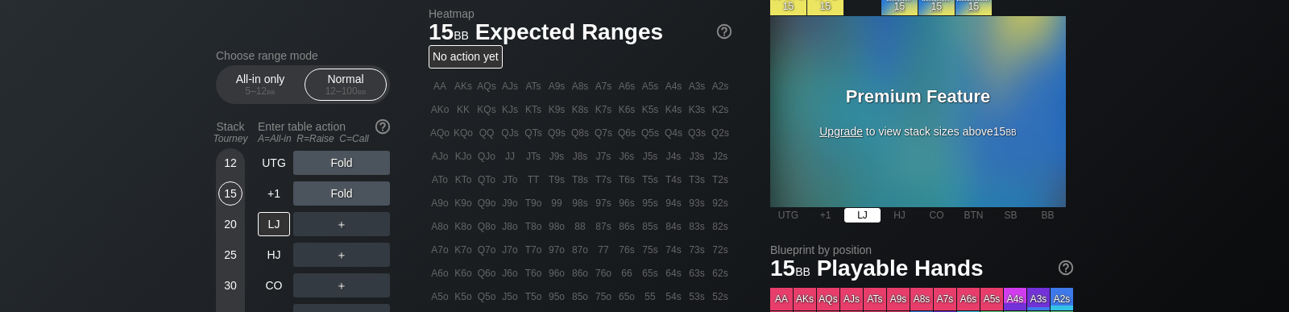
click at [895, 218] on div "HJ" at bounding box center [900, 215] width 36 height 15
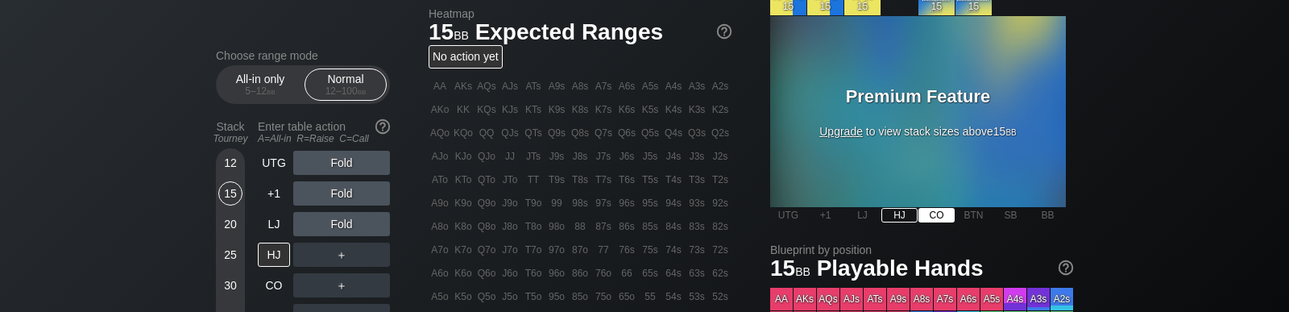
click at [931, 215] on div "CO" at bounding box center [937, 215] width 36 height 15
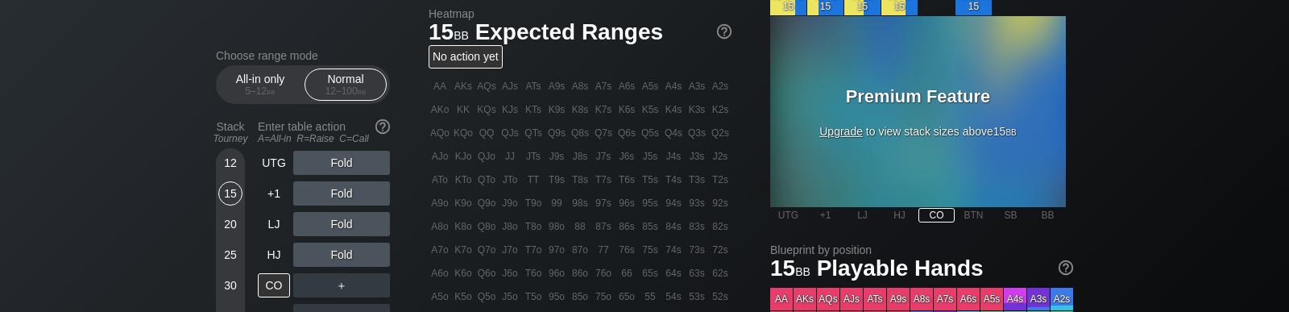
click at [969, 214] on div "BTN" at bounding box center [974, 215] width 36 height 15
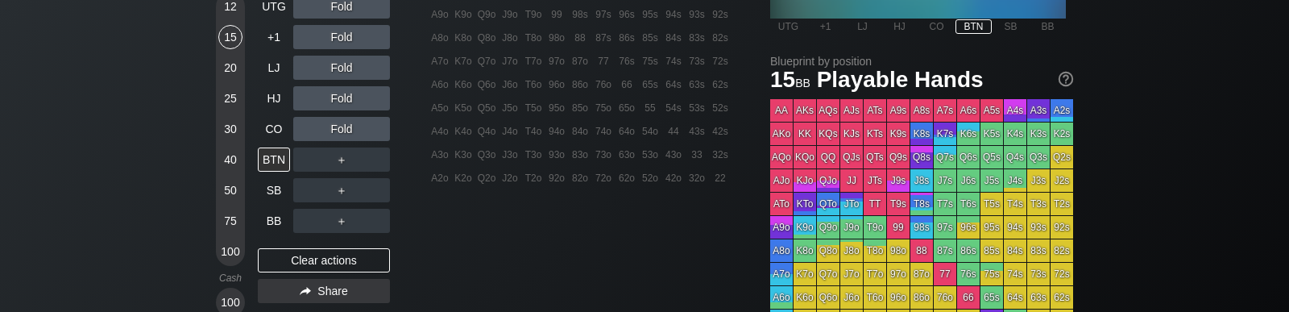
scroll to position [634, 0]
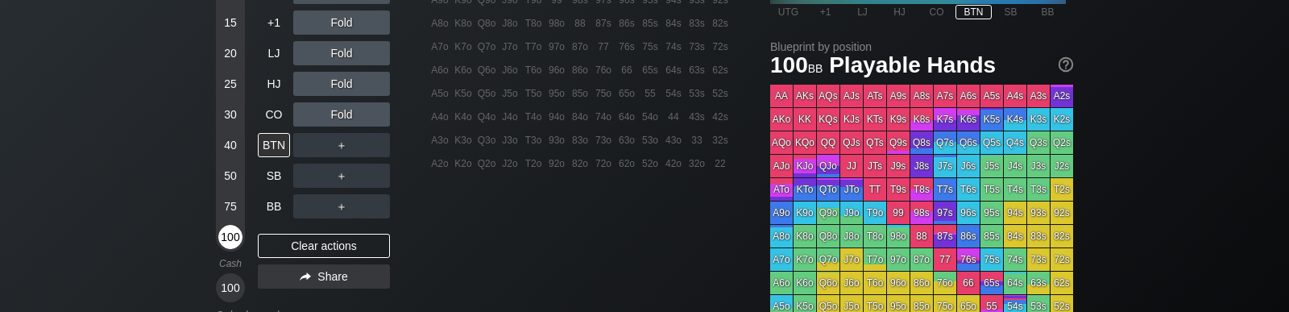
click at [235, 243] on div "100" at bounding box center [230, 237] width 24 height 24
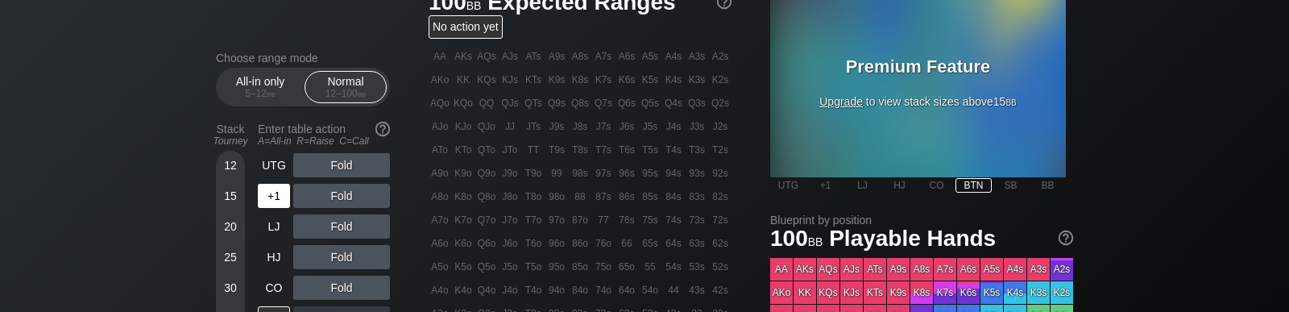
scroll to position [431, 0]
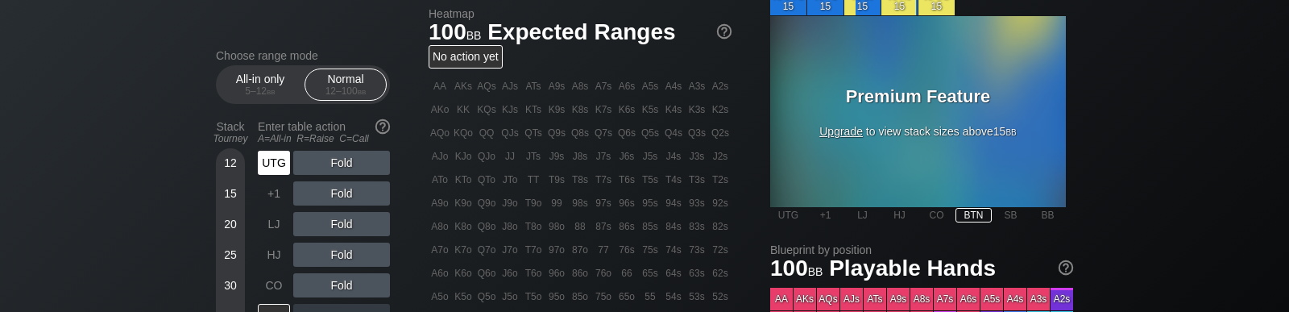
click at [275, 166] on div "UTG" at bounding box center [274, 163] width 32 height 24
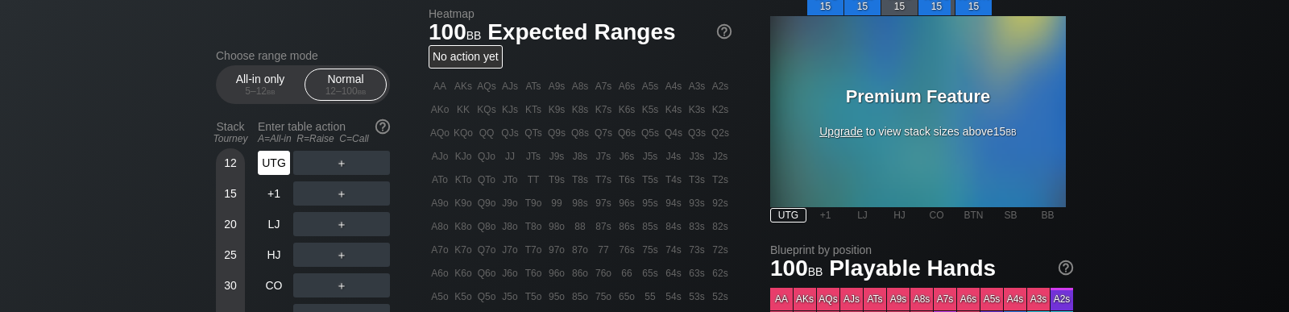
click at [276, 164] on div "UTG" at bounding box center [274, 163] width 32 height 24
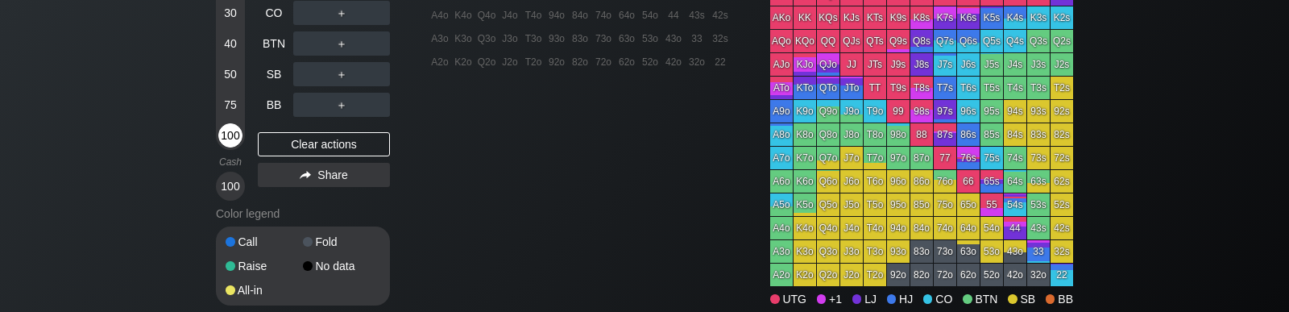
click at [232, 147] on div "100" at bounding box center [230, 135] width 24 height 24
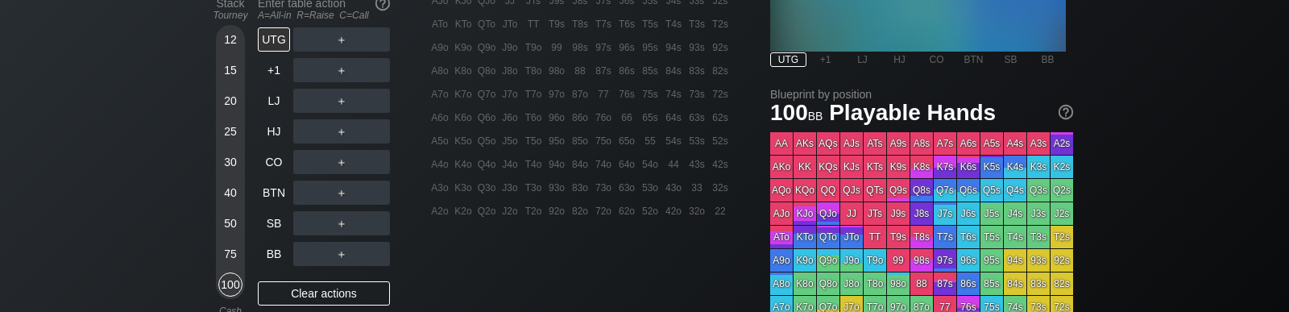
scroll to position [533, 0]
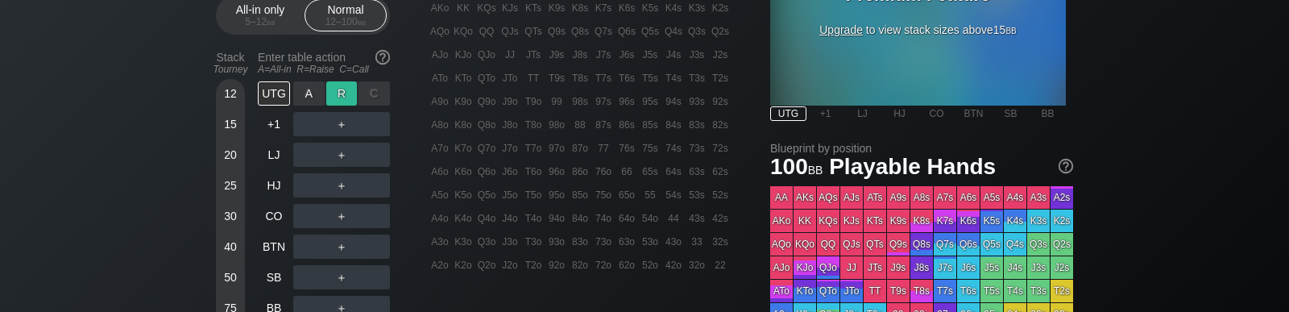
click at [338, 90] on div "R ✕" at bounding box center [341, 93] width 31 height 24
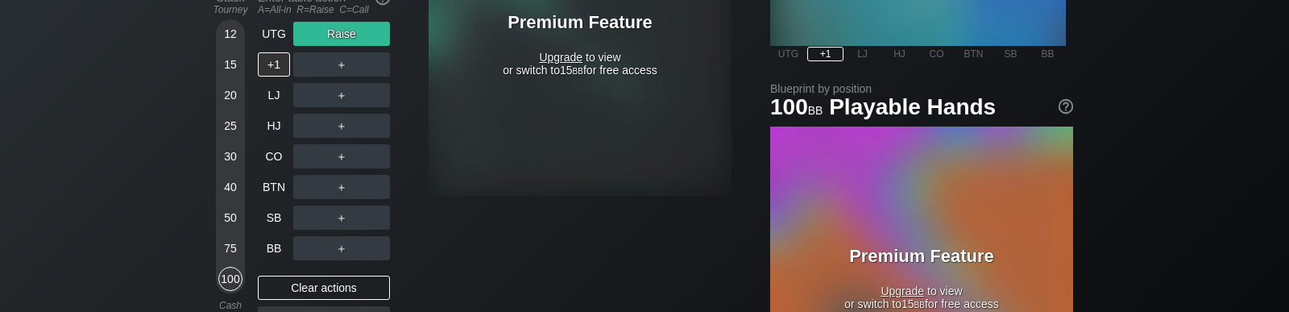
scroll to position [533, 0]
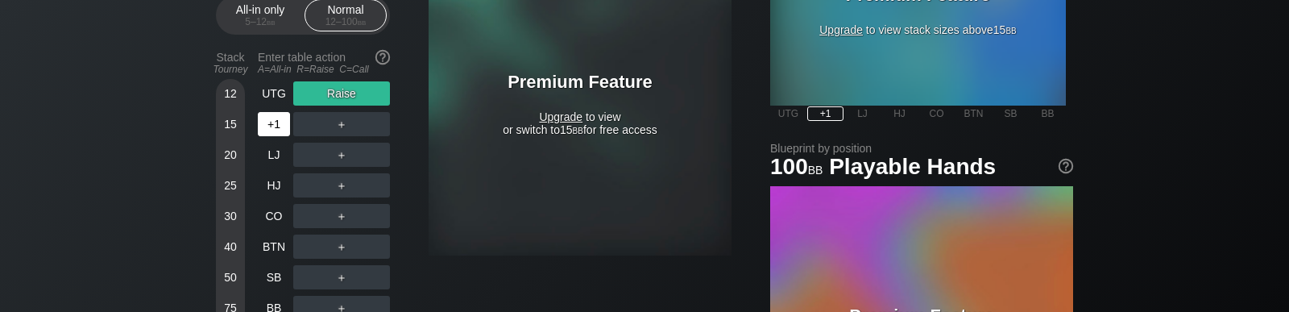
click at [267, 122] on div "+1" at bounding box center [274, 124] width 32 height 24
click at [276, 126] on div "+1" at bounding box center [274, 124] width 32 height 24
click at [273, 179] on div "UTG Raise +1 ＋ LJ ＋ HJ ＋ CO ＋ BTN ＋ SB ＋ BB ＋" at bounding box center [324, 200] width 132 height 239
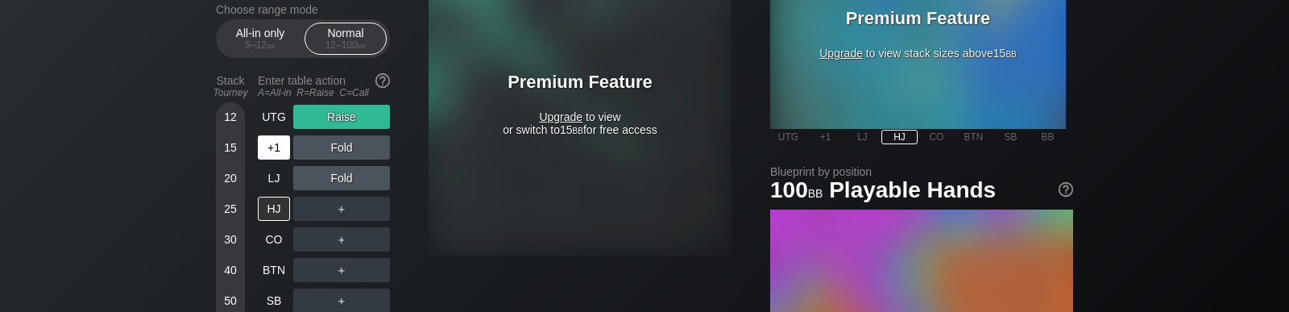
click at [276, 141] on div "UTG Raise +1 Fold LJ Fold HJ ＋ CO ＋ BTN ＋ SB ＋ BB ＋" at bounding box center [324, 224] width 132 height 239
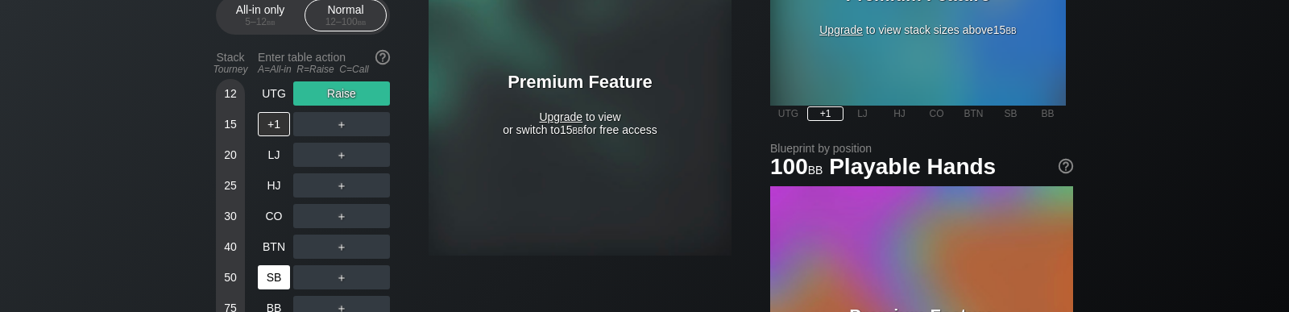
click at [264, 268] on div "UTG Raise +1 ＋ LJ ＋ HJ ＋ CO ＋ BTN ＋ SB ＋ BB ＋" at bounding box center [324, 200] width 132 height 239
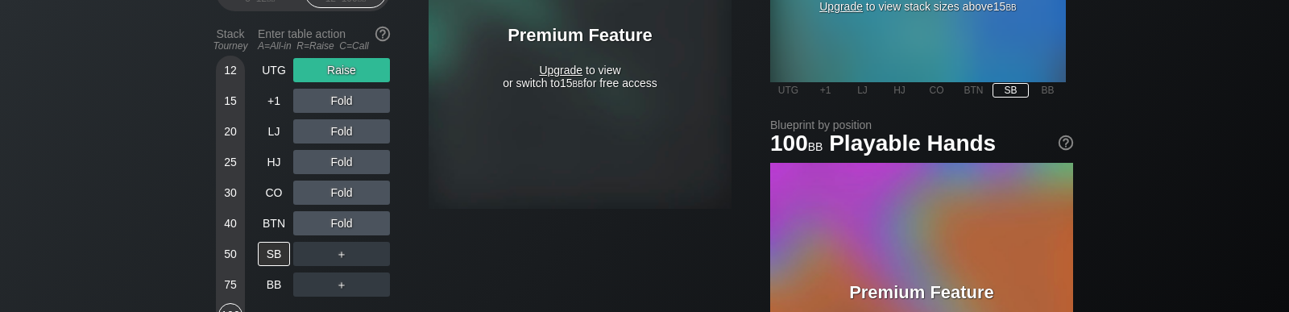
scroll to position [533, 0]
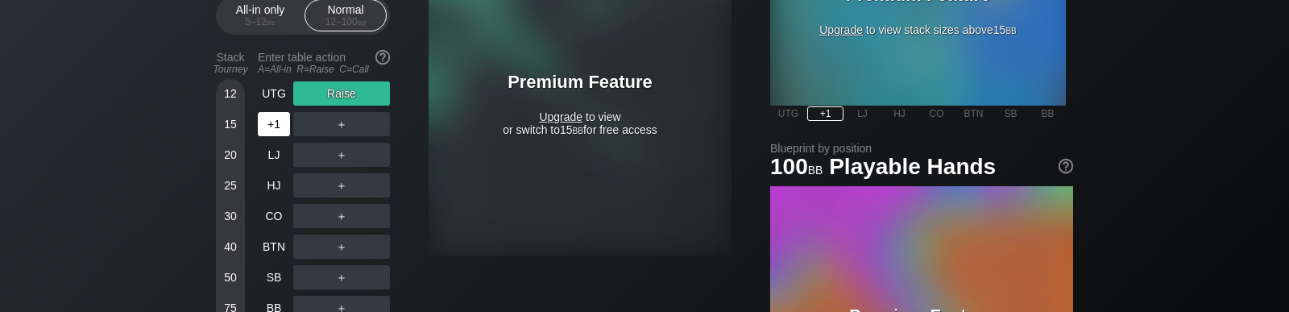
click at [272, 143] on div "UTG Raise +1 ＋ LJ ＋ HJ ＋ CO ＋ BTN ＋ SB ＋ BB ＋" at bounding box center [324, 200] width 132 height 239
click at [338, 126] on div "＋" at bounding box center [341, 124] width 97 height 24
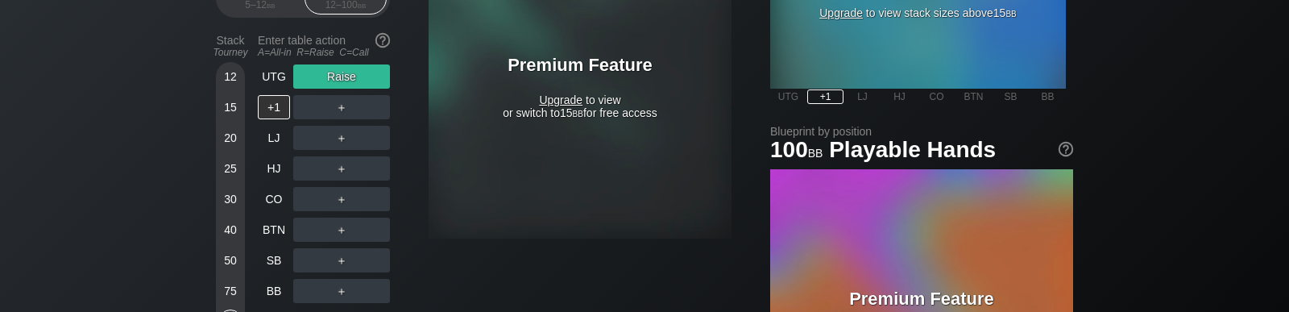
scroll to position [533, 0]
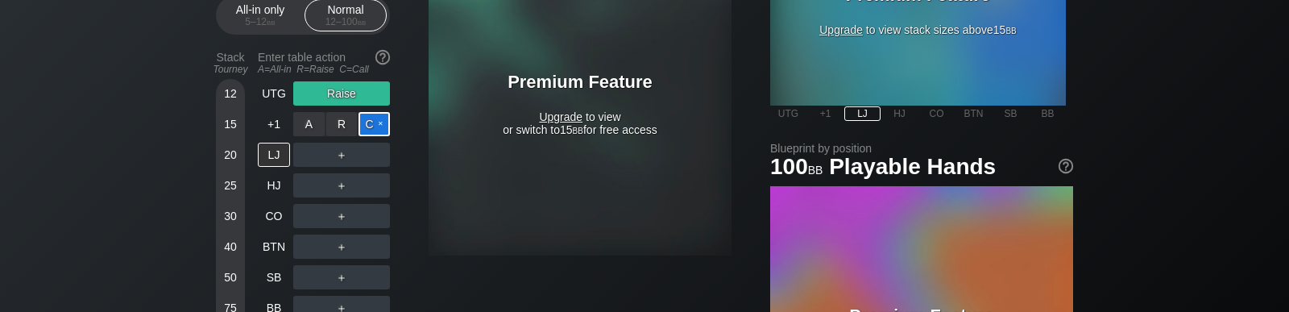
click at [367, 124] on div "C ✕" at bounding box center [374, 124] width 31 height 24
click at [329, 157] on div "＋" at bounding box center [341, 155] width 97 height 24
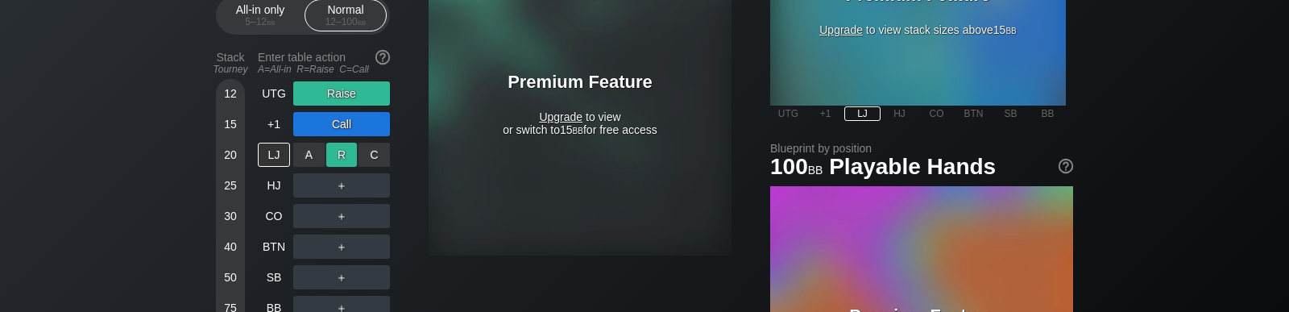
click at [333, 156] on div "UTG Raise +1 Call LJ A ✕ R ✕ C ✕ ＋ HJ ＋ CO ＋ BTN ＋ SB ＋ BB ＋" at bounding box center [324, 200] width 132 height 239
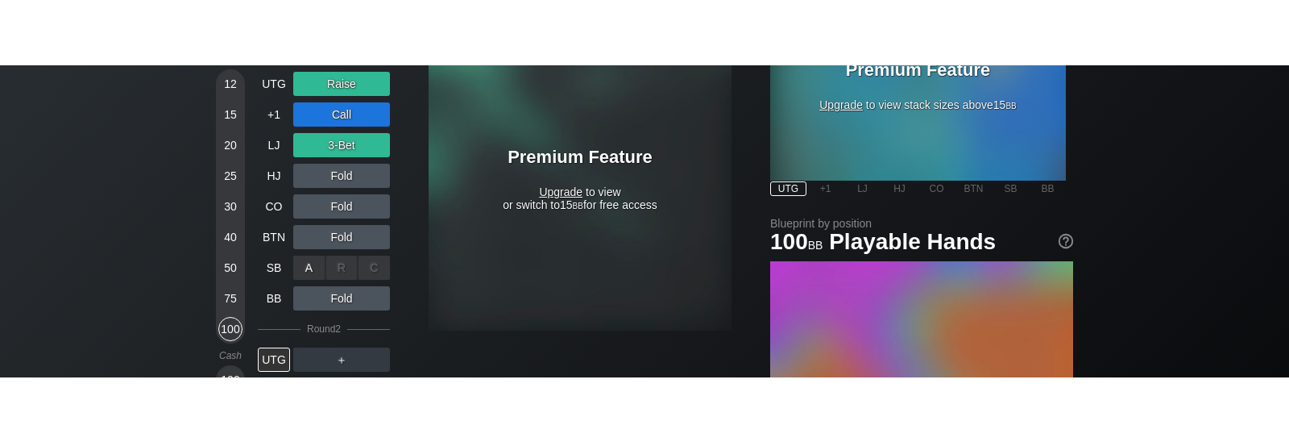
scroll to position [533, 0]
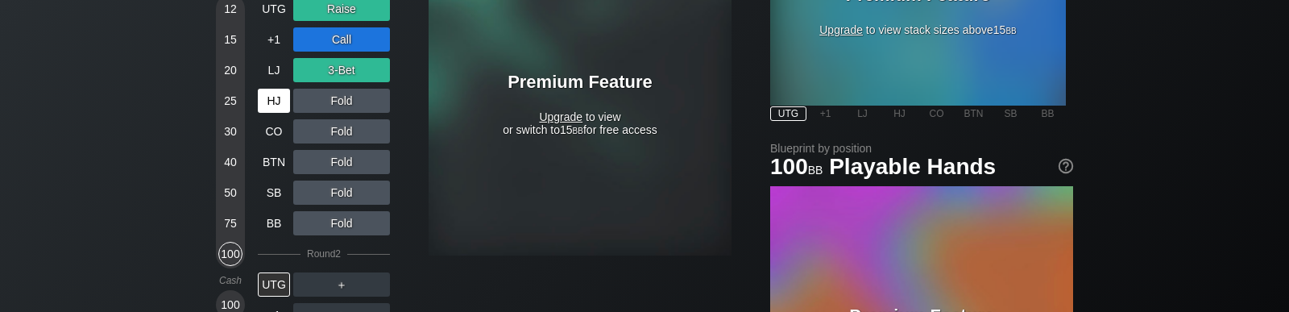
click at [263, 101] on div "HJ" at bounding box center [274, 101] width 32 height 24
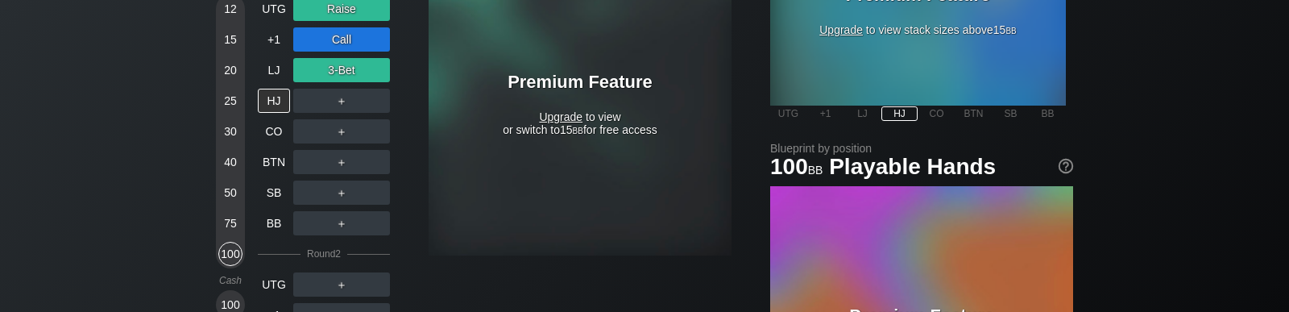
click at [351, 98] on div "＋" at bounding box center [341, 101] width 97 height 24
click at [317, 103] on div "UTG Raise +1 Call LJ 3-Bet HJ A ✕ R ✕ C ✕ ＋ CO ＋ BTN ＋ SB ＋ BB ＋ Round 2 UTG ＋ …" at bounding box center [324, 162] width 132 height 330
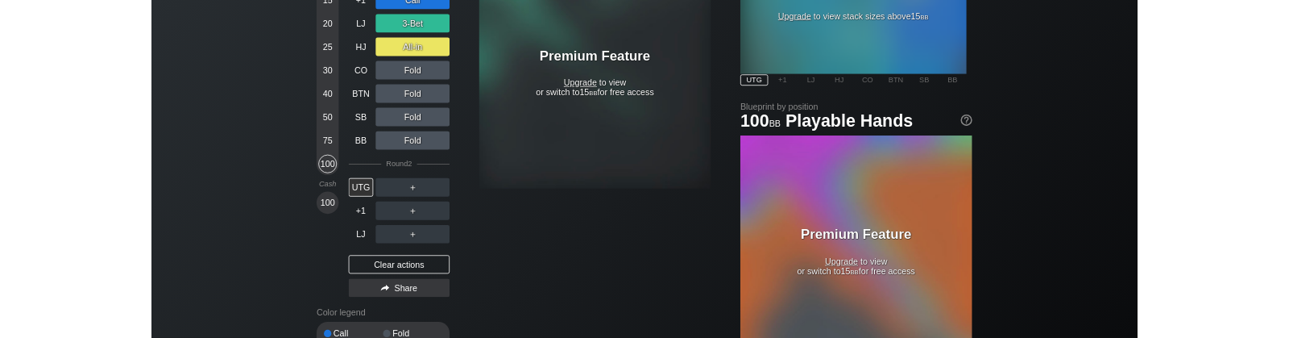
scroll to position [362, 0]
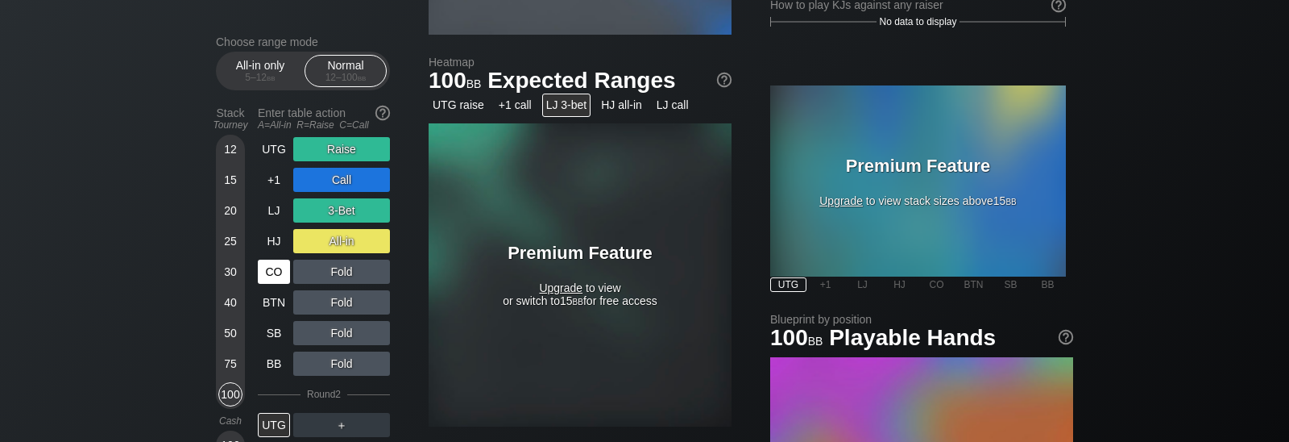
click at [264, 270] on div "CO" at bounding box center [274, 271] width 32 height 24
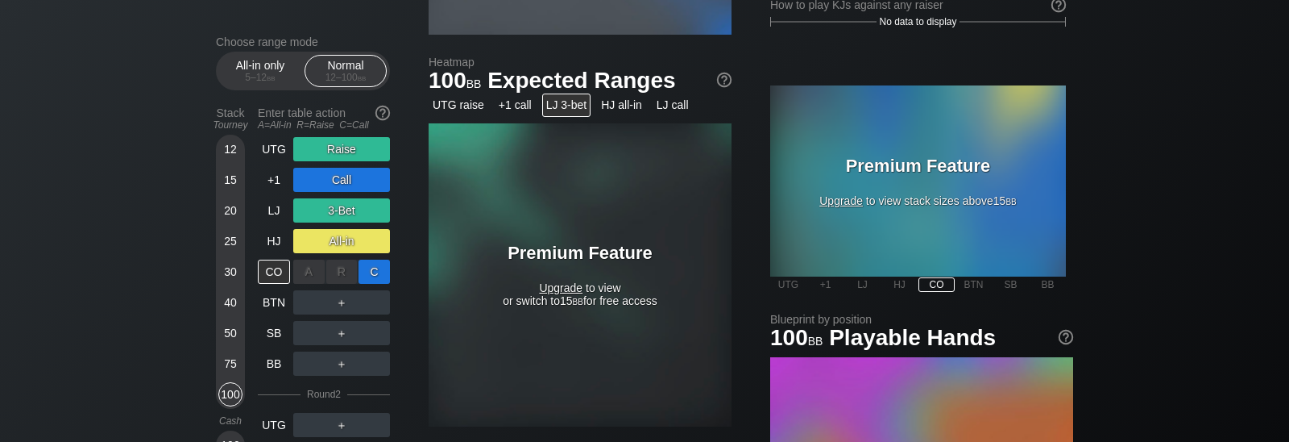
click at [379, 277] on div "C ✕" at bounding box center [374, 271] width 31 height 24
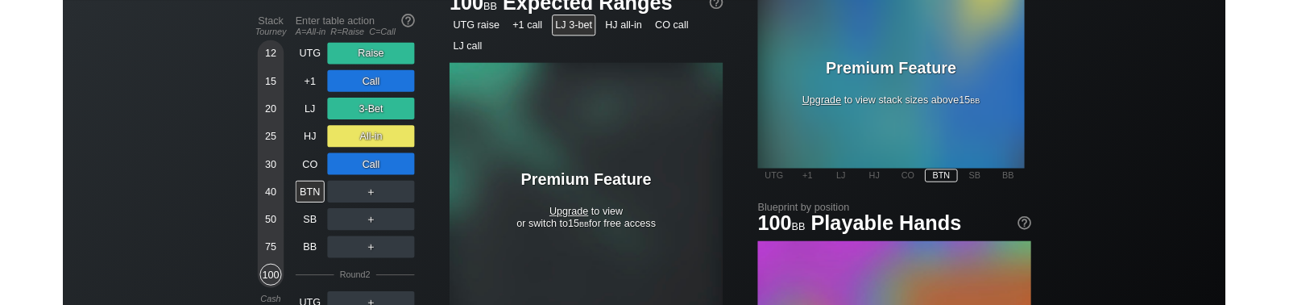
scroll to position [463, 0]
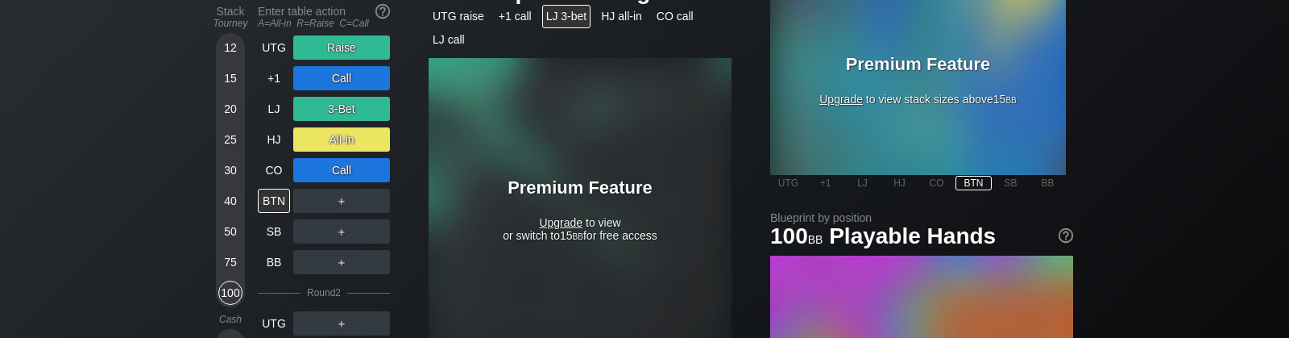
click at [978, 181] on div "BTN" at bounding box center [974, 183] width 36 height 15
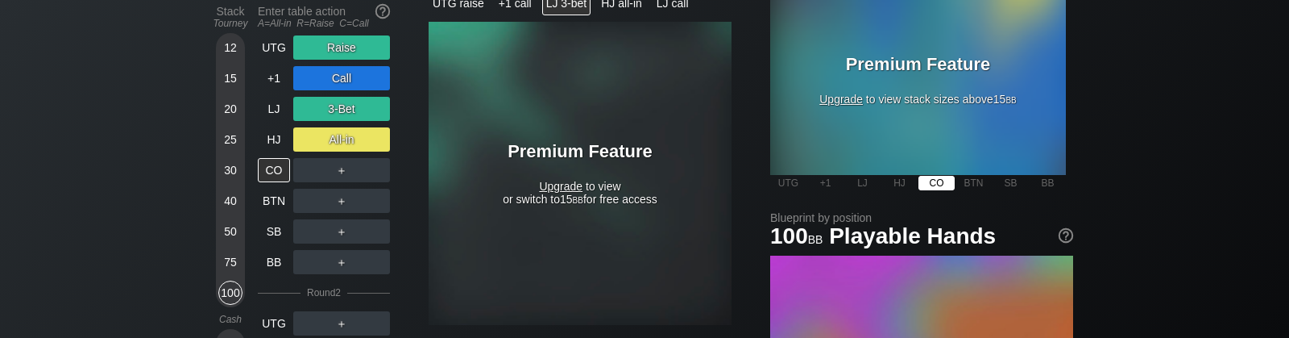
click at [943, 186] on div "CO" at bounding box center [937, 183] width 36 height 15
click at [361, 168] on div "＋" at bounding box center [341, 170] width 97 height 24
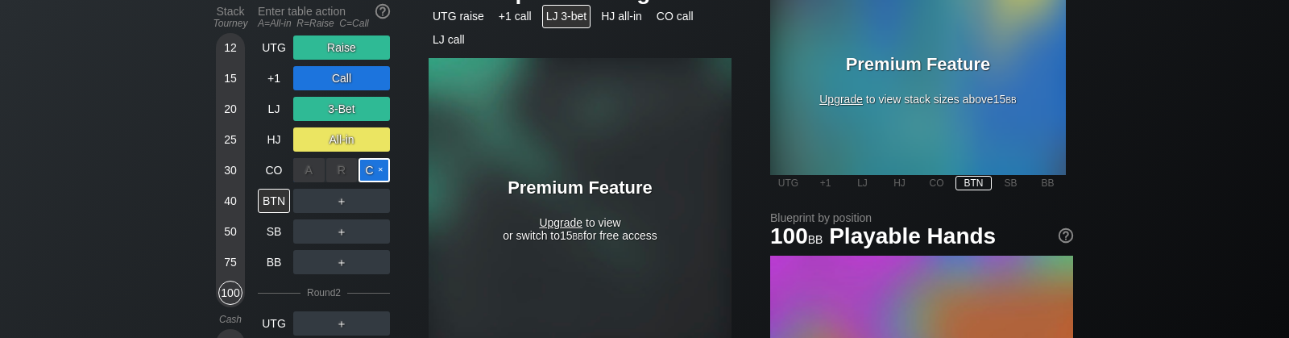
click at [376, 170] on div "C ✕" at bounding box center [374, 170] width 31 height 24
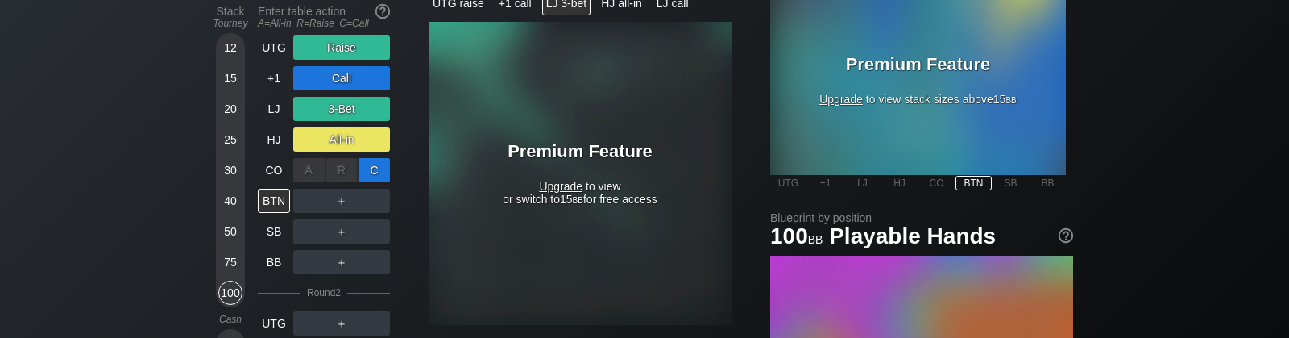
click at [372, 169] on div "C ✕" at bounding box center [374, 170] width 31 height 24
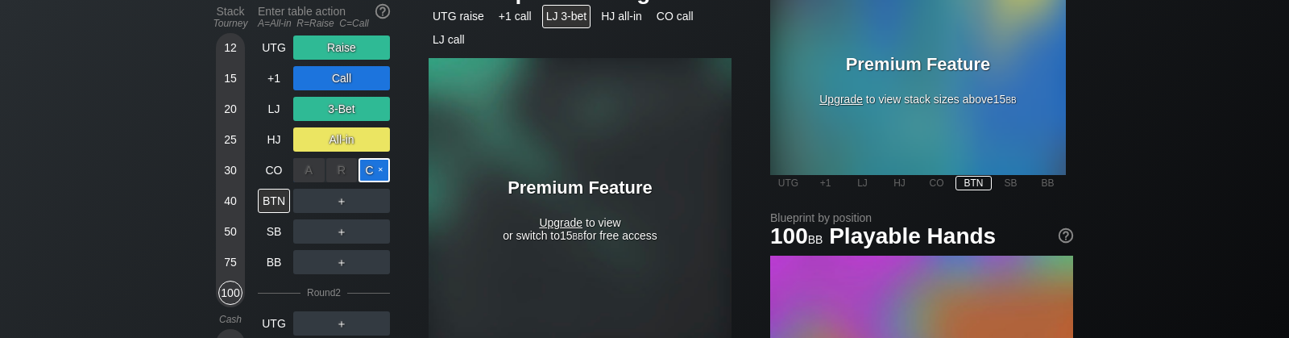
click at [384, 169] on div "C ✕" at bounding box center [374, 170] width 31 height 24
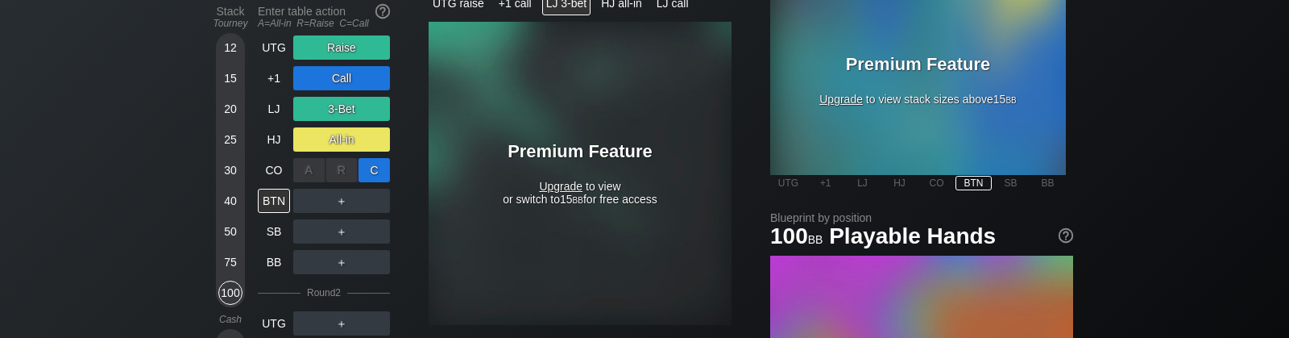
click at [382, 169] on div "C ✕" at bounding box center [374, 170] width 31 height 24
click at [336, 165] on div "R ✕" at bounding box center [341, 170] width 31 height 24
click at [373, 170] on div "C ✕" at bounding box center [374, 170] width 31 height 24
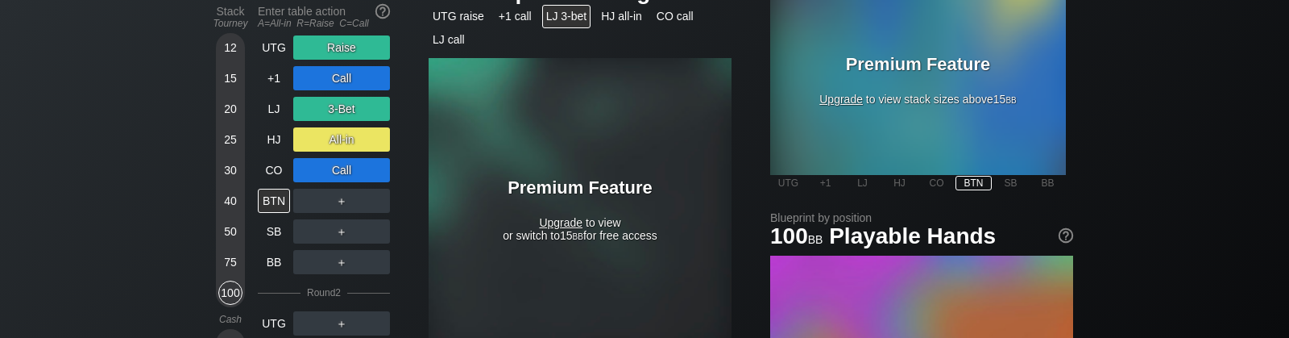
click at [335, 202] on div "＋" at bounding box center [341, 201] width 97 height 24
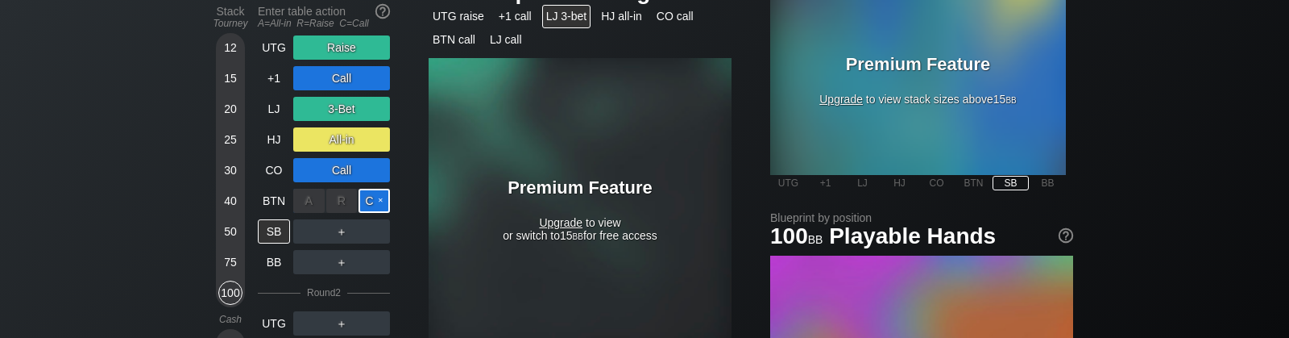
click at [373, 200] on div "C ✕" at bounding box center [374, 201] width 31 height 24
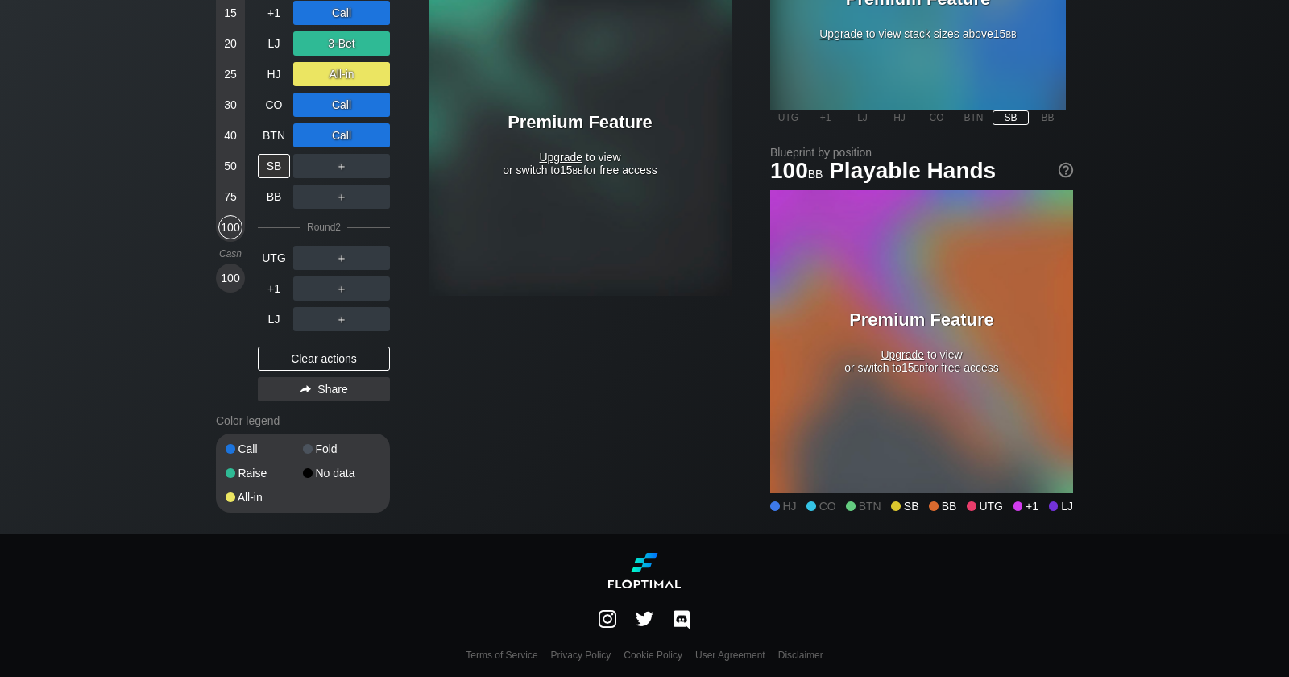
scroll to position [533, 0]
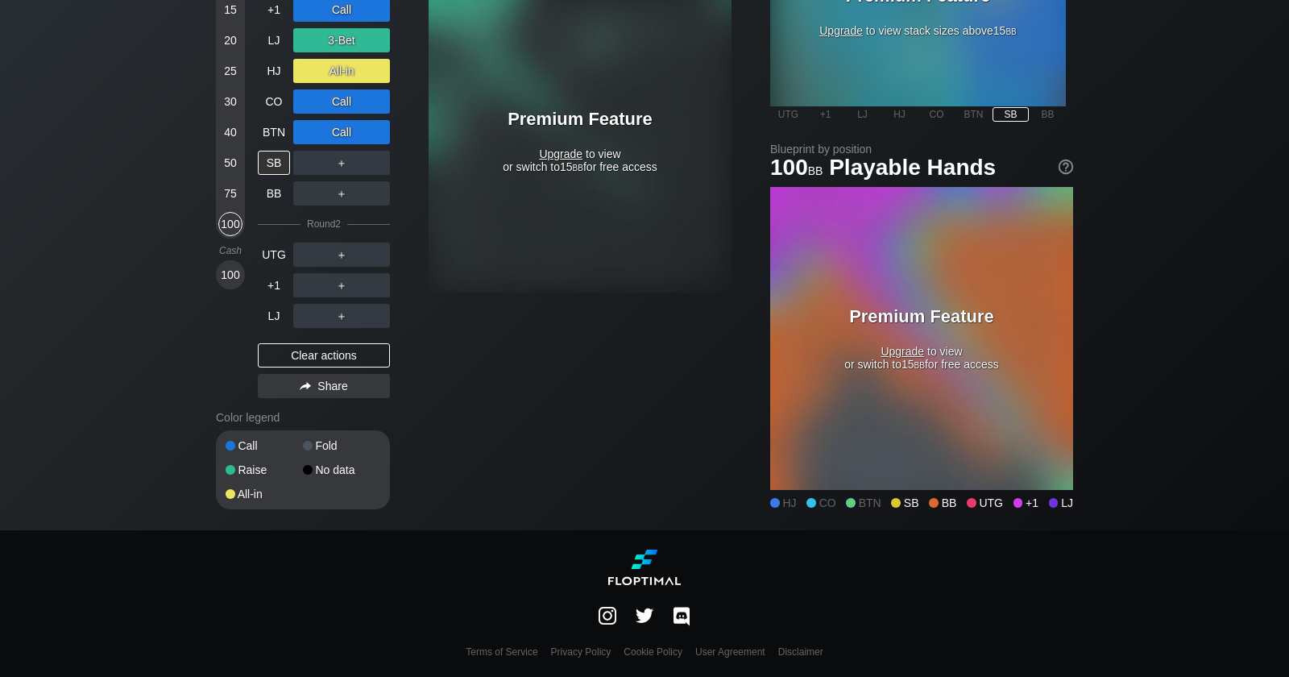
click at [307, 468] on span at bounding box center [308, 470] width 10 height 10
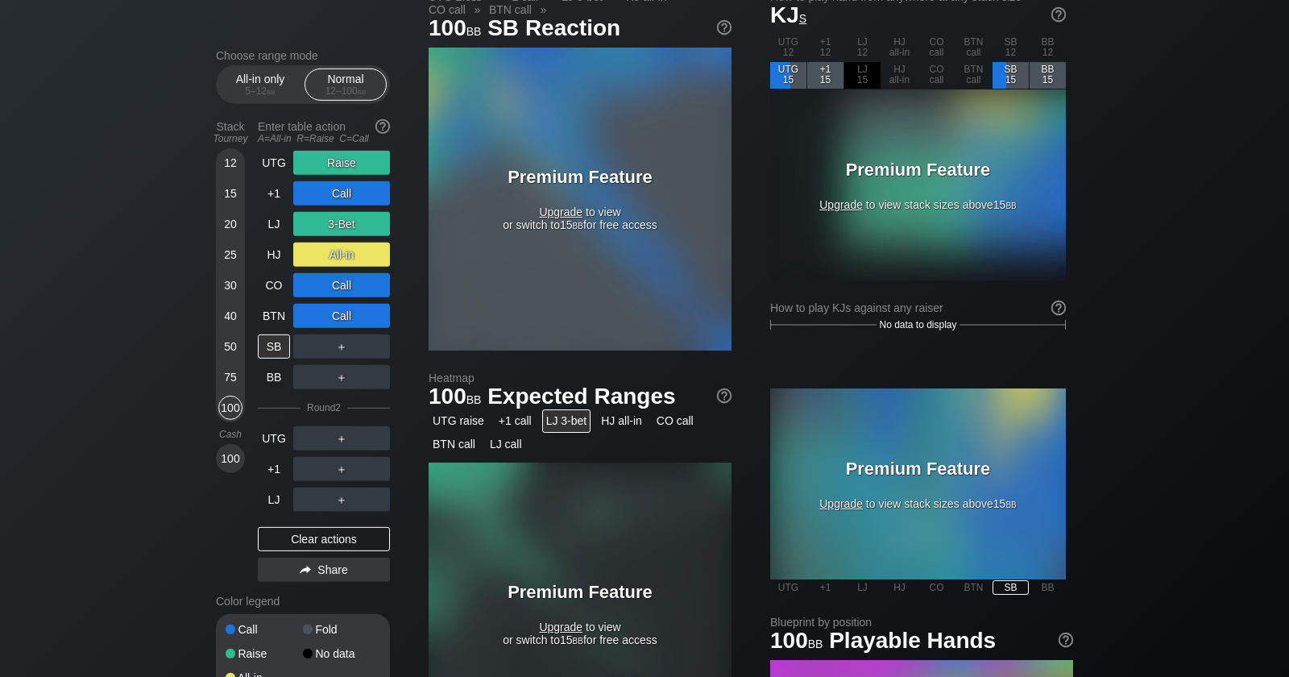
scroll to position [0, 0]
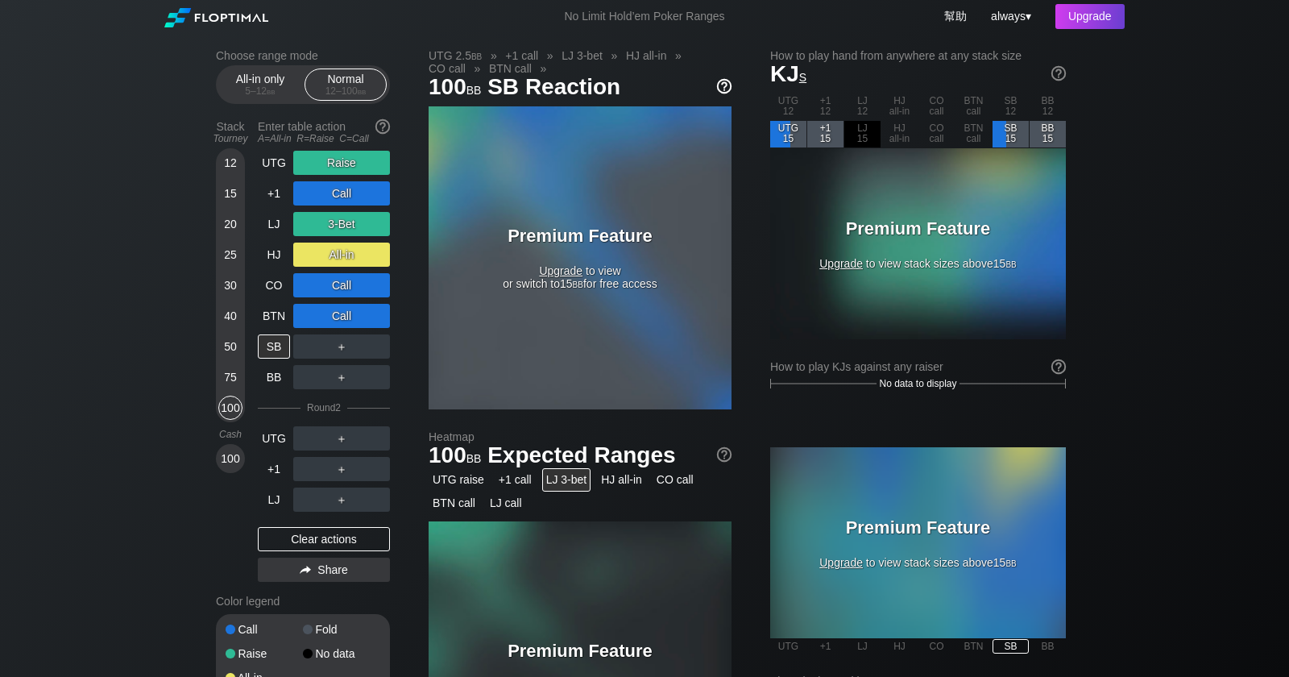
click at [729, 78] on img at bounding box center [725, 86] width 18 height 18
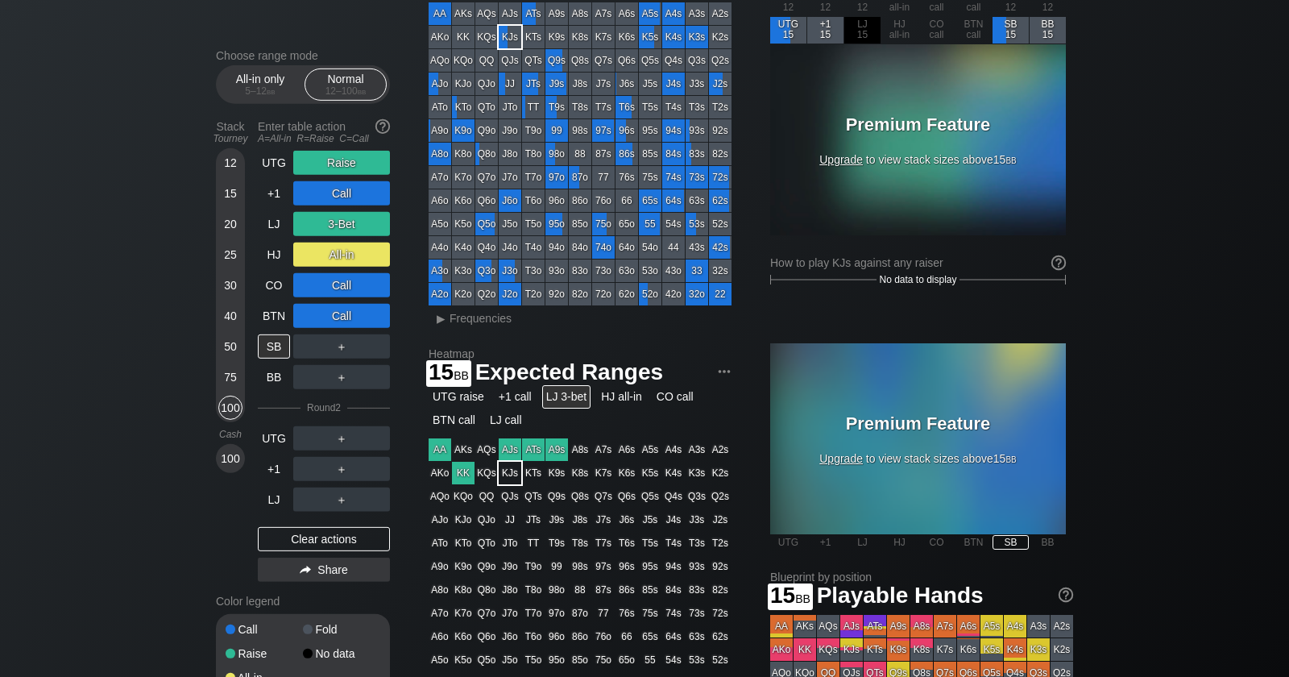
scroll to position [102, 0]
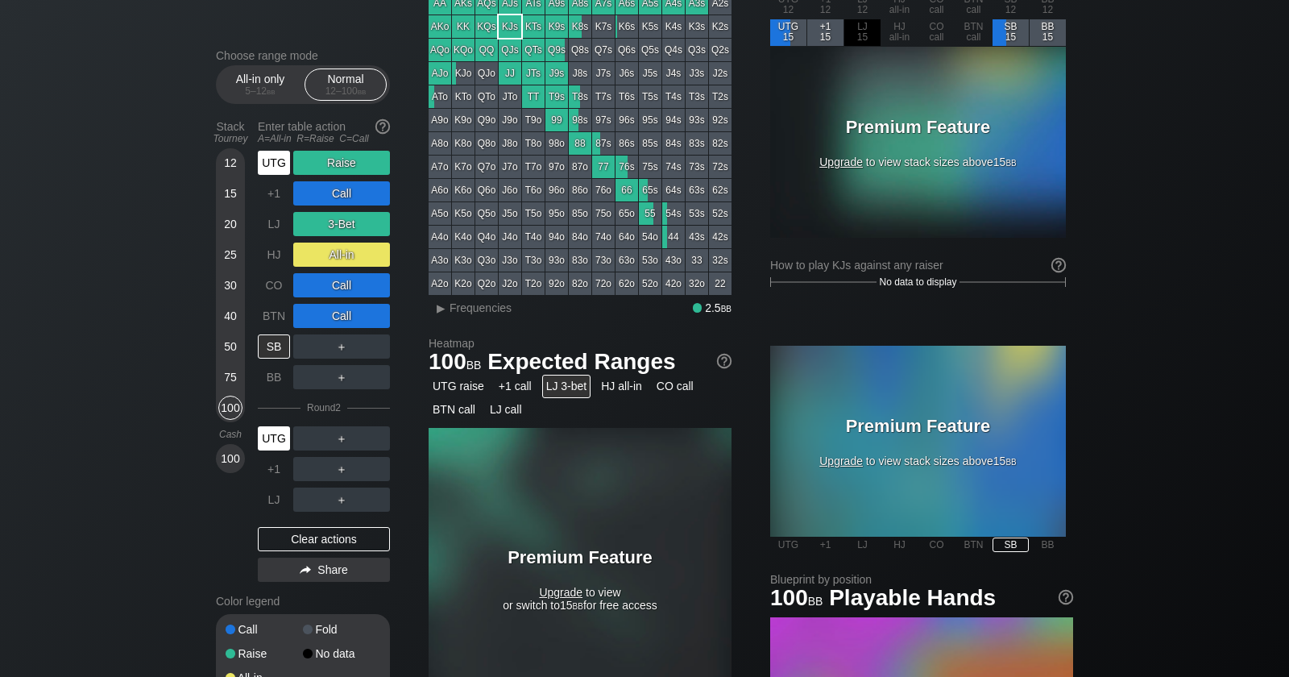
click at [271, 168] on div "UTG" at bounding box center [274, 163] width 32 height 24
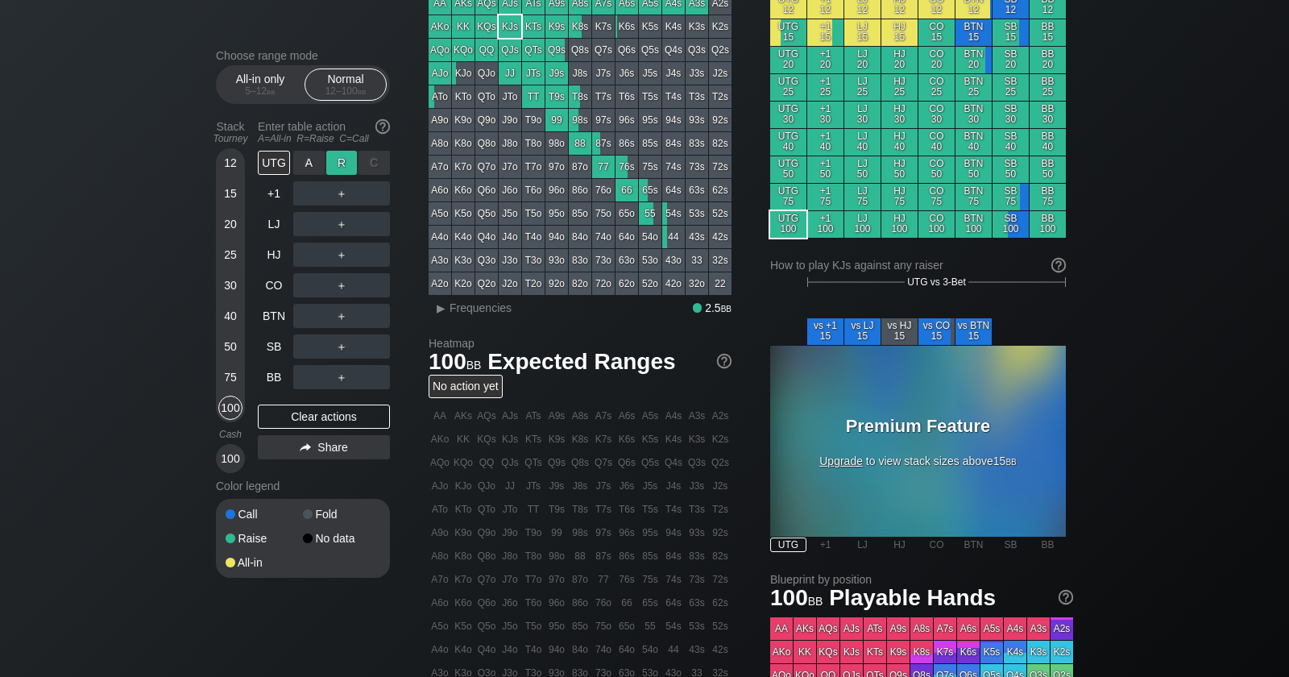
click at [328, 165] on div "R ✕" at bounding box center [341, 163] width 31 height 24
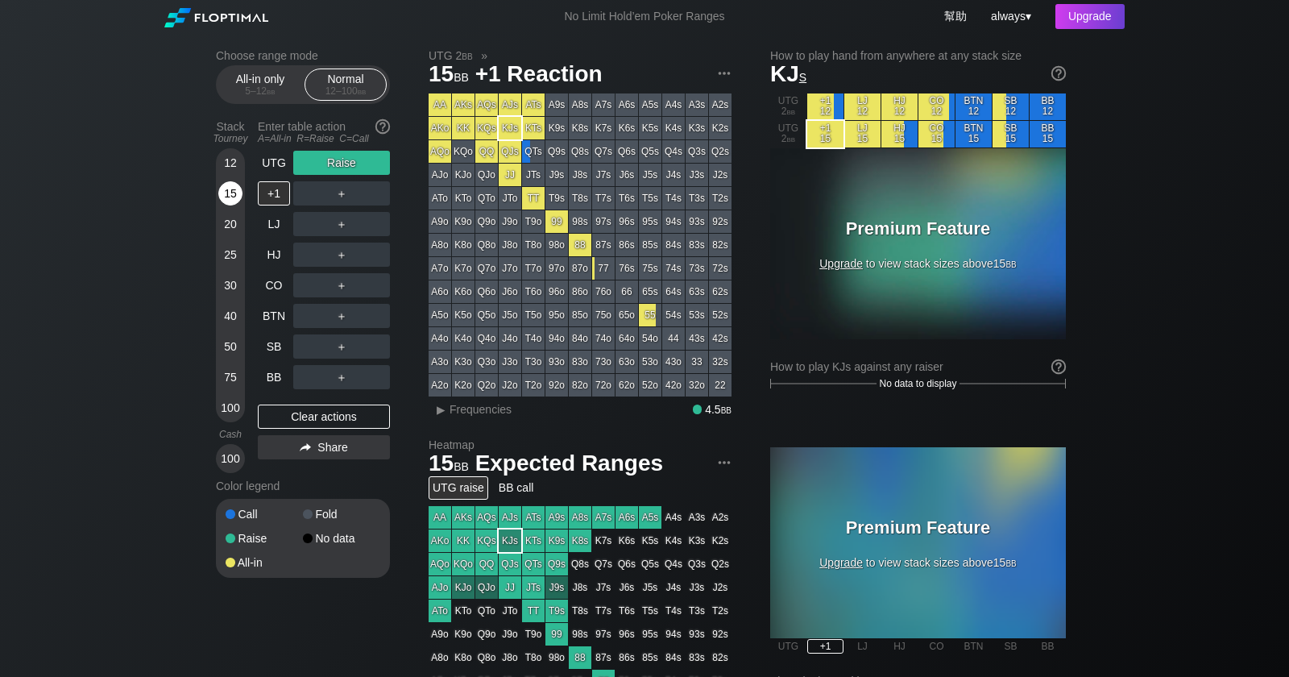
click at [229, 205] on div "15" at bounding box center [230, 193] width 24 height 24
click at [721, 70] on img at bounding box center [725, 73] width 18 height 18
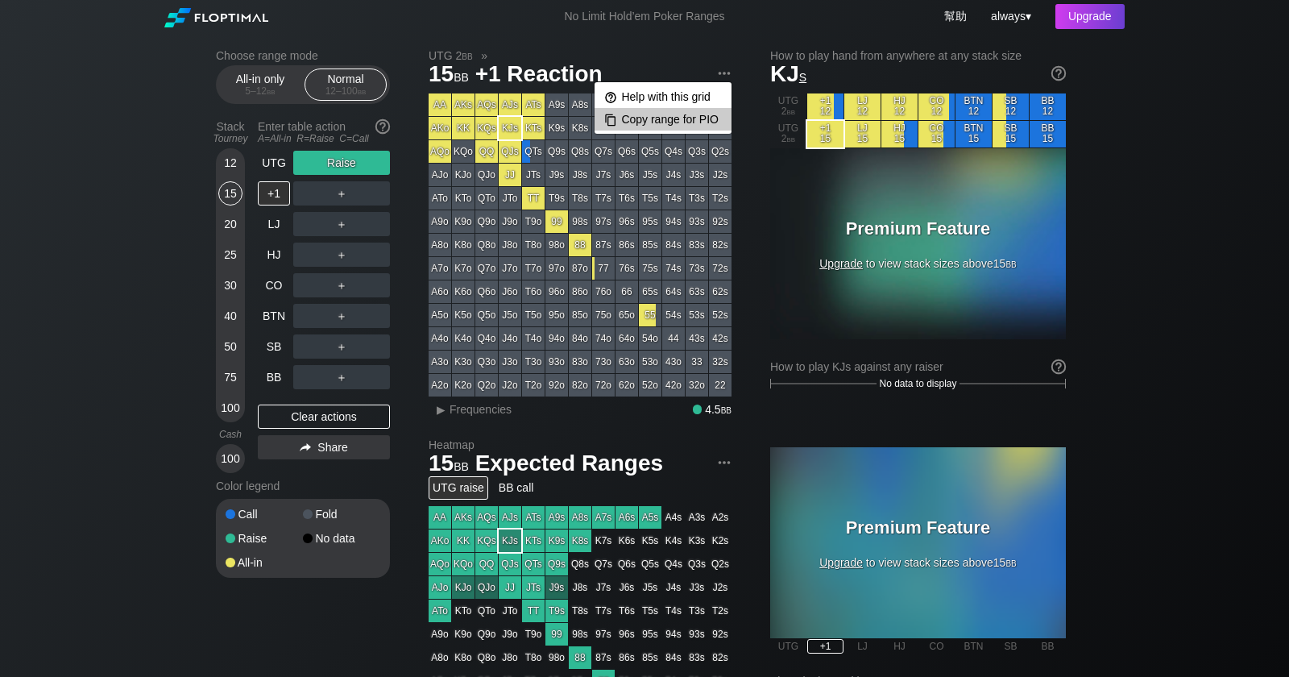
click at [678, 118] on div "Copy range for PIO" at bounding box center [663, 119] width 137 height 23
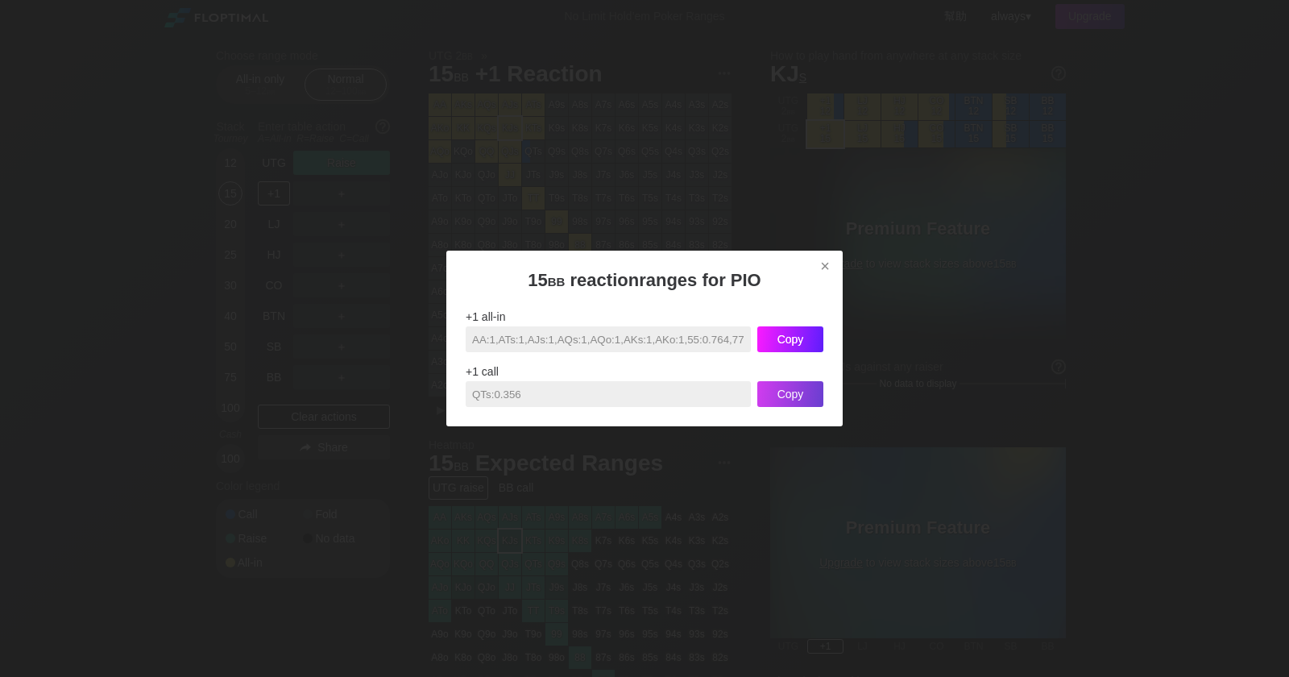
click at [799, 345] on div "Copy" at bounding box center [791, 339] width 66 height 26
drag, startPoint x: 498, startPoint y: 349, endPoint x: 864, endPoint y: 351, distance: 365.9
click at [751, 351] on input "AA:1,ATs:1,AJs:1,AQs:1,AQo:1,AKs:1,AKo:1,55:0.764,77:0.102,88:1,99:1,TT:1,JJ:1,…" at bounding box center [608, 339] width 285 height 26
click at [616, 398] on input "QTs:0.356" at bounding box center [608, 394] width 285 height 26
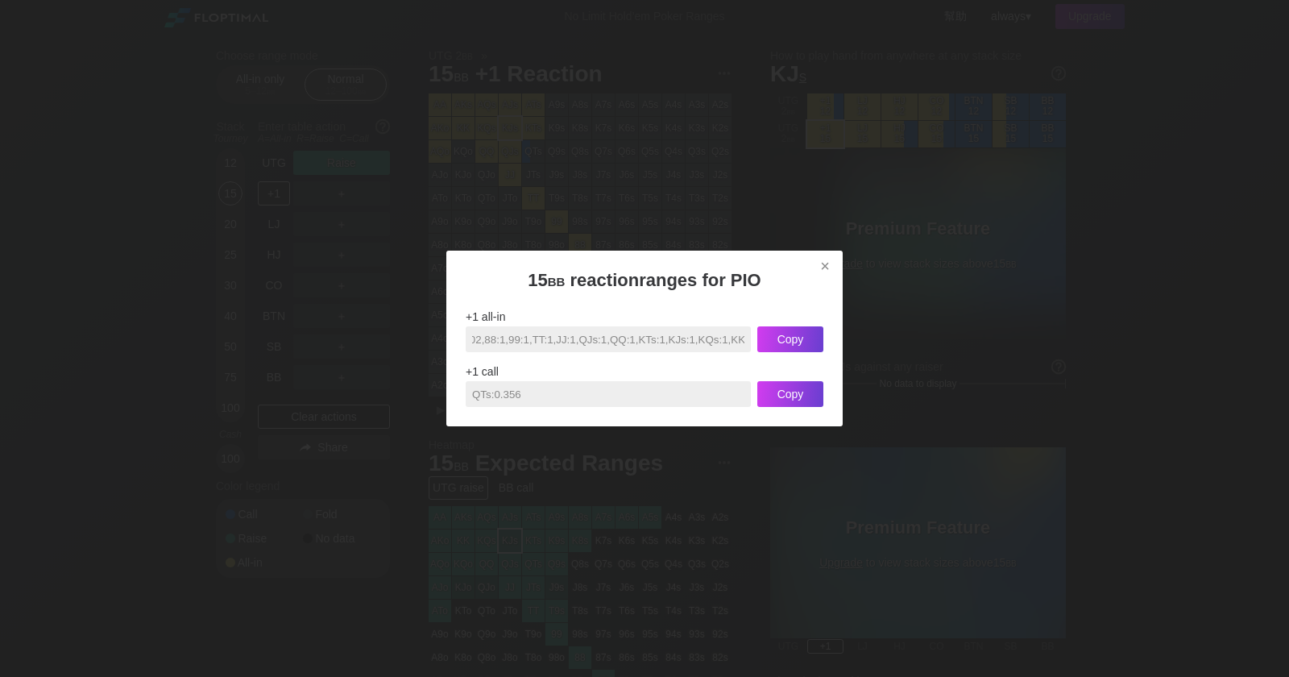
drag, startPoint x: 615, startPoint y: 398, endPoint x: 428, endPoint y: 418, distance: 188.0
click at [466, 407] on input "QTs:0.356" at bounding box center [608, 394] width 285 height 26
click at [645, 344] on input "AA:1,ATs:1,AJs:1,AQs:1,AQo:1,AKs:1,AKo:1,55:0.764,77:0.102,88:1,99:1,TT:1,JJ:1,…" at bounding box center [608, 339] width 285 height 26
drag, startPoint x: 673, startPoint y: 344, endPoint x: 331, endPoint y: 321, distance: 342.5
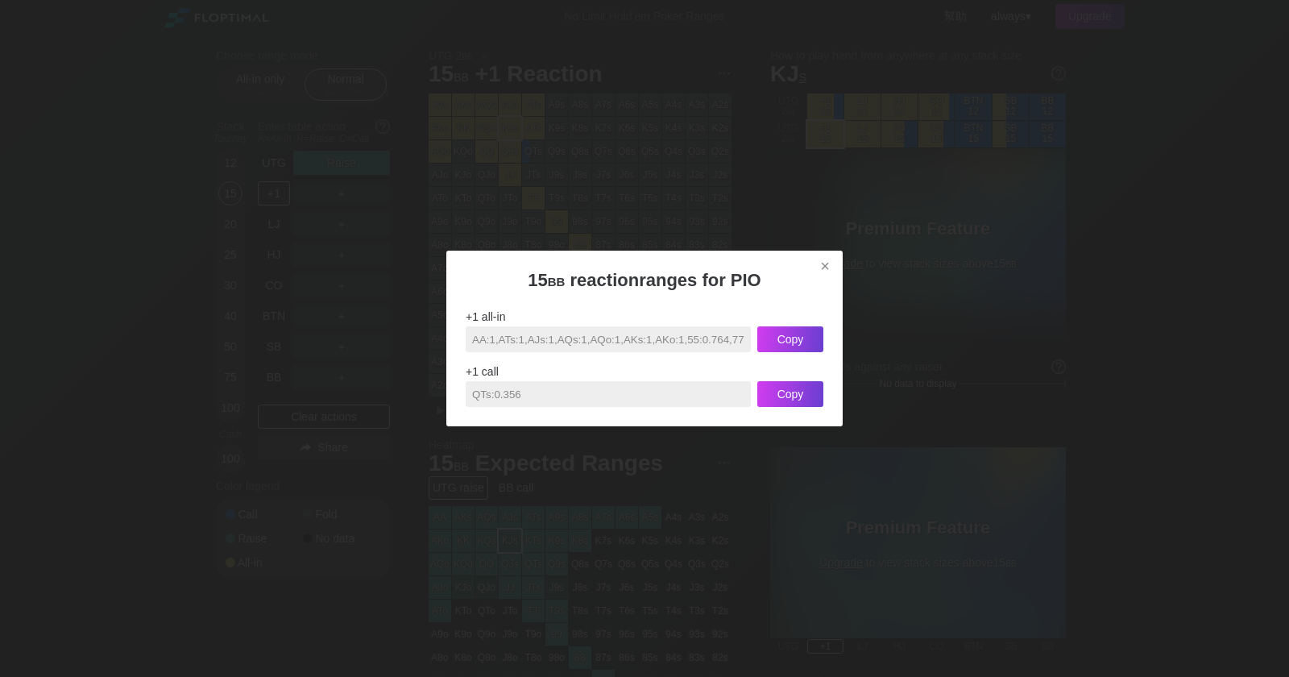
click at [466, 326] on input "AA:1,ATs:1,AJs:1,AQs:1,AQo:1,AKs:1,AKo:1,55:0.764,77:0.102,88:1,99:1,TT:1,JJ:1,…" at bounding box center [608, 339] width 285 height 26
click at [616, 352] on input "AA:1,ATs:1,AJs:1,AQs:1,AQo:1,AKs:1,AKo:1,55:0.764,77:0.102,88:1,99:1,TT:1,JJ:1,…" at bounding box center [608, 339] width 285 height 26
drag, startPoint x: 643, startPoint y: 351, endPoint x: 394, endPoint y: 343, distance: 249.1
click at [466, 343] on input "AA:1,ATs:1,AJs:1,AQs:1,AQo:1,AKs:1,AKo:1,55:0.764,77:0.102,88:1,99:1,TT:1,JJ:1,…" at bounding box center [608, 339] width 285 height 26
click at [502, 323] on div "+1 all-in" at bounding box center [645, 316] width 358 height 13
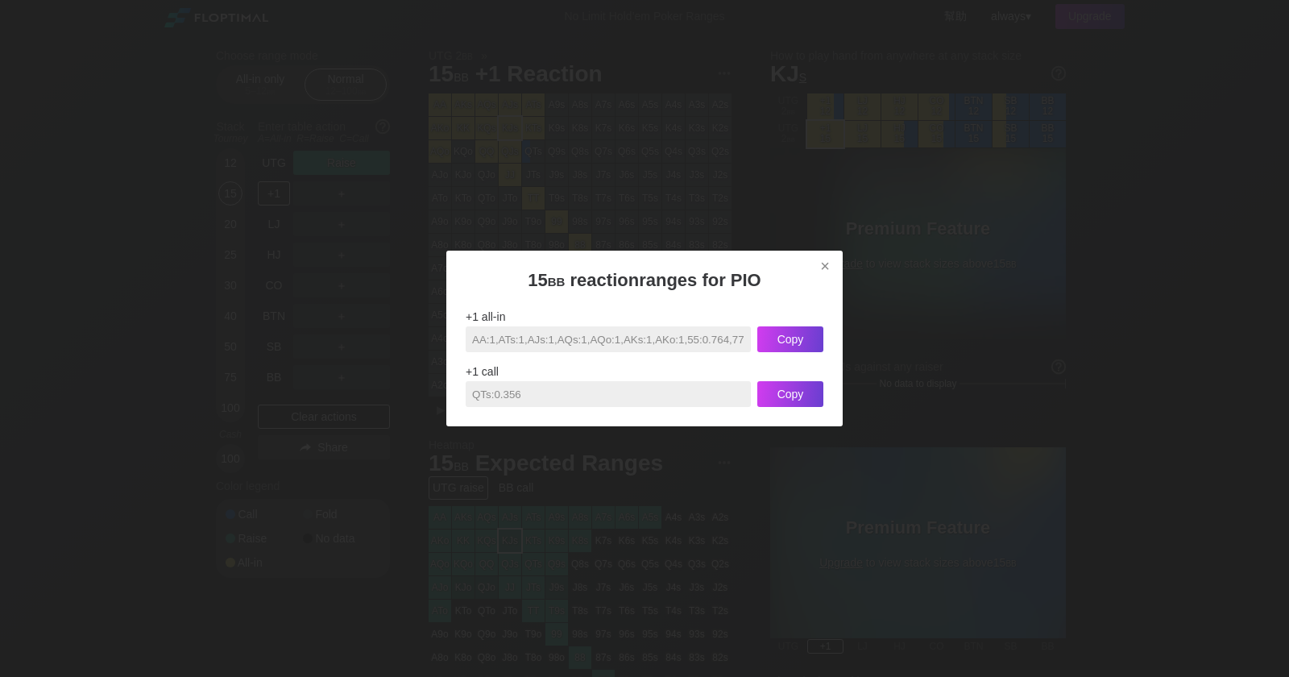
drag, startPoint x: 502, startPoint y: 342, endPoint x: 744, endPoint y: 363, distance: 242.7
click at [744, 352] on input "AA:1,ATs:1,AJs:1,AQs:1,AQo:1,AKs:1,AKo:1,55:0.764,77:0.102,88:1,99:1,TT:1,JJ:1,…" at bounding box center [608, 339] width 285 height 26
click at [830, 258] on div "×" at bounding box center [825, 266] width 23 height 19
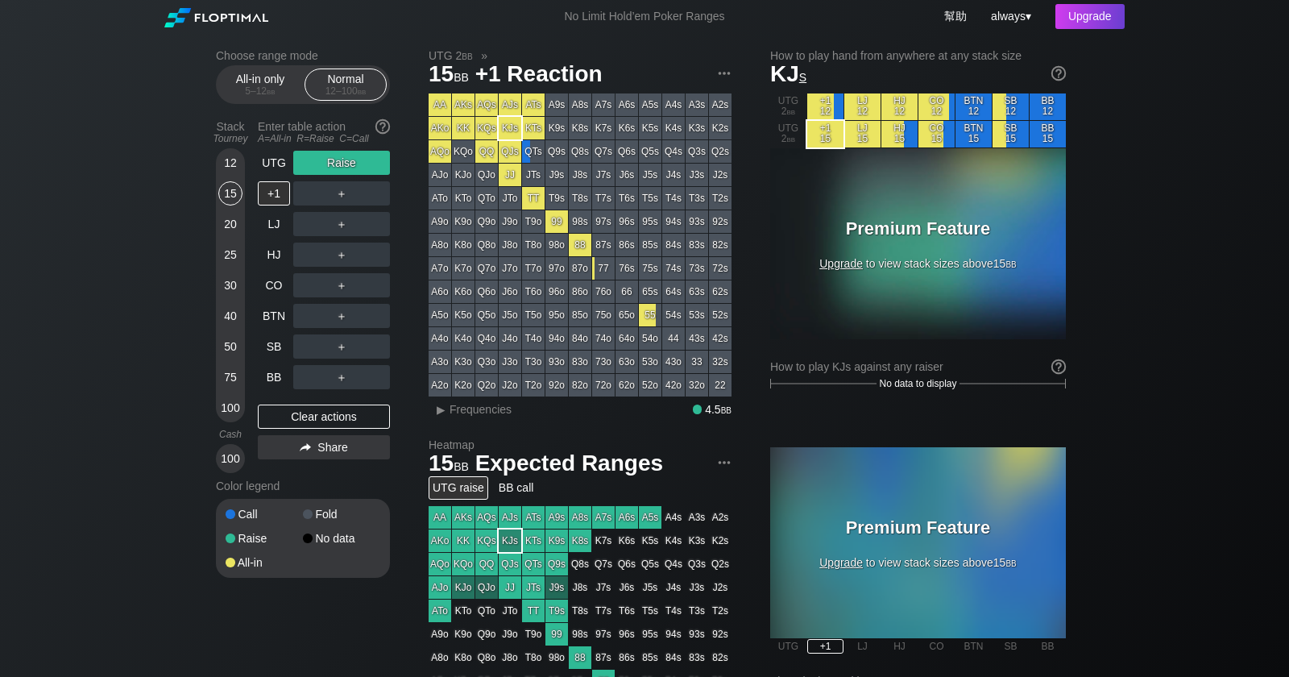
click at [1193, 531] on div "Choose range mode All-in only 5 – 12 bb Normal 12 – 100 bb Stack Tourney Enter …" at bounding box center [644, 547] width 1289 height 1029
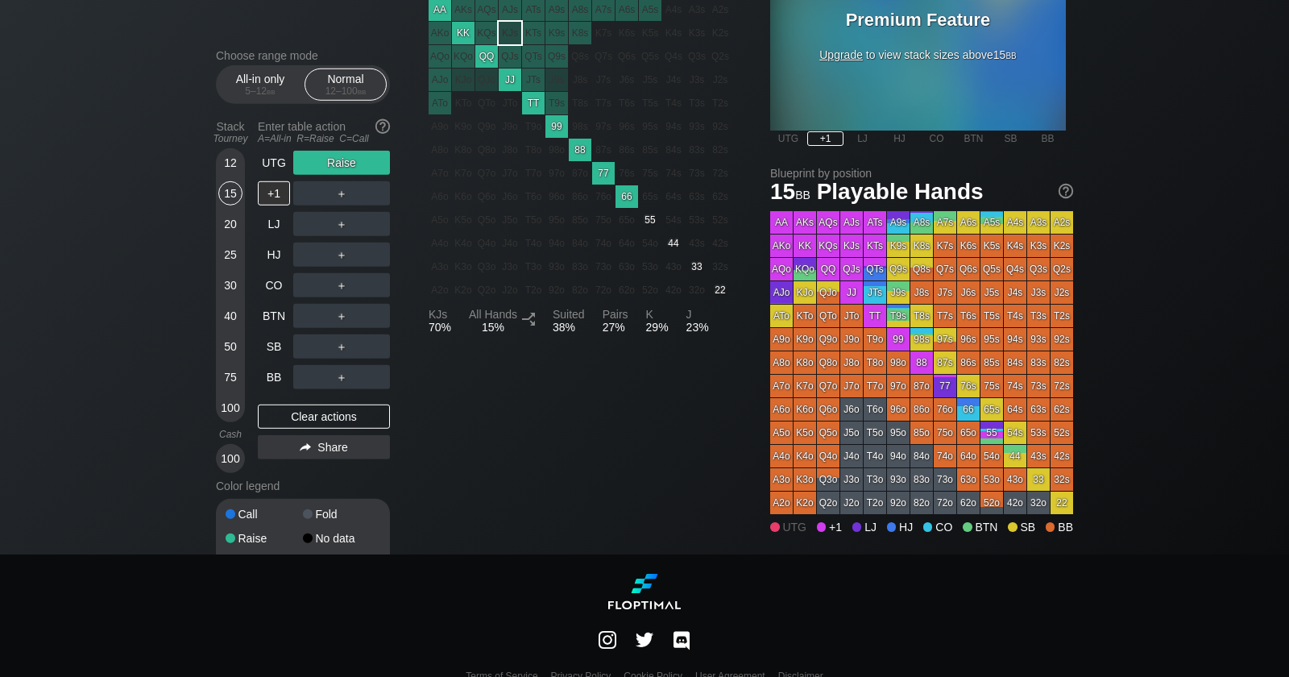
scroll to position [533, 0]
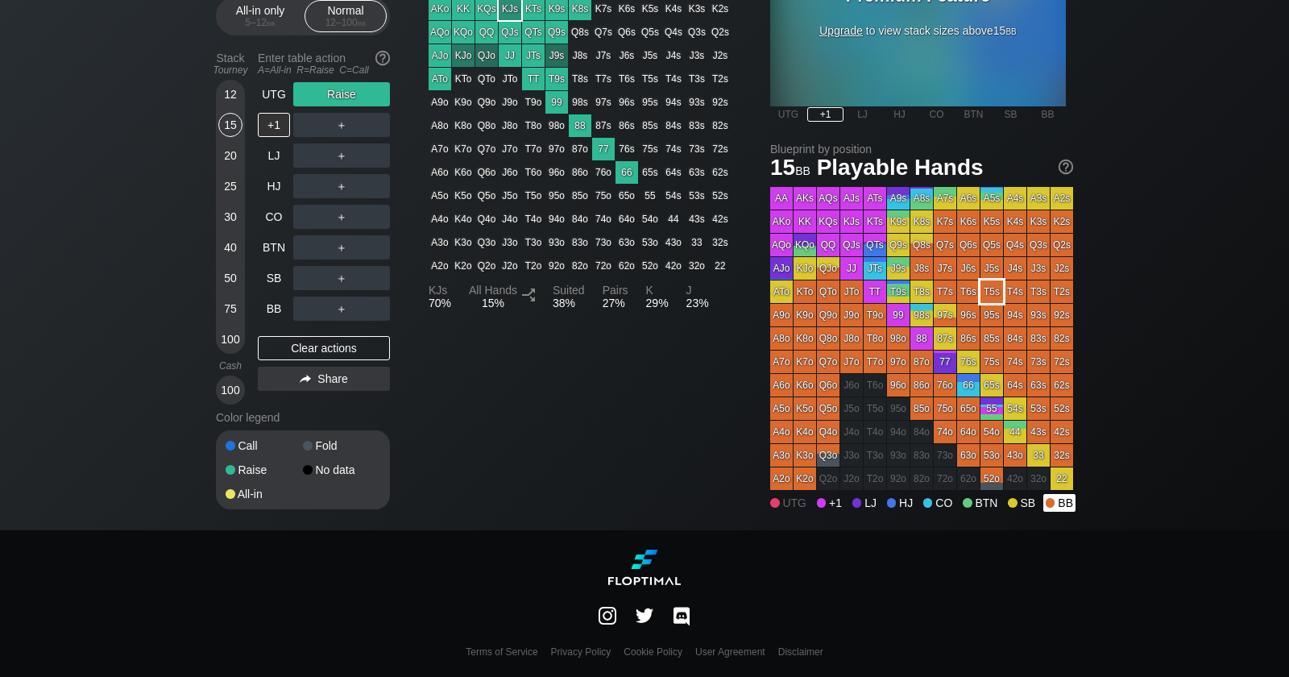
click at [981, 298] on div "AA AKs AQs AJs ATs A9s A8s A7s A6s A5s A4s A3s A2s AKo KK KQs KJs KTs K9s K8s K…" at bounding box center [921, 338] width 303 height 303
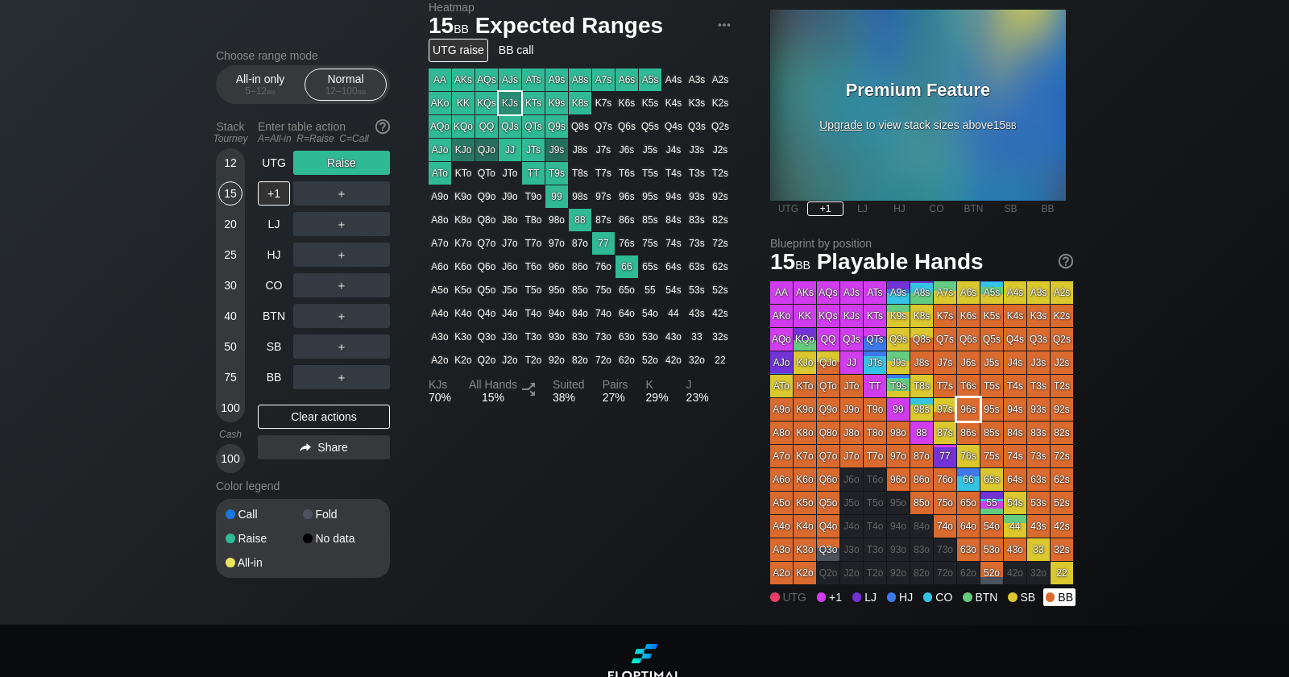
scroll to position [431, 0]
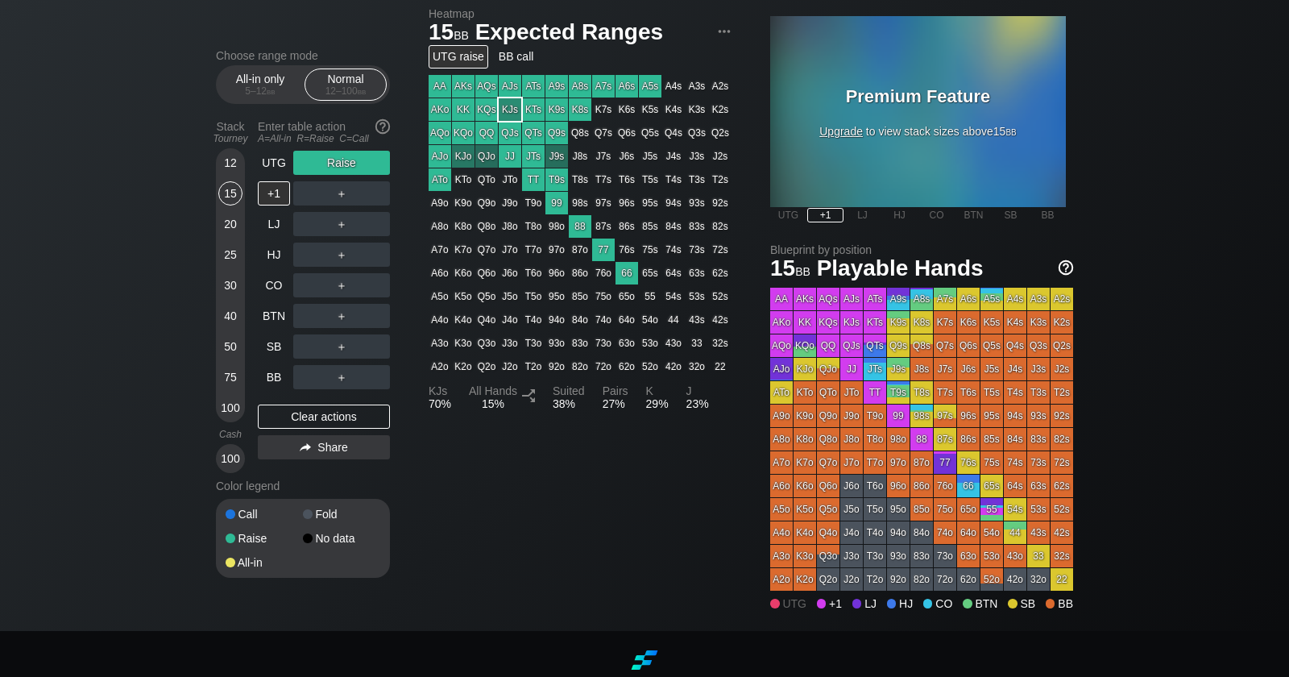
click at [1069, 264] on img at bounding box center [1066, 268] width 18 height 18
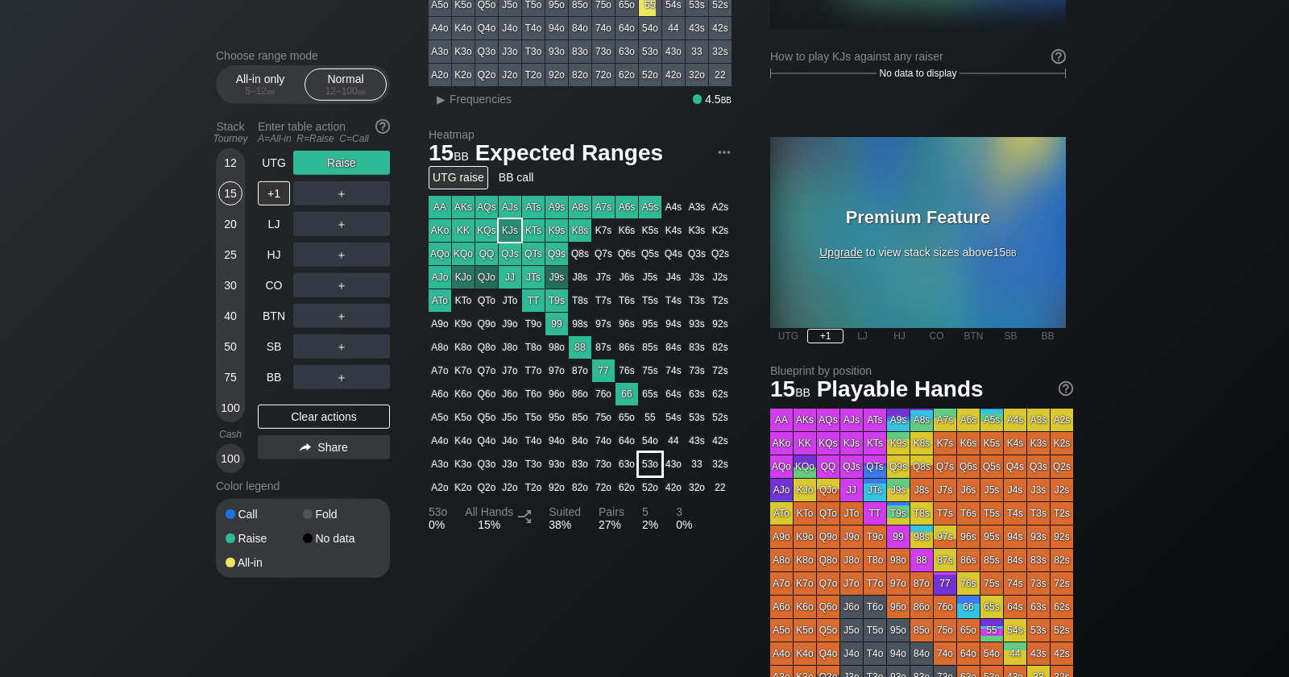
scroll to position [330, 0]
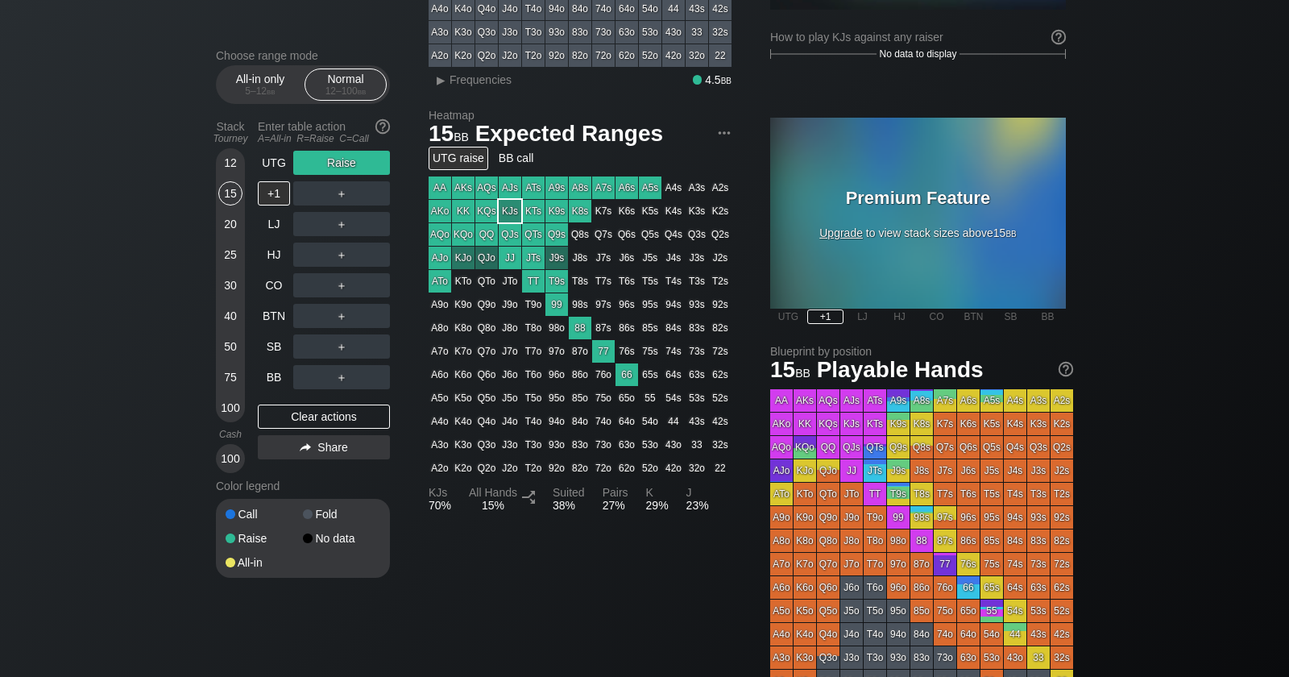
click at [713, 135] on div at bounding box center [721, 134] width 19 height 15
click at [721, 132] on img at bounding box center [725, 133] width 18 height 18
click at [1249, 370] on div "Choose range mode All-in only 5 – 12 bb Normal 12 – 100 bb Stack Tourney Enter …" at bounding box center [644, 217] width 1289 height 1029
click at [1148, 426] on div "Choose range mode All-in only 5 – 12 bb Normal 12 – 100 bb Stack Tourney Enter …" at bounding box center [644, 217] width 1289 height 1029
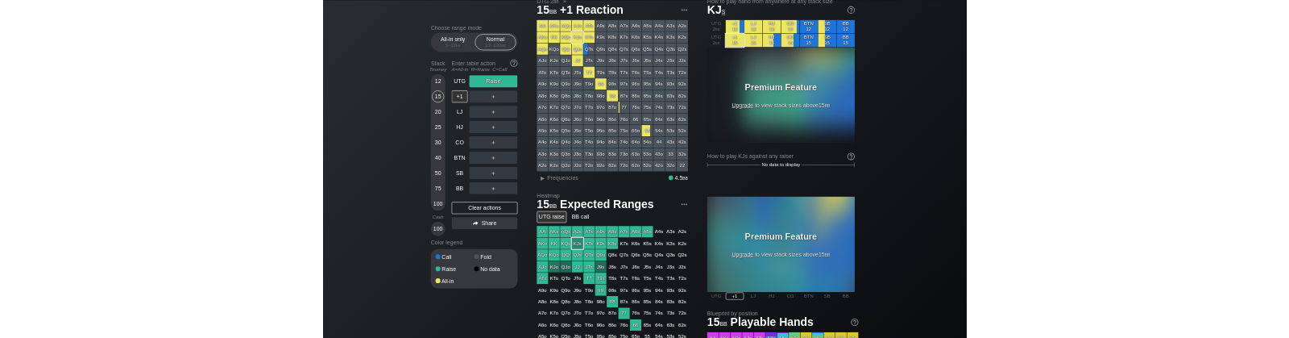
scroll to position [25, 0]
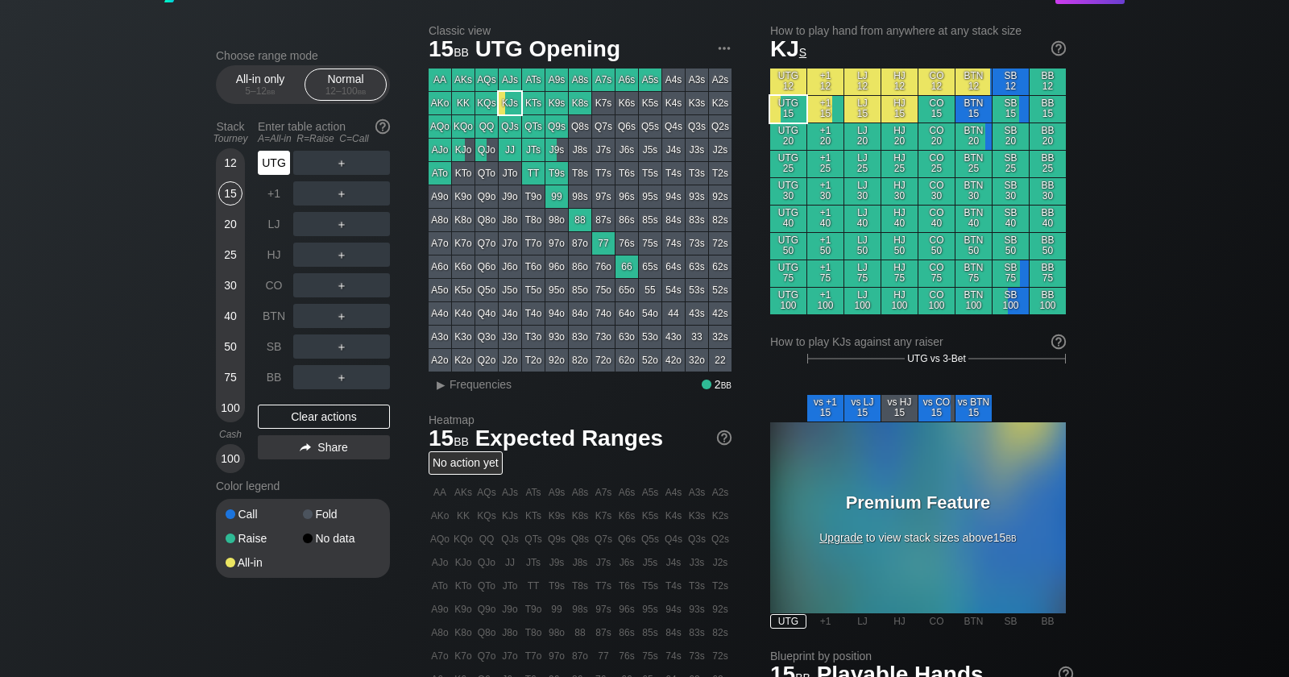
click at [276, 161] on div "UTG" at bounding box center [274, 163] width 32 height 24
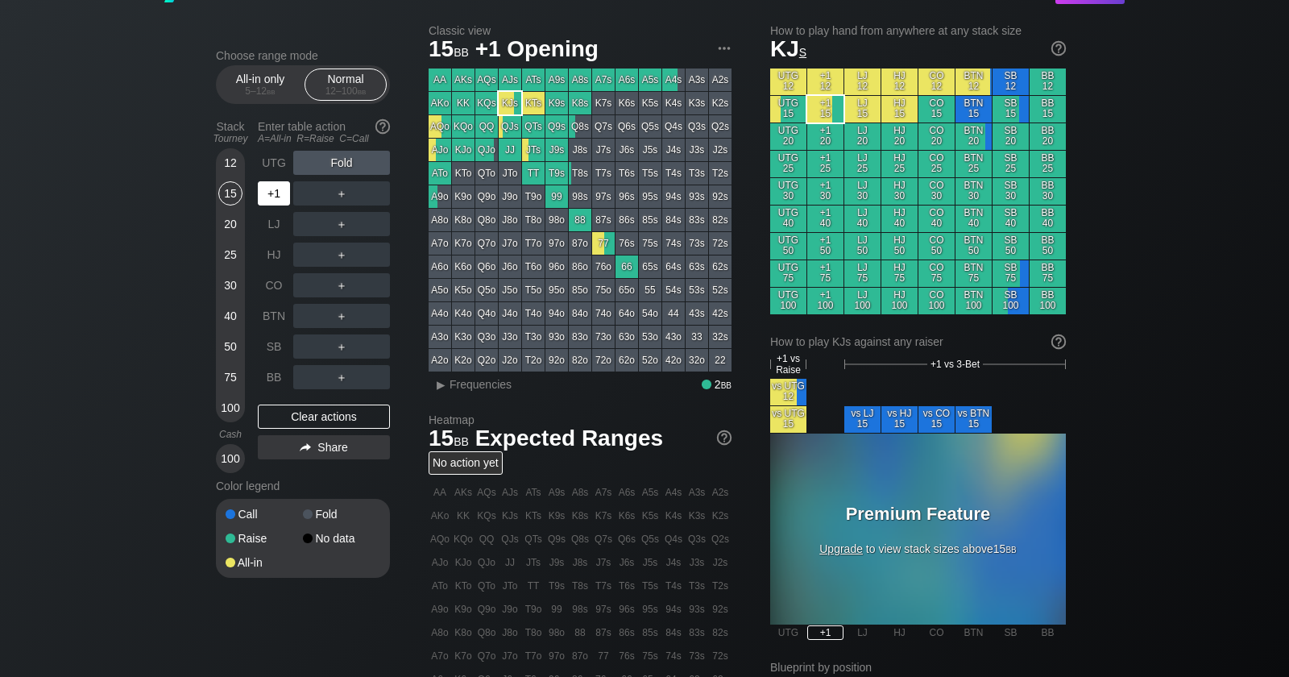
click at [283, 192] on div "+1" at bounding box center [274, 193] width 32 height 24
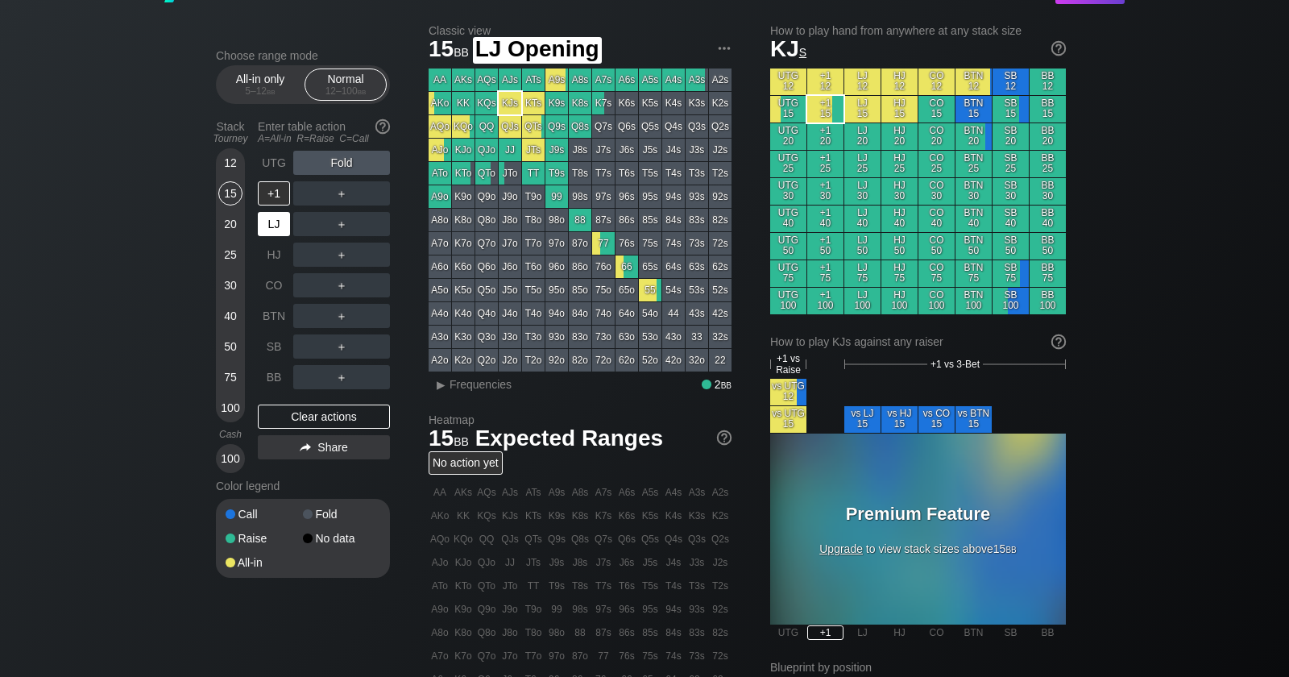
click at [278, 230] on div "LJ" at bounding box center [274, 224] width 32 height 24
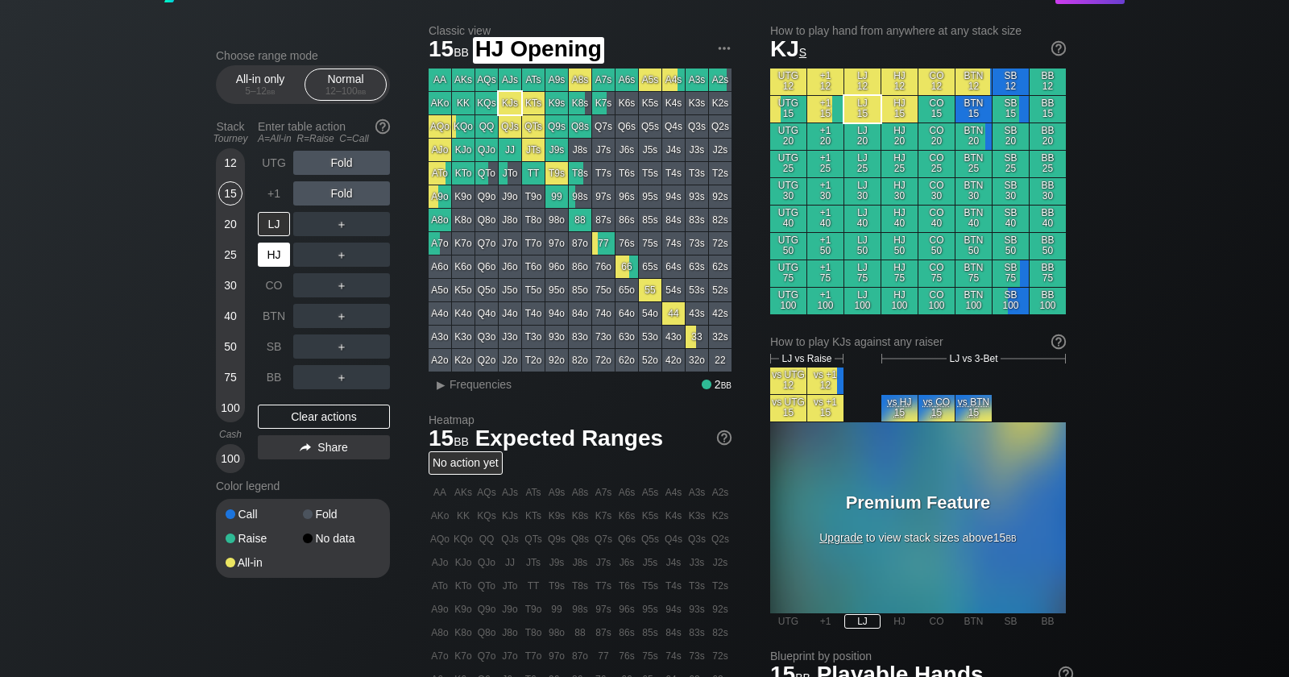
click at [280, 251] on div "HJ" at bounding box center [274, 255] width 32 height 24
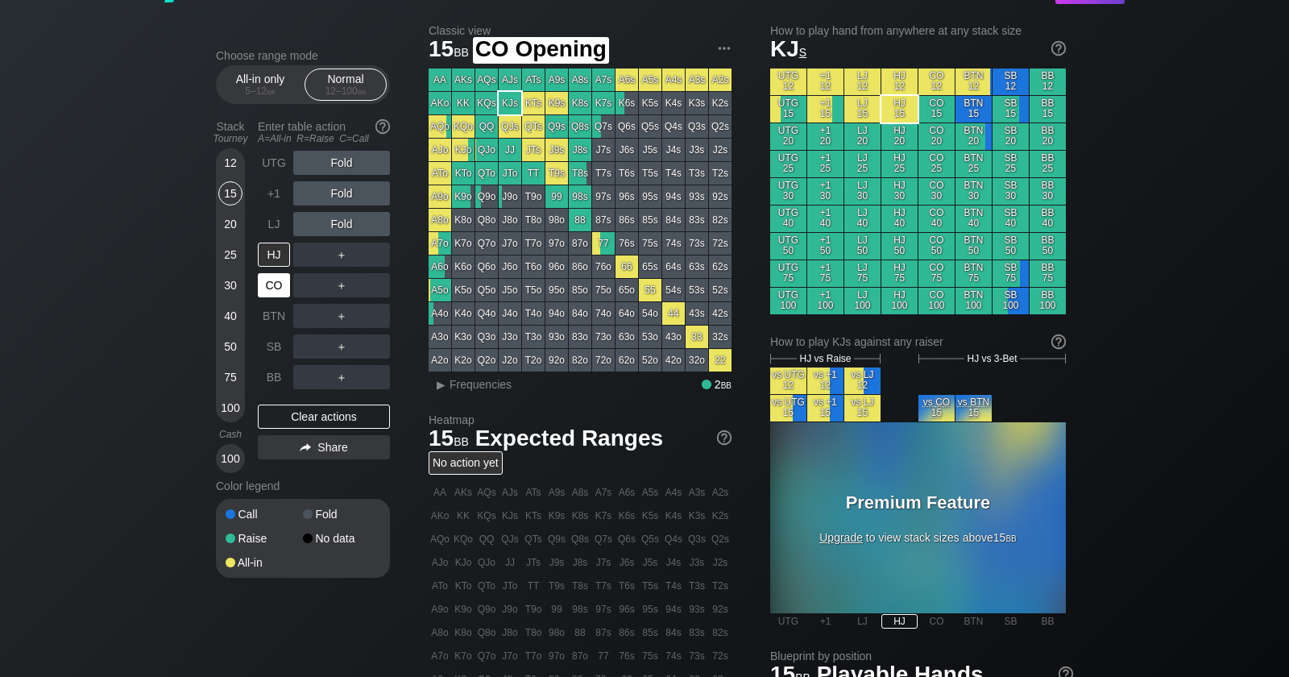
click at [274, 288] on div "CO" at bounding box center [274, 285] width 32 height 24
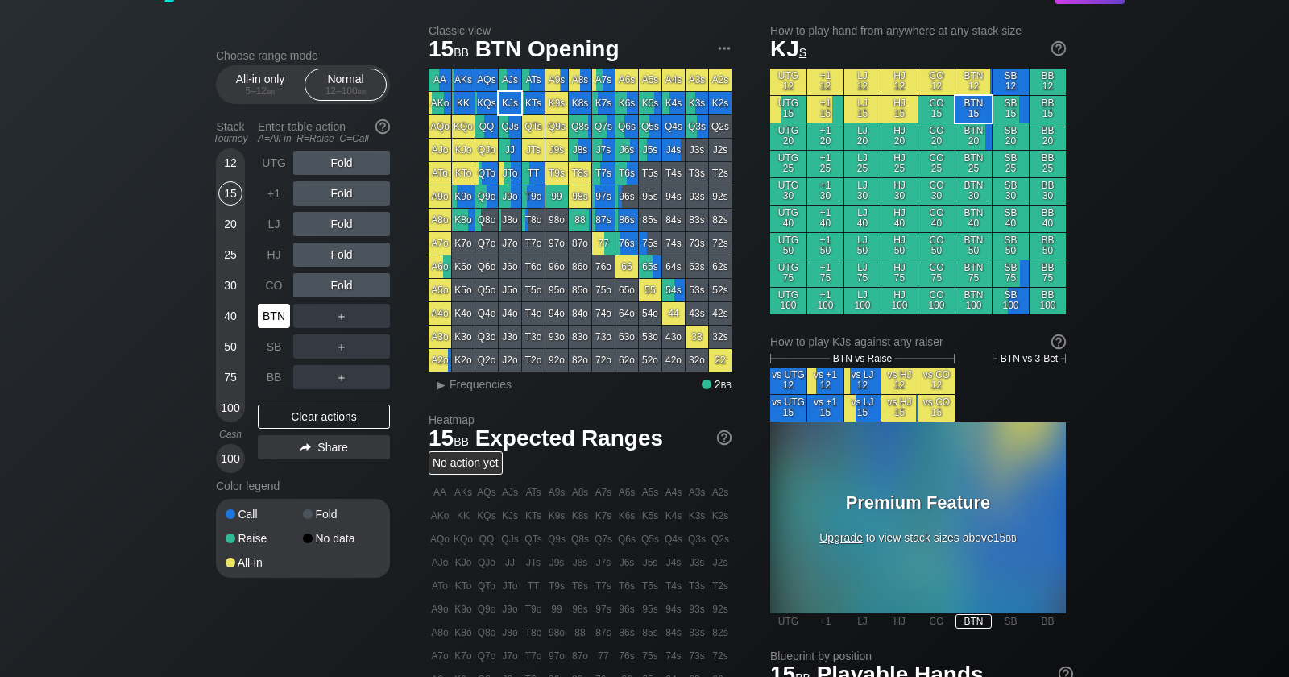
click at [275, 326] on div "BTN" at bounding box center [274, 316] width 32 height 24
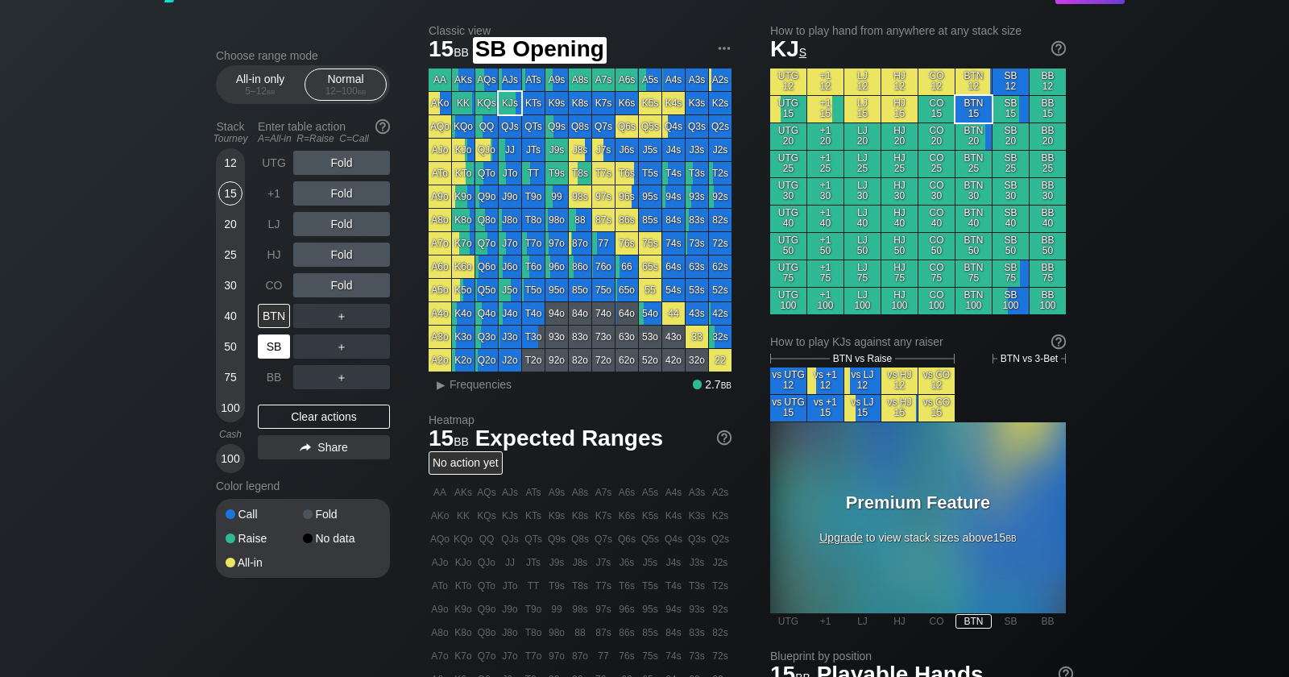
click at [272, 347] on div "SB" at bounding box center [274, 346] width 32 height 24
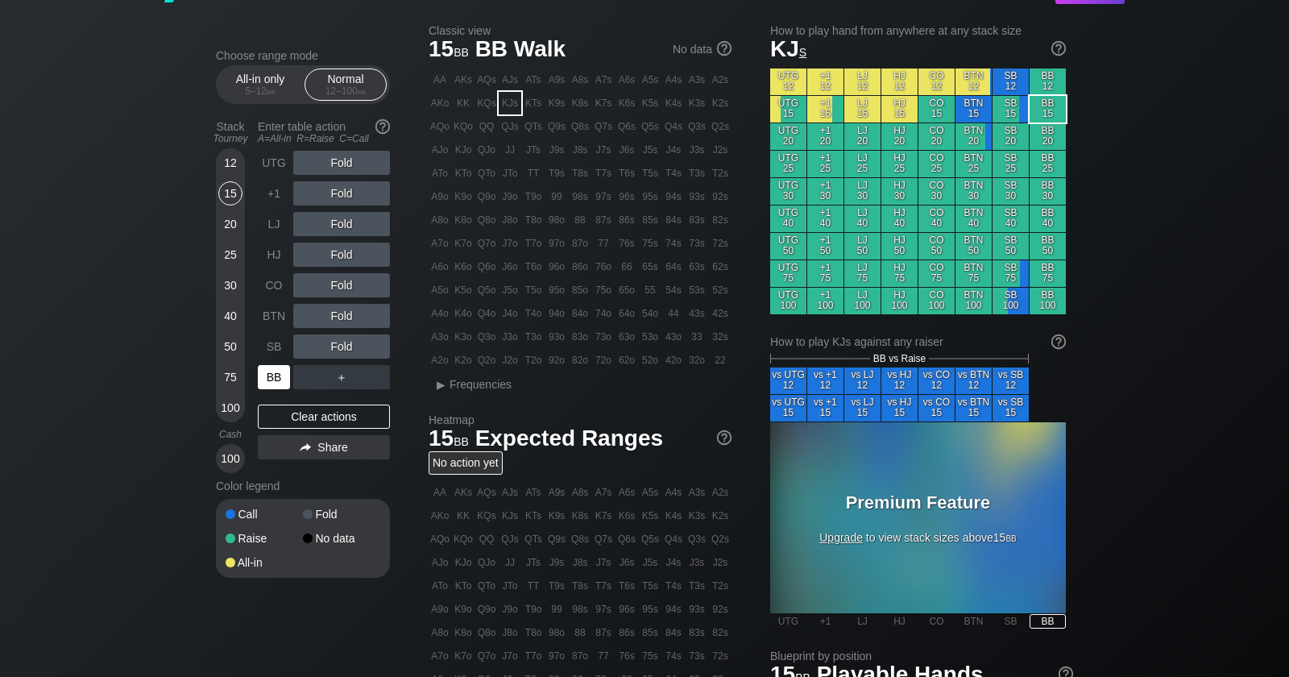
click at [272, 371] on div "BB" at bounding box center [274, 377] width 32 height 24
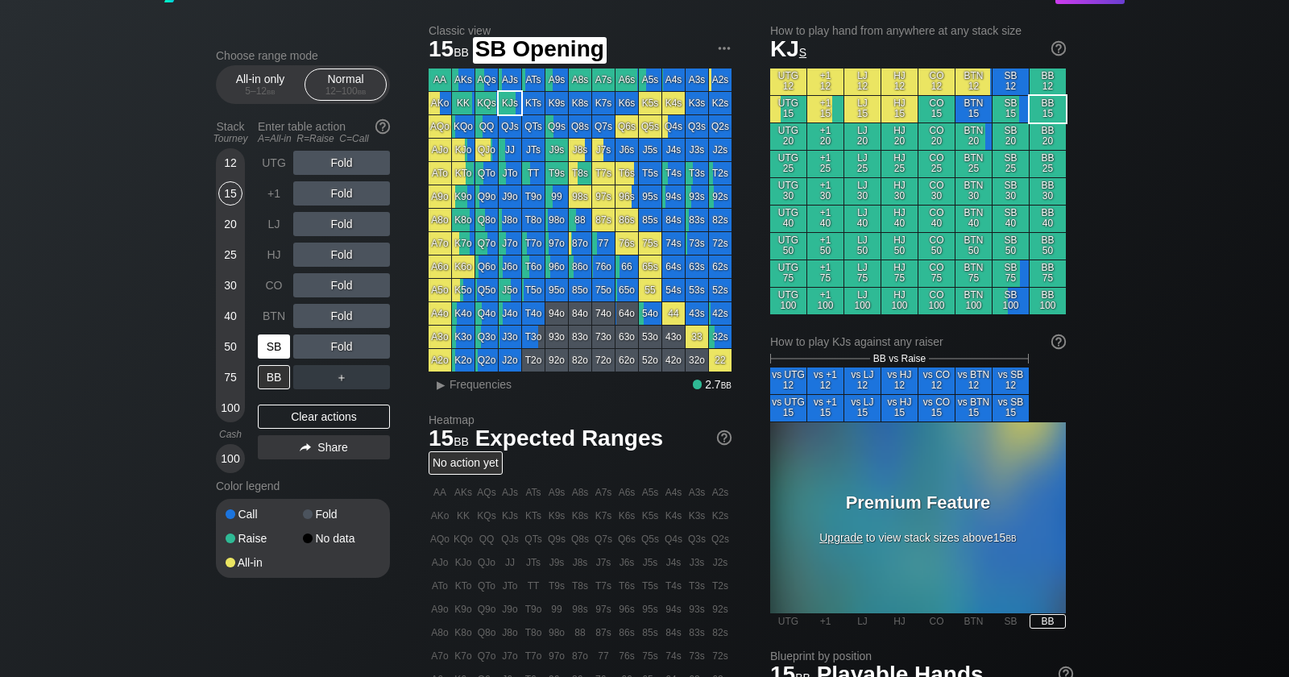
click at [269, 353] on div "SB" at bounding box center [274, 346] width 32 height 24
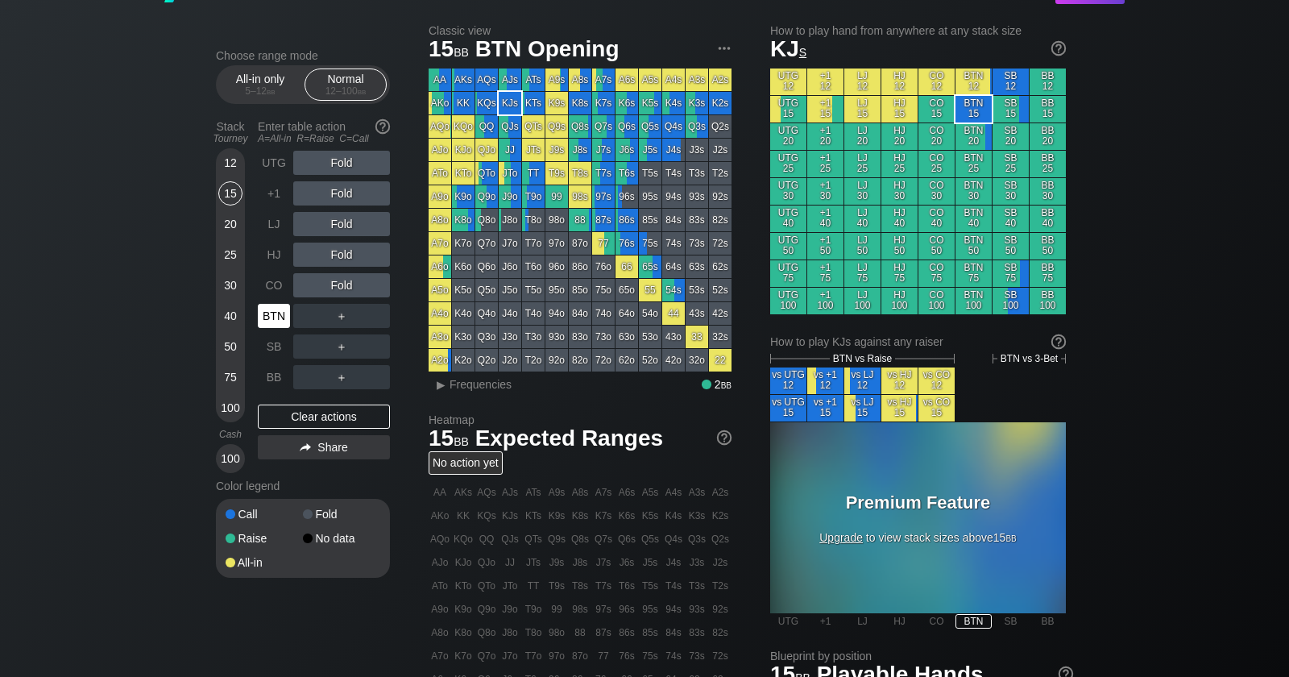
click at [272, 319] on div "BTN" at bounding box center [274, 316] width 32 height 24
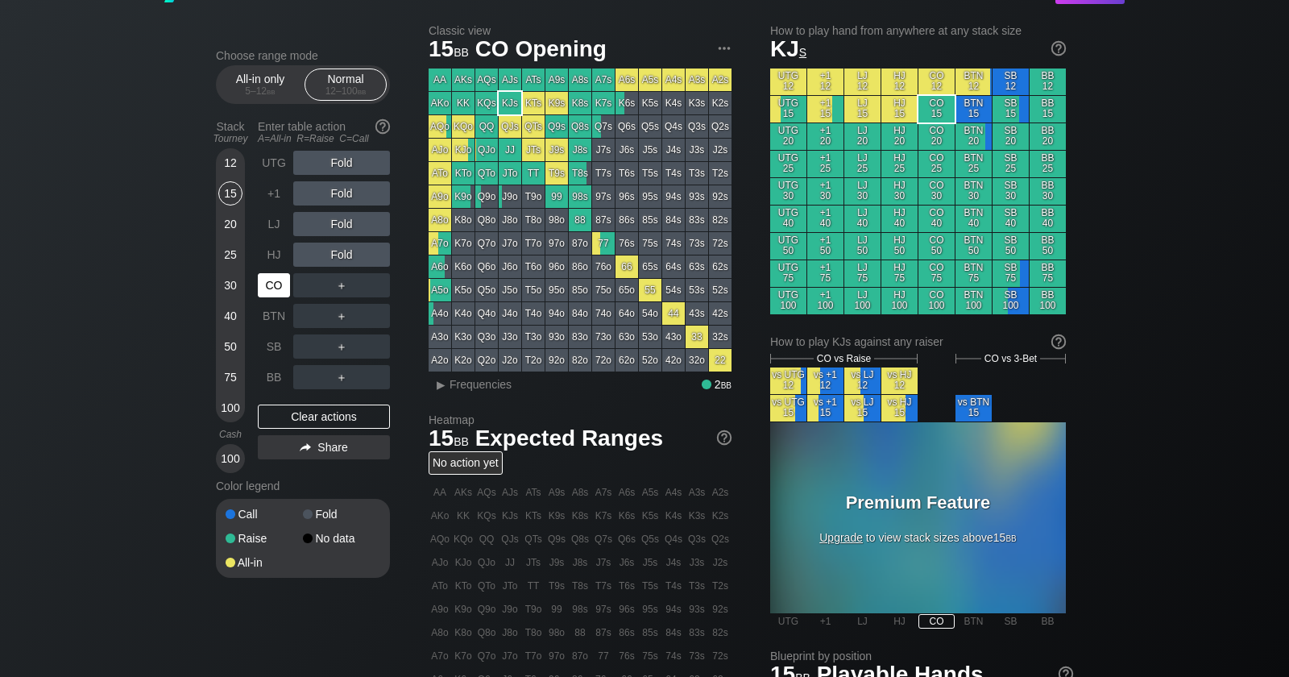
click at [272, 289] on div "CO" at bounding box center [274, 285] width 32 height 24
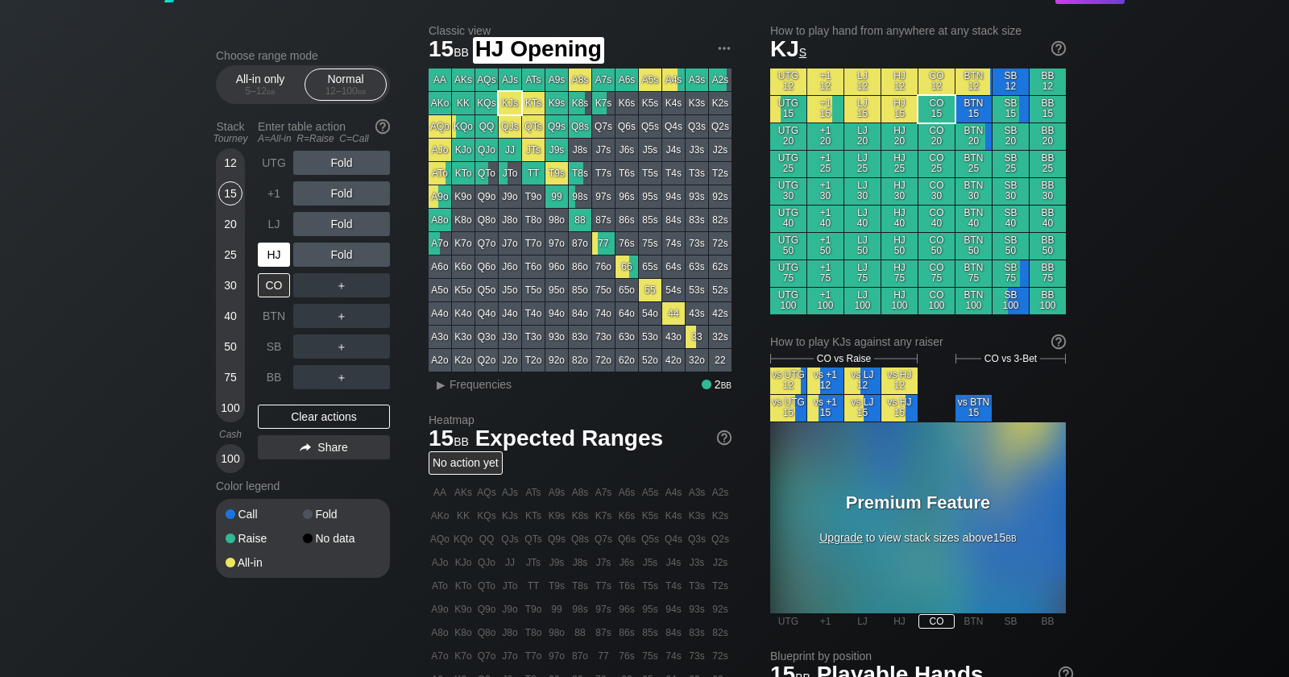
click at [277, 259] on div "HJ" at bounding box center [274, 255] width 32 height 24
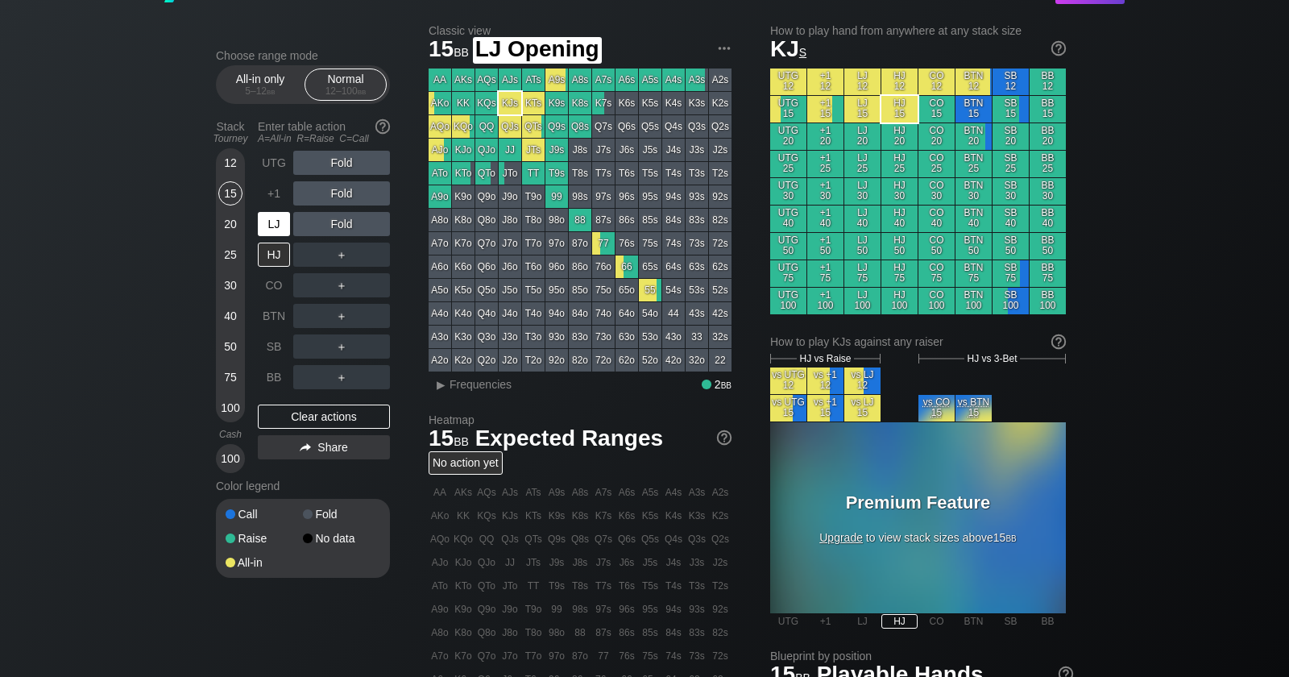
click at [276, 228] on div "LJ" at bounding box center [274, 224] width 32 height 24
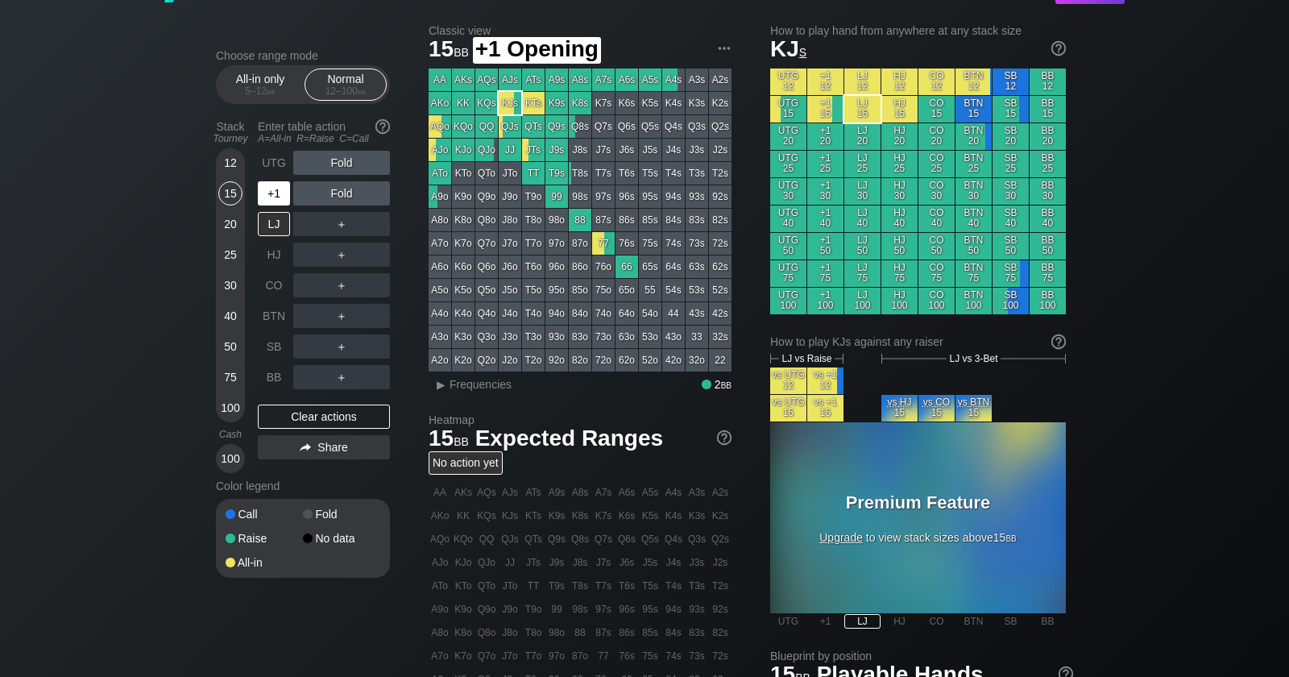
click at [276, 197] on div "+1" at bounding box center [274, 193] width 32 height 24
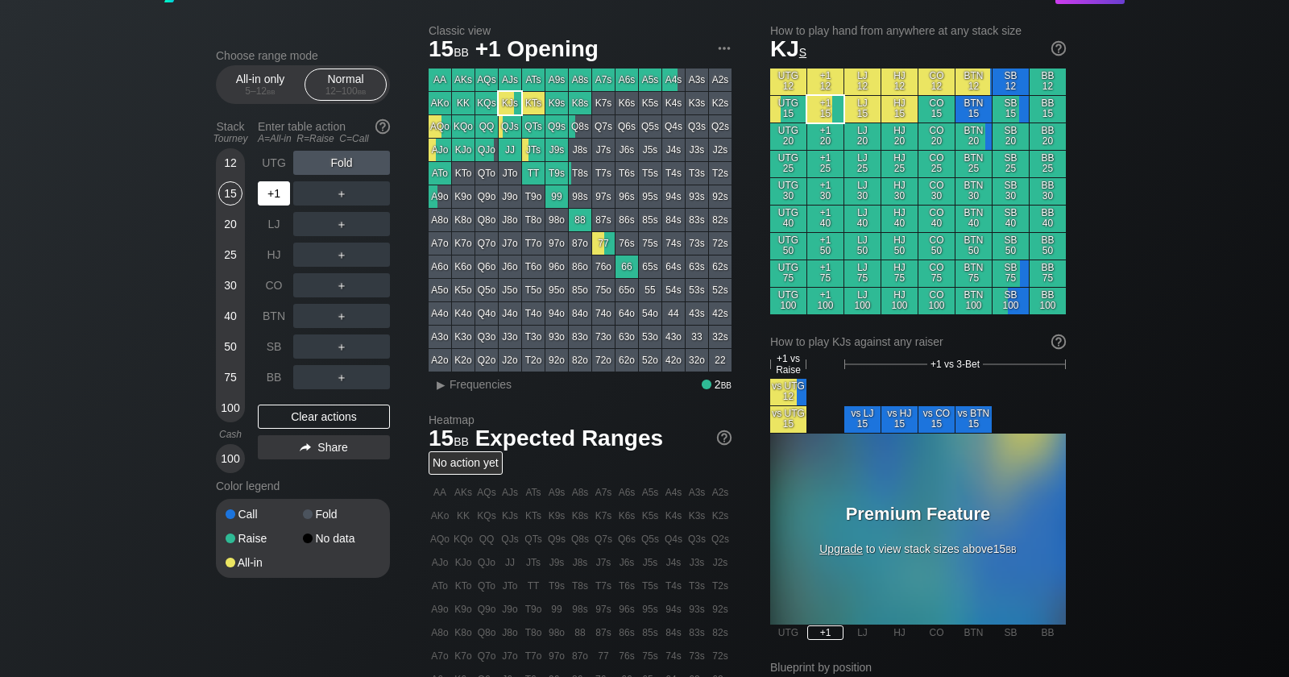
click at [274, 197] on div "+1" at bounding box center [274, 193] width 32 height 24
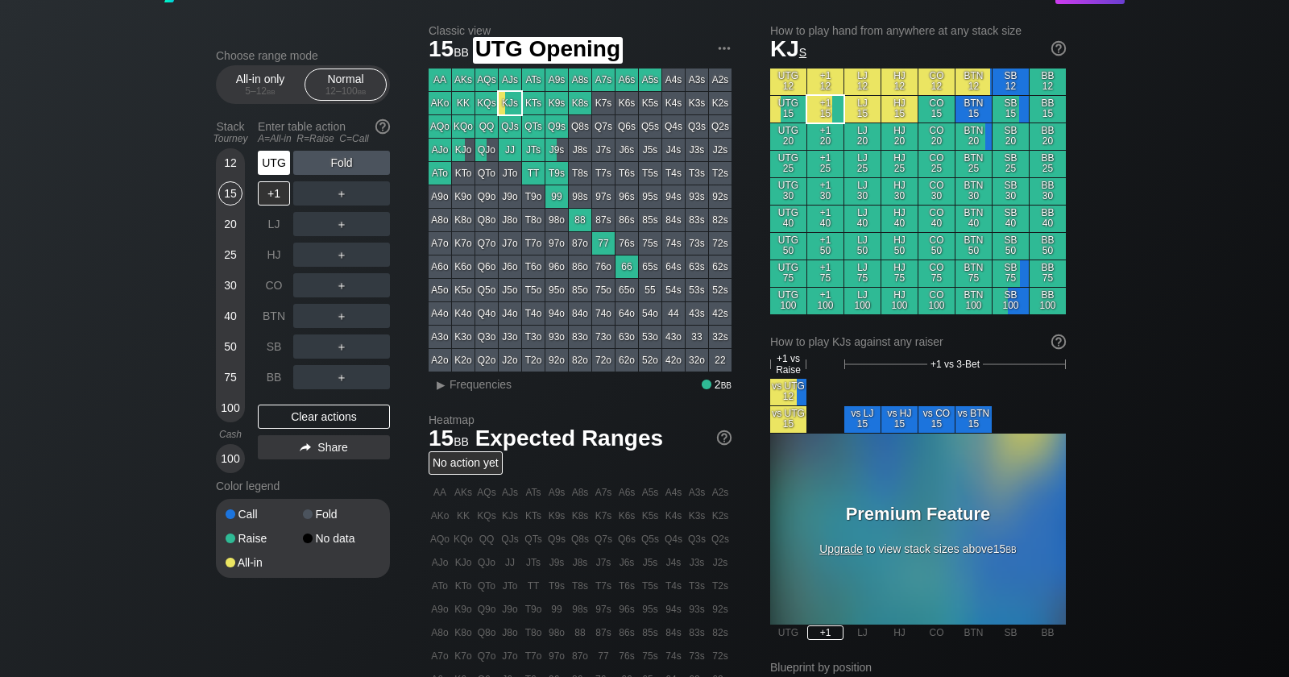
click at [276, 168] on div "UTG" at bounding box center [274, 163] width 32 height 24
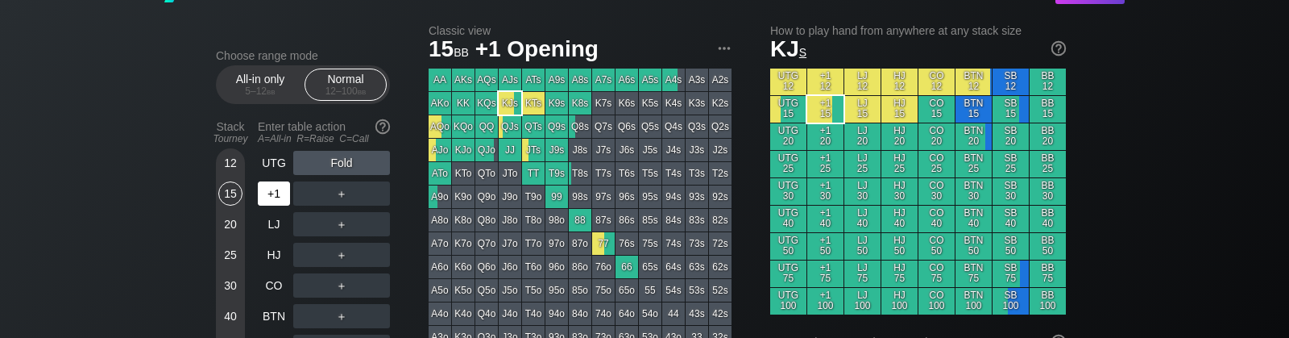
click at [268, 184] on div "+1" at bounding box center [274, 193] width 32 height 24
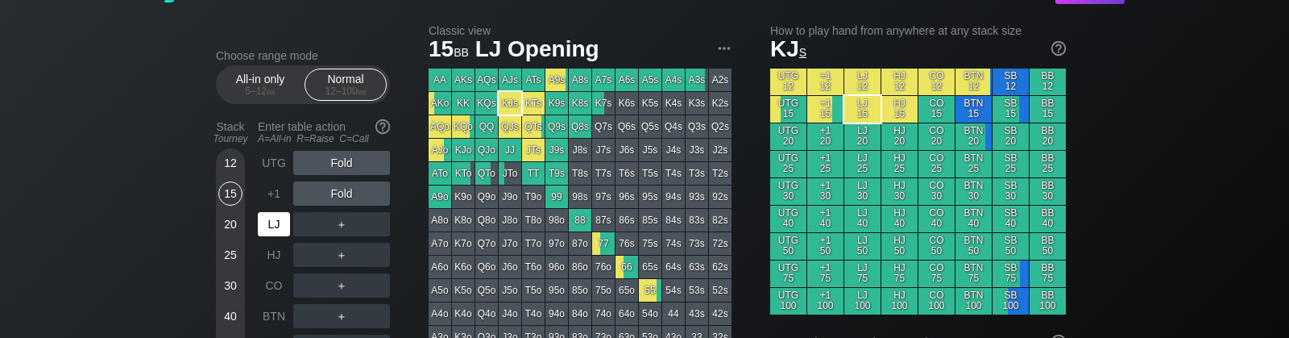
click at [275, 210] on div "LJ" at bounding box center [275, 224] width 35 height 31
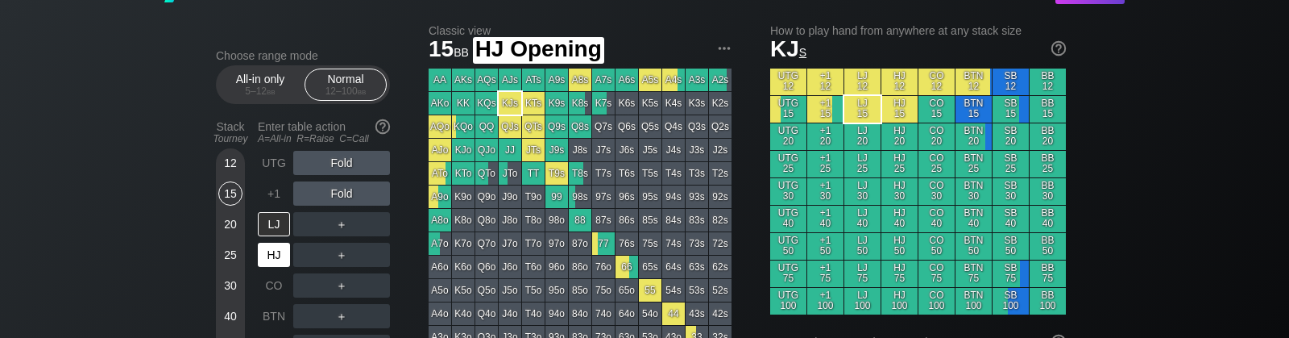
click at [280, 248] on div "HJ" at bounding box center [274, 255] width 32 height 24
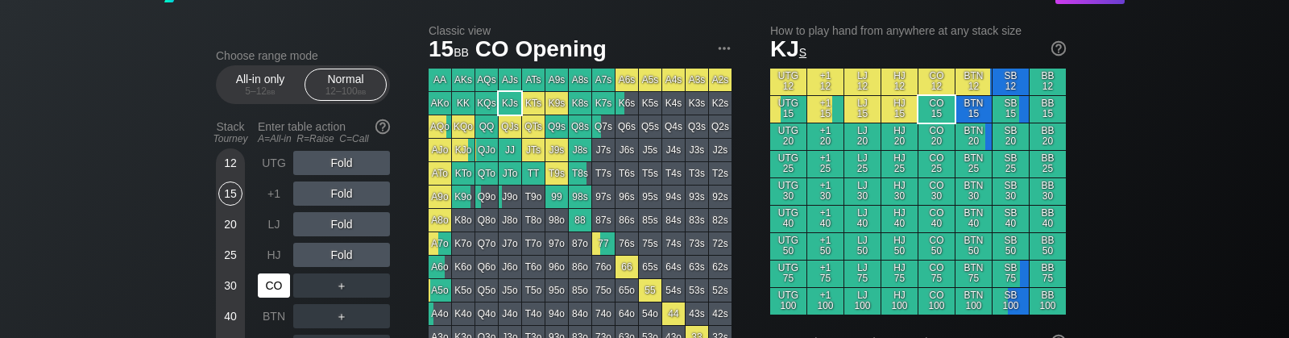
click at [282, 281] on div "CO" at bounding box center [274, 285] width 32 height 24
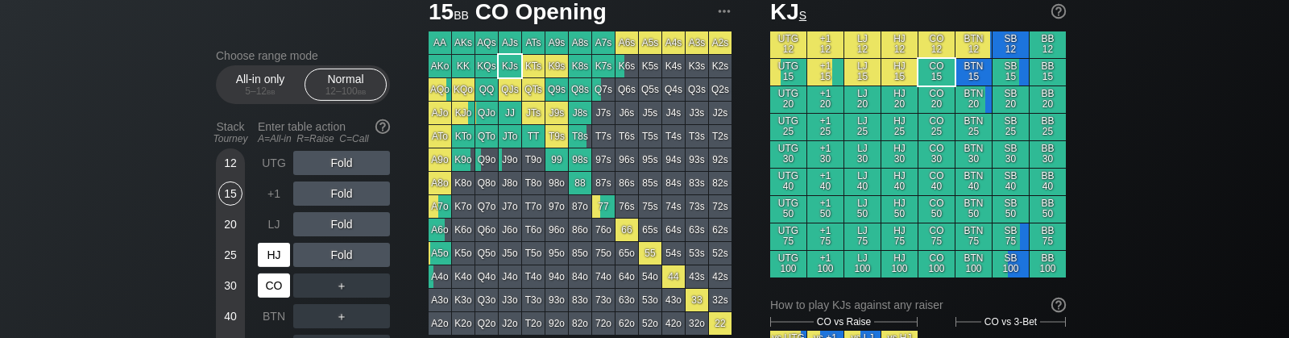
scroll to position [127, 0]
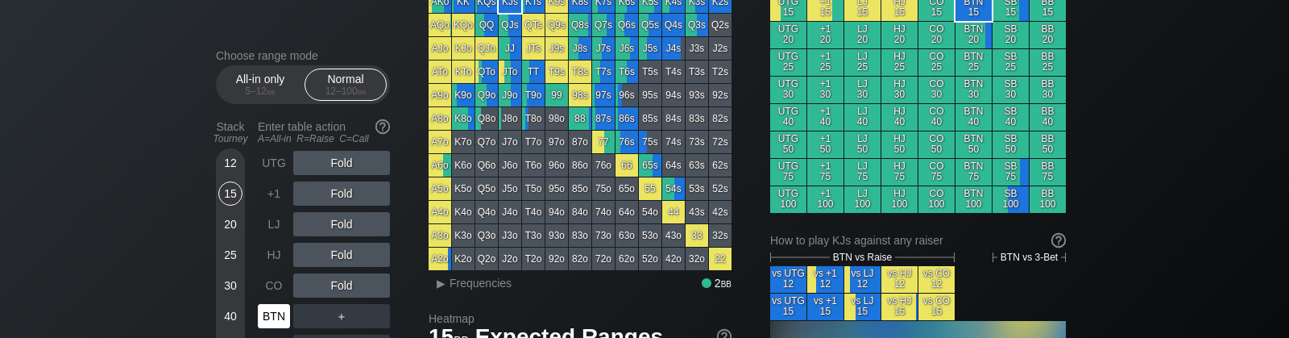
click at [272, 307] on div "BTN" at bounding box center [274, 316] width 32 height 24
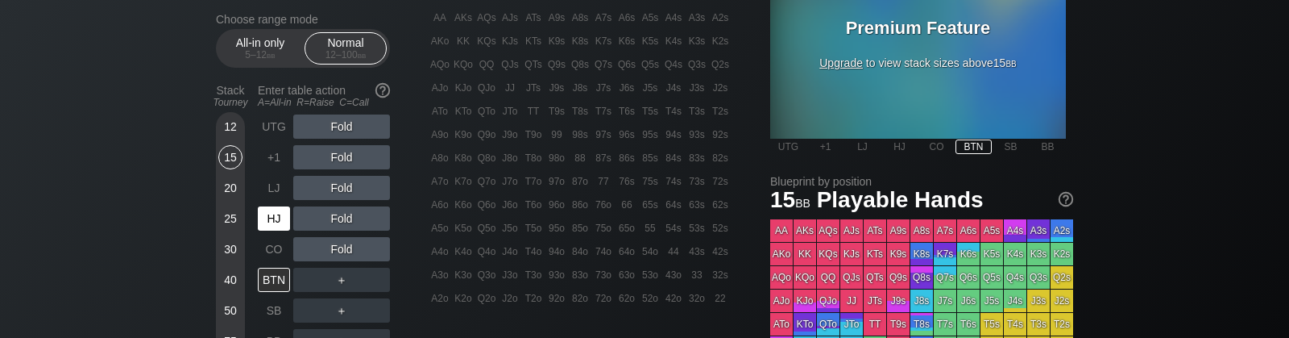
scroll to position [533, 0]
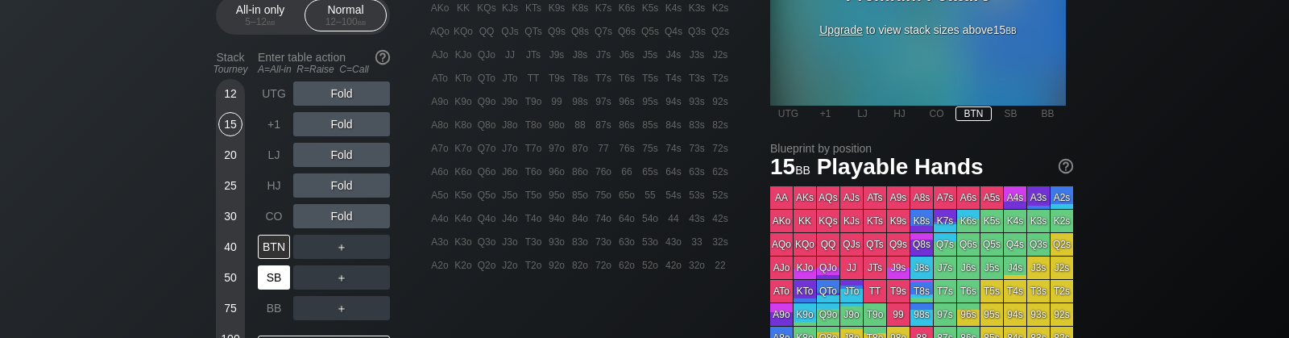
click at [273, 274] on div "SB" at bounding box center [275, 277] width 35 height 31
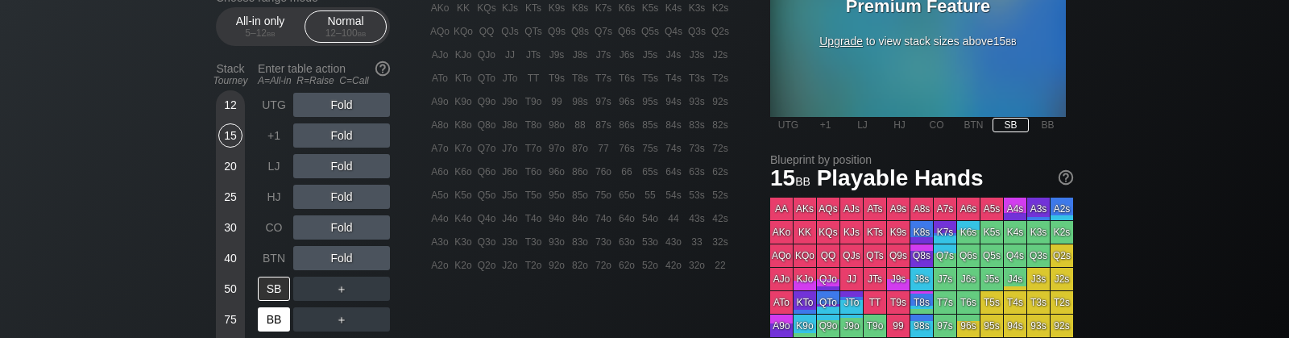
click at [273, 314] on div "BB" at bounding box center [274, 319] width 32 height 24
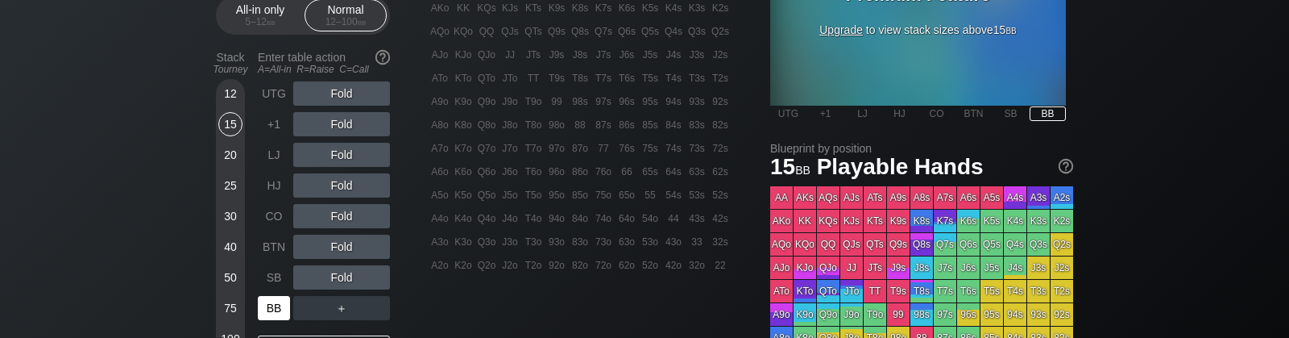
click at [272, 308] on div "BB" at bounding box center [274, 308] width 32 height 24
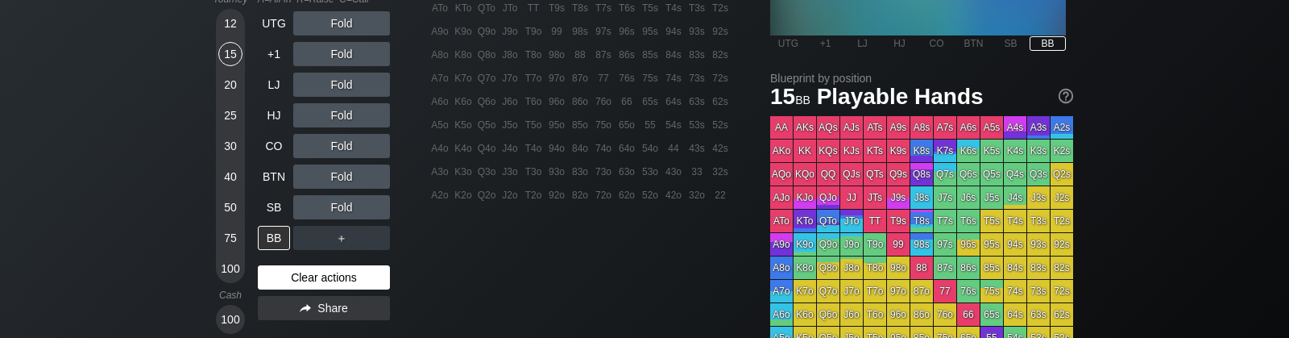
scroll to position [634, 0]
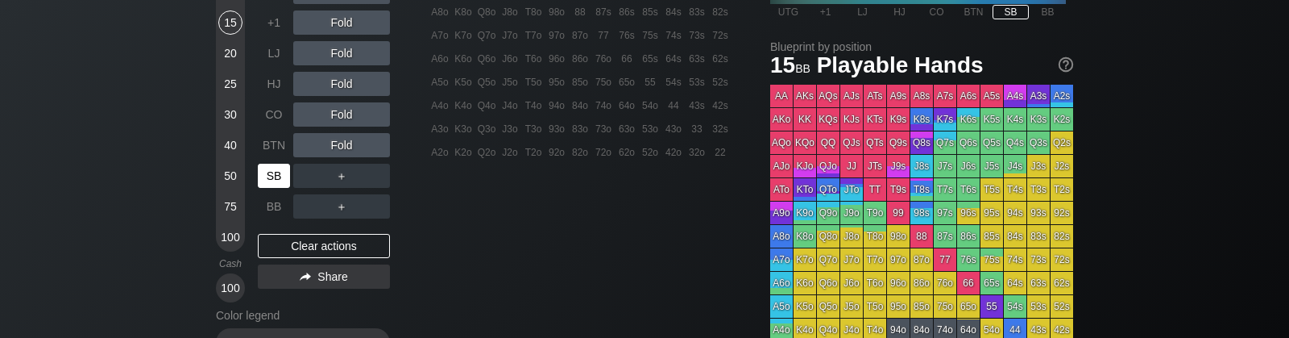
click at [271, 186] on div "SB" at bounding box center [274, 176] width 32 height 24
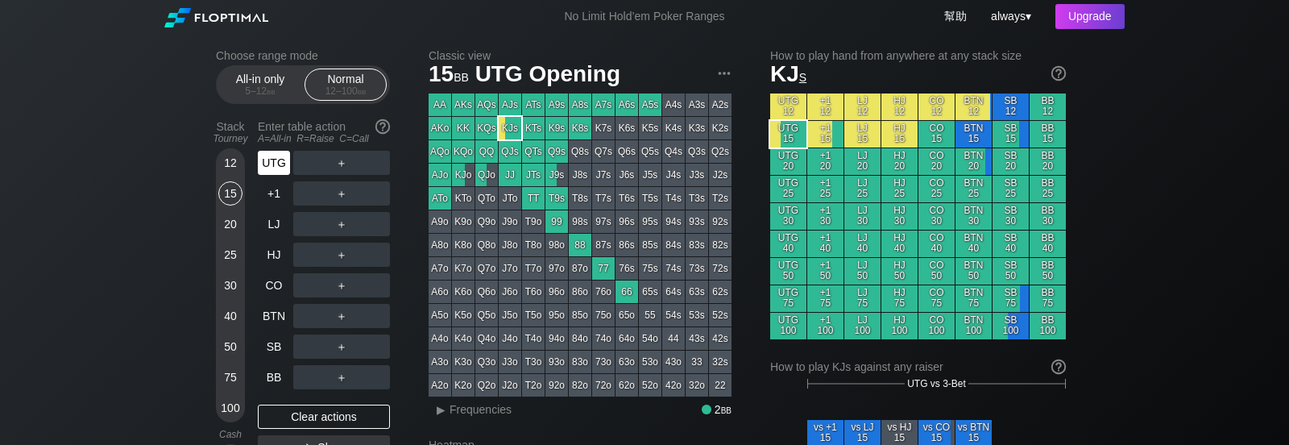
click at [265, 164] on div "UTG" at bounding box center [274, 163] width 32 height 24
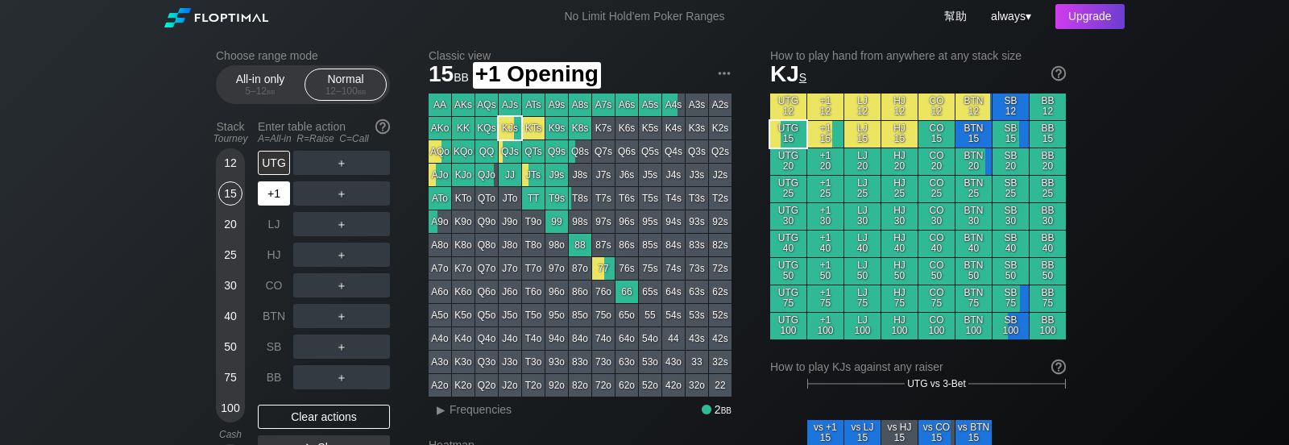
click at [274, 194] on div "+1" at bounding box center [274, 193] width 32 height 24
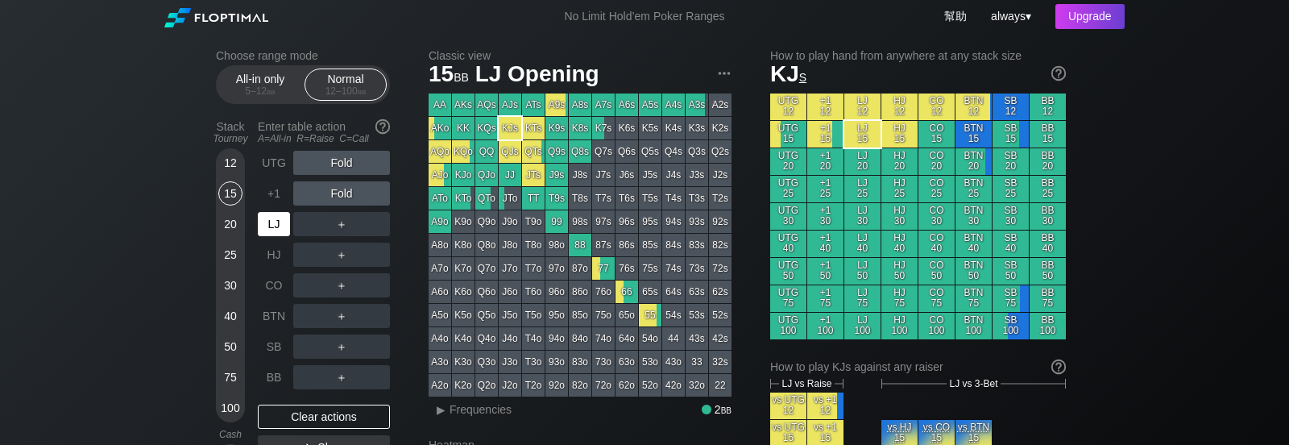
click at [274, 223] on div "LJ" at bounding box center [274, 224] width 32 height 24
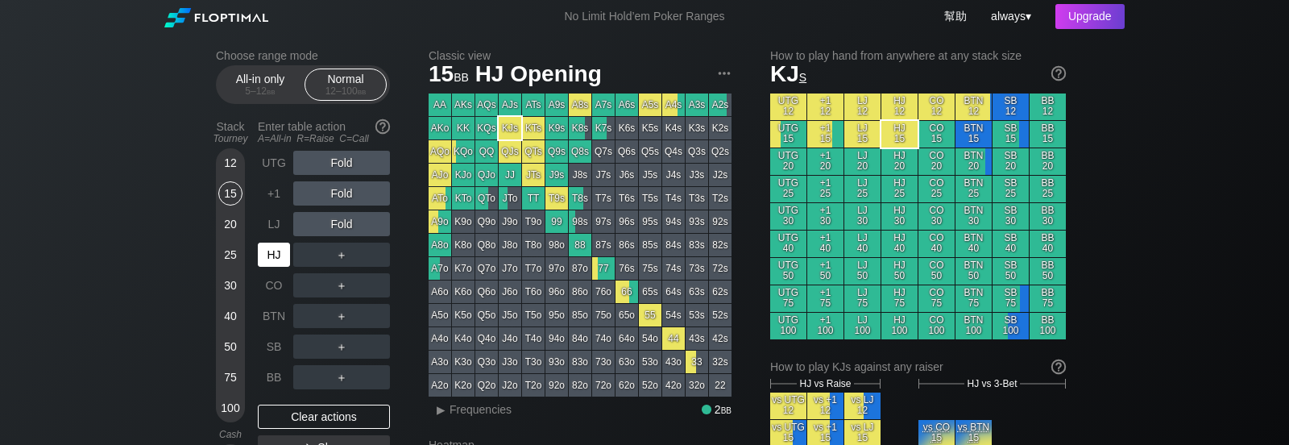
click at [268, 247] on div "HJ" at bounding box center [274, 255] width 32 height 24
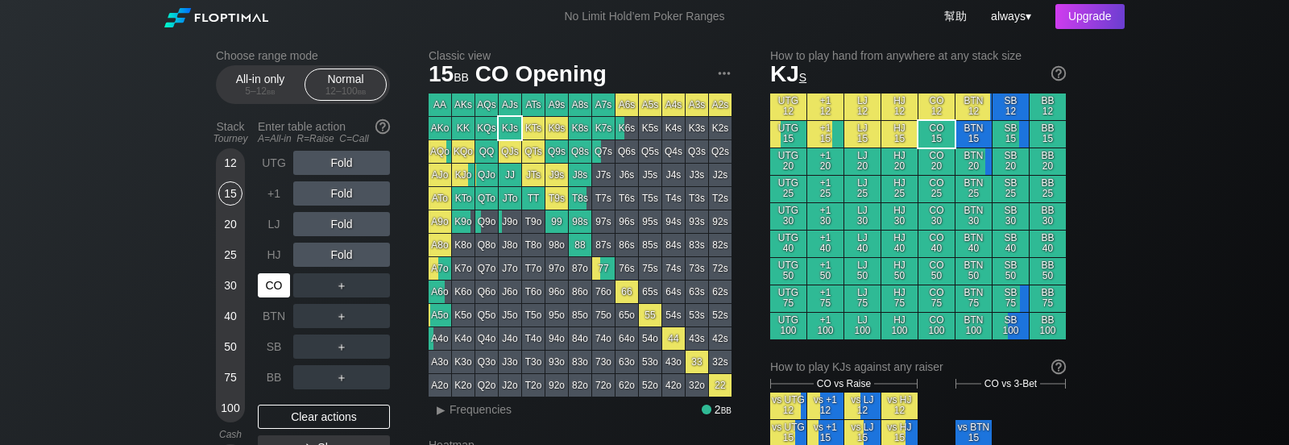
click at [272, 273] on div "CO" at bounding box center [274, 285] width 32 height 24
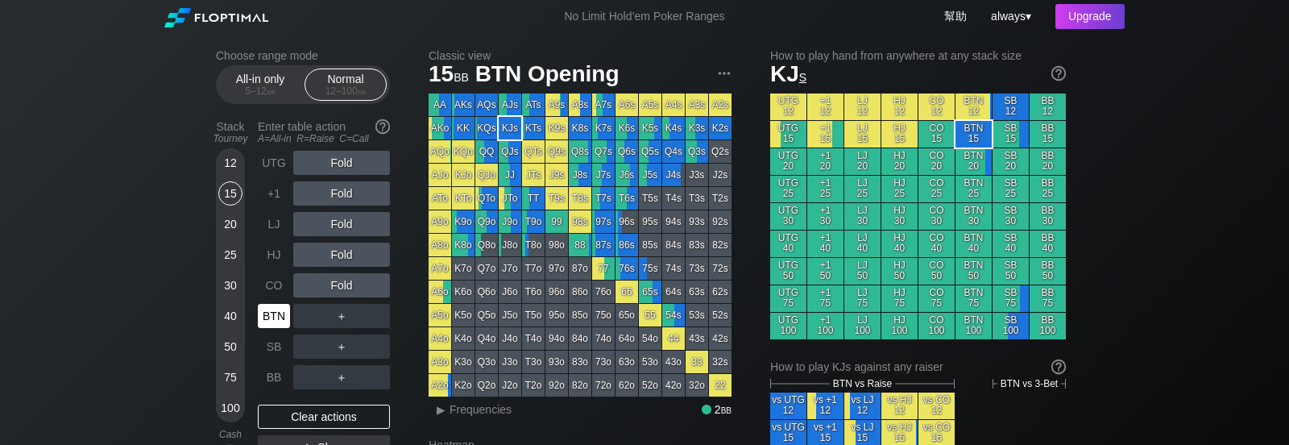
click at [271, 322] on div "BTN" at bounding box center [274, 316] width 32 height 24
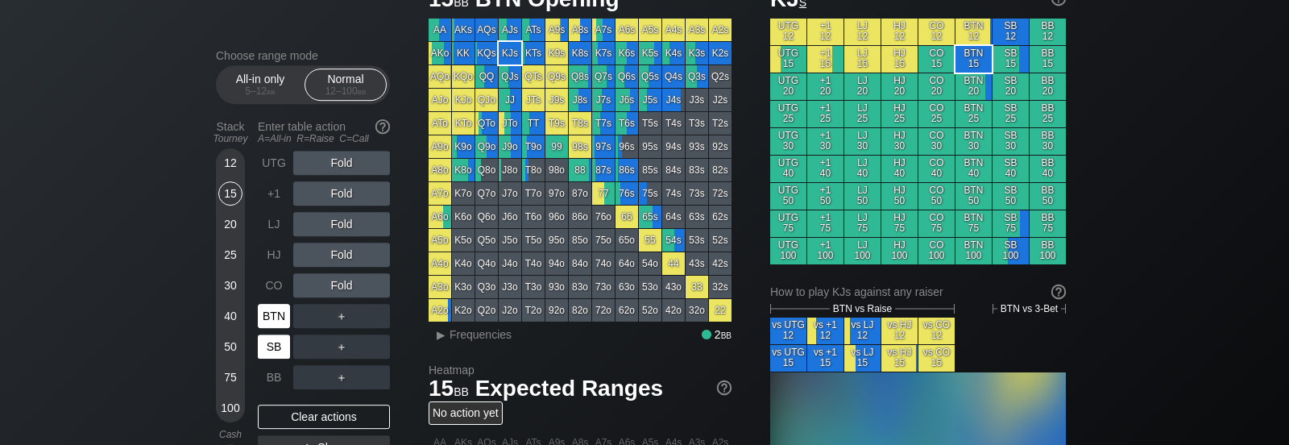
scroll to position [102, 0]
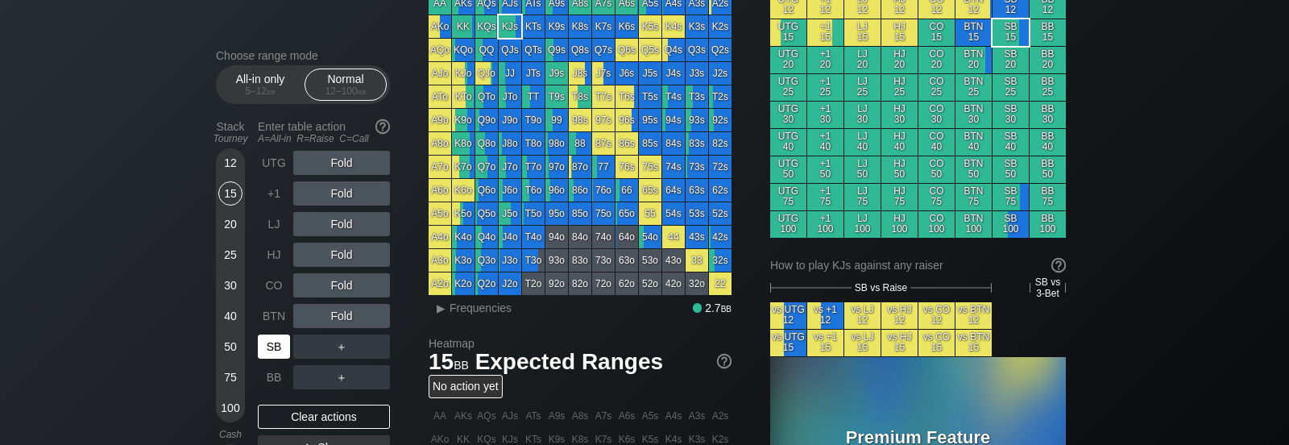
click at [273, 353] on div "SB" at bounding box center [274, 346] width 32 height 24
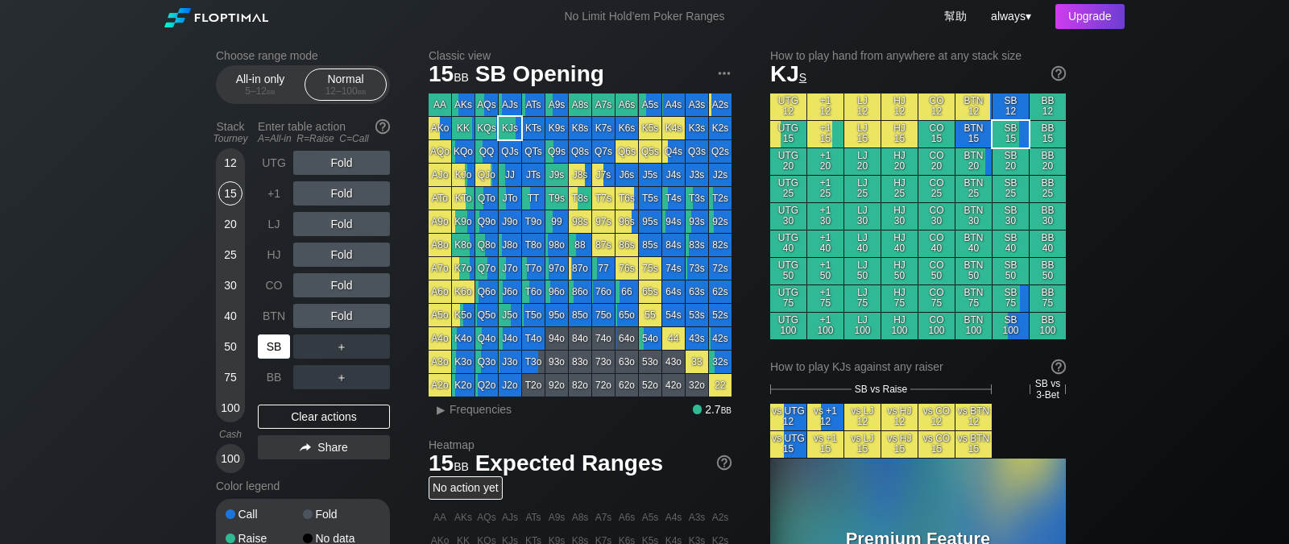
click at [276, 339] on div "SB" at bounding box center [274, 346] width 32 height 24
click at [275, 349] on div "SB" at bounding box center [274, 346] width 32 height 24
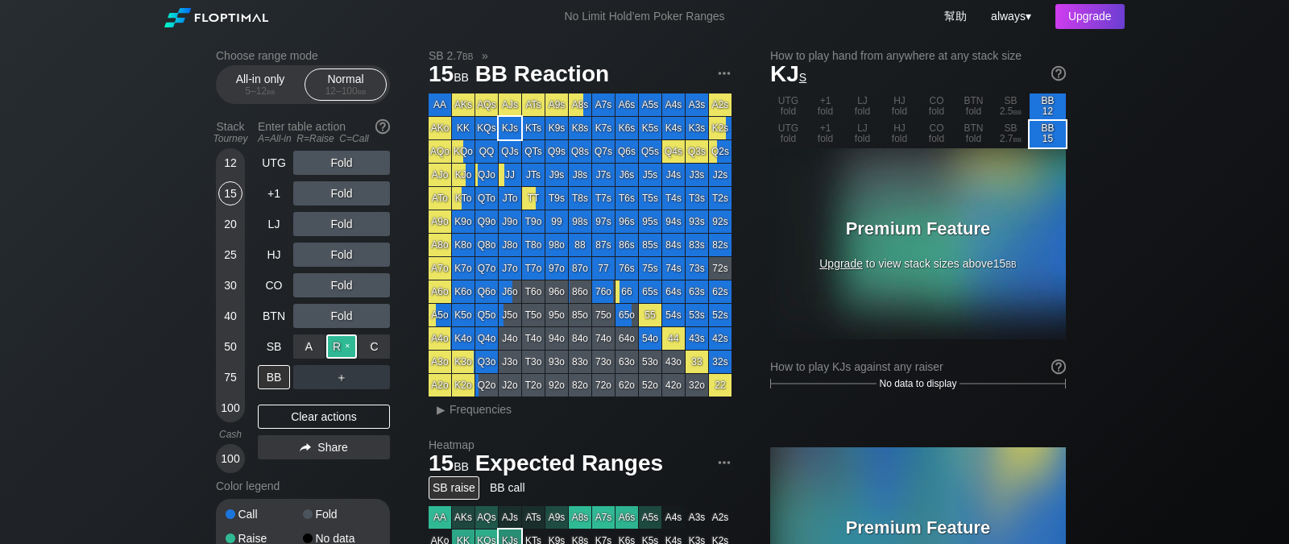
click at [351, 351] on div "R ✕" at bounding box center [341, 346] width 31 height 24
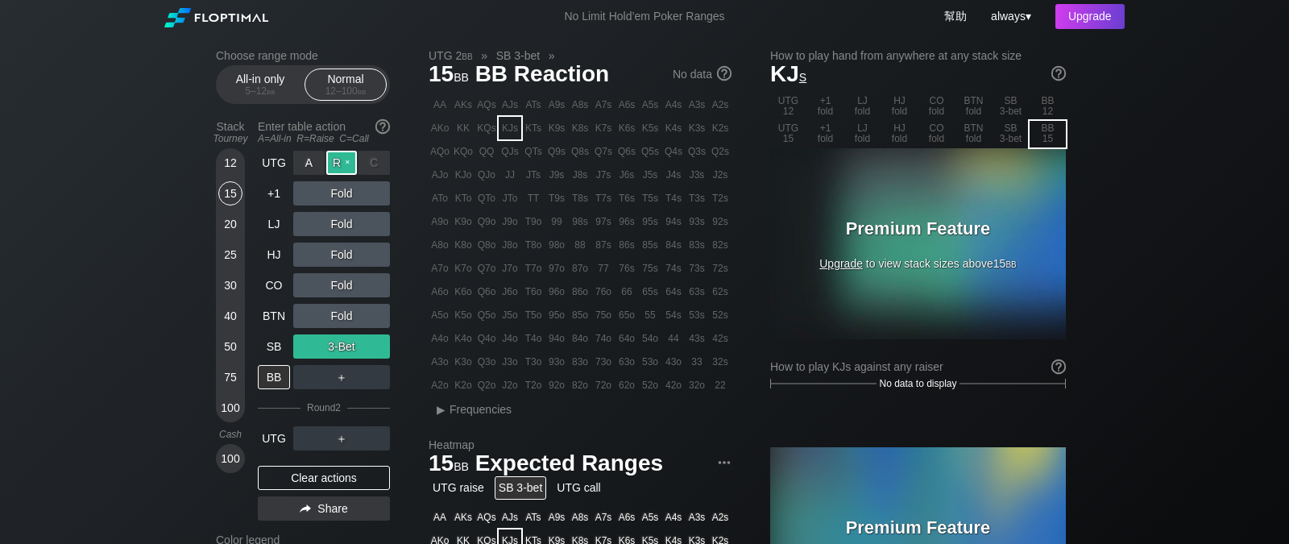
click at [338, 162] on div "R ✕" at bounding box center [341, 163] width 31 height 24
click at [353, 344] on div "R ✕" at bounding box center [341, 346] width 31 height 24
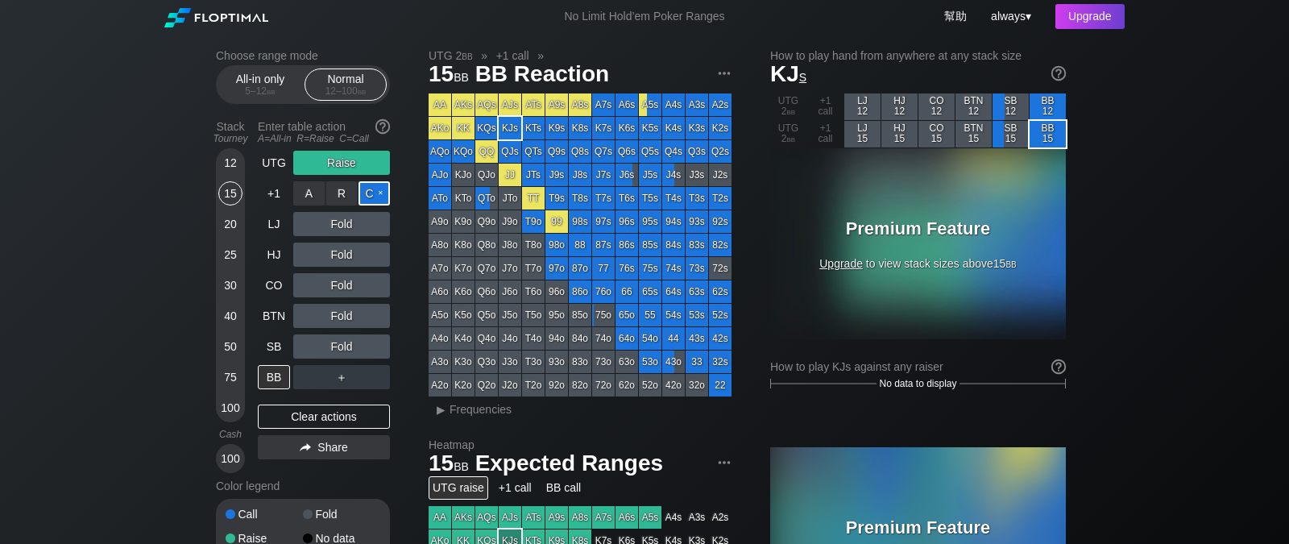
click at [369, 192] on div "C ✕" at bounding box center [374, 193] width 31 height 24
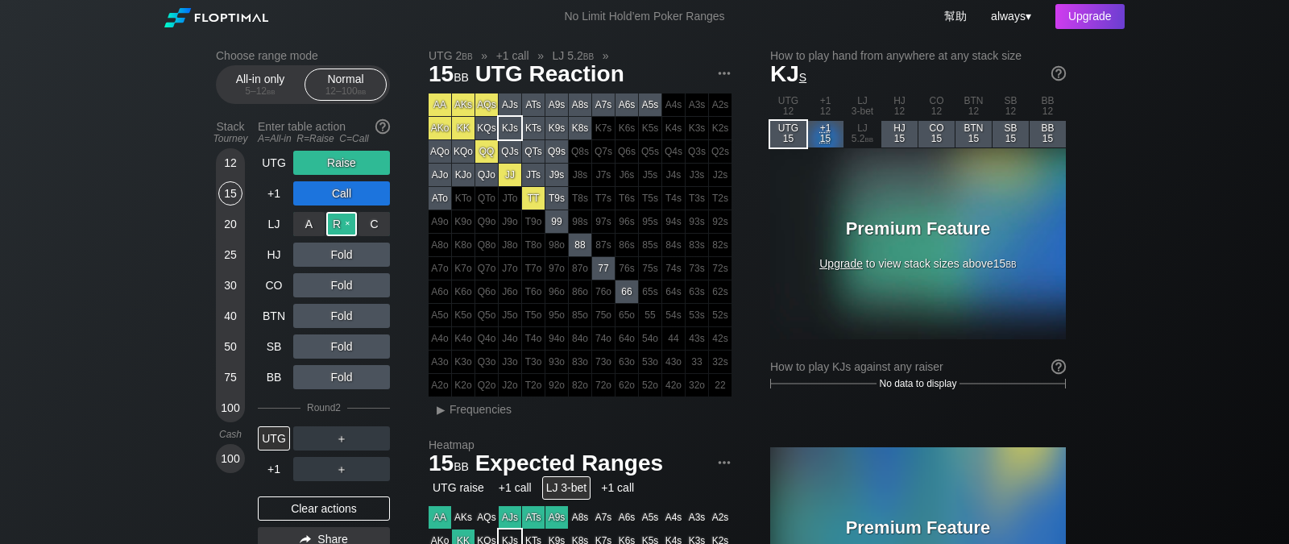
click at [354, 227] on div "R ✕" at bounding box center [341, 224] width 31 height 24
